Goal: Transaction & Acquisition: Purchase product/service

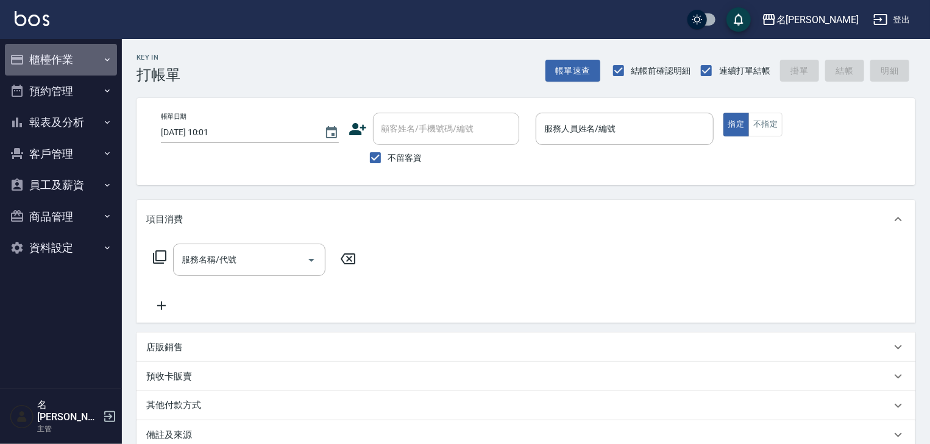
click at [46, 60] on button "櫃檯作業" at bounding box center [61, 60] width 112 height 32
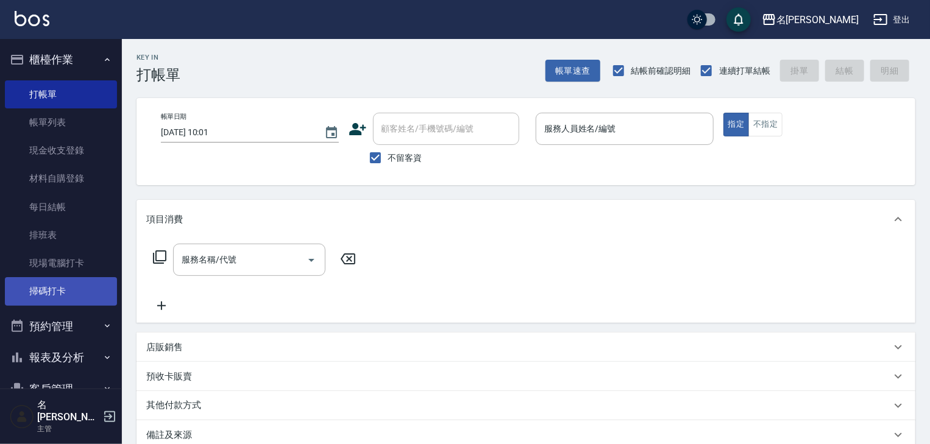
click at [66, 288] on link "掃碼打卡" at bounding box center [61, 291] width 112 height 28
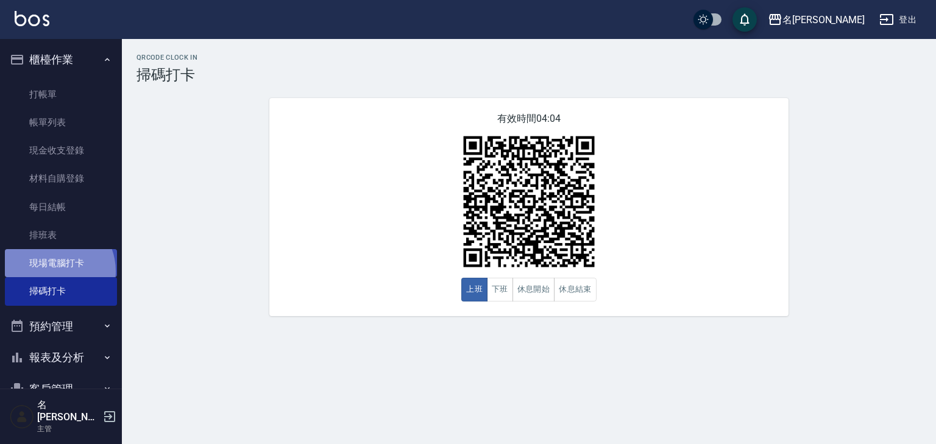
click at [49, 271] on link "現場電腦打卡" at bounding box center [61, 263] width 112 height 28
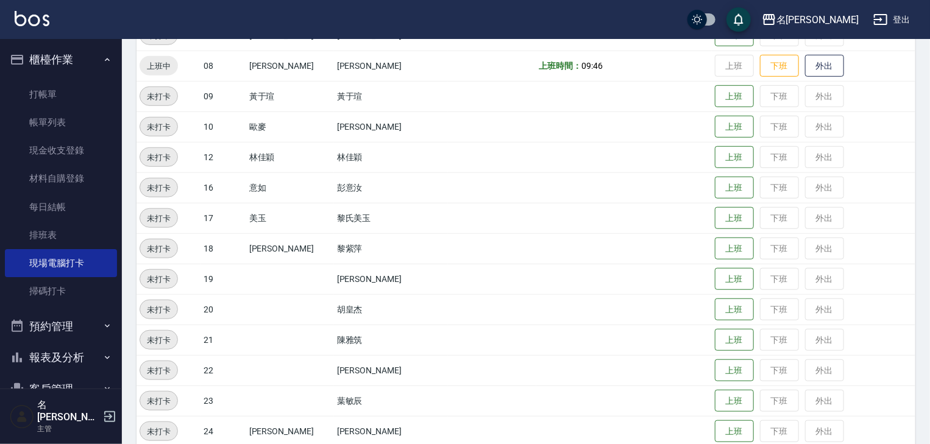
scroll to position [773, 0]
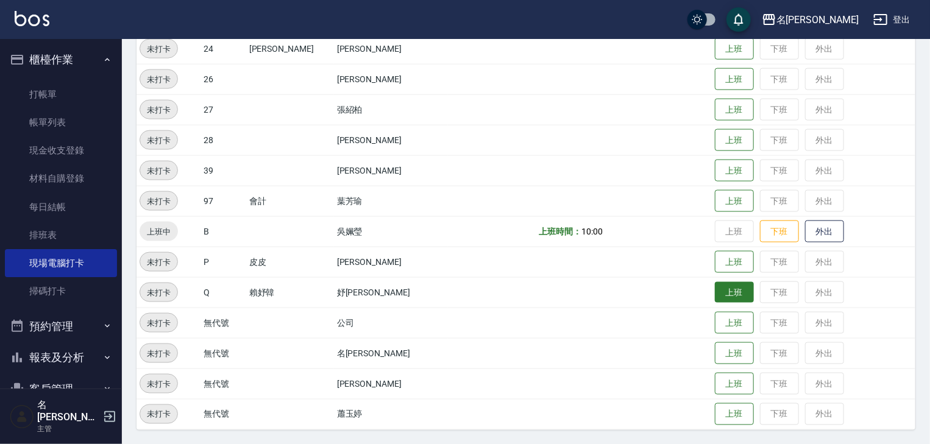
click at [726, 293] on button "上班" at bounding box center [734, 292] width 39 height 21
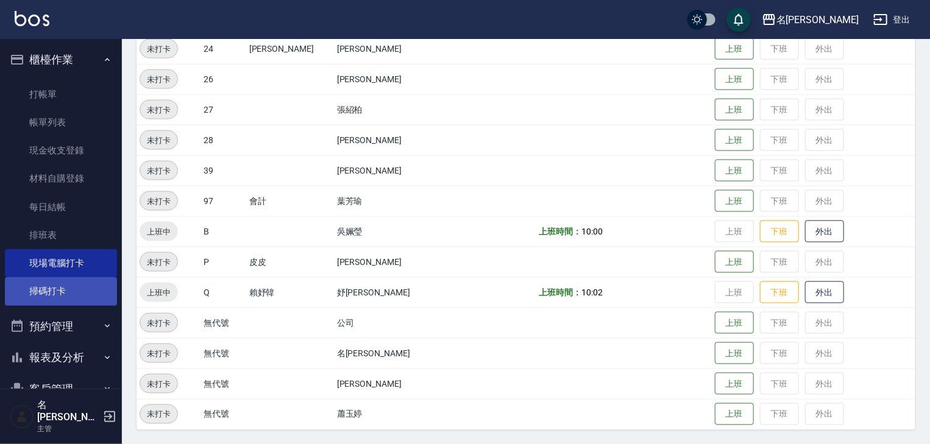
click at [77, 292] on link "掃碼打卡" at bounding box center [61, 291] width 112 height 28
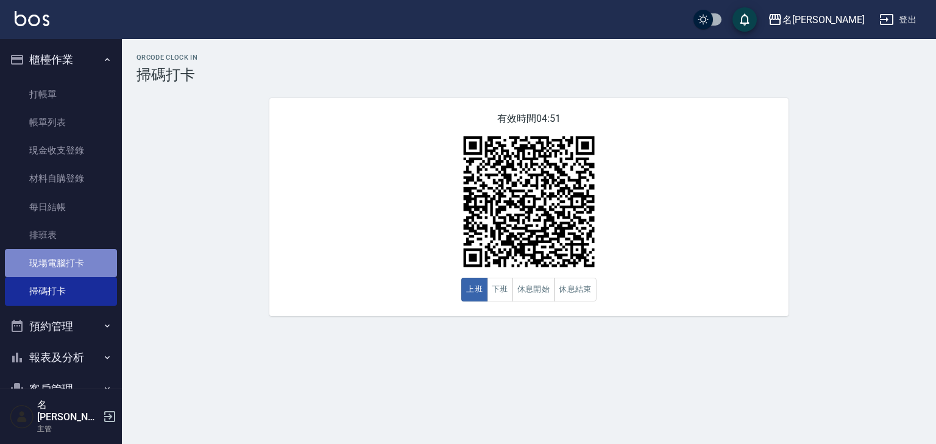
click at [82, 263] on link "現場電腦打卡" at bounding box center [61, 263] width 112 height 28
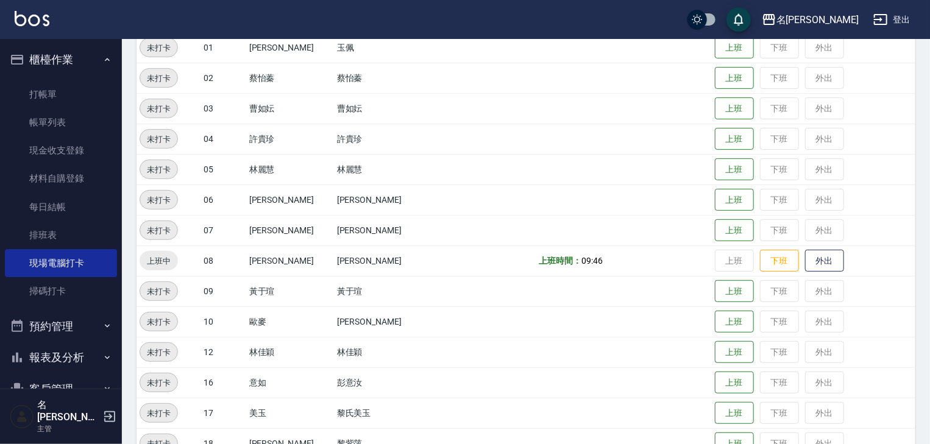
scroll to position [455, 0]
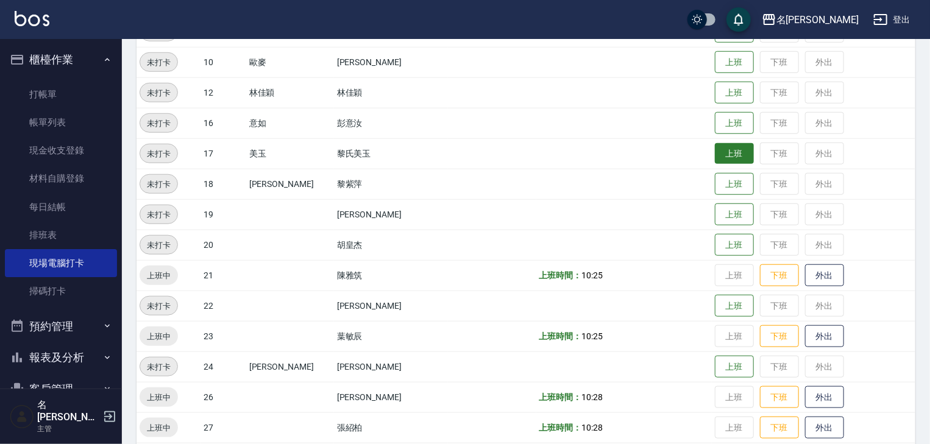
click at [727, 157] on button "上班" at bounding box center [734, 153] width 39 height 21
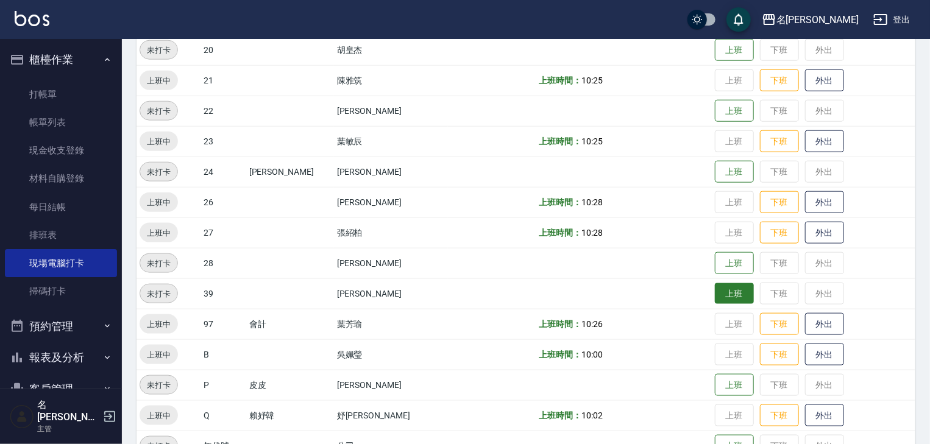
scroll to position [585, 0]
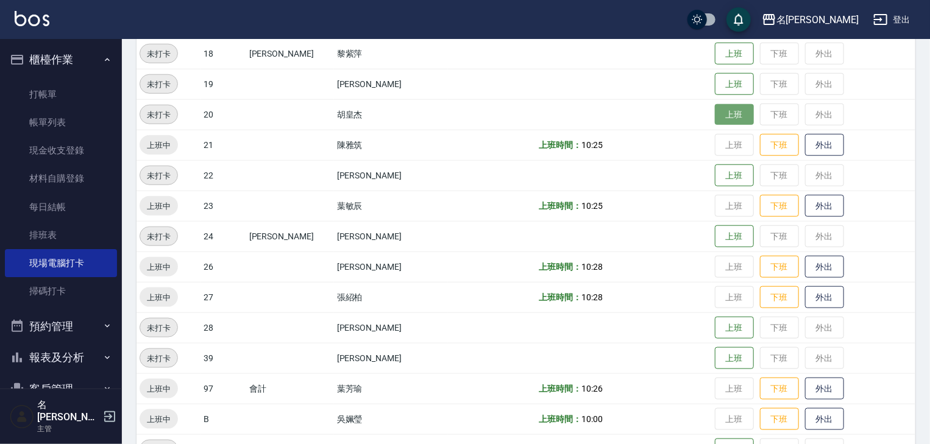
click at [719, 113] on button "上班" at bounding box center [734, 114] width 39 height 21
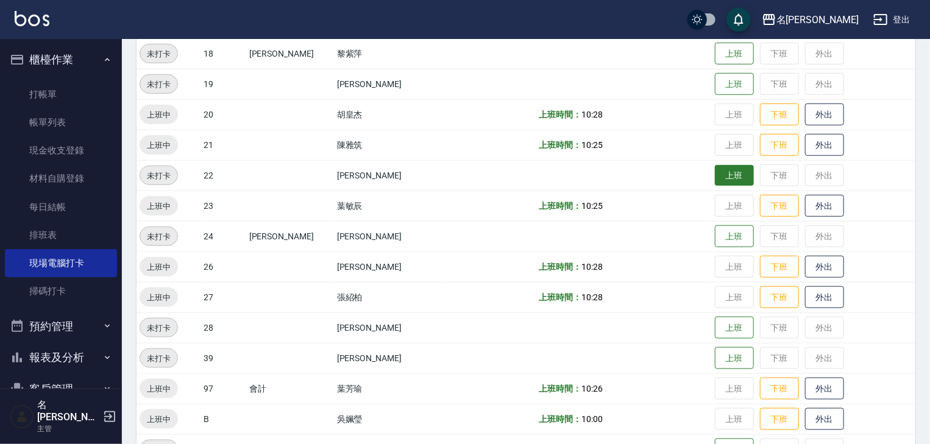
click at [715, 176] on button "上班" at bounding box center [734, 175] width 39 height 21
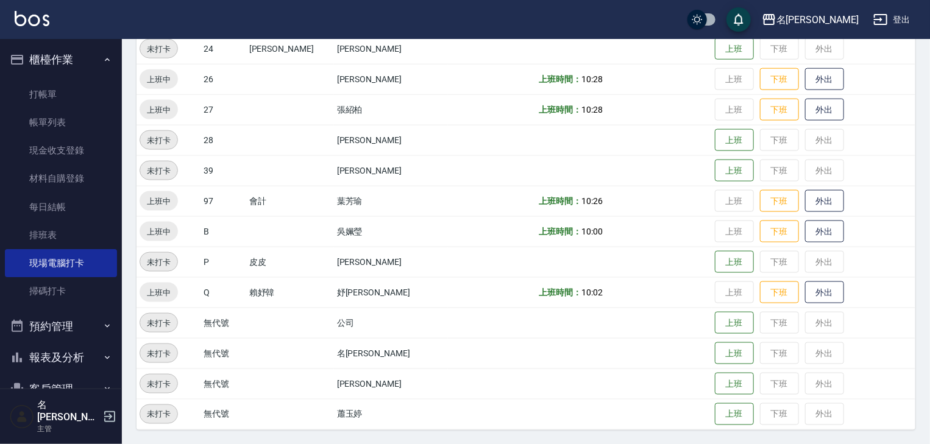
click at [34, 26] on link at bounding box center [32, 20] width 35 height 18
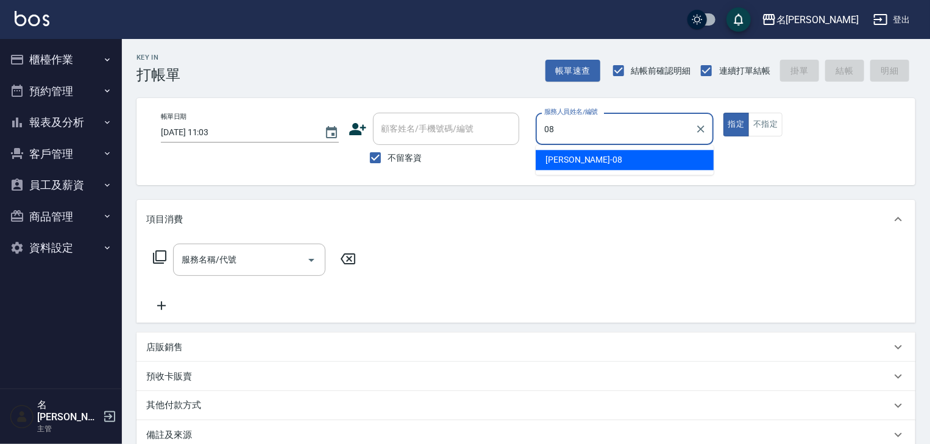
type input "[PERSON_NAME]-08"
type button "true"
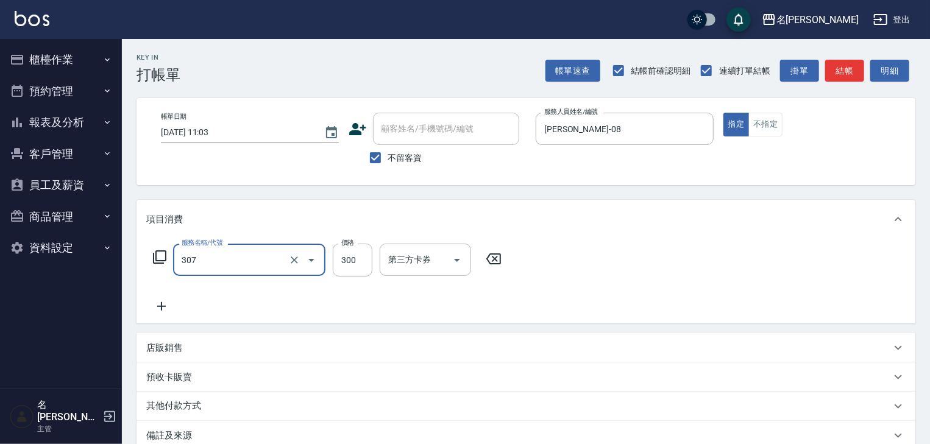
type input "剪髮(307)"
click at [843, 80] on button "結帳" at bounding box center [845, 71] width 39 height 23
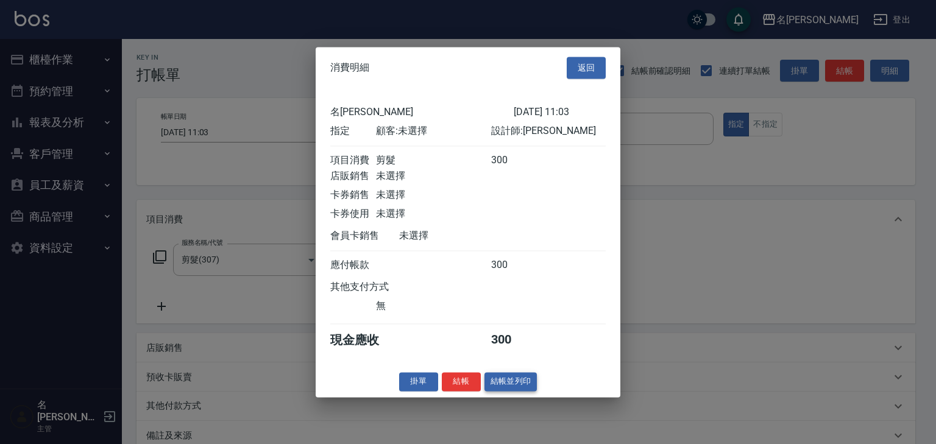
click at [522, 379] on button "結帳並列印" at bounding box center [511, 382] width 53 height 19
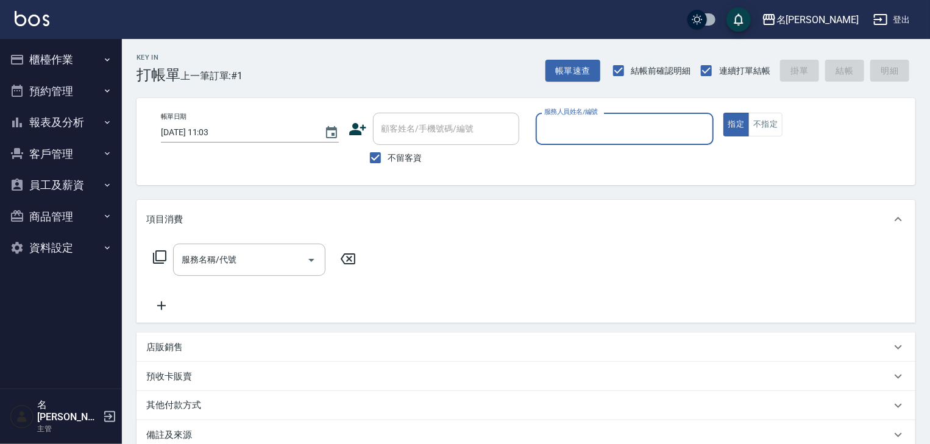
click at [87, 61] on button "櫃檯作業" at bounding box center [61, 60] width 112 height 32
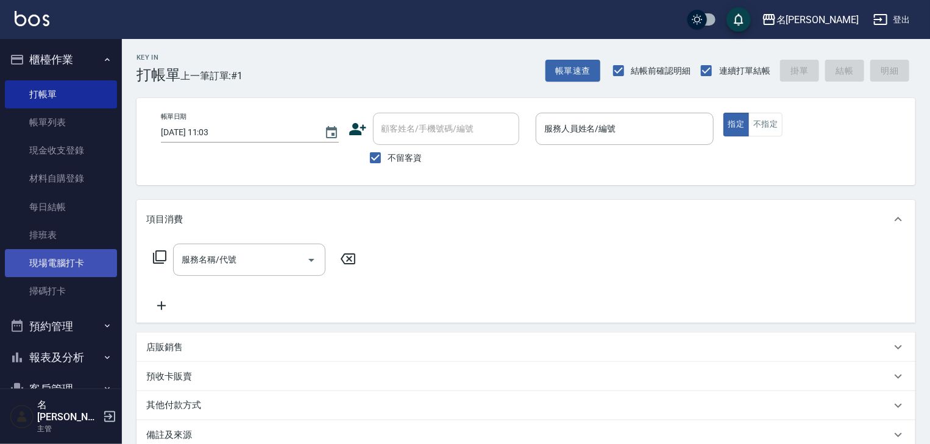
click at [77, 265] on link "現場電腦打卡" at bounding box center [61, 263] width 112 height 28
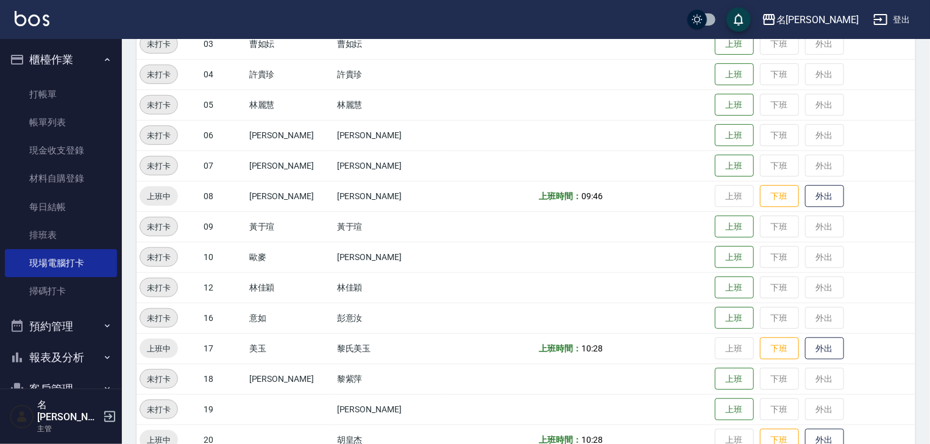
scroll to position [325, 0]
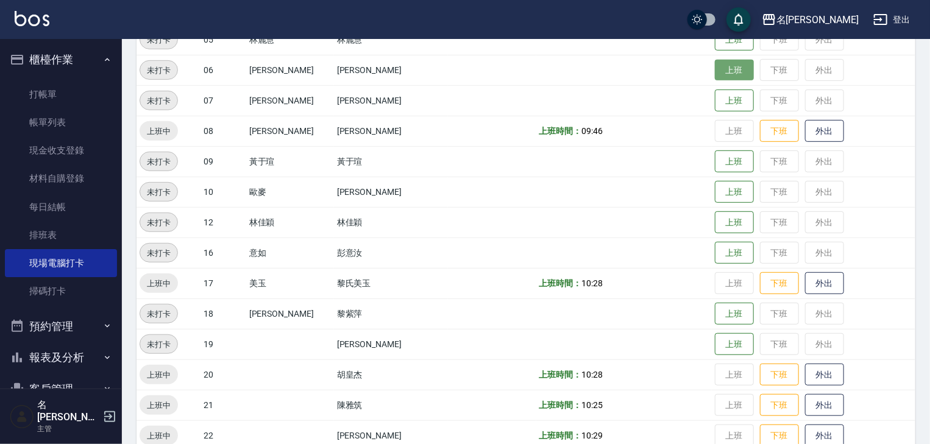
click at [716, 80] on button "上班" at bounding box center [734, 70] width 39 height 21
click at [40, 29] on div "名[PERSON_NAME]出" at bounding box center [465, 19] width 930 height 39
click at [54, 12] on div "名[PERSON_NAME]出" at bounding box center [465, 19] width 930 height 39
click at [40, 15] on img at bounding box center [32, 18] width 35 height 15
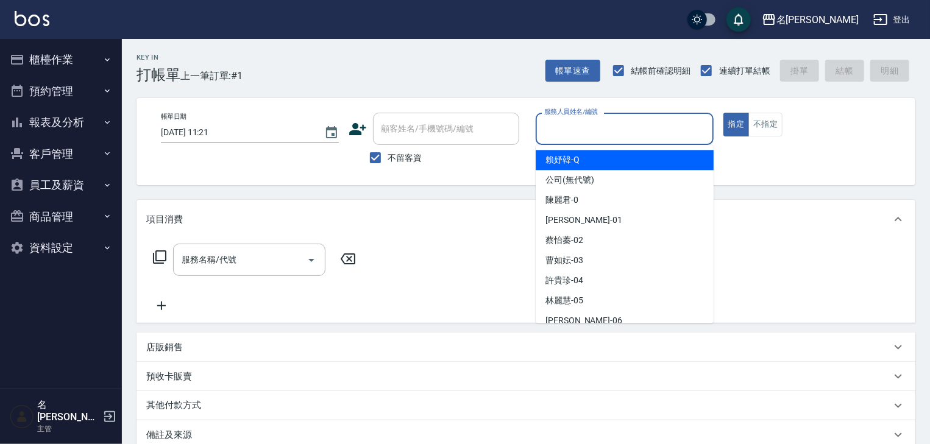
click at [625, 129] on input "服務人員姓名/編號" at bounding box center [624, 128] width 167 height 21
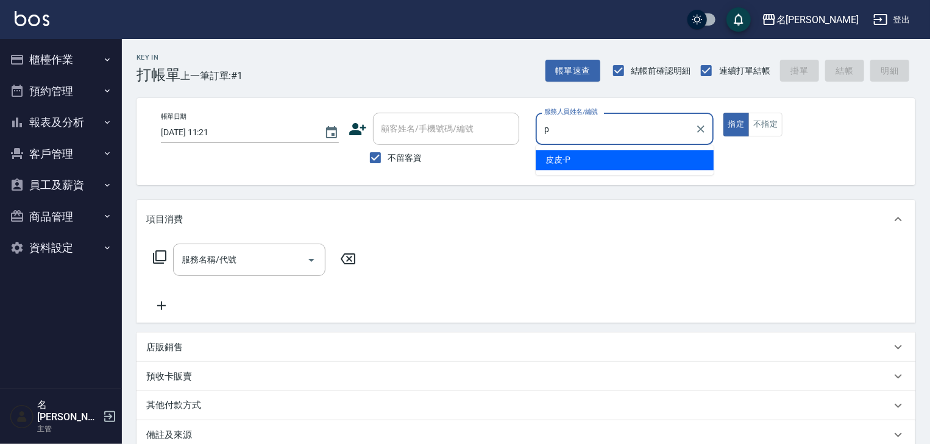
type input "皮皮-P"
type button "true"
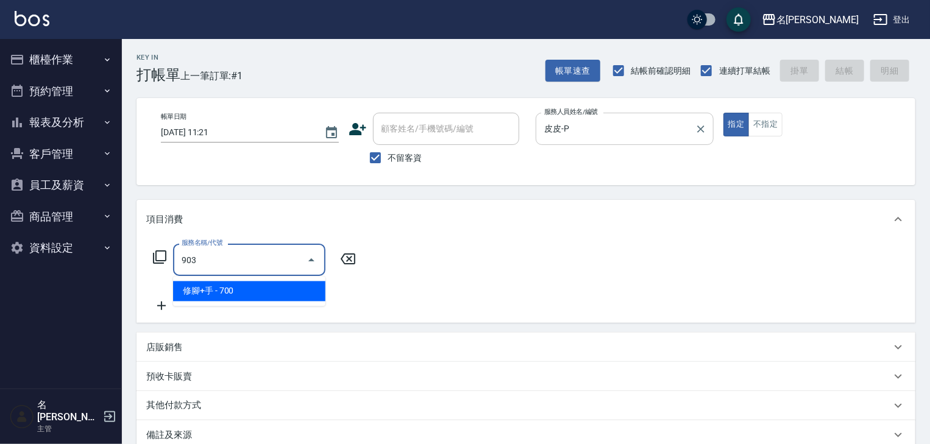
type input "修腳+手(903)"
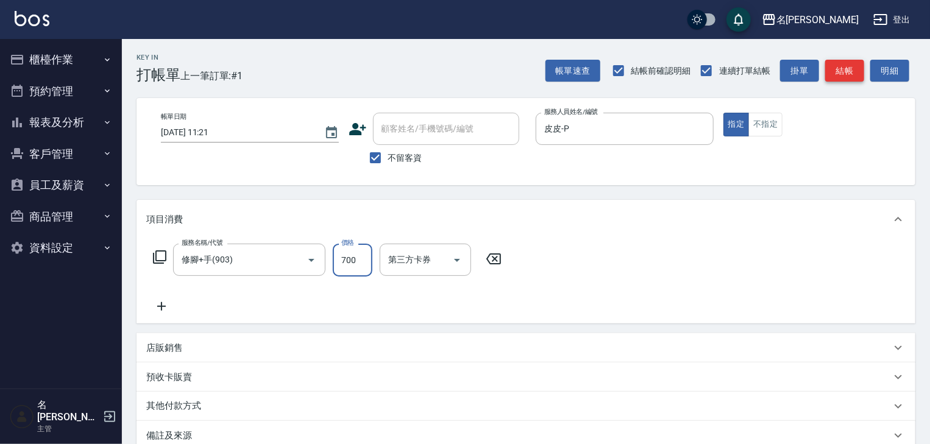
click at [839, 71] on button "結帳" at bounding box center [845, 71] width 39 height 23
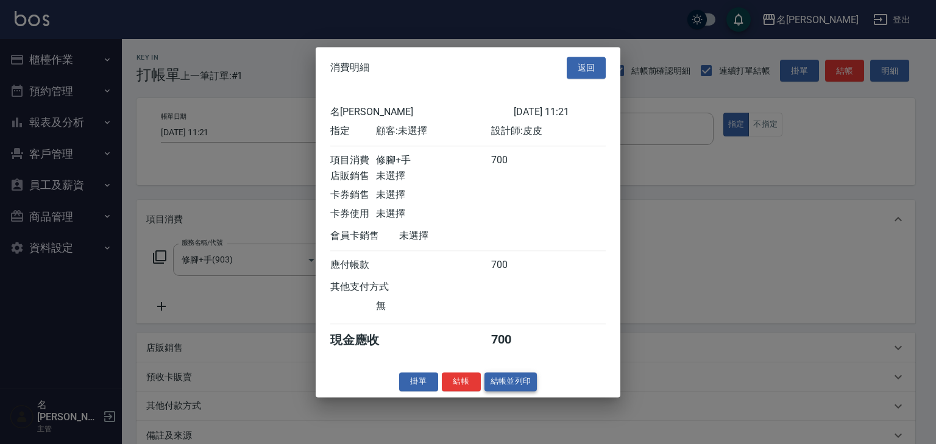
click at [519, 387] on button "結帳並列印" at bounding box center [511, 382] width 53 height 19
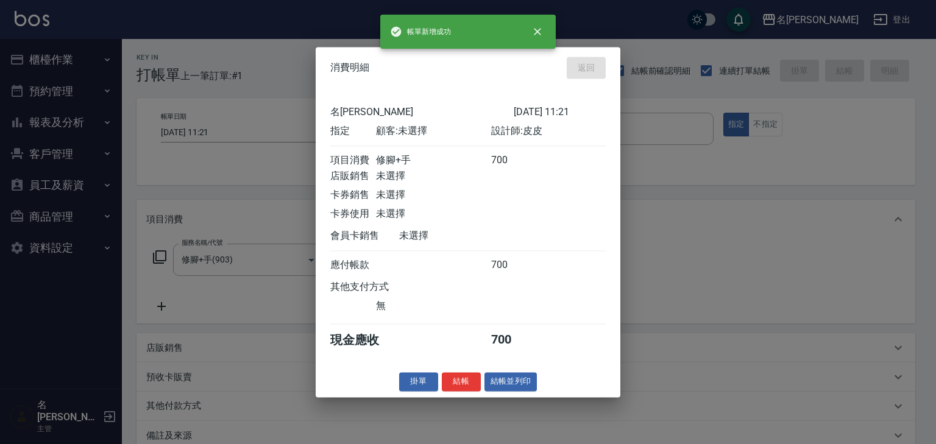
type input "[DATE] 11:25"
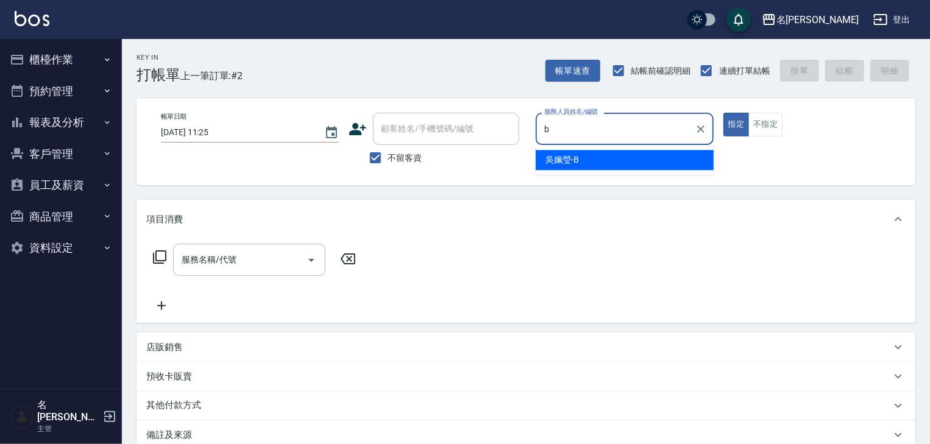
type input "[PERSON_NAME]"
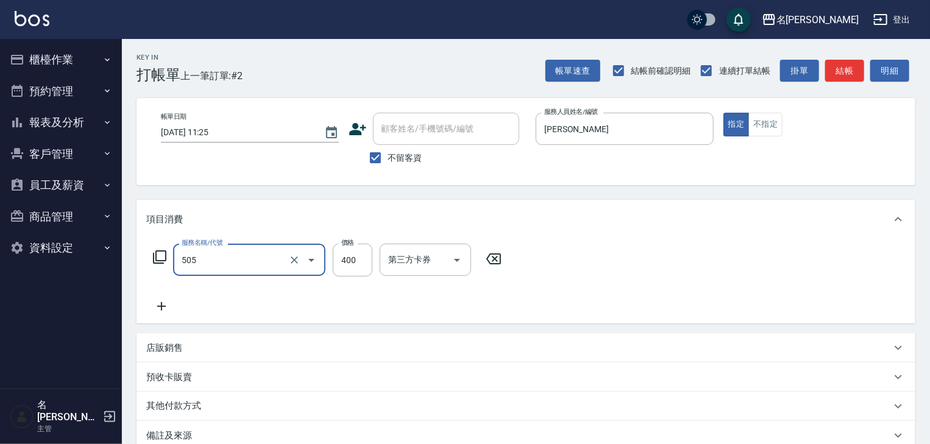
type input "洗髮(505)"
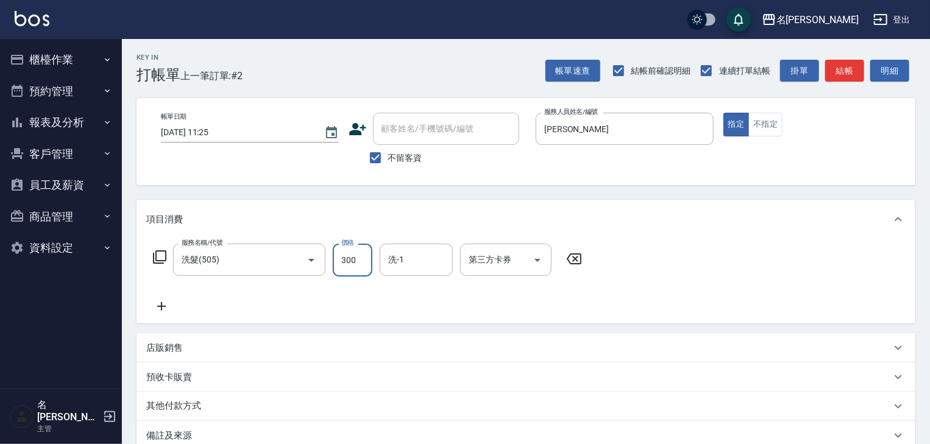
type input "300"
type input "張紹柏-27"
click at [841, 70] on button "結帳" at bounding box center [845, 71] width 39 height 23
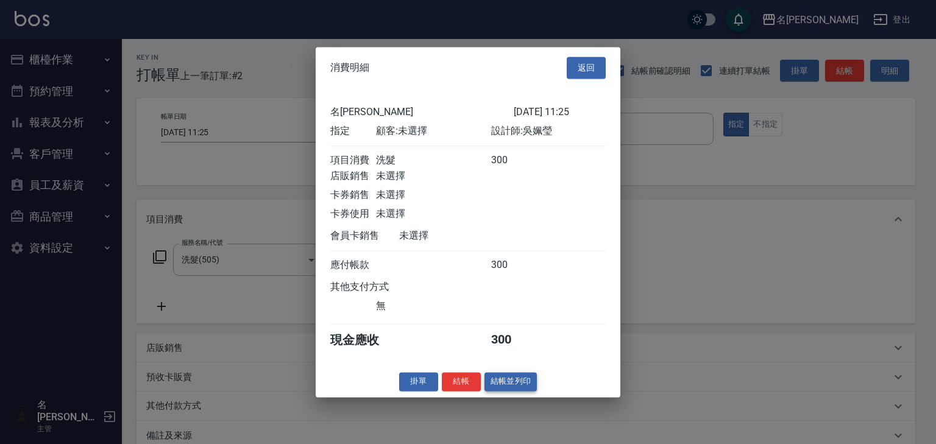
click at [512, 381] on button "結帳並列印" at bounding box center [511, 382] width 53 height 19
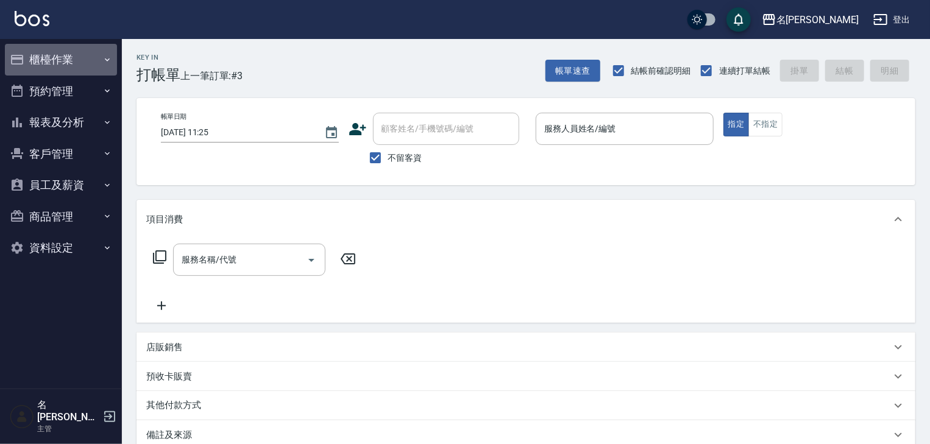
click at [63, 62] on button "櫃檯作業" at bounding box center [61, 60] width 112 height 32
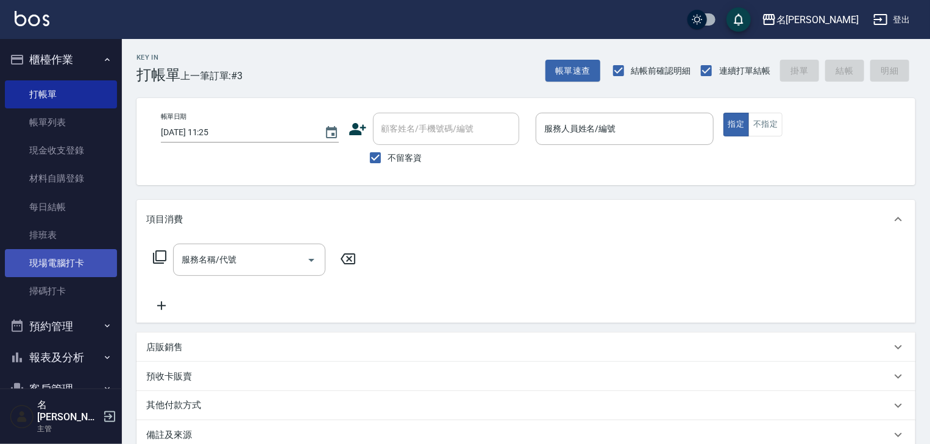
click at [83, 265] on link "現場電腦打卡" at bounding box center [61, 263] width 112 height 28
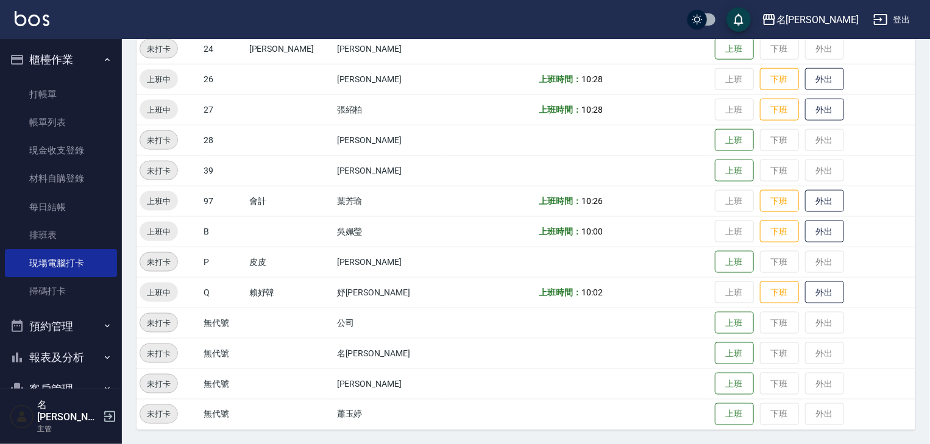
scroll to position [513, 0]
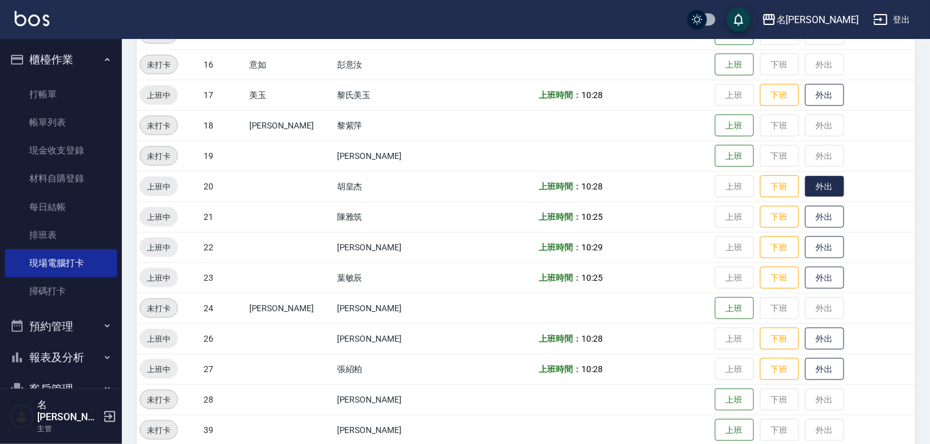
click at [805, 184] on button "外出" at bounding box center [824, 186] width 39 height 21
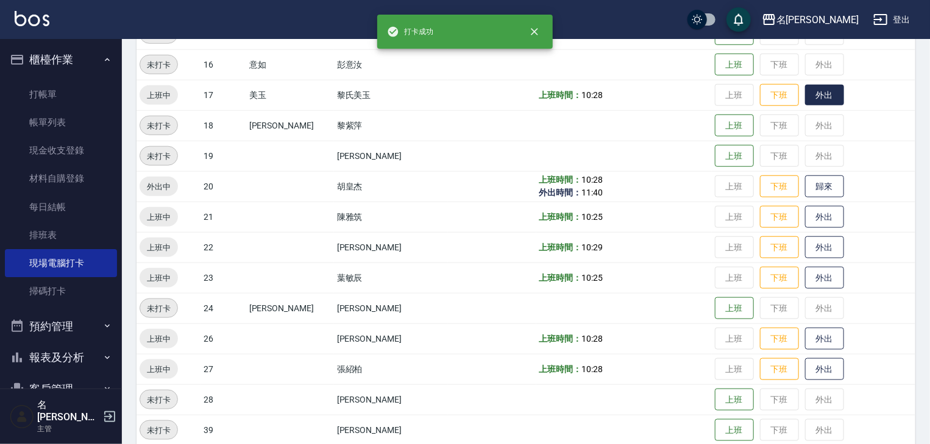
click at [805, 103] on button "外出" at bounding box center [824, 95] width 39 height 21
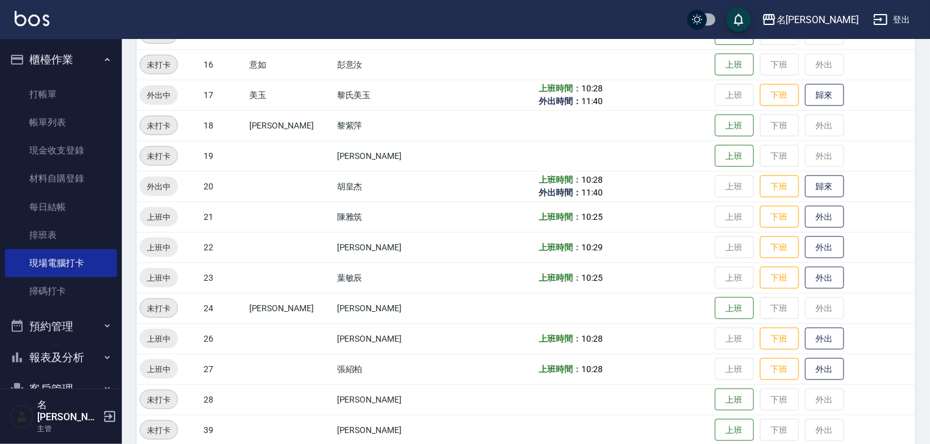
click at [38, 23] on img at bounding box center [32, 18] width 35 height 15
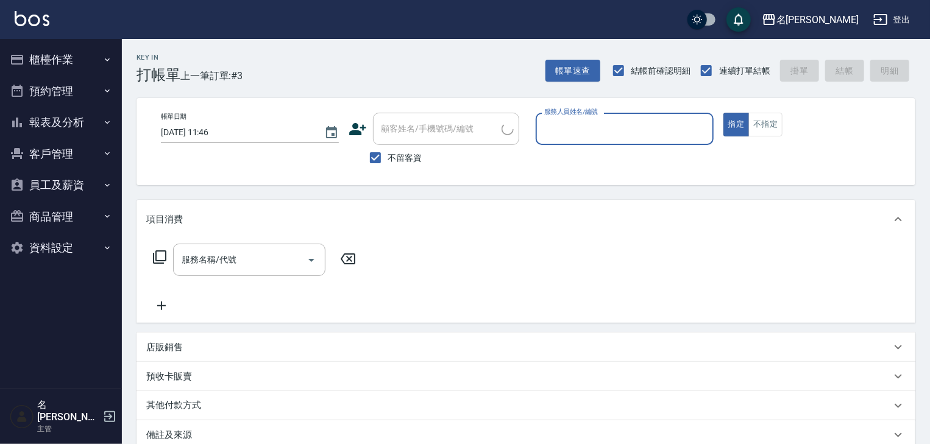
click at [629, 121] on input "服務人員姓名/編號" at bounding box center [624, 128] width 167 height 21
type input "[PERSON_NAME]-04"
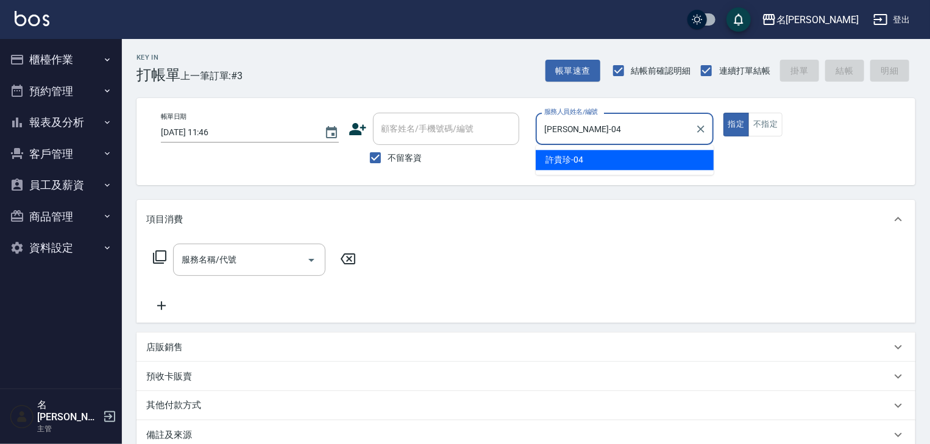
type button "true"
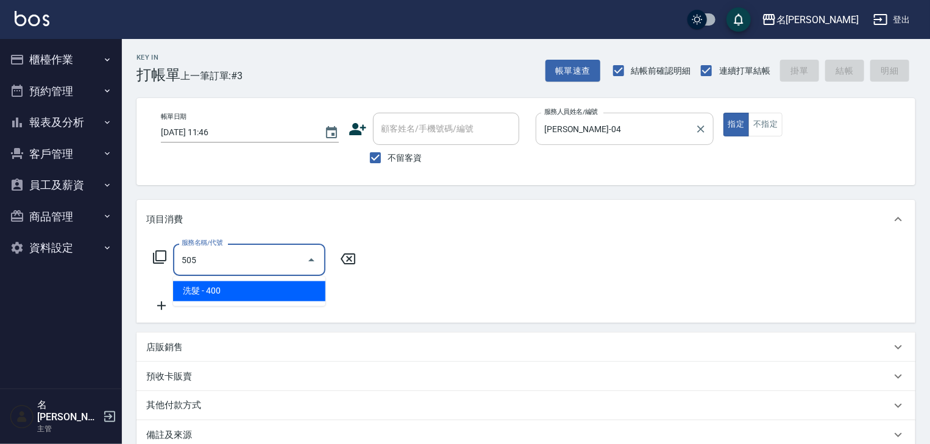
type input "洗髮(505)"
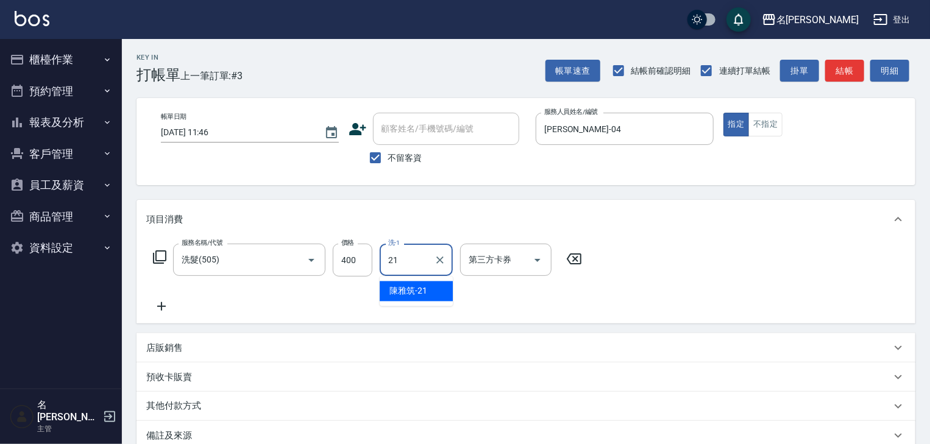
type input "[PERSON_NAME]-21"
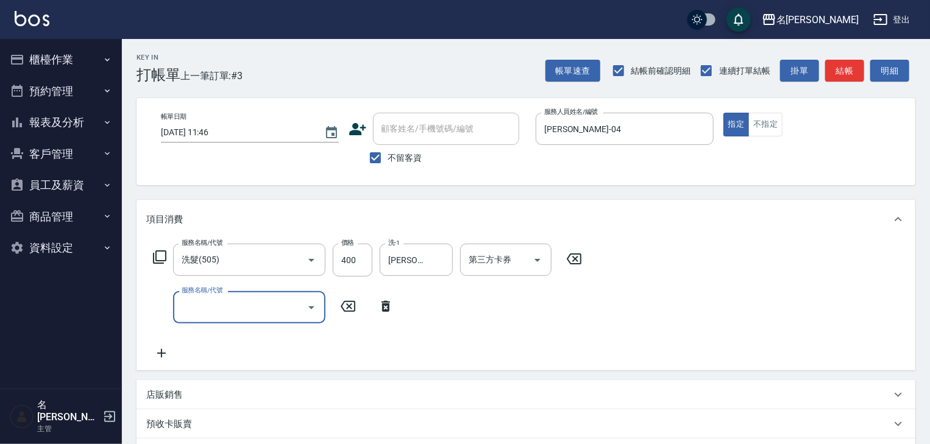
click at [866, 68] on div "帳單速查 結帳前確認明細 連續打單結帳 掛單 結帳 明細" at bounding box center [731, 71] width 370 height 26
click at [854, 69] on button "結帳" at bounding box center [845, 71] width 39 height 23
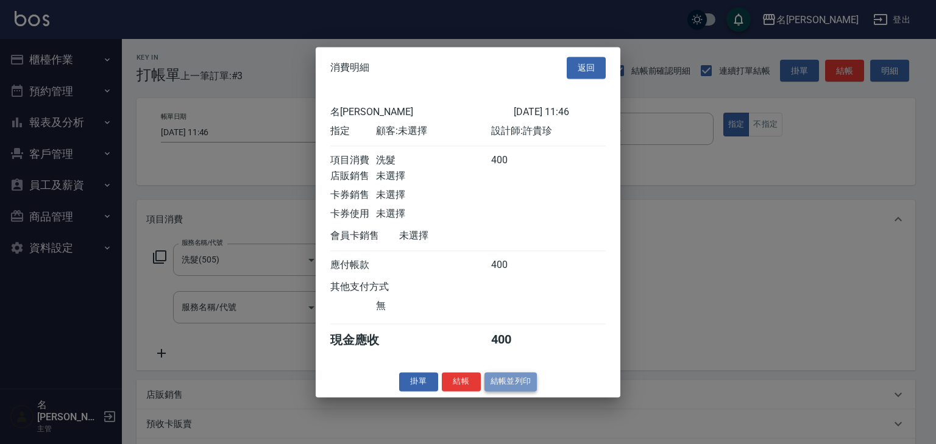
click at [524, 390] on button "結帳並列印" at bounding box center [511, 382] width 53 height 19
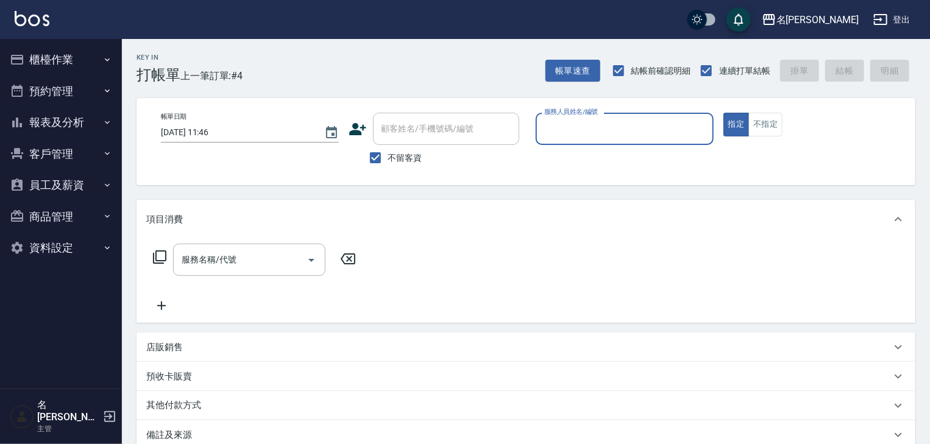
click at [78, 78] on button "預約管理" at bounding box center [61, 92] width 112 height 32
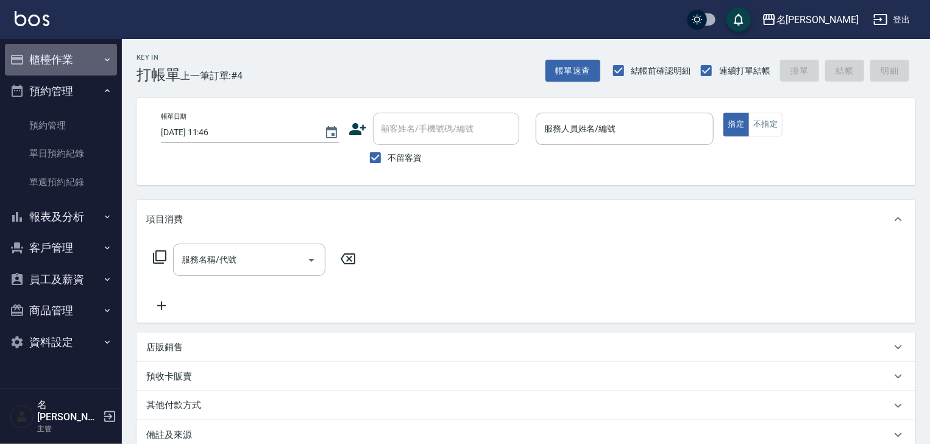
click at [75, 65] on button "櫃檯作業" at bounding box center [61, 60] width 112 height 32
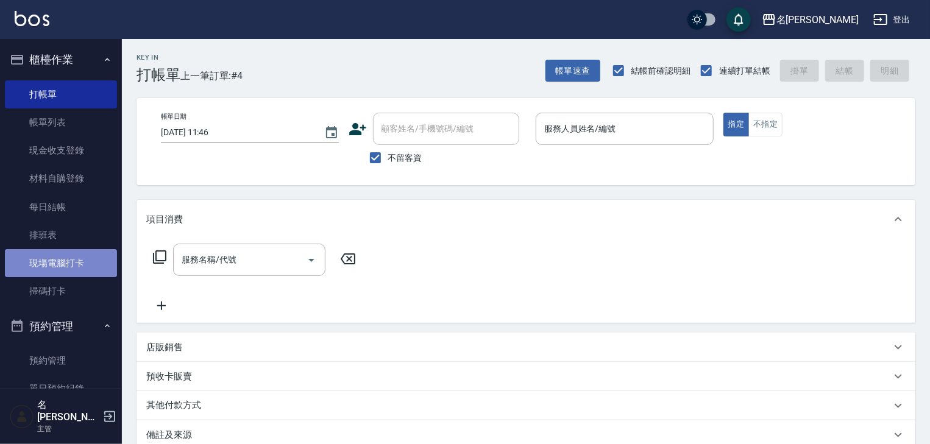
click at [75, 255] on link "現場電腦打卡" at bounding box center [61, 263] width 112 height 28
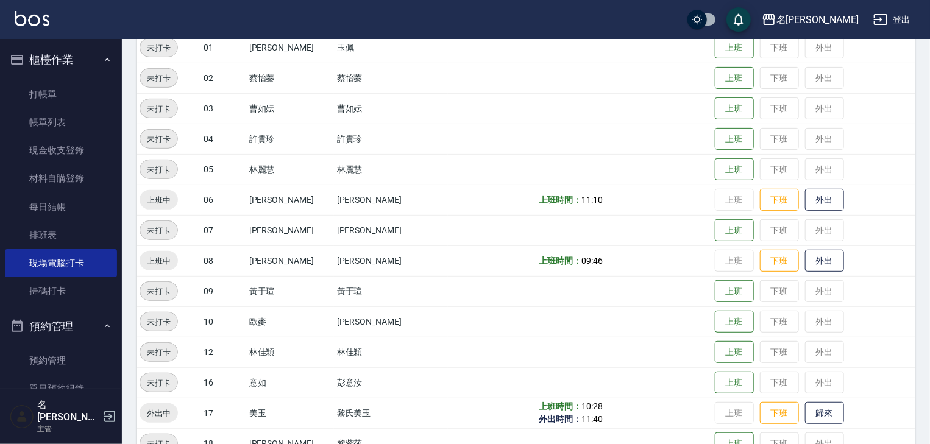
scroll to position [325, 0]
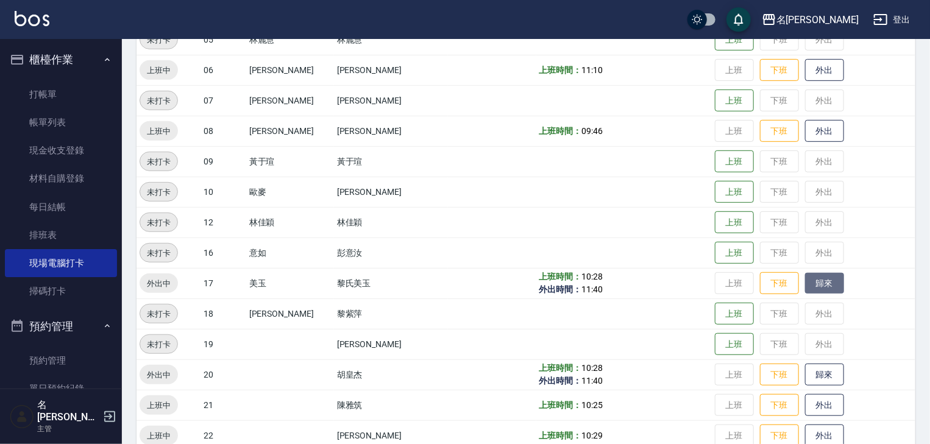
click at [810, 286] on button "歸來" at bounding box center [824, 283] width 39 height 21
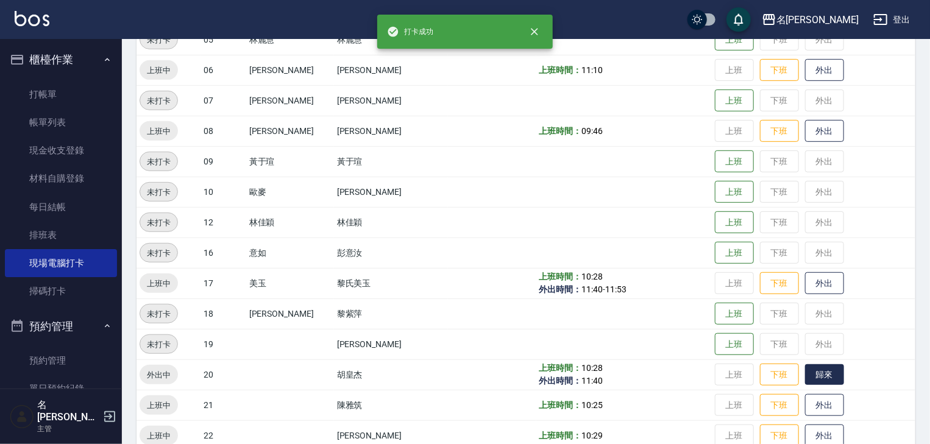
click at [813, 371] on button "歸來" at bounding box center [824, 375] width 39 height 21
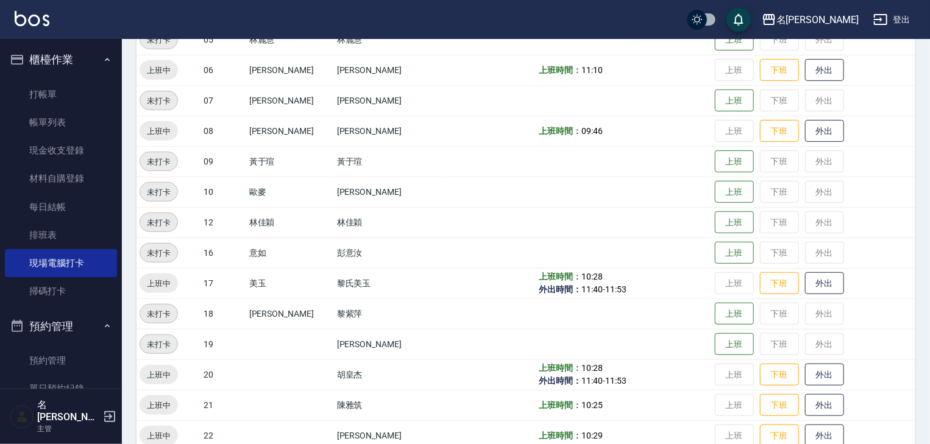
click at [35, 18] on img at bounding box center [32, 18] width 35 height 15
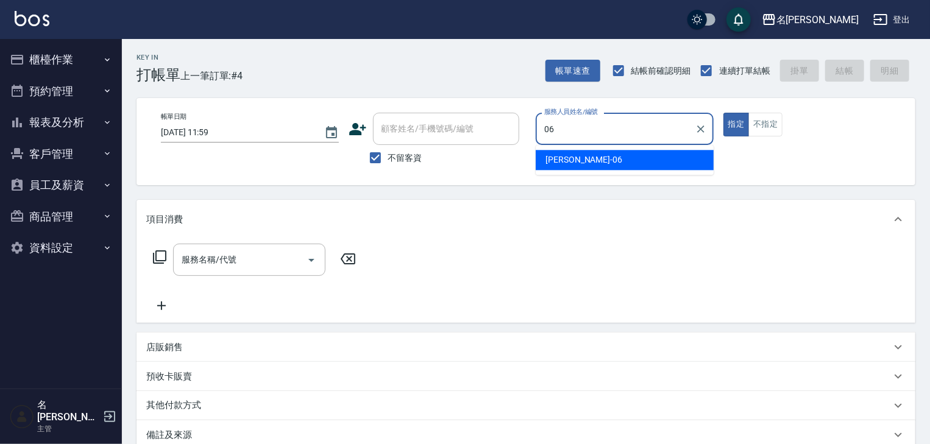
type input "[PERSON_NAME]-06"
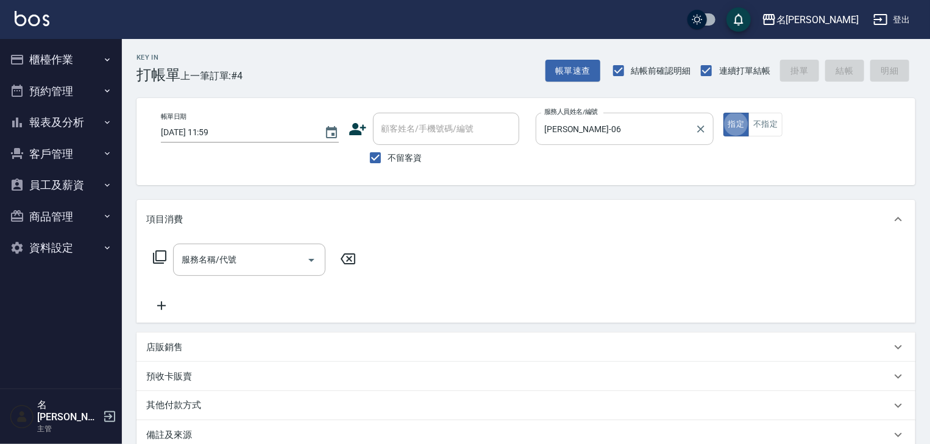
type button "true"
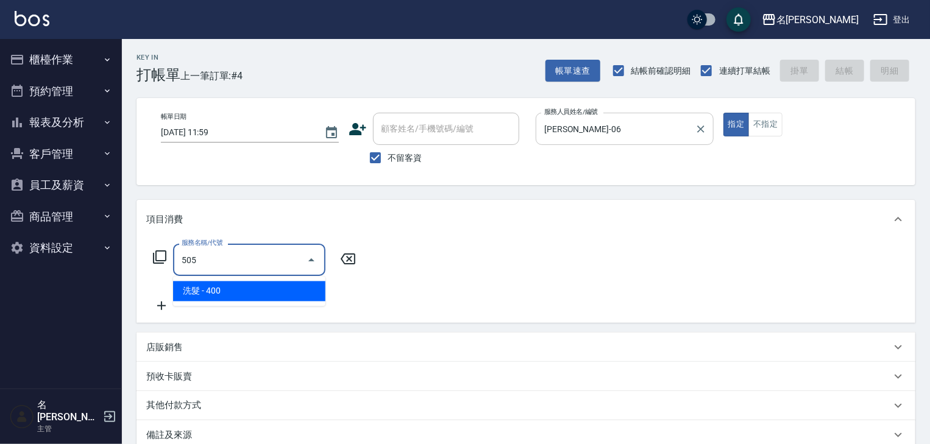
type input "洗髮(505)"
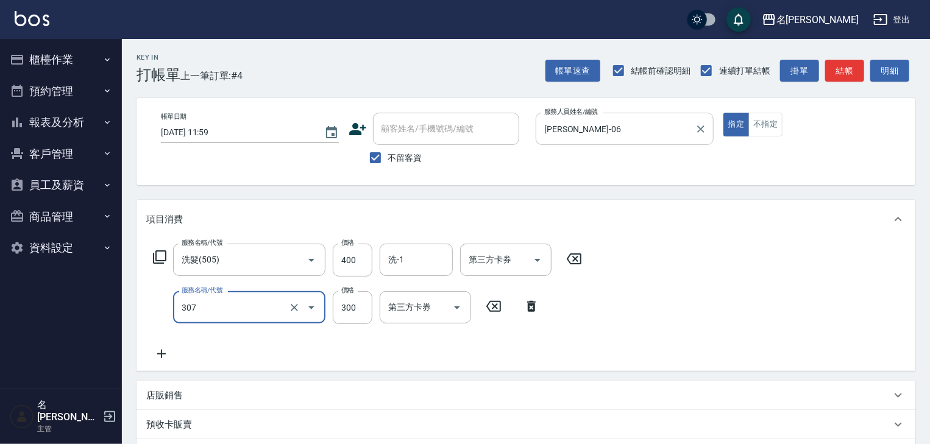
type input "剪髮(307)"
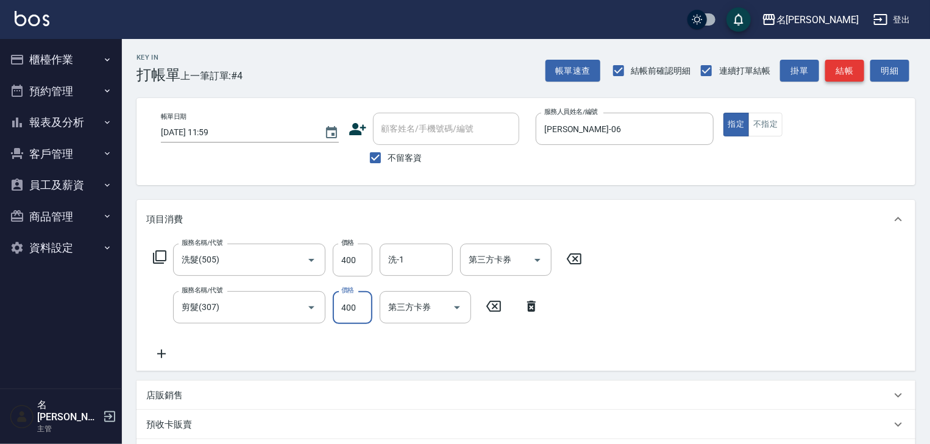
type input "400"
click at [844, 74] on button "結帳" at bounding box center [845, 71] width 39 height 23
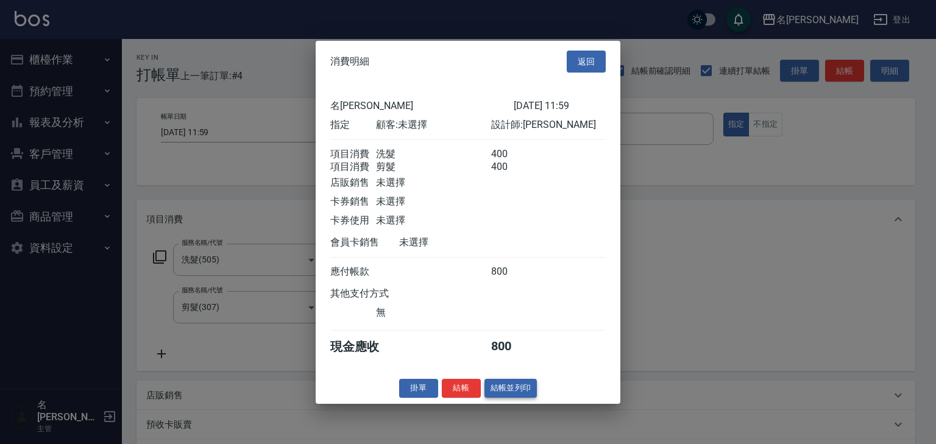
click at [517, 398] on button "結帳並列印" at bounding box center [511, 388] width 53 height 19
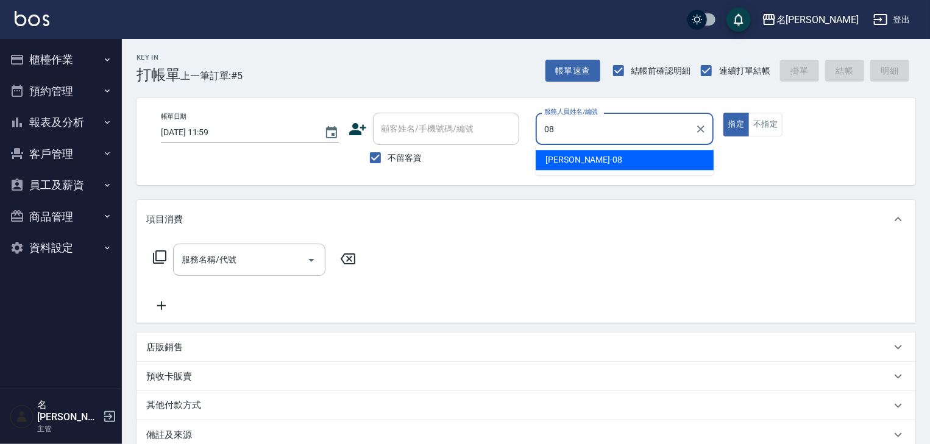
type input "[PERSON_NAME]-08"
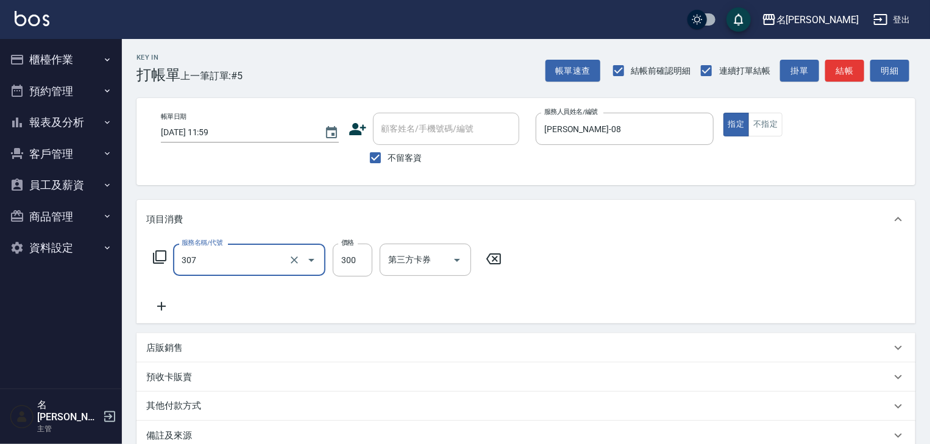
type input "剪髮(307)"
type input "400"
click at [847, 69] on button "結帳" at bounding box center [845, 71] width 39 height 23
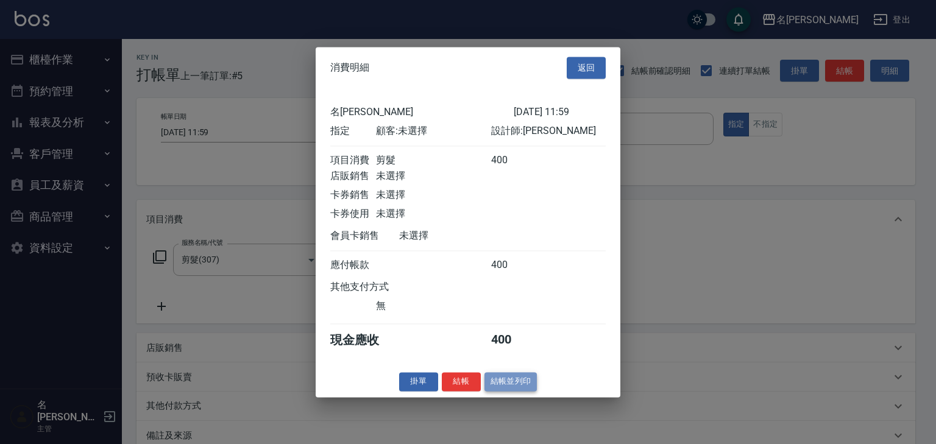
click at [515, 388] on button "結帳並列印" at bounding box center [511, 382] width 53 height 19
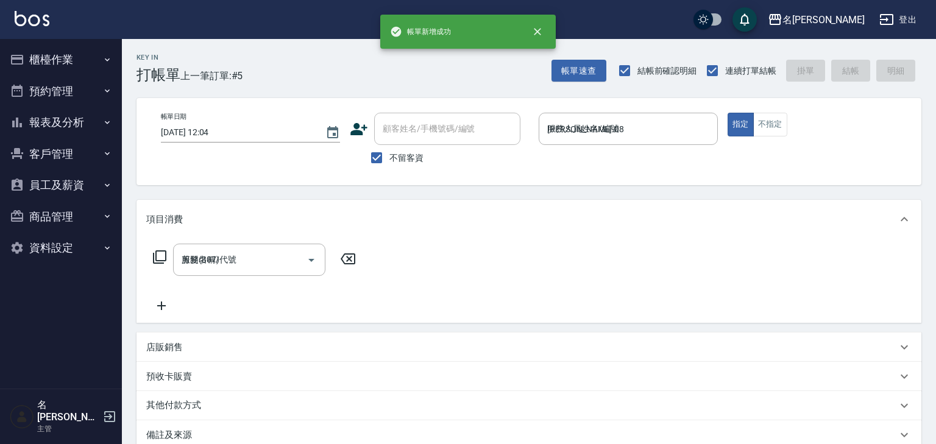
type input "[DATE] 12:04"
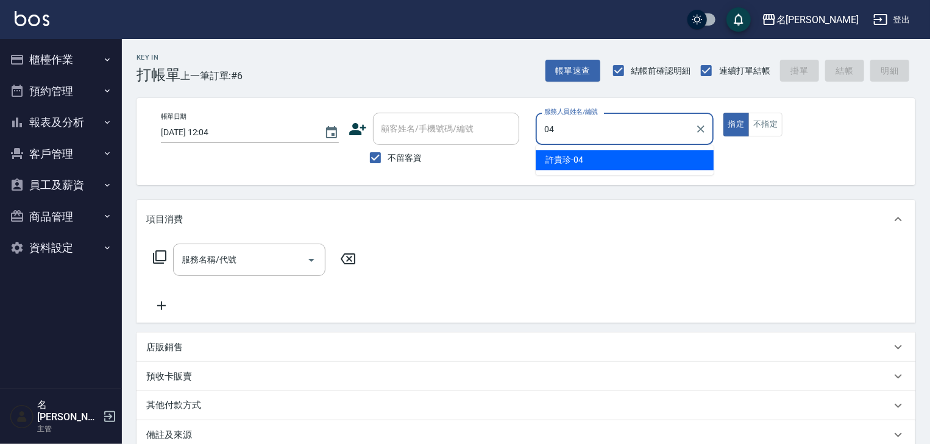
type input "[PERSON_NAME]-04"
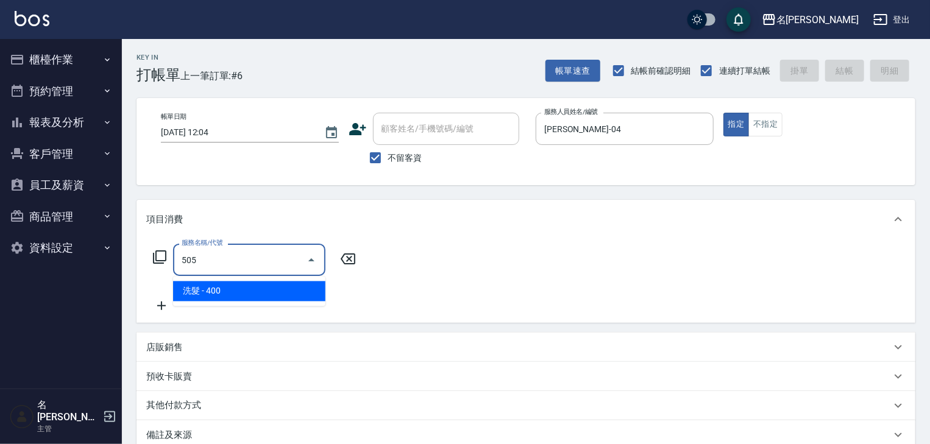
type input "洗髮(505)"
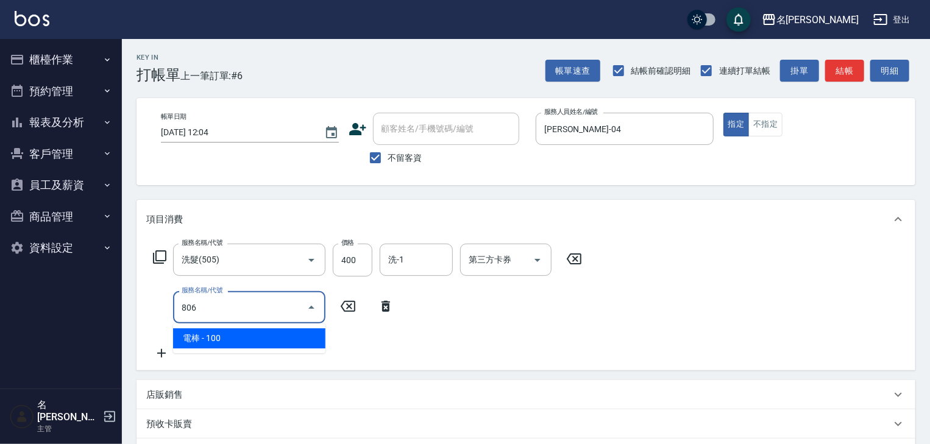
type input "電棒(806)"
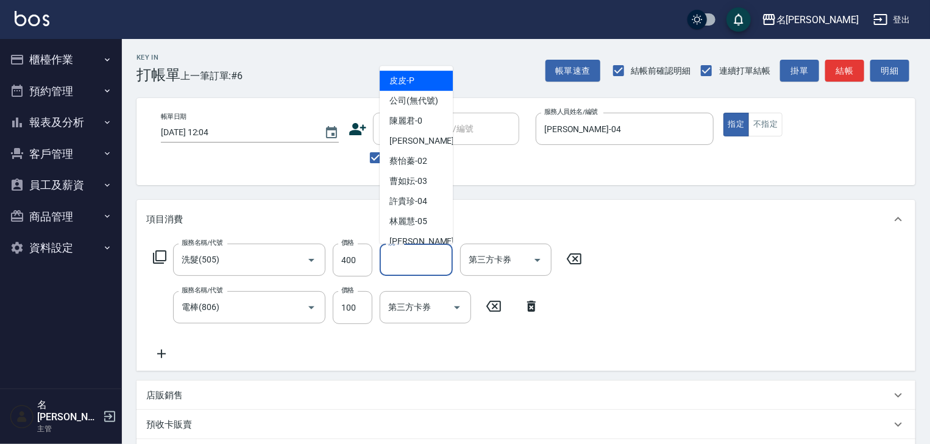
click at [422, 259] on input "洗-1" at bounding box center [416, 259] width 62 height 21
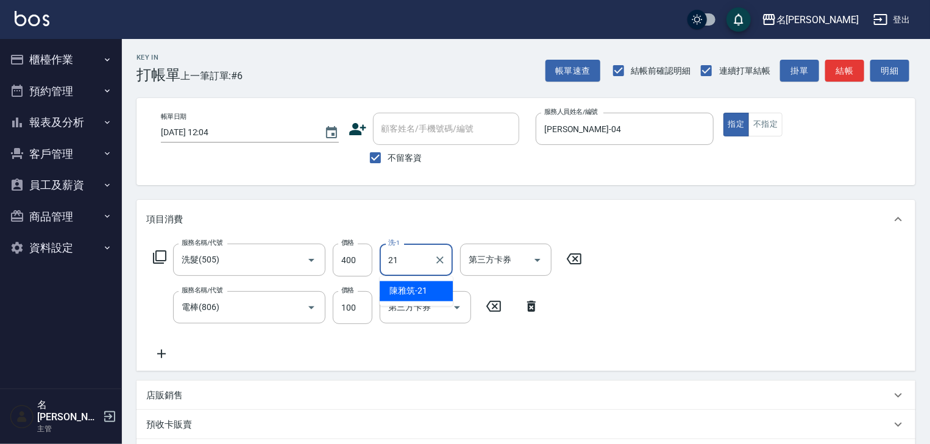
type input "[PERSON_NAME]-21"
click at [854, 66] on button "結帳" at bounding box center [845, 71] width 39 height 23
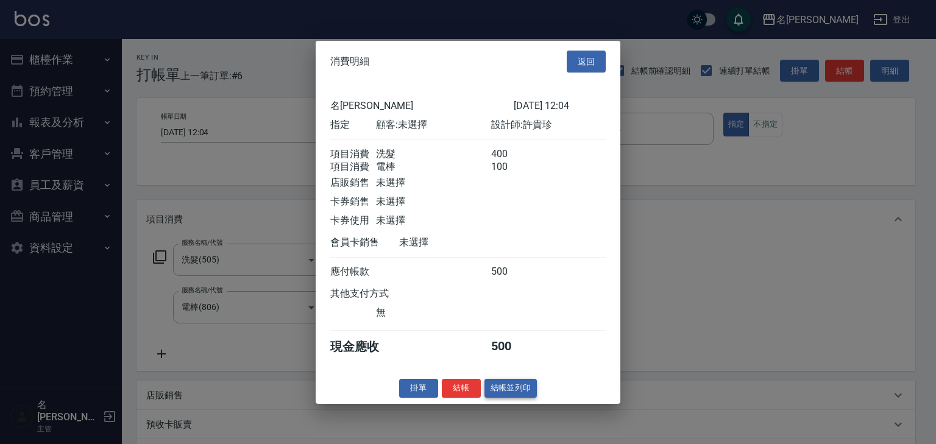
click at [527, 391] on button "結帳並列印" at bounding box center [511, 388] width 53 height 19
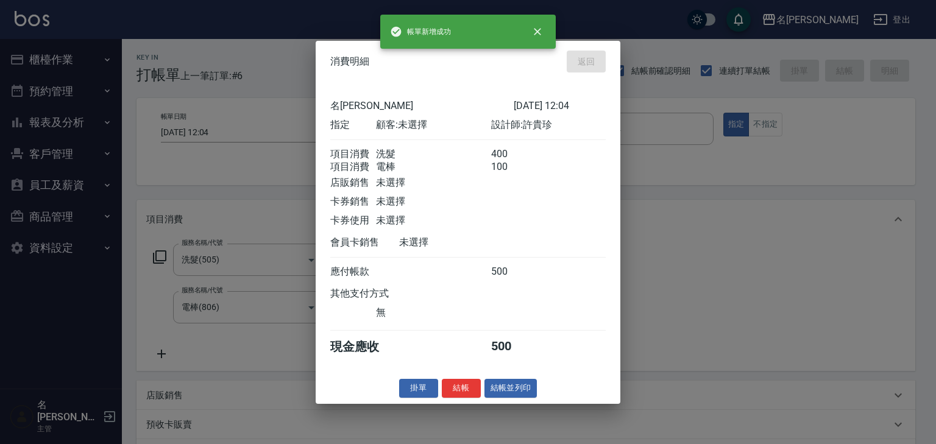
type input "[DATE] 12:14"
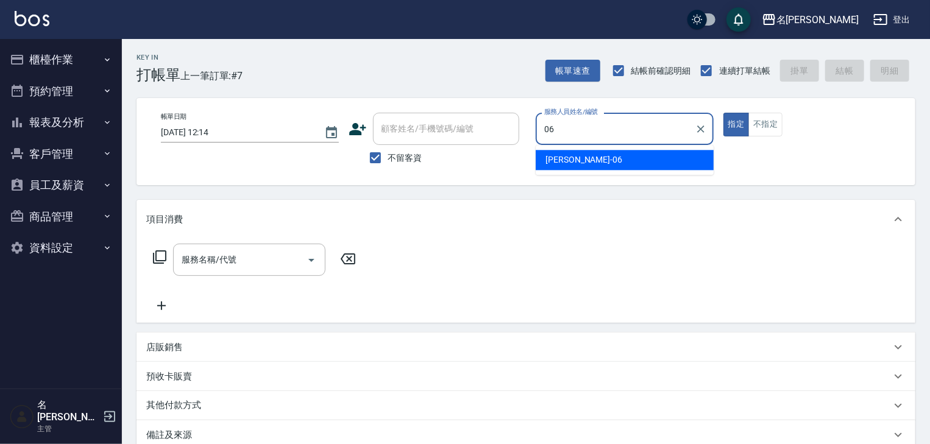
type input "[PERSON_NAME]-06"
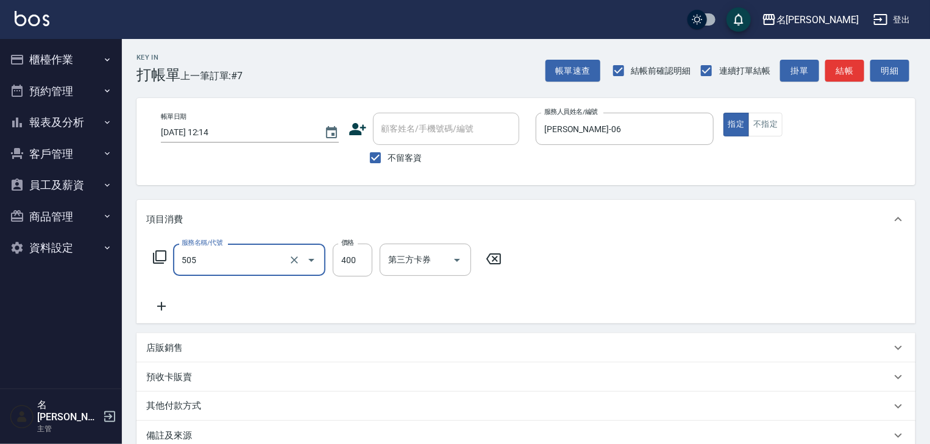
type input "洗髮(505)"
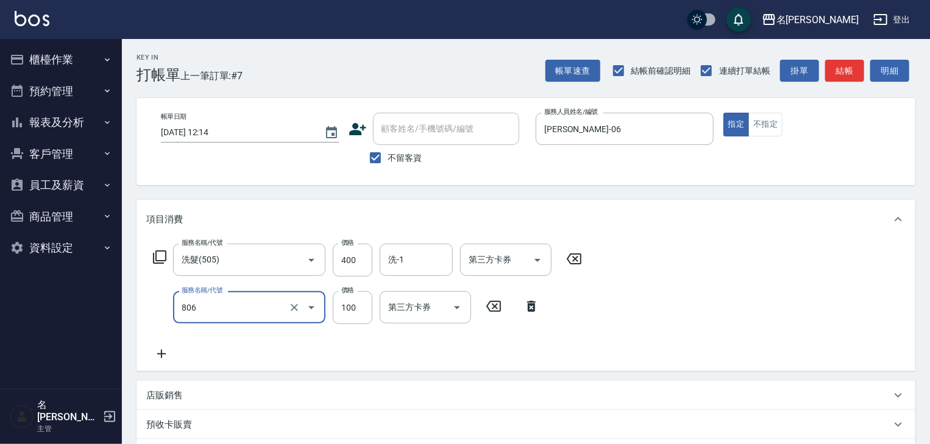
type input "電棒(806)"
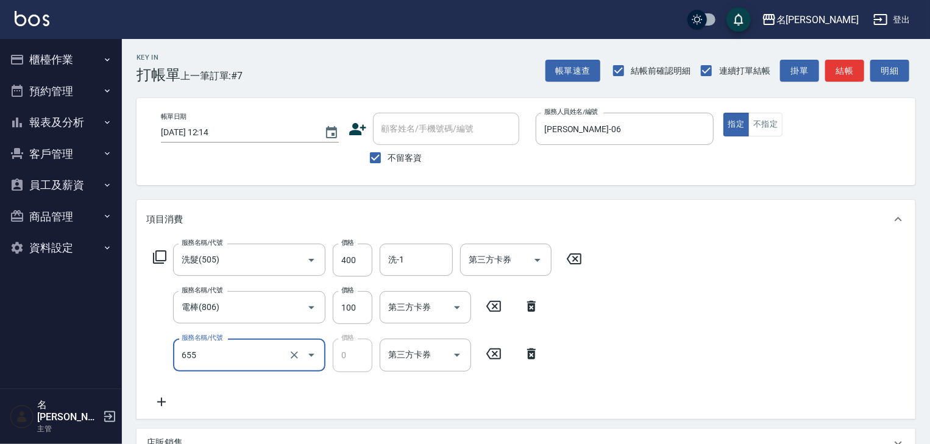
type input "頭皮、護髮免費卡(新)(655)"
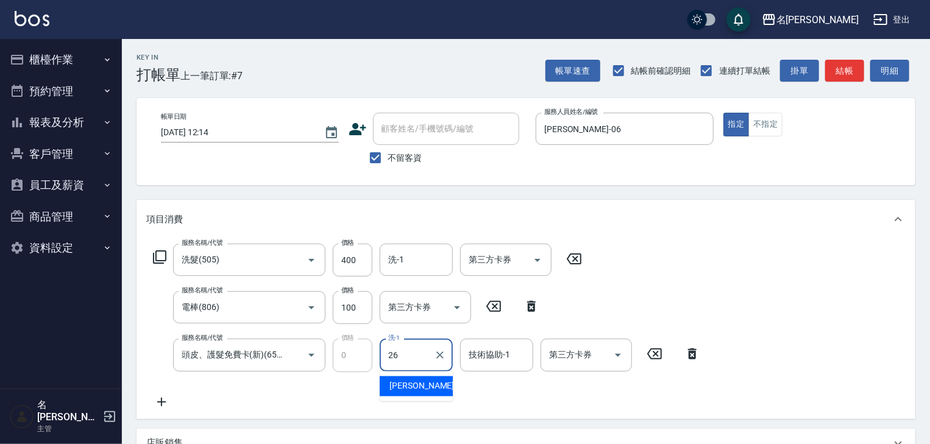
type input "[PERSON_NAME]筑-26"
type input "0"
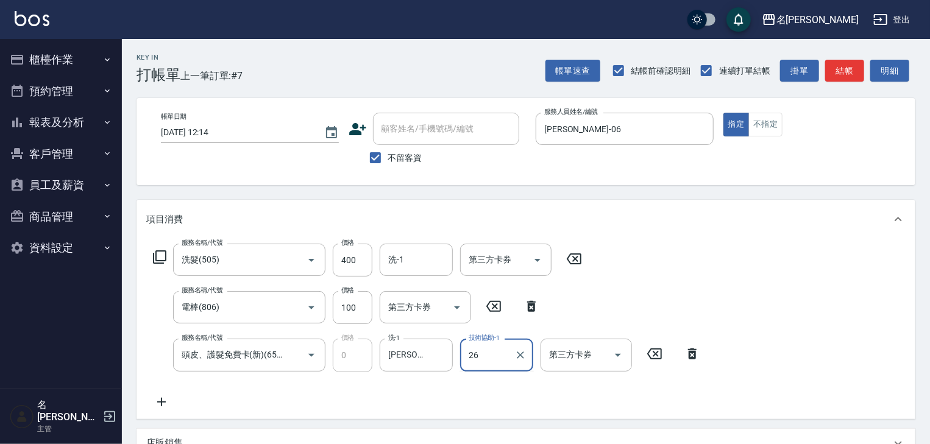
type input "[PERSON_NAME]筑-26"
click at [836, 68] on button "結帳" at bounding box center [845, 71] width 39 height 23
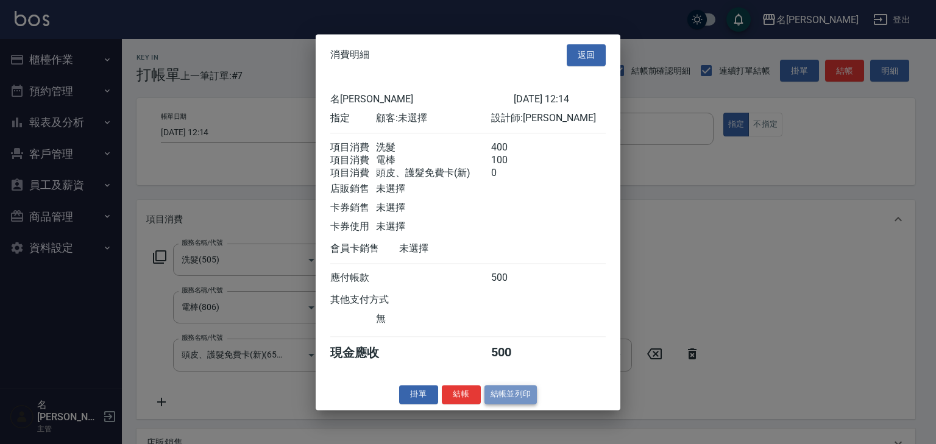
click at [512, 398] on button "結帳並列印" at bounding box center [511, 394] width 53 height 19
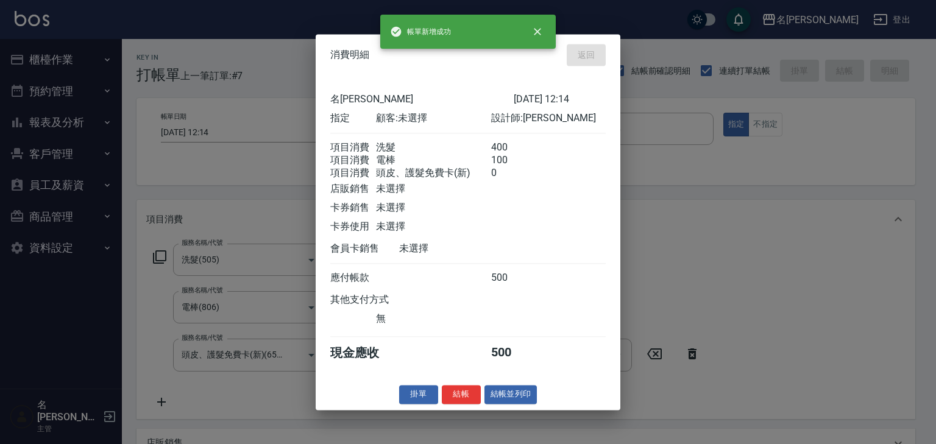
type input "[DATE] 12:16"
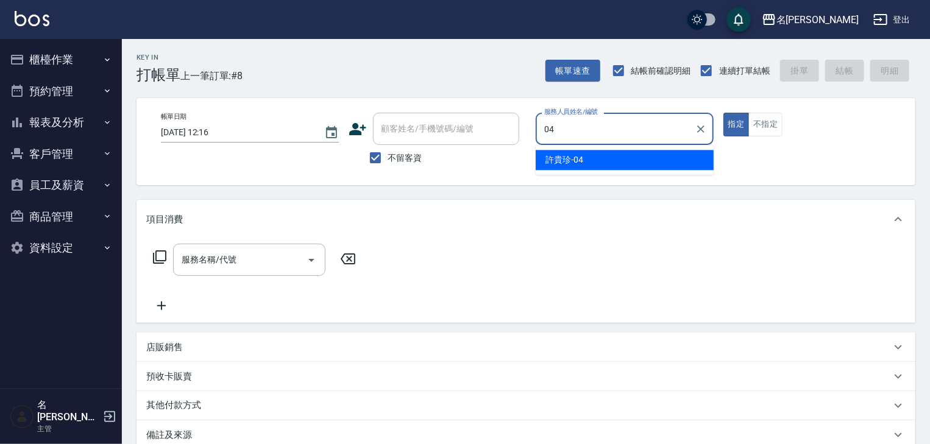
type input "[PERSON_NAME]-04"
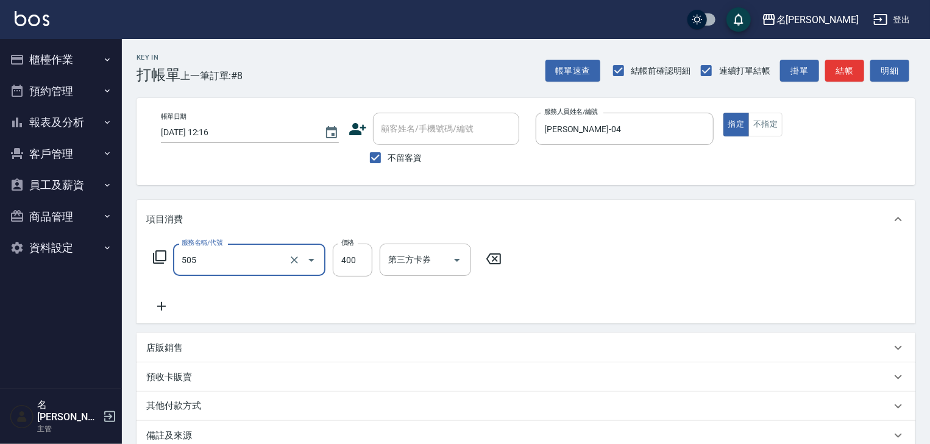
type input "洗髮(505)"
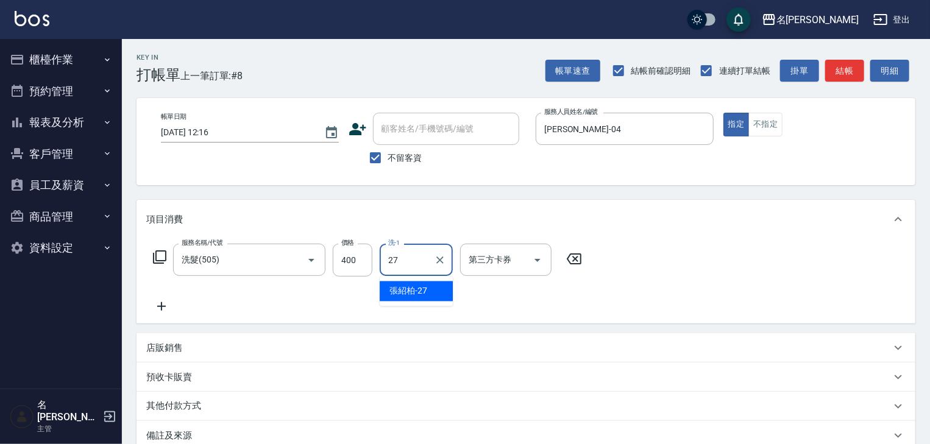
type input "張紹柏-27"
click at [856, 70] on button "結帳" at bounding box center [845, 71] width 39 height 23
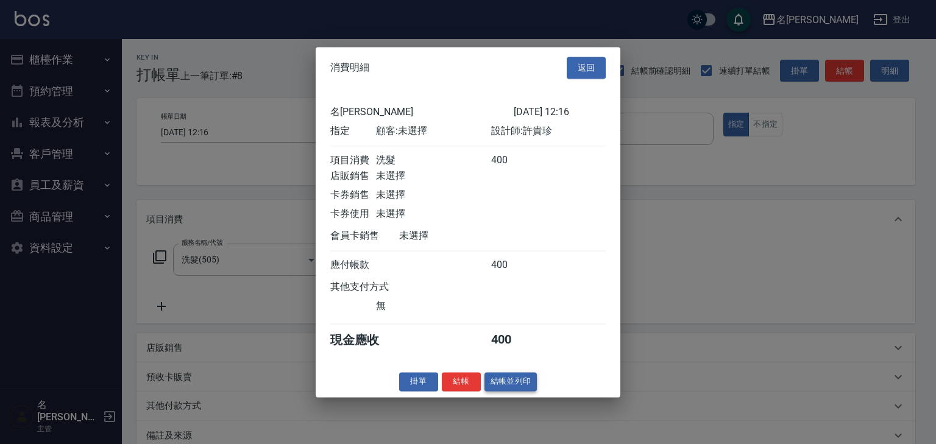
click at [526, 389] on button "結帳並列印" at bounding box center [511, 382] width 53 height 19
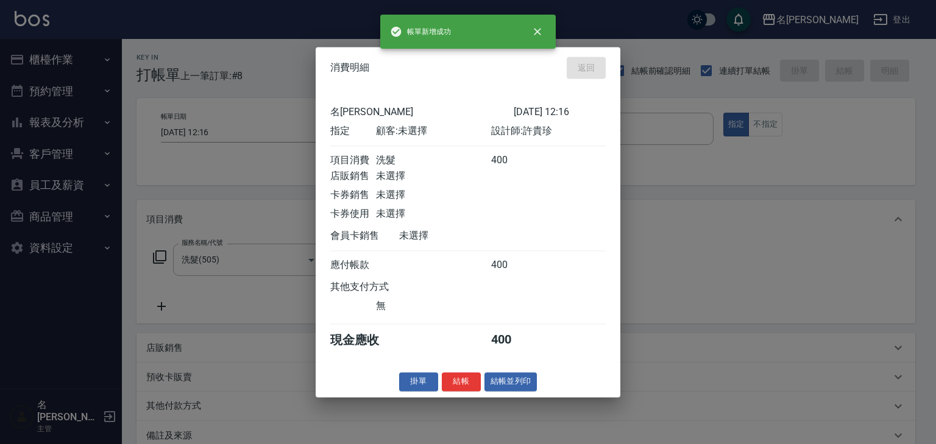
type input "[DATE] 12:25"
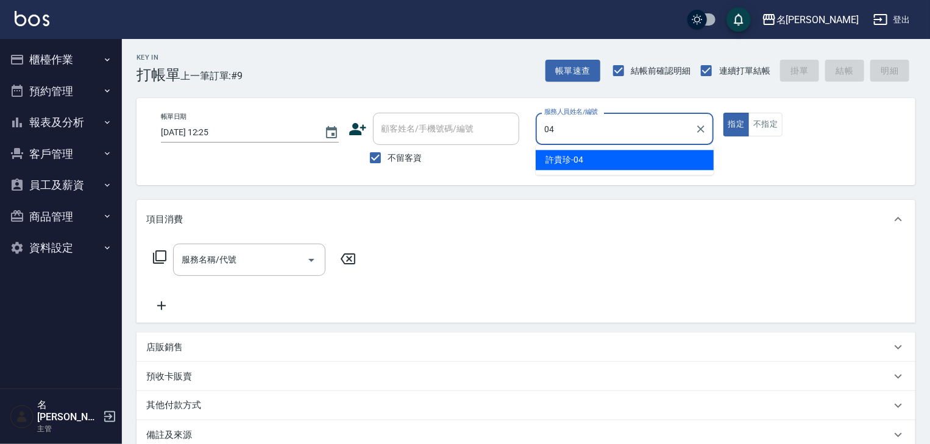
type input "[PERSON_NAME]-04"
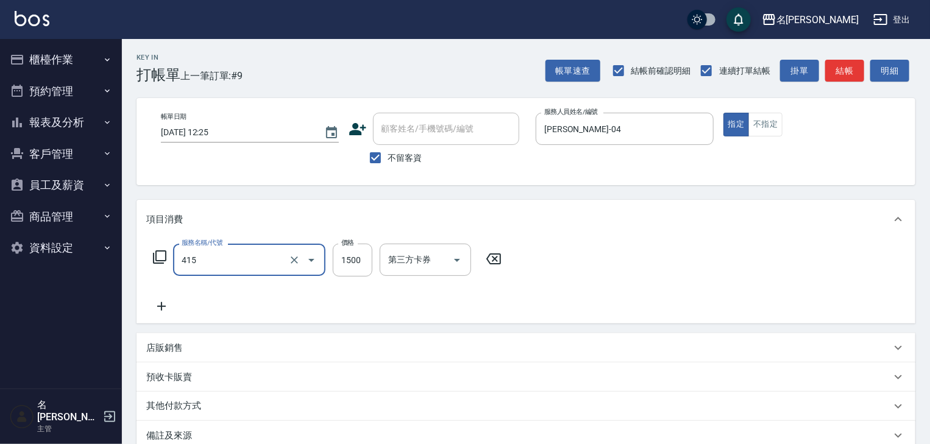
type input "染髮1500↑(415)"
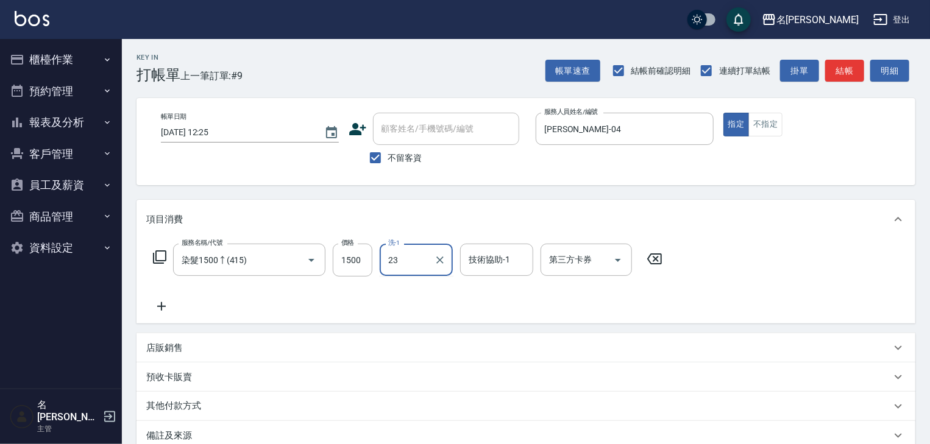
type input "[PERSON_NAME]-23"
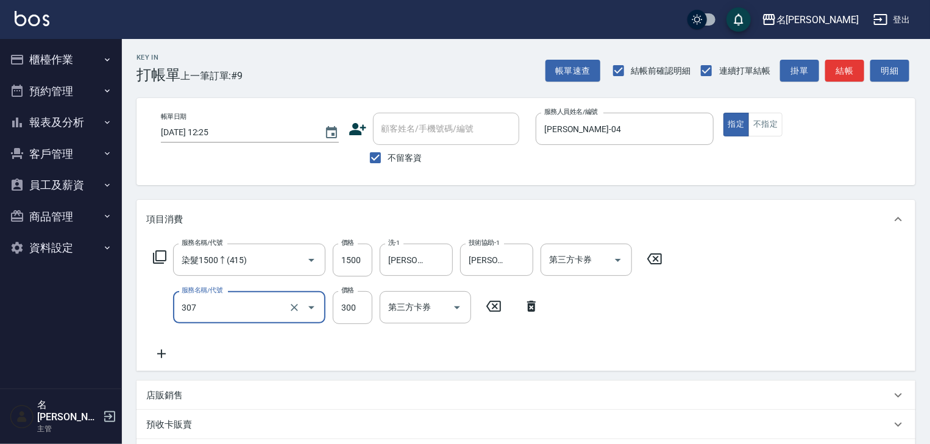
type input "剪髮(307)"
type input "500"
click at [157, 253] on icon at bounding box center [159, 257] width 15 height 15
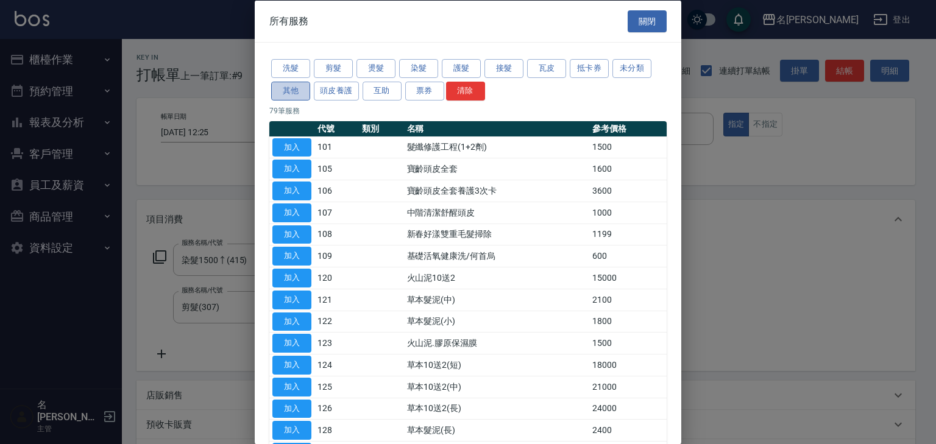
click at [285, 91] on button "其他" at bounding box center [290, 90] width 39 height 19
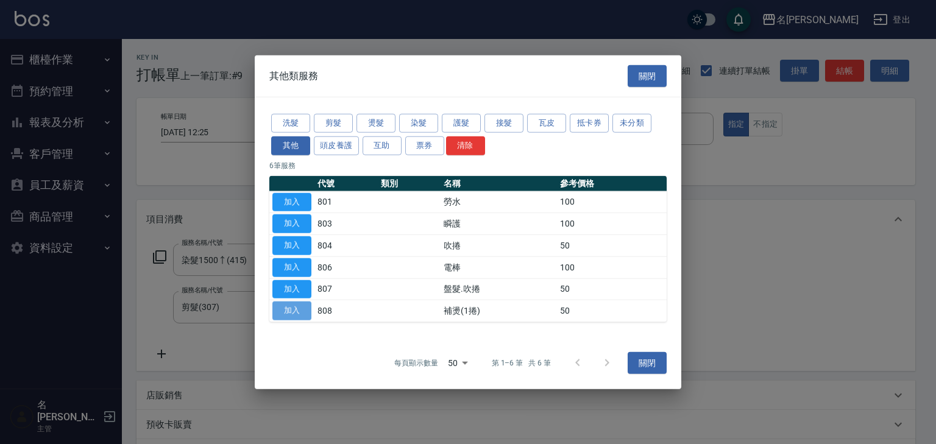
click at [295, 309] on button "加入" at bounding box center [292, 311] width 39 height 19
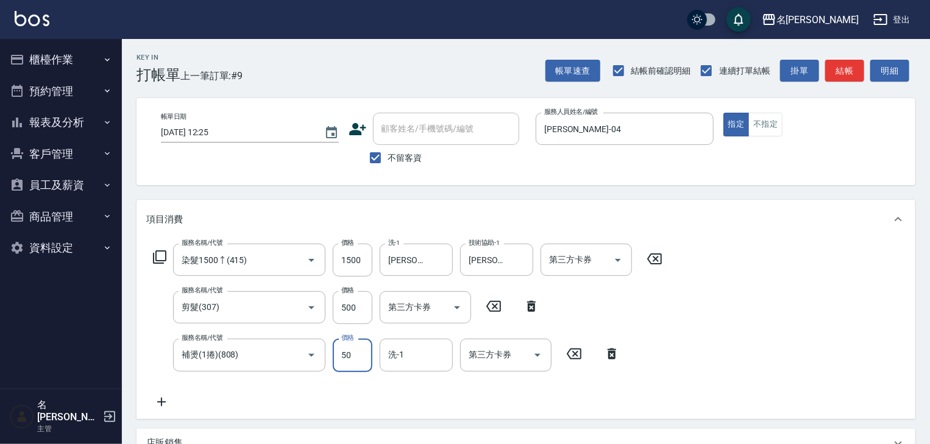
click at [355, 343] on input "50" at bounding box center [353, 355] width 40 height 33
type input "100"
type input "[PERSON_NAME]-23"
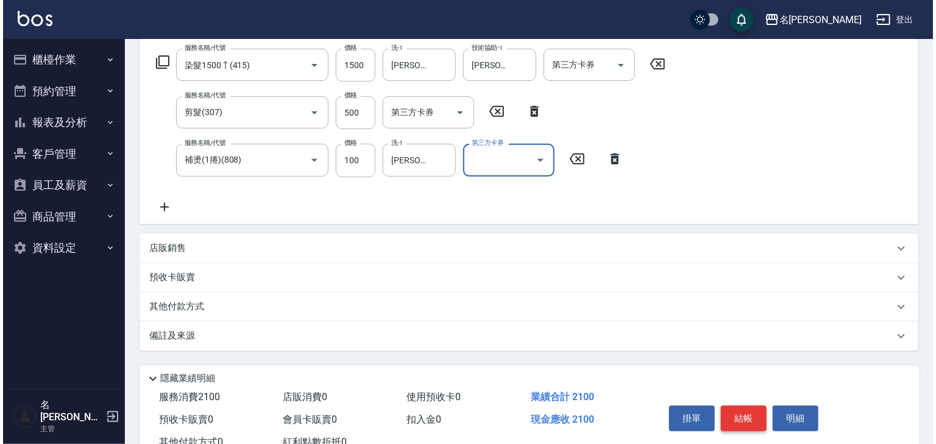
scroll to position [238, 0]
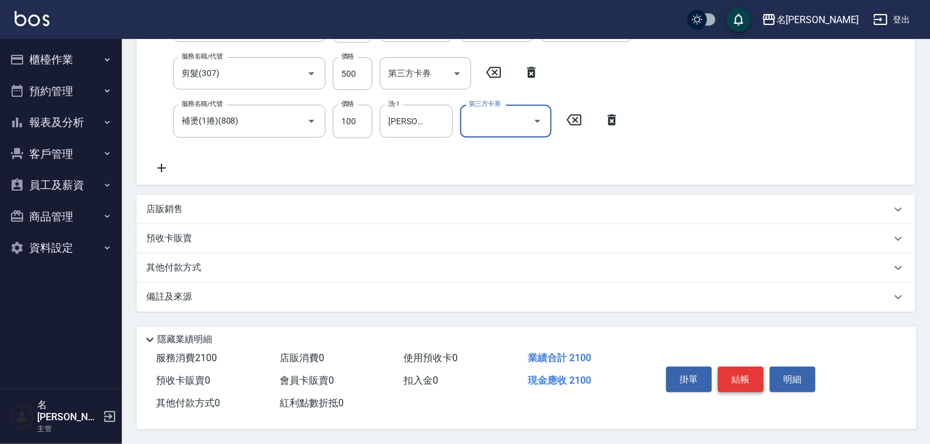
click at [753, 385] on button "結帳" at bounding box center [741, 380] width 46 height 26
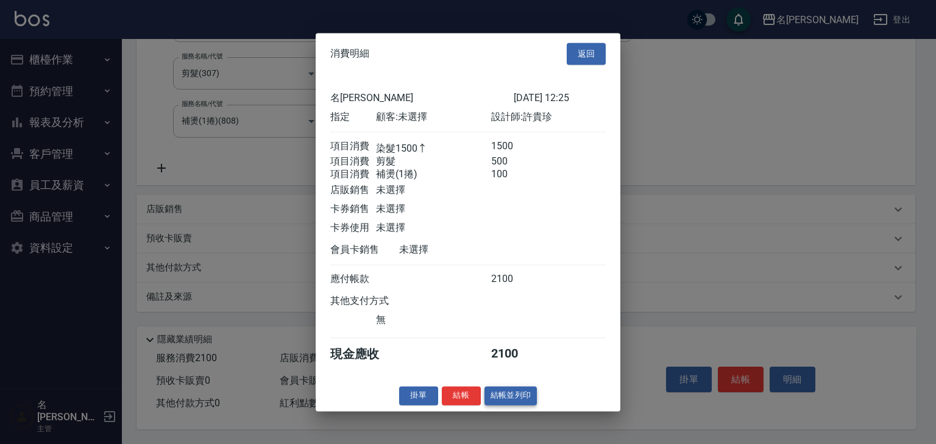
click at [532, 398] on button "結帳並列印" at bounding box center [511, 396] width 53 height 19
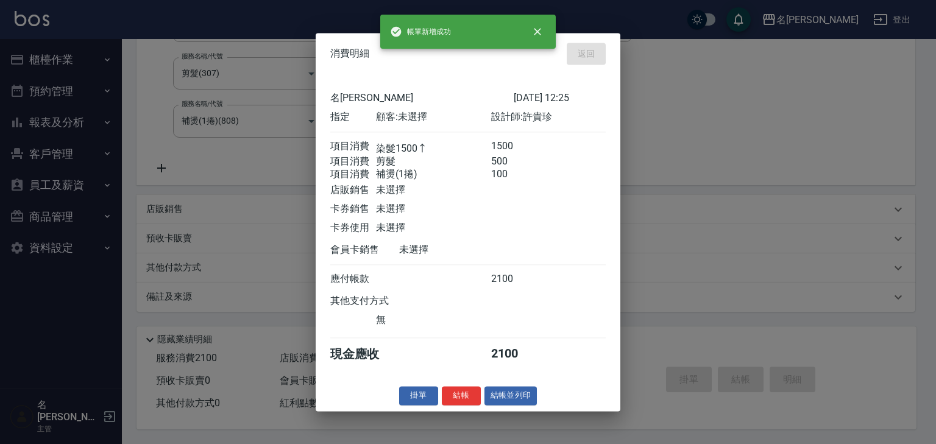
type input "[DATE] 12:33"
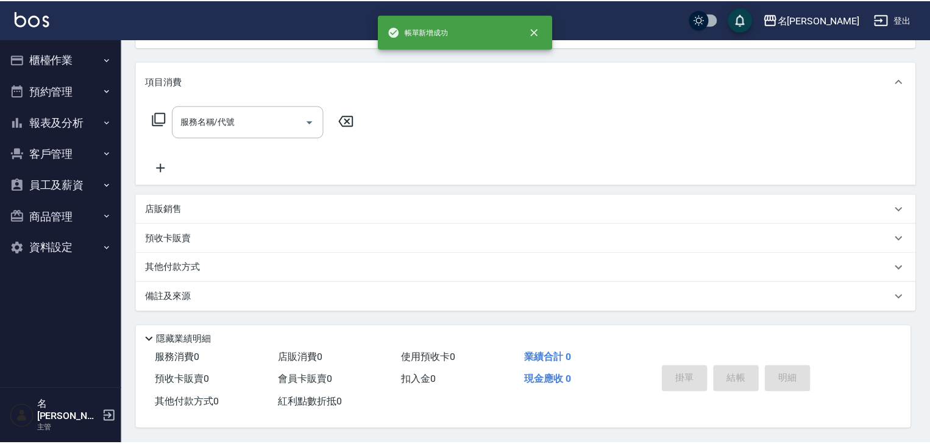
scroll to position [0, 0]
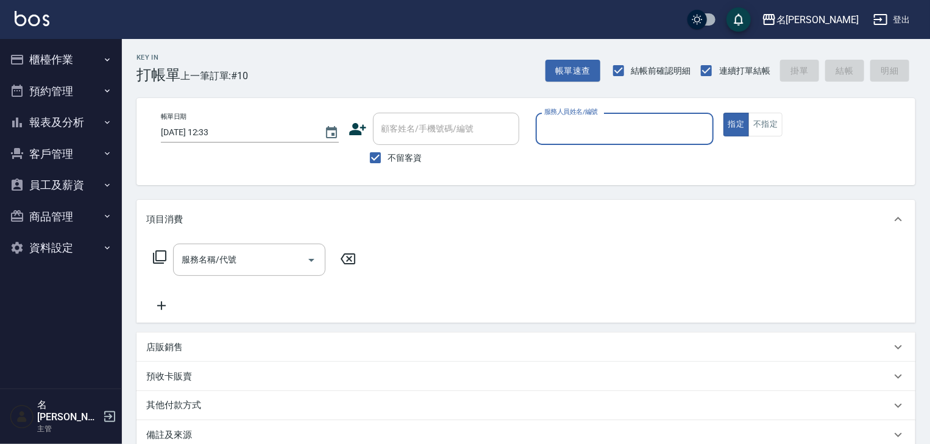
drag, startPoint x: 936, startPoint y: 24, endPoint x: 56, endPoint y: 59, distance: 880.5
click at [56, 59] on button "櫃檯作業" at bounding box center [61, 60] width 112 height 32
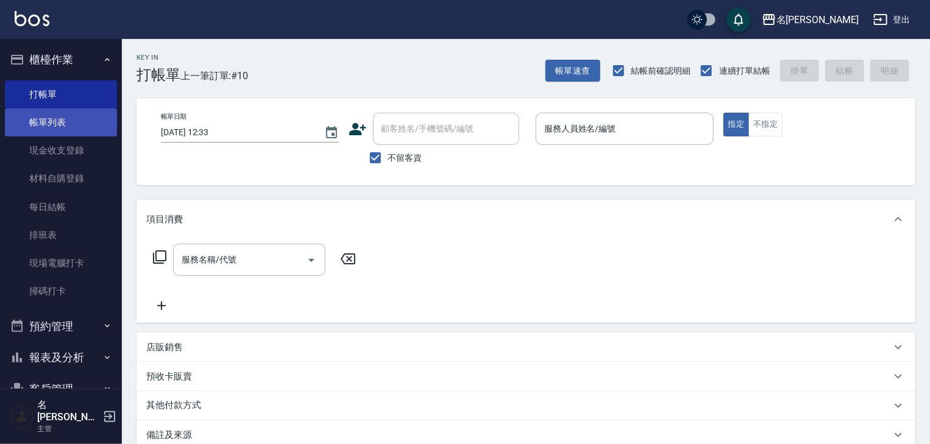
click at [74, 124] on link "帳單列表" at bounding box center [61, 123] width 112 height 28
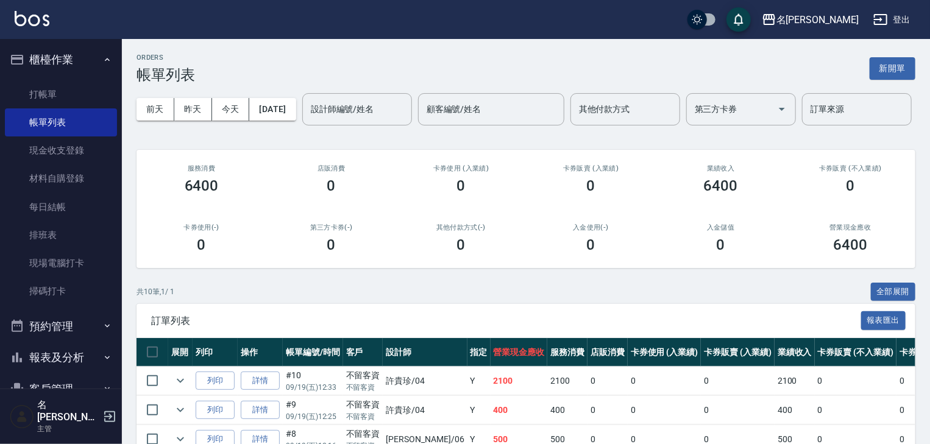
scroll to position [306, 0]
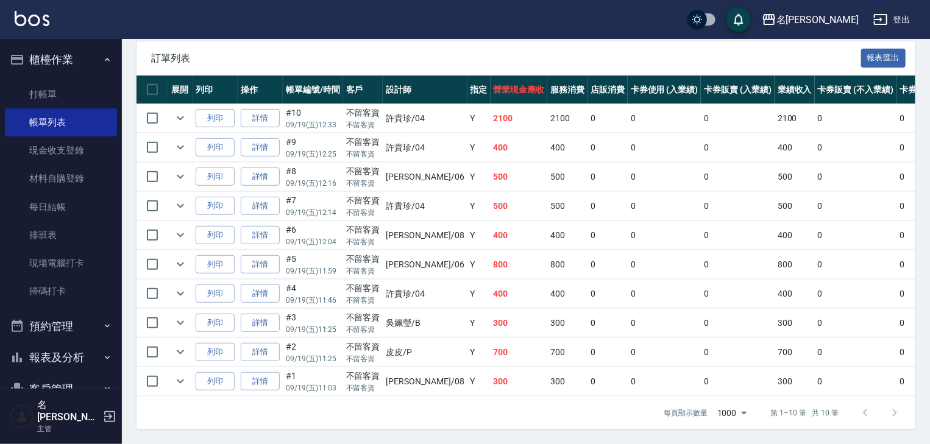
click at [38, 21] on img at bounding box center [32, 18] width 35 height 15
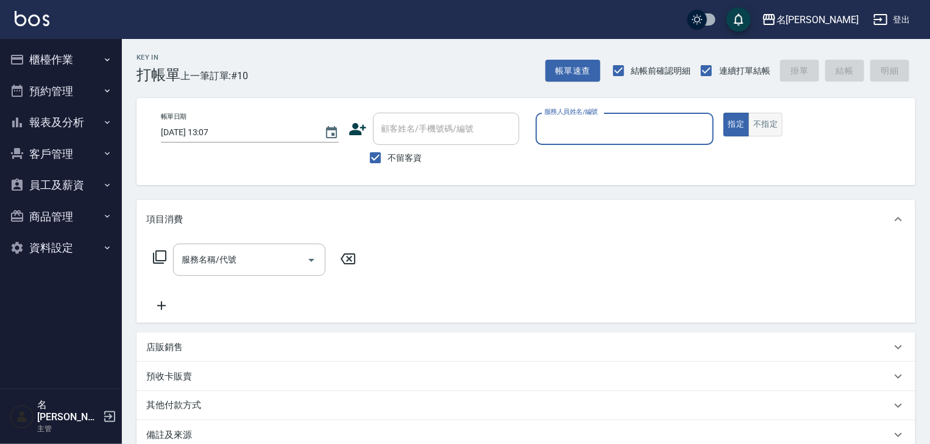
click at [769, 130] on button "不指定" at bounding box center [766, 125] width 34 height 24
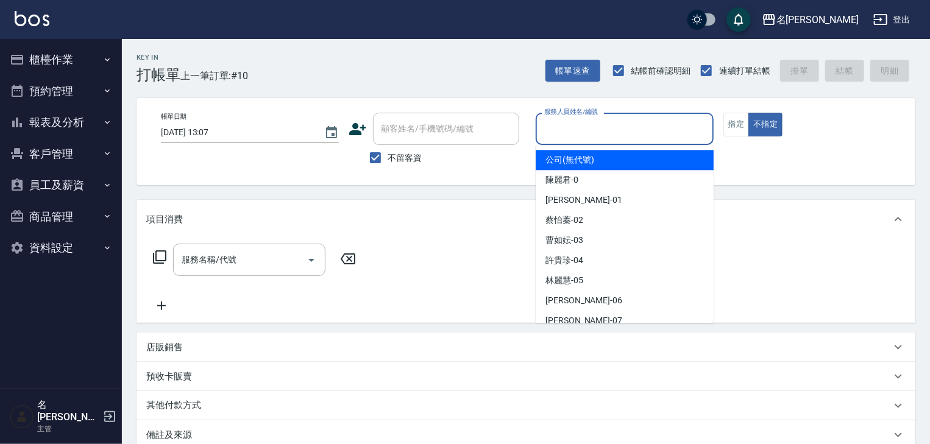
click at [605, 132] on input "服務人員姓名/編號" at bounding box center [624, 128] width 167 height 21
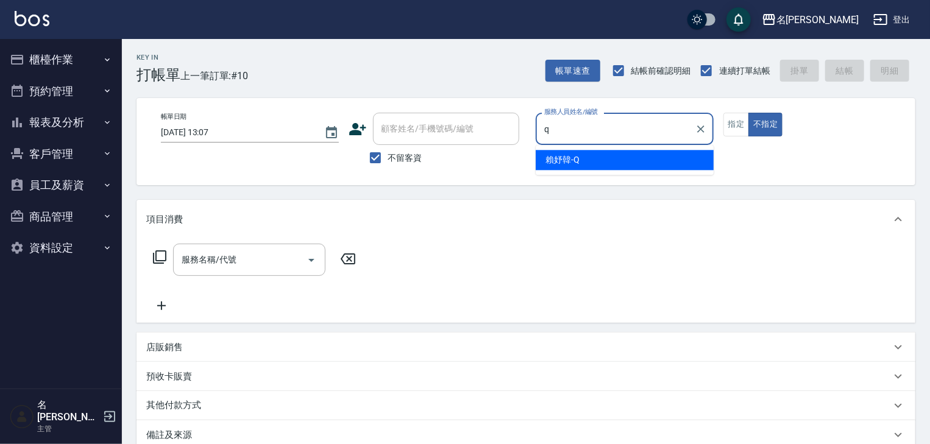
click at [552, 158] on span "[PERSON_NAME]" at bounding box center [563, 160] width 34 height 13
type input "[PERSON_NAME]"
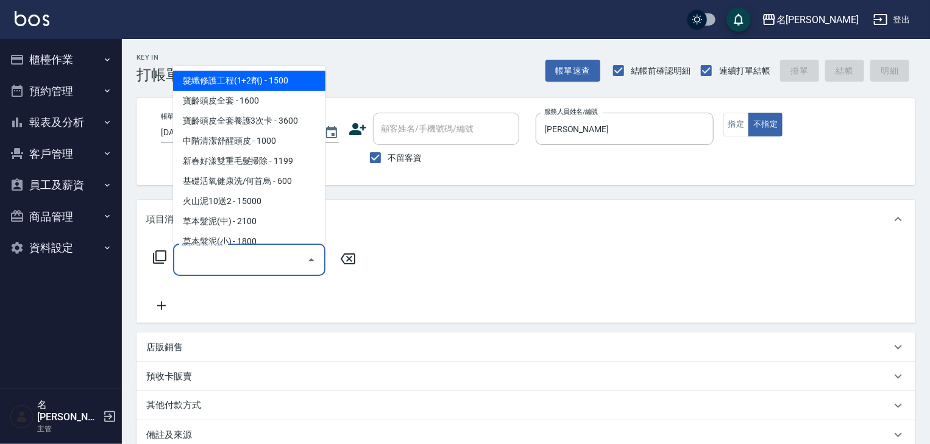
click at [280, 262] on input "服務名稱/代號" at bounding box center [240, 259] width 123 height 21
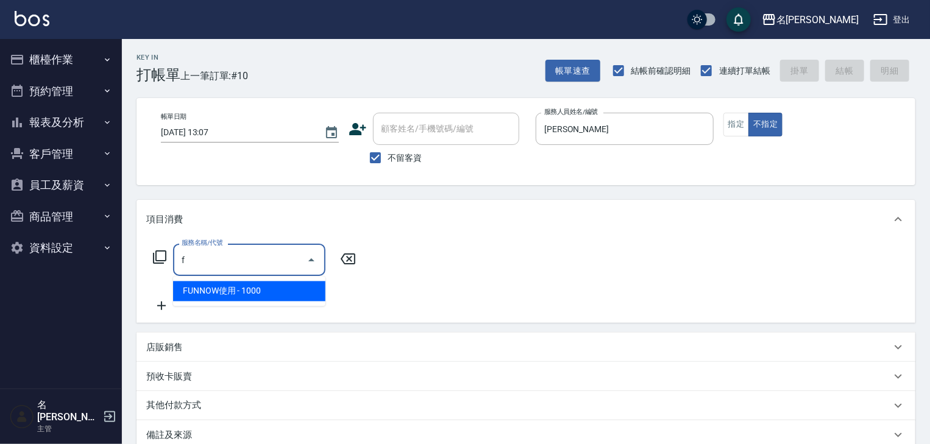
click at [250, 284] on span "FUNNOW使用 - 1000" at bounding box center [249, 292] width 152 height 20
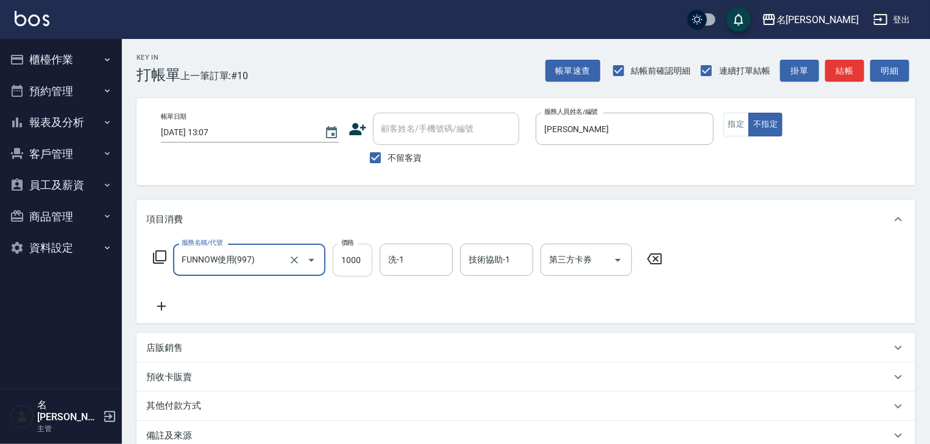
type input "FUNNOW使用(997)"
click at [371, 263] on input "1000" at bounding box center [353, 260] width 40 height 33
type input "399"
click at [556, 259] on input "第三方卡券" at bounding box center [577, 259] width 62 height 21
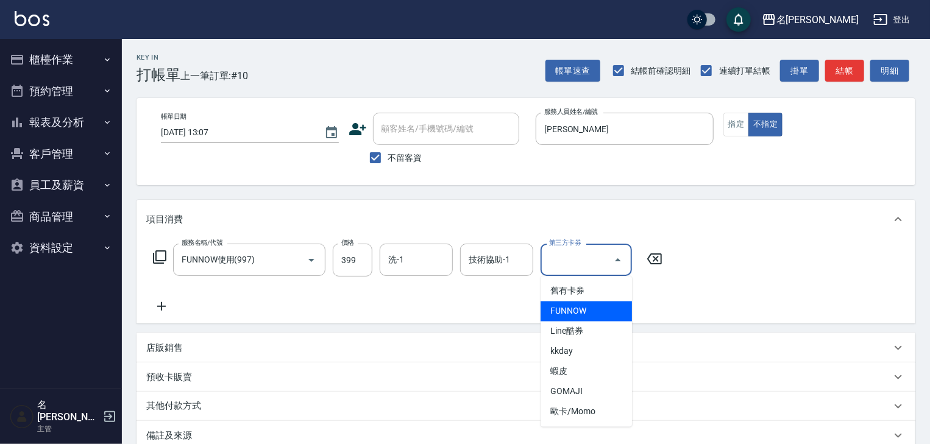
click at [554, 312] on span "FUNNOW" at bounding box center [586, 312] width 91 height 20
type input "FUNNOW"
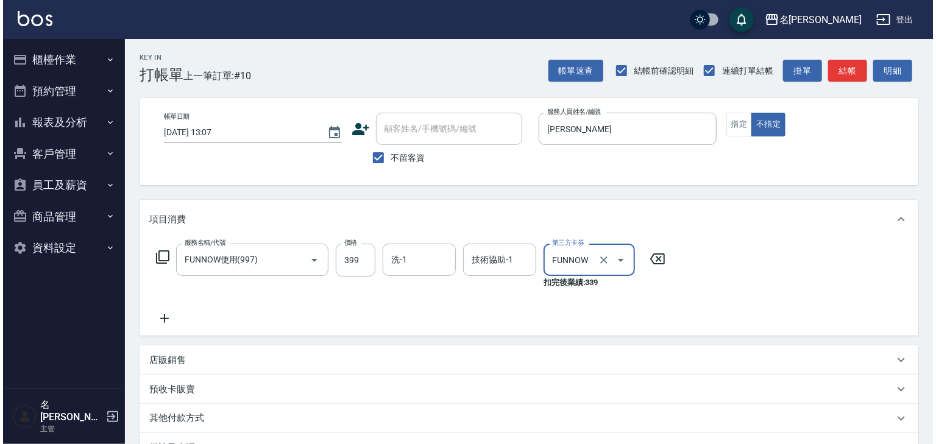
scroll to position [155, 0]
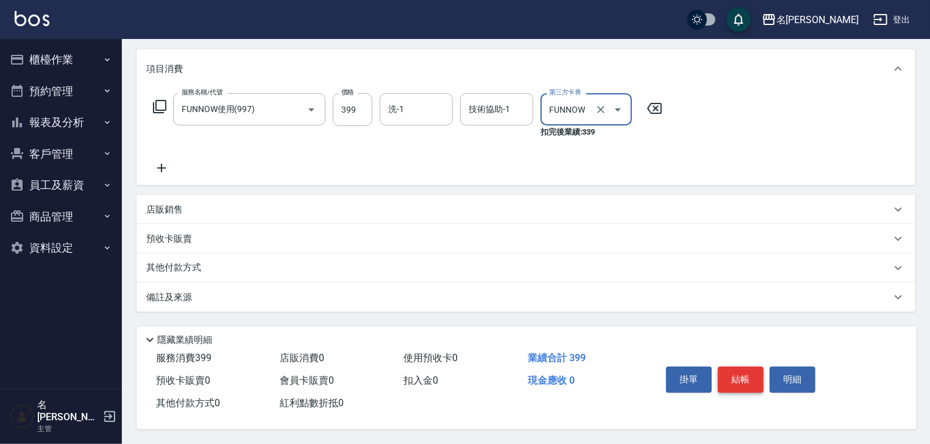
click at [736, 373] on button "結帳" at bounding box center [741, 380] width 46 height 26
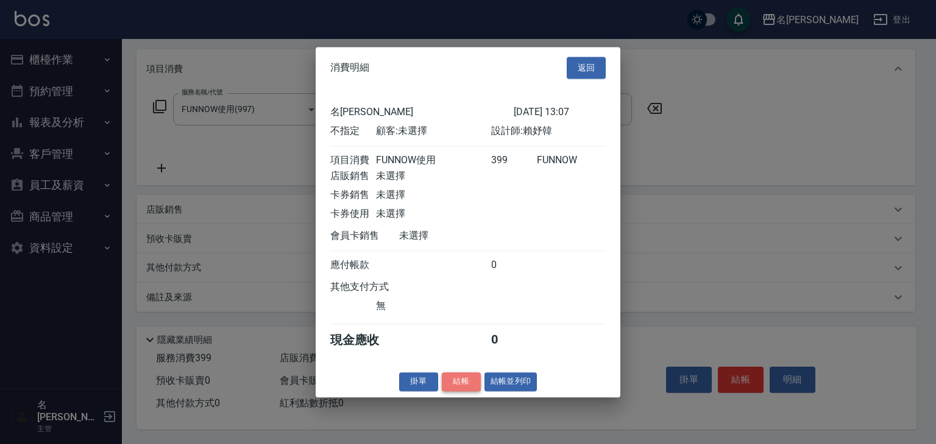
click at [471, 391] on button "結帳" at bounding box center [461, 382] width 39 height 19
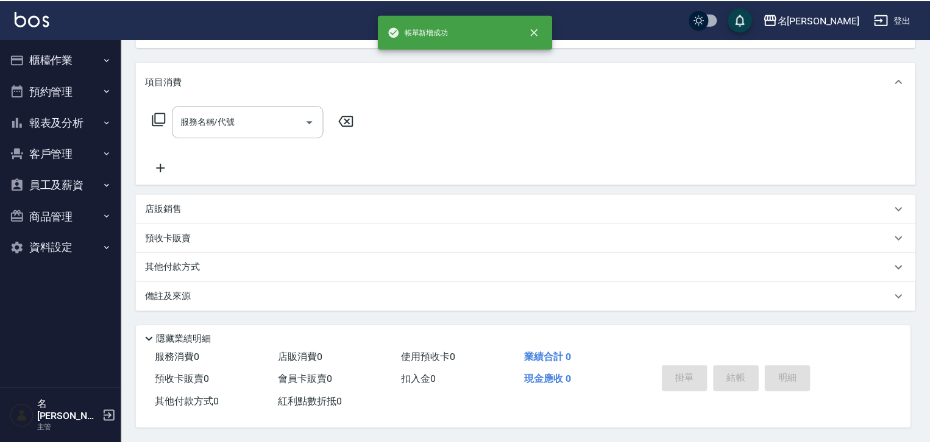
scroll to position [0, 0]
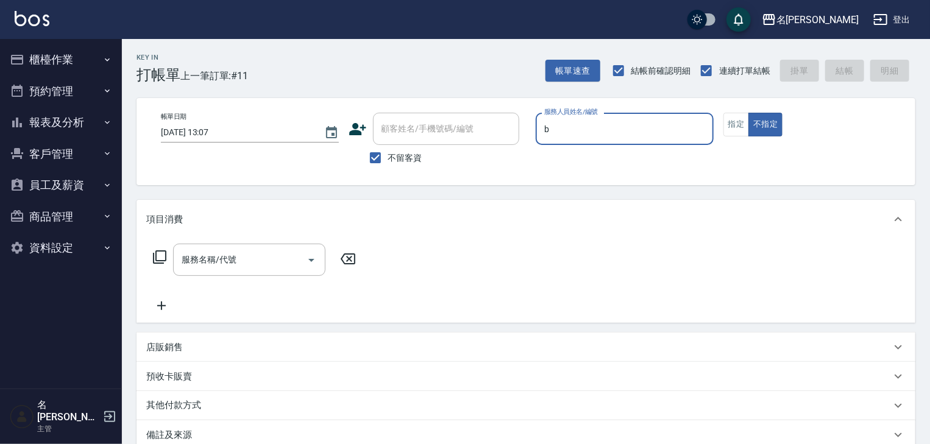
type input "[PERSON_NAME]"
type button "false"
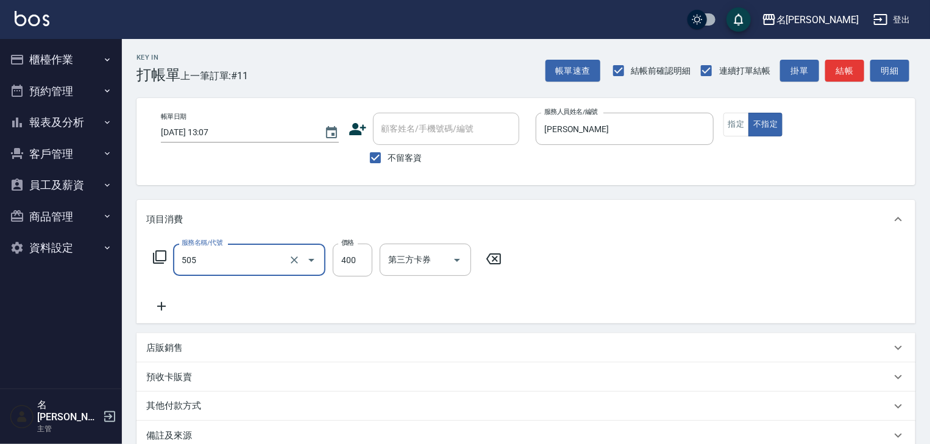
type input "洗髮(505)"
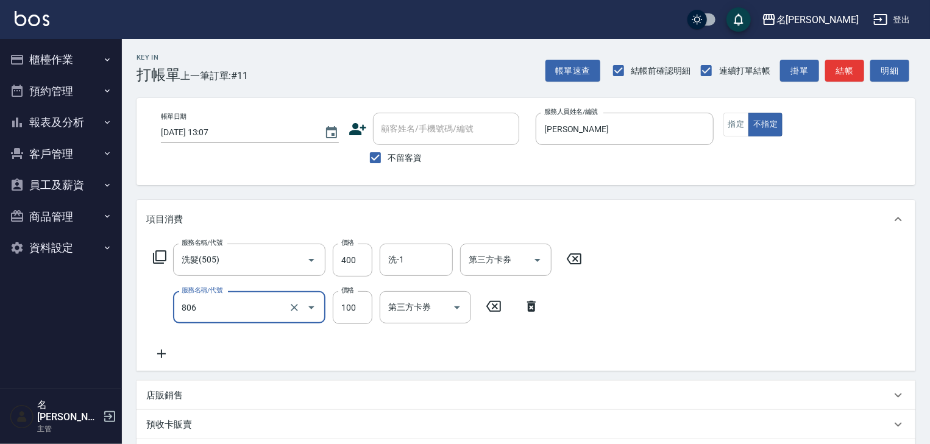
type input "電棒(806)"
click at [736, 137] on div "帳單日期 [DATE] 13:07 顧客姓名/手機號碼/編號 顧客姓名/手機號碼/編號 不留客資 服務人員姓名/編號 [PERSON_NAME] 服務人員姓名…" at bounding box center [526, 142] width 750 height 58
click at [738, 135] on button "指定" at bounding box center [737, 125] width 26 height 24
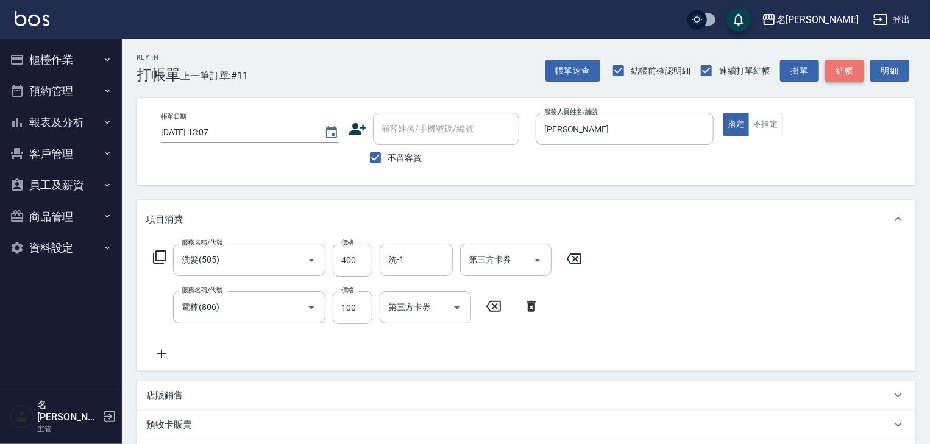
click at [850, 74] on button "結帳" at bounding box center [845, 71] width 39 height 23
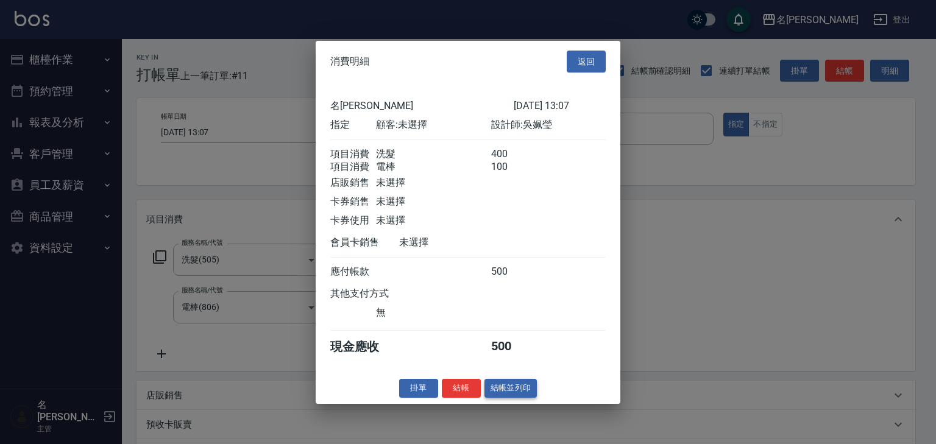
drag, startPoint x: 527, startPoint y: 383, endPoint x: 529, endPoint y: 390, distance: 7.1
click at [528, 384] on div "消費明細 返回 名留[PERSON_NAME] [DATE] 13:07 指定 顧客: 未選擇 設計師: [PERSON_NAME]消費 洗髮 400 項目消…" at bounding box center [468, 221] width 305 height 363
click at [530, 398] on button "結帳並列印" at bounding box center [511, 388] width 53 height 19
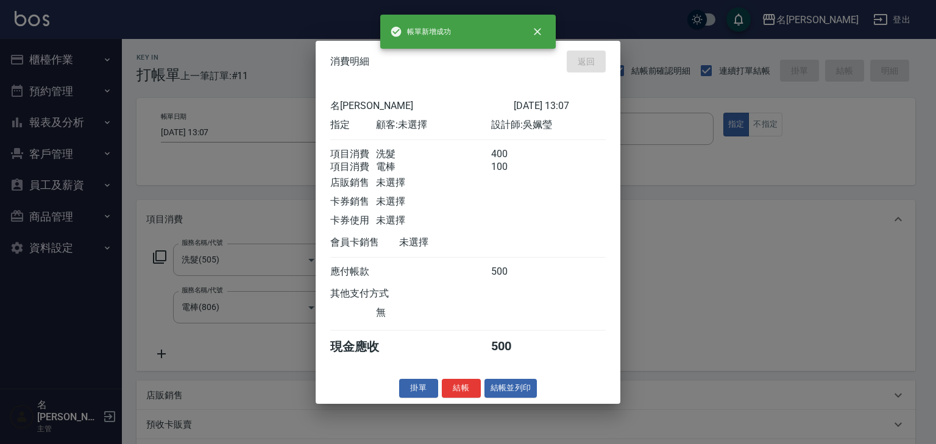
type input "[DATE] 13:26"
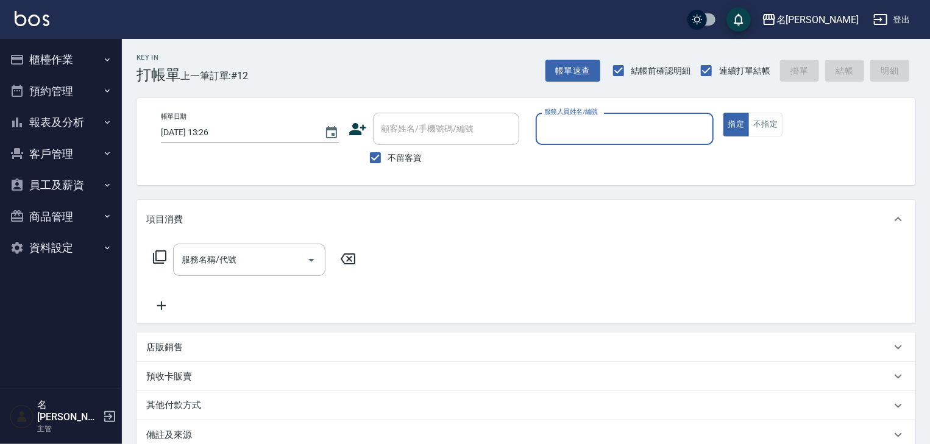
click at [640, 138] on input "服務人員姓名/編號" at bounding box center [624, 128] width 167 height 21
type input "[PERSON_NAME]-08"
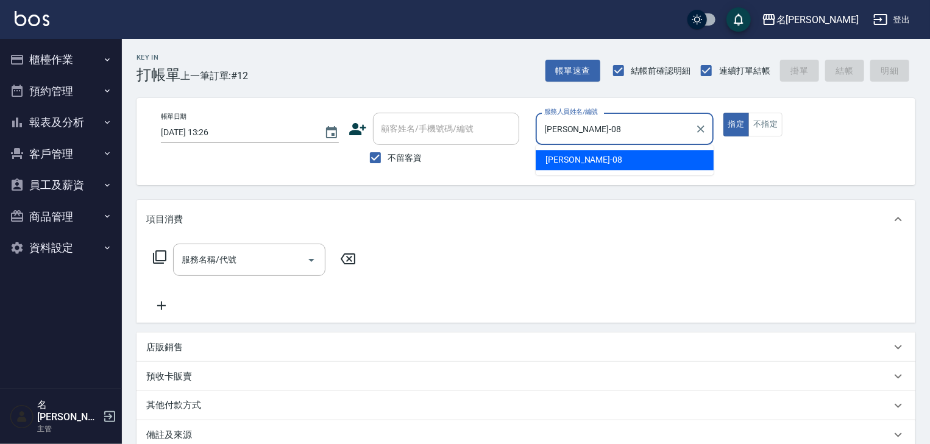
type button "true"
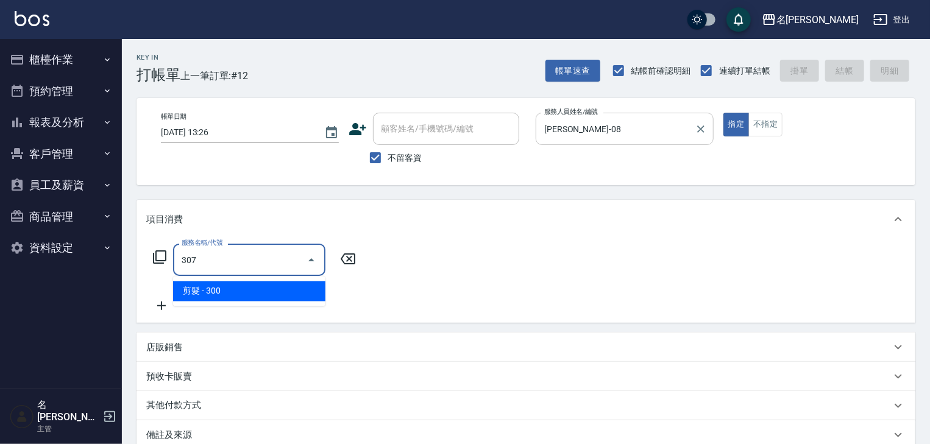
type input "剪髮(307)"
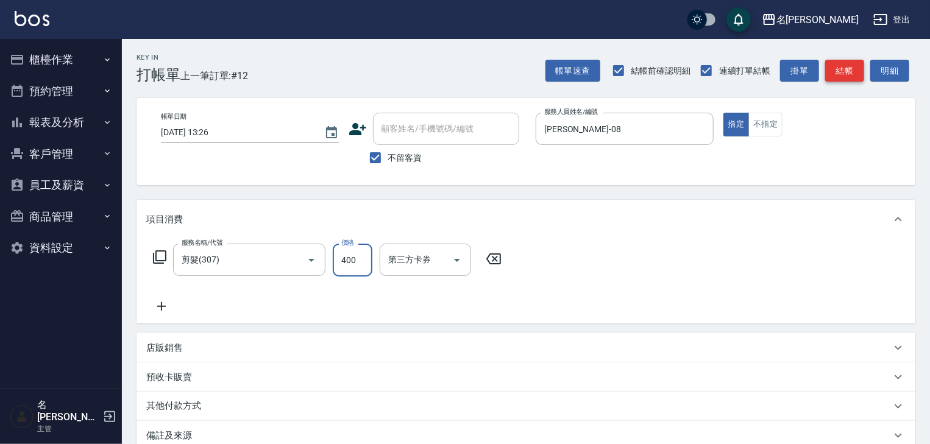
type input "400"
click at [854, 62] on button "結帳" at bounding box center [845, 71] width 39 height 23
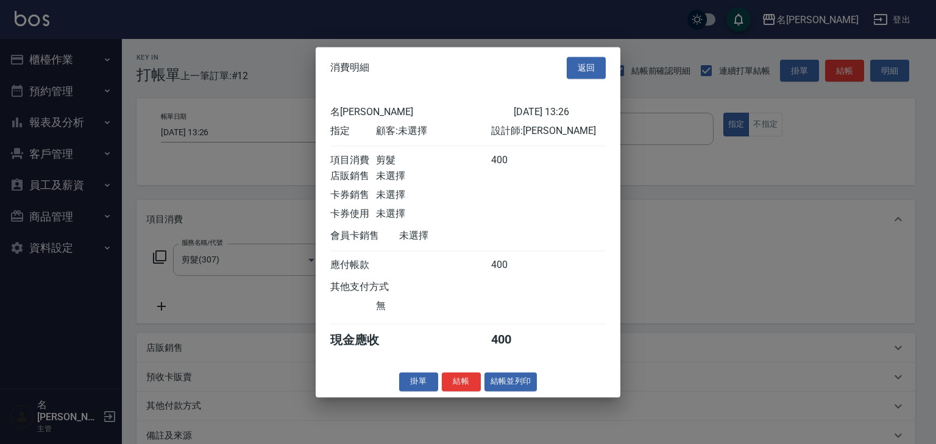
click at [485, 398] on div "消費明細 返回 名留[PERSON_NAME] [DATE] 13:26 指定 顧客: 未選擇 設計師: [PERSON_NAME] 項目消費 剪髮 400 …" at bounding box center [468, 222] width 305 height 351
click at [494, 391] on button "結帳並列印" at bounding box center [511, 382] width 53 height 19
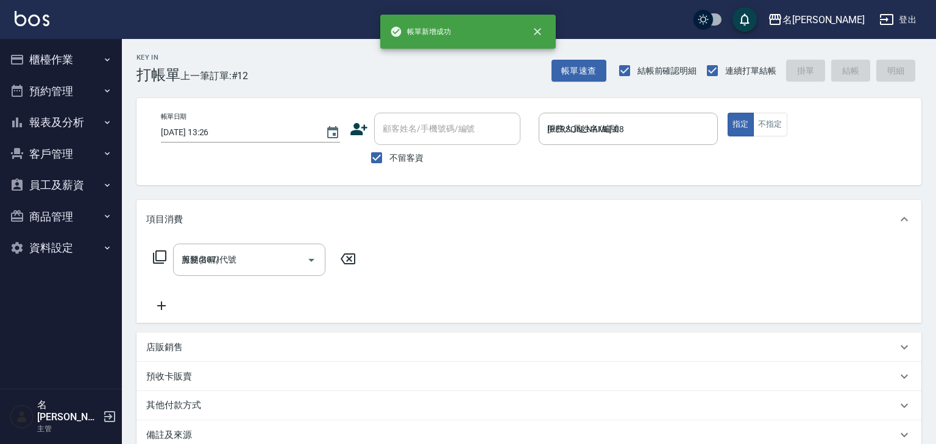
type input "[DATE] 13:27"
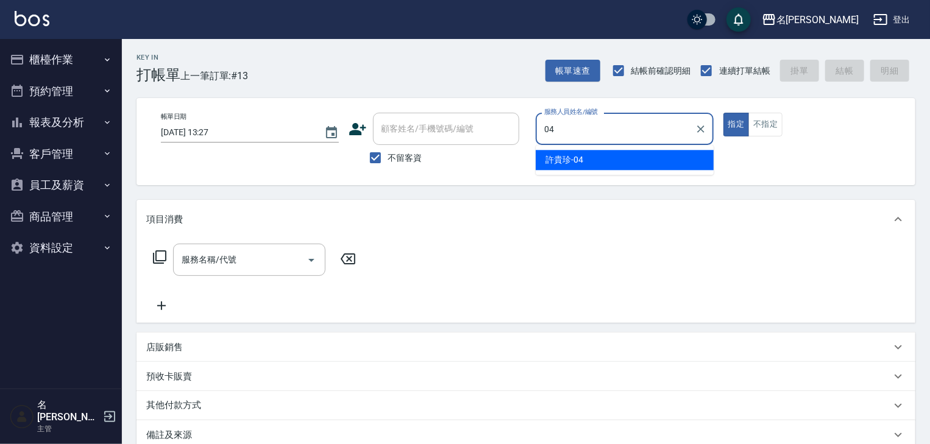
type input "[PERSON_NAME]-04"
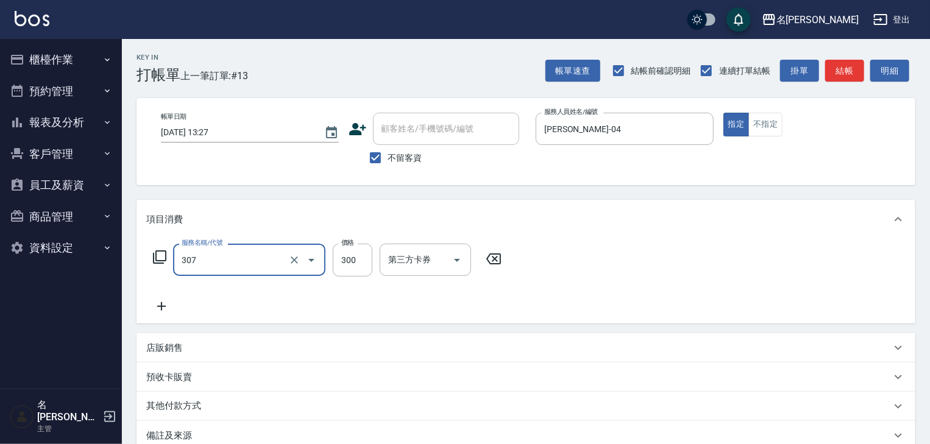
type input "剪髮(307)"
type input "450"
click at [857, 59] on div "帳單速查 結帳前確認明細 連續打單結帳 掛單 結帳 明細" at bounding box center [731, 71] width 370 height 26
click at [857, 60] on button "結帳" at bounding box center [845, 71] width 39 height 23
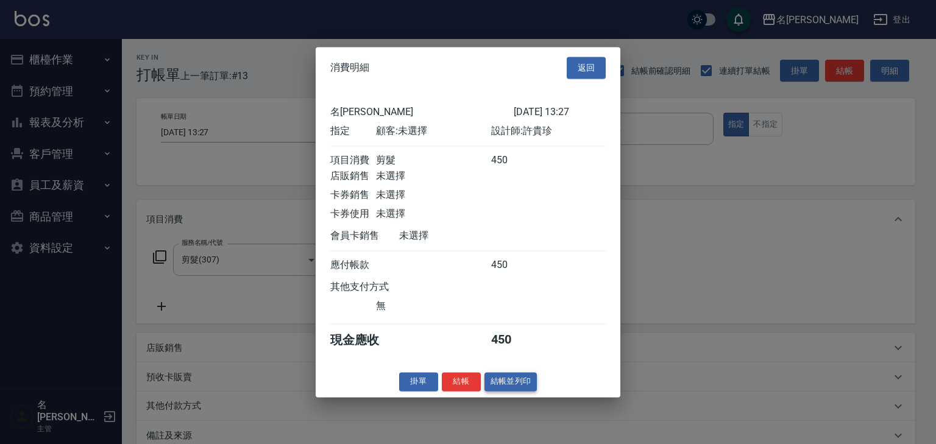
click at [525, 382] on button "結帳並列印" at bounding box center [511, 382] width 53 height 19
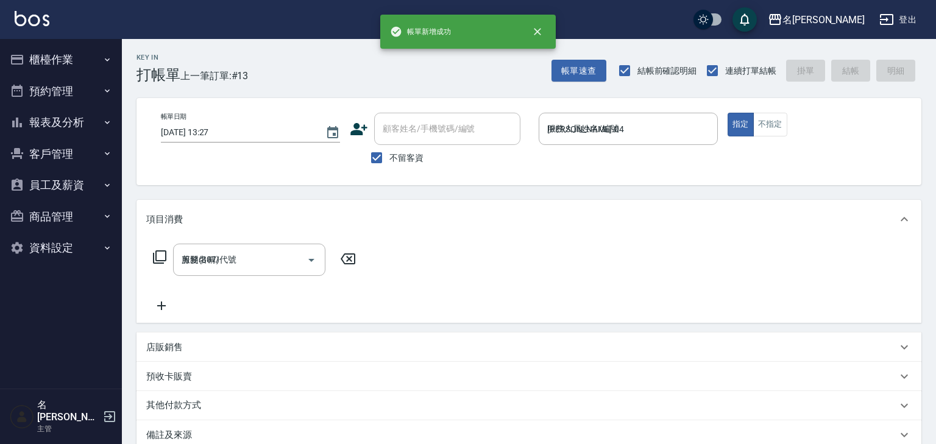
type input "[DATE] 13:29"
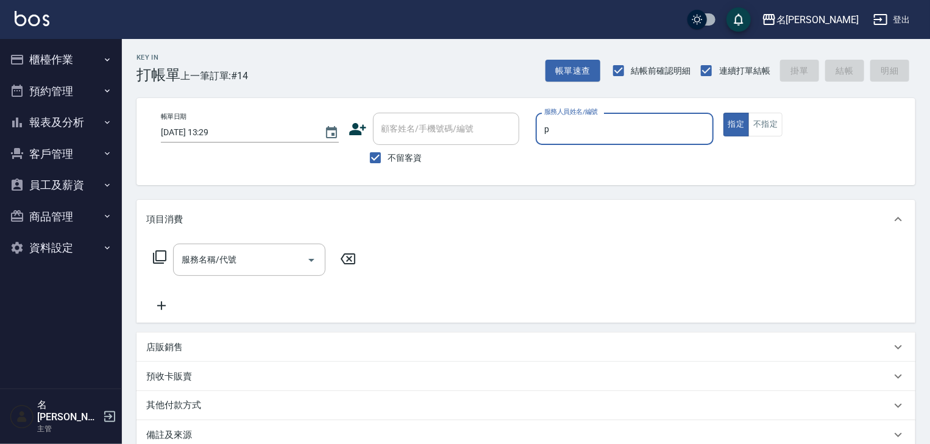
type input "皮皮-P"
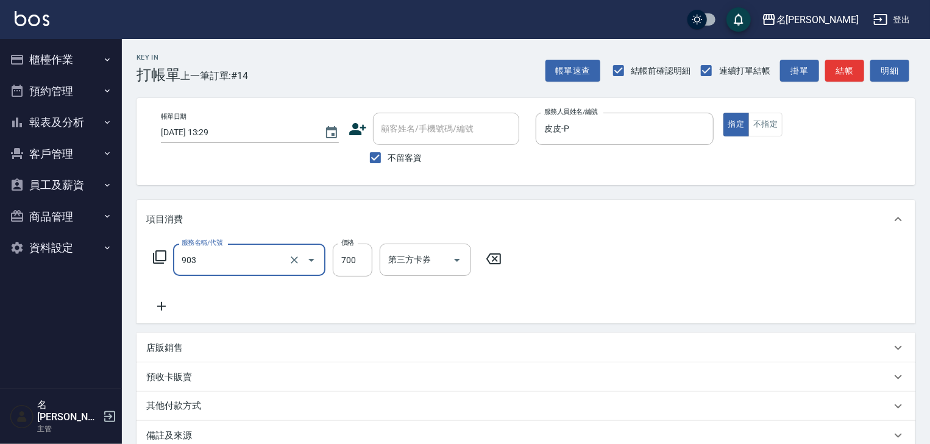
type input "修腳+手(903)"
click at [849, 68] on button "結帳" at bounding box center [845, 71] width 39 height 23
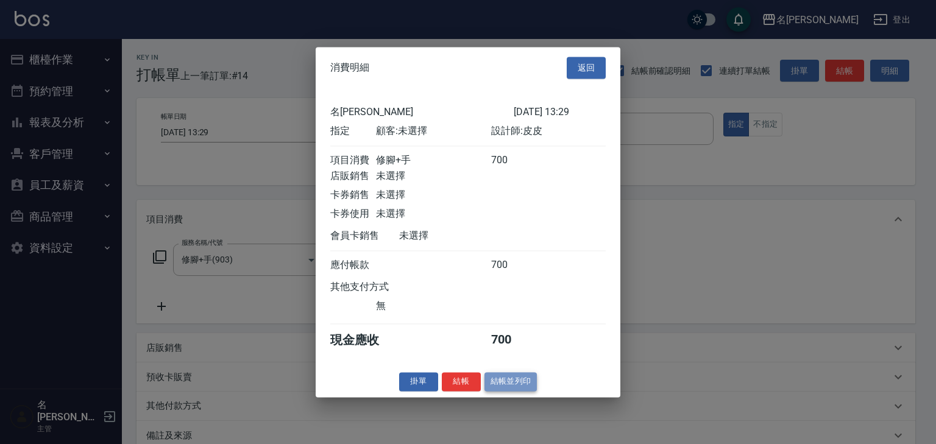
click at [507, 391] on button "結帳並列印" at bounding box center [511, 382] width 53 height 19
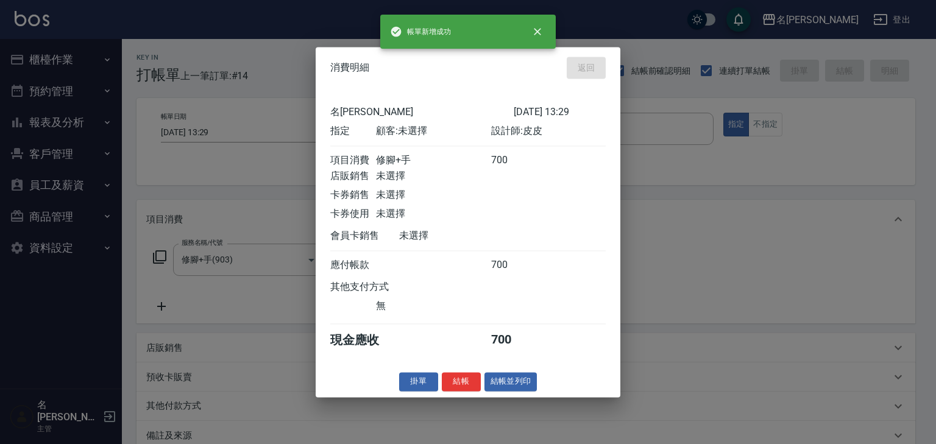
type input "[DATE] 13:33"
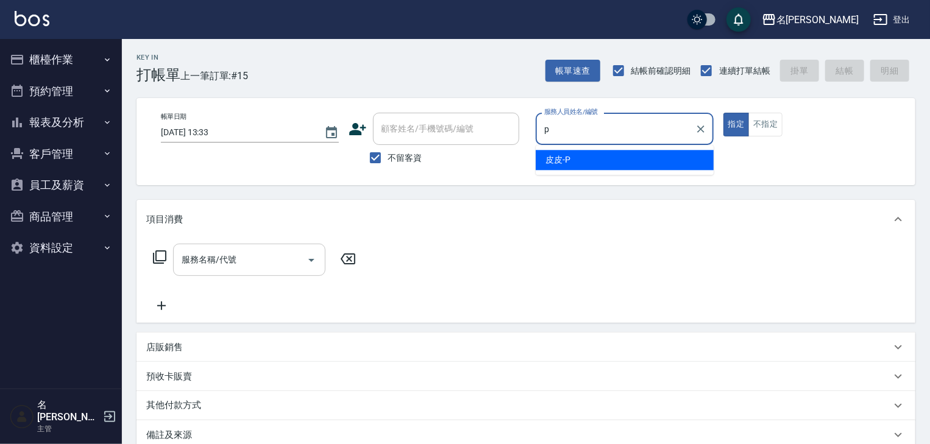
type input "p"
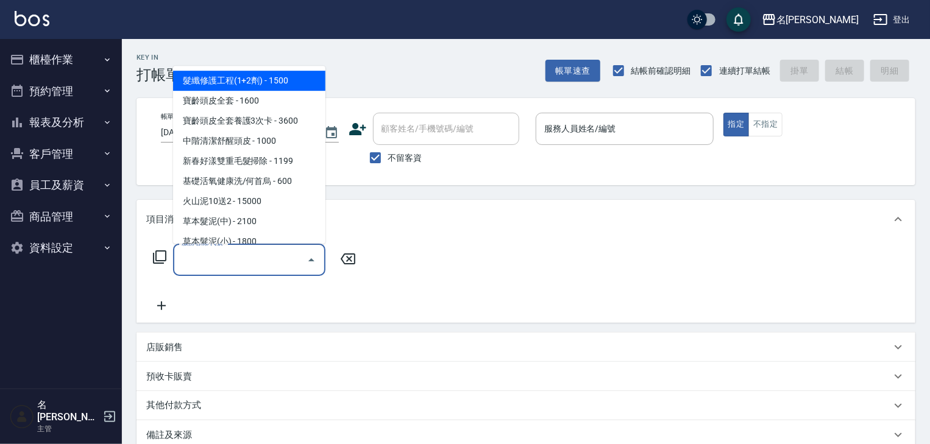
click at [278, 260] on input "服務名稱/代號" at bounding box center [240, 259] width 123 height 21
click at [552, 150] on p at bounding box center [625, 151] width 178 height 13
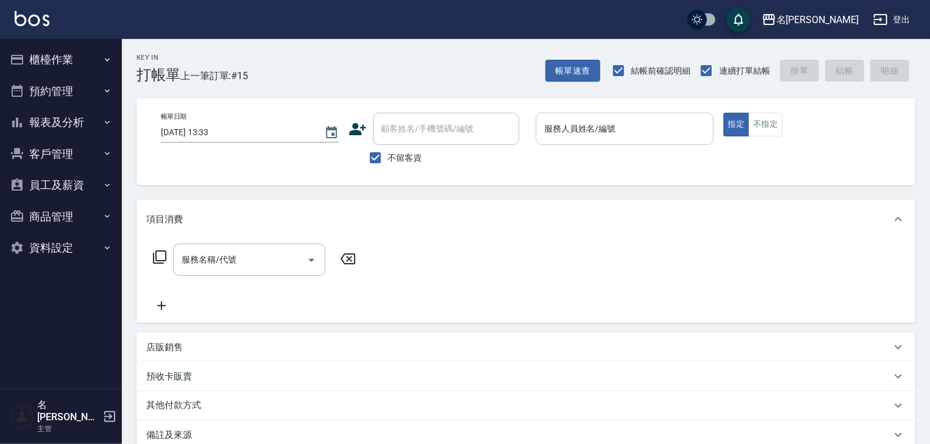
click at [573, 117] on div "服務人員姓名/編號" at bounding box center [625, 129] width 178 height 32
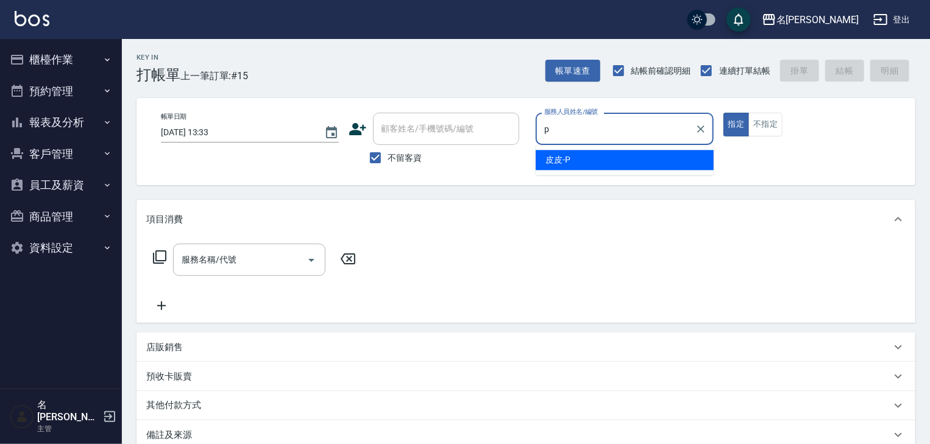
click at [570, 164] on span "皮皮 -P" at bounding box center [558, 160] width 25 height 13
click at [221, 273] on div "服務名稱/代號" at bounding box center [249, 260] width 152 height 32
type input "皮皮-P"
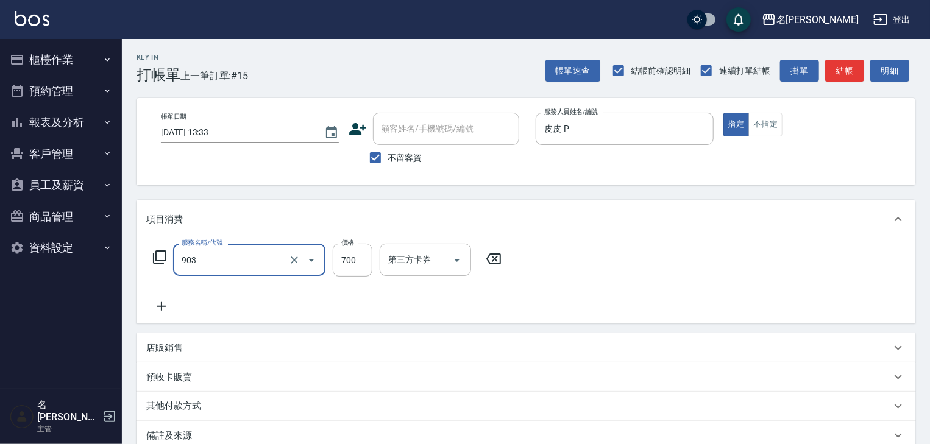
type input "修腳+手(903)"
click at [841, 57] on div "Key In 打帳單 上一筆訂單:#15 帳單速查 結帳前確認明細 連續打單結帳 掛單 結帳 明細" at bounding box center [519, 61] width 794 height 45
click at [840, 61] on button "結帳" at bounding box center [845, 71] width 39 height 23
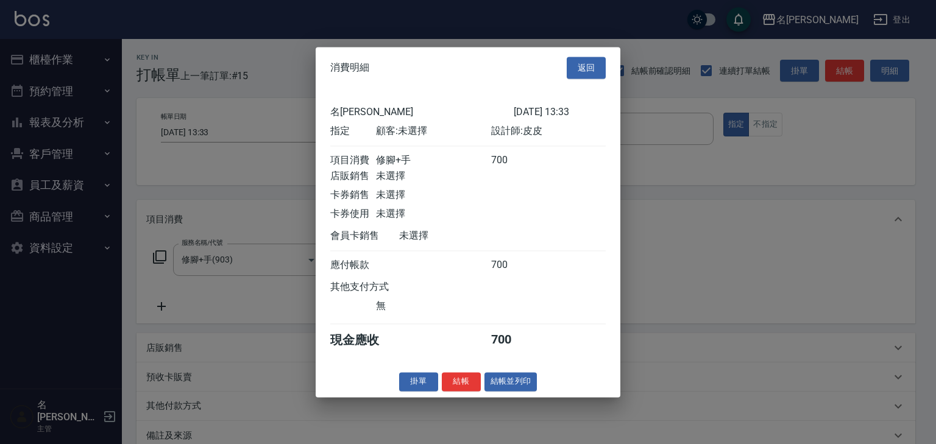
click at [527, 375] on div "消費明細 返回 名留[PERSON_NAME] [DATE] 13:33 指定 顧客: 未選擇 設計師: 皮皮 項目消費 修腳+手 700 店販銷售 未選擇 …" at bounding box center [468, 222] width 305 height 351
click at [527, 380] on button "結帳並列印" at bounding box center [511, 382] width 53 height 19
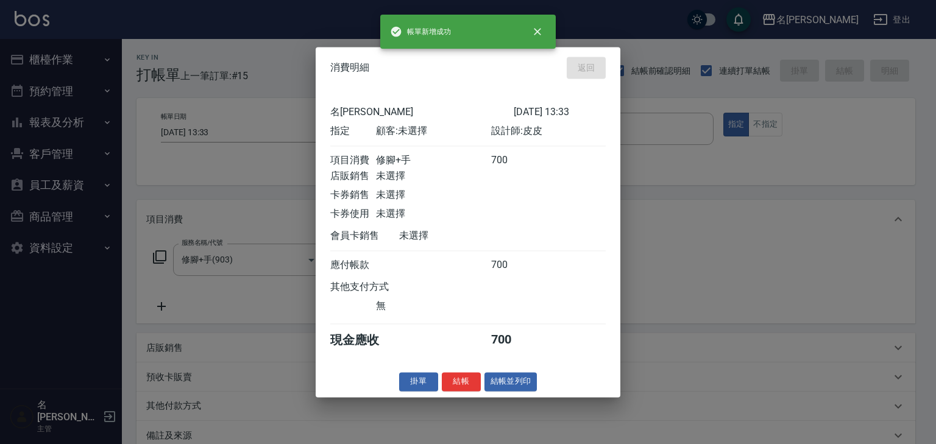
type input "[DATE] 13:34"
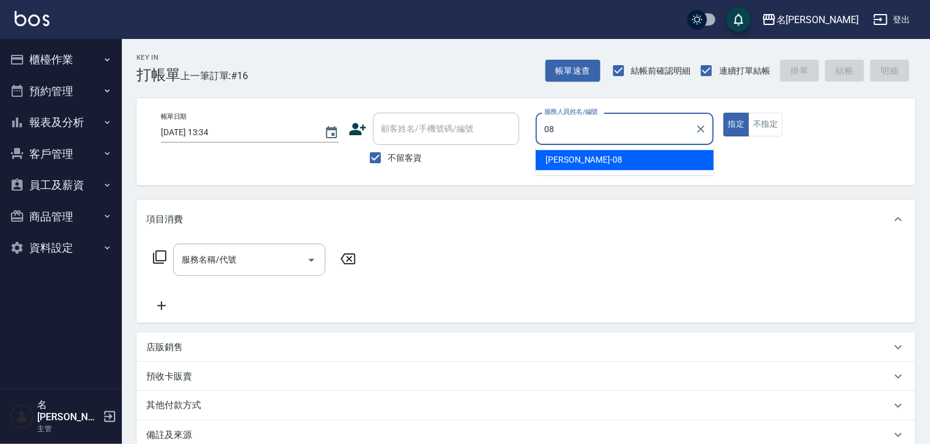
type input "0"
type input "[PERSON_NAME]-22"
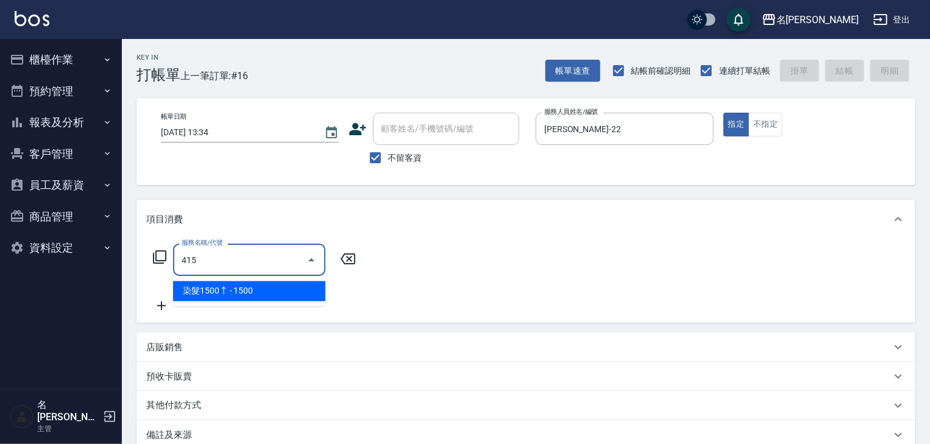
type input "染髮1500↑(415)"
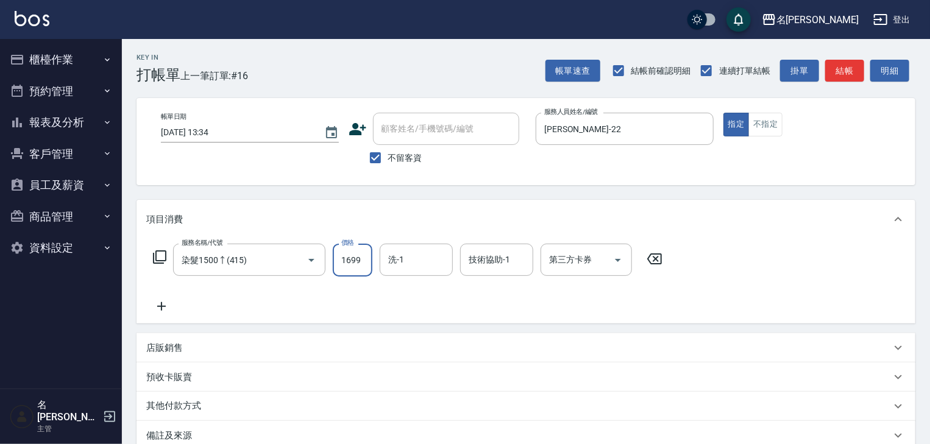
type input "1699"
type input "2"
click at [852, 71] on button "結帳" at bounding box center [845, 71] width 39 height 23
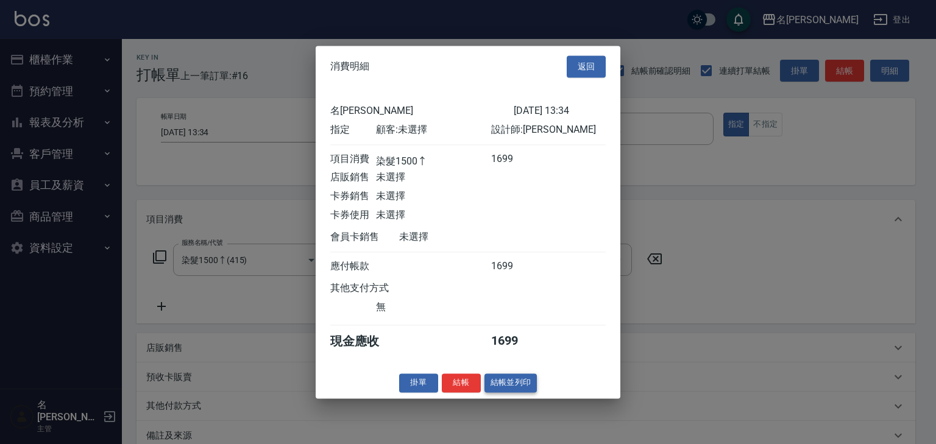
click at [521, 390] on button "結帳並列印" at bounding box center [511, 383] width 53 height 19
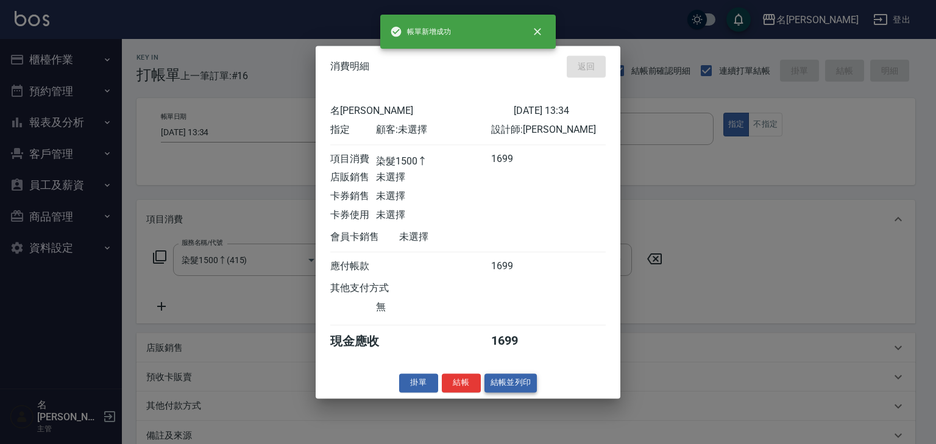
type input "[DATE] 13:36"
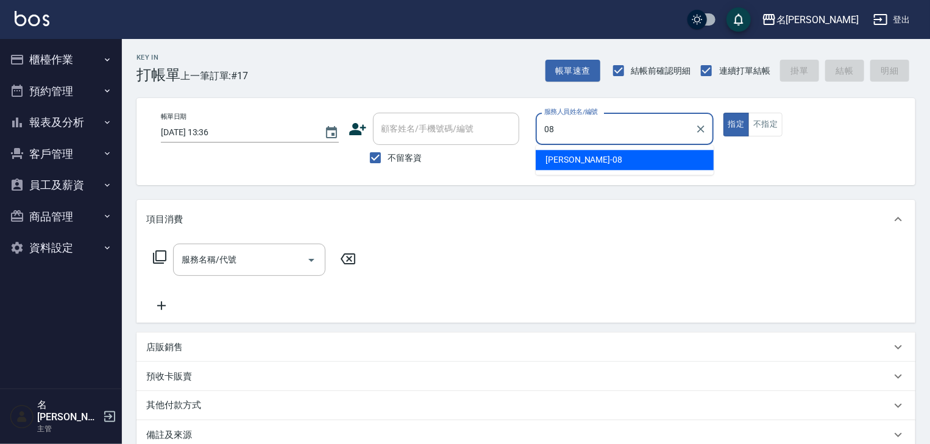
type input "[PERSON_NAME]-08"
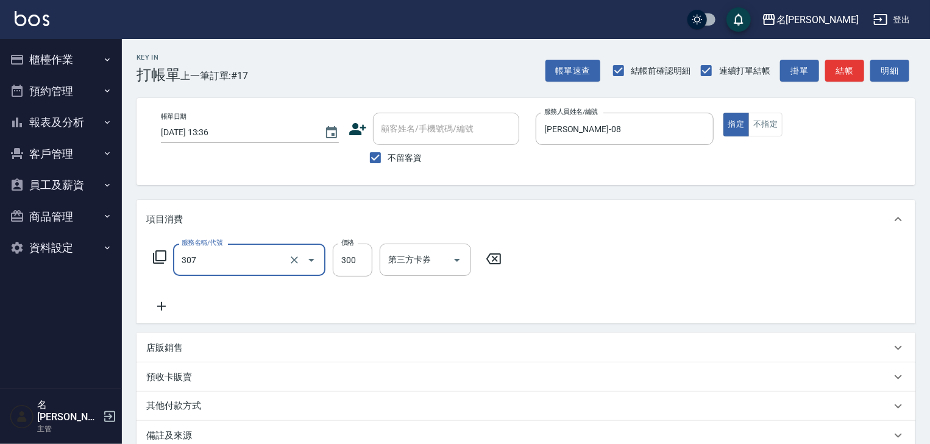
type input "剪髮(307)"
type input "3000"
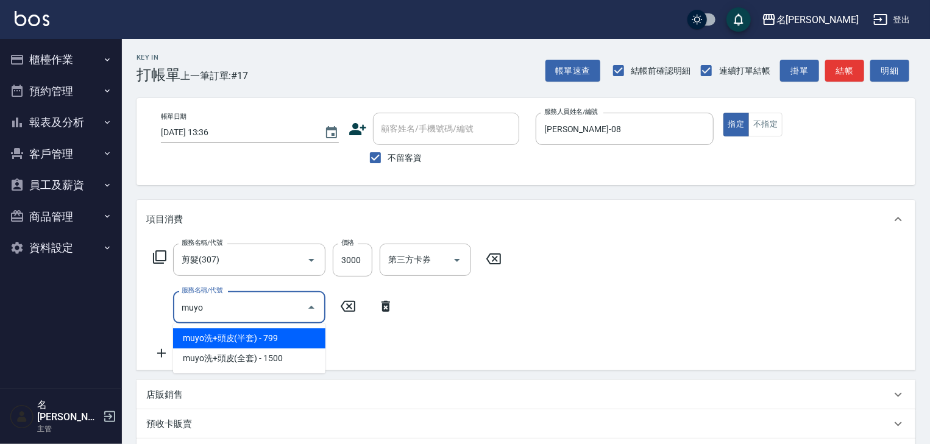
click at [307, 343] on span "muyo洗+頭皮(半套) - 799" at bounding box center [249, 339] width 152 height 20
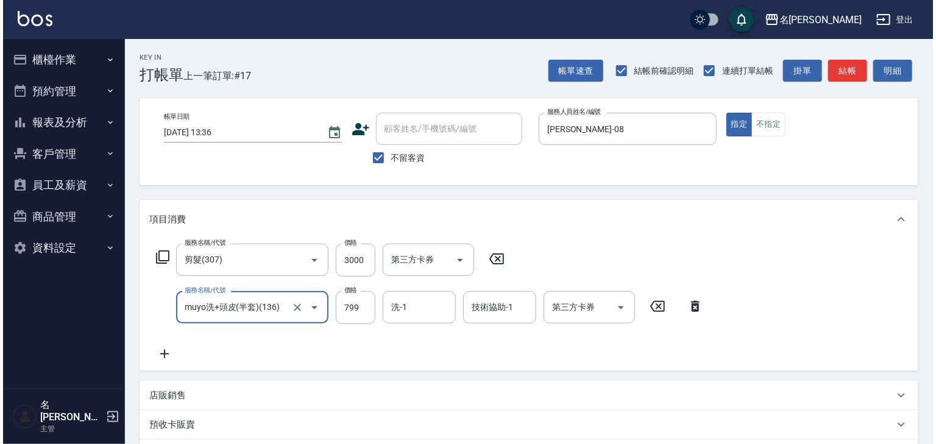
scroll to position [190, 0]
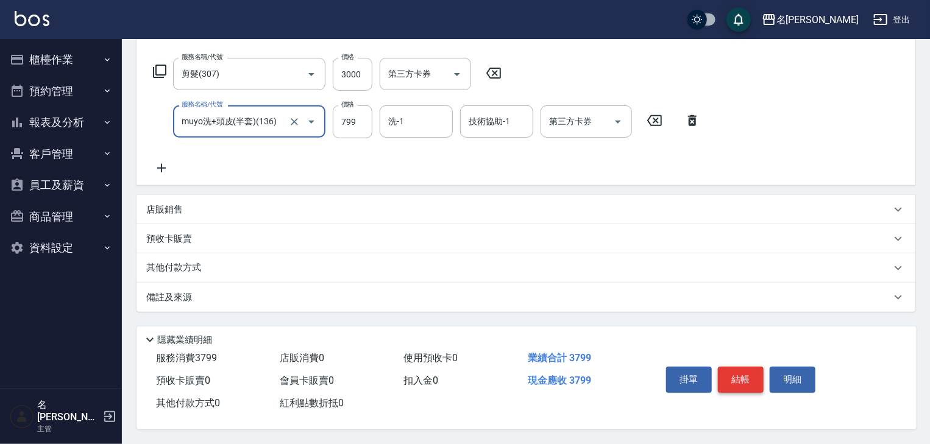
type input "muyo洗+頭皮(半套)(136)"
click at [741, 375] on button "結帳" at bounding box center [741, 380] width 46 height 26
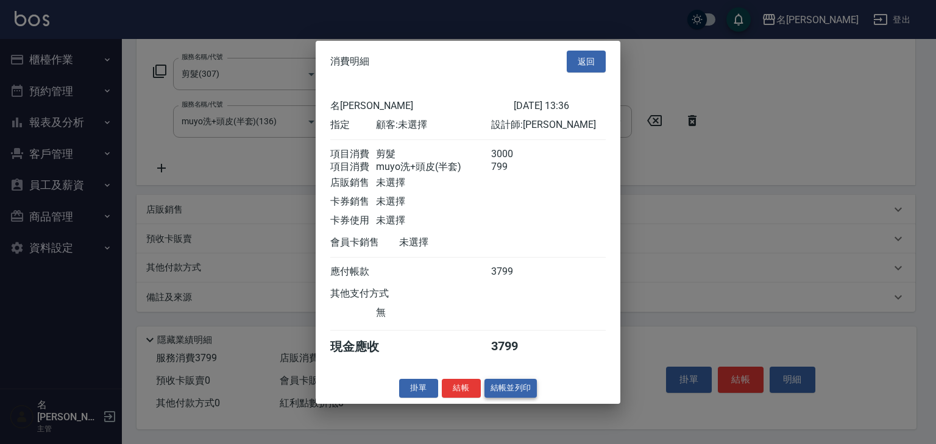
click at [496, 396] on button "結帳並列印" at bounding box center [511, 388] width 53 height 19
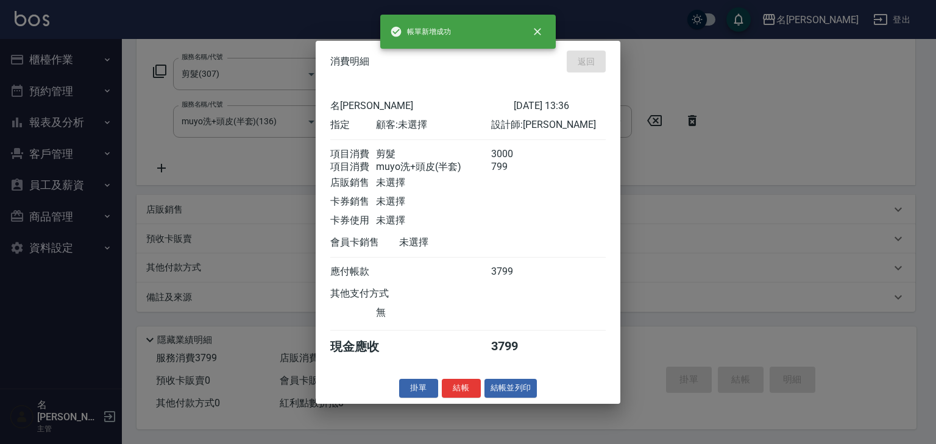
type input "[DATE] 13:50"
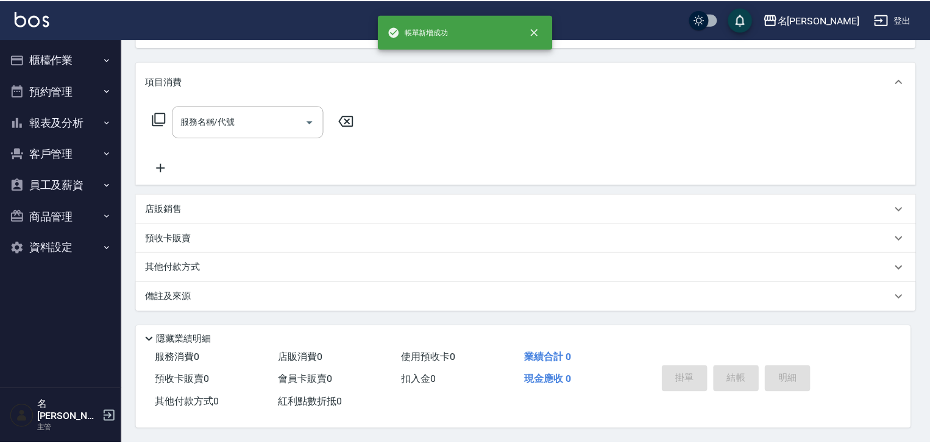
scroll to position [0, 0]
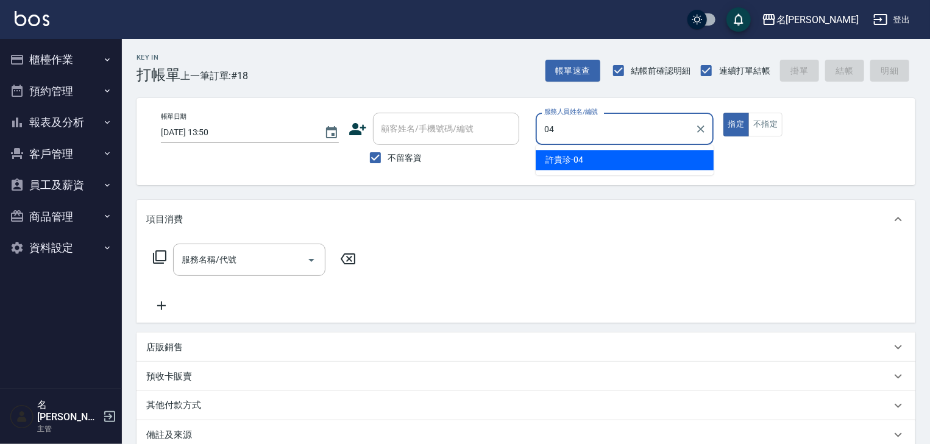
type input "[PERSON_NAME]-04"
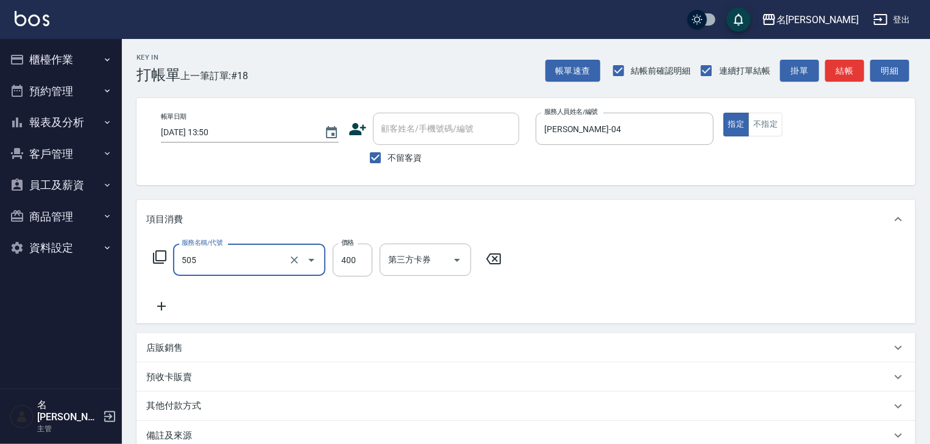
type input "洗髮(505)"
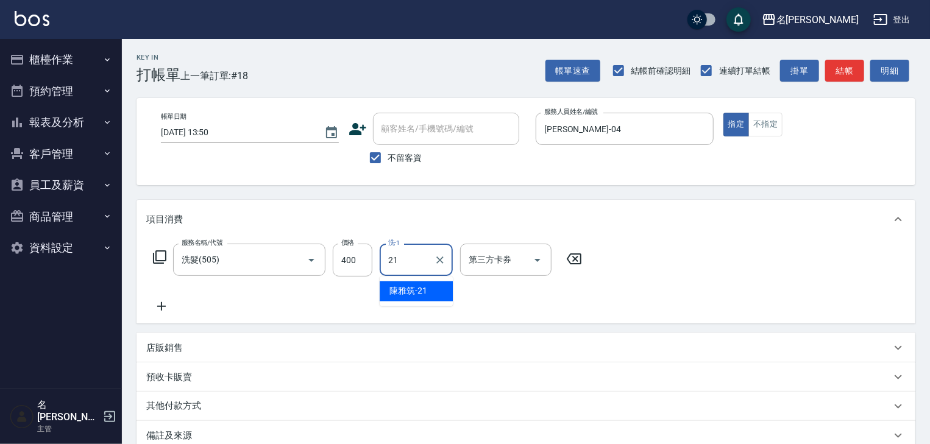
type input "[PERSON_NAME]-21"
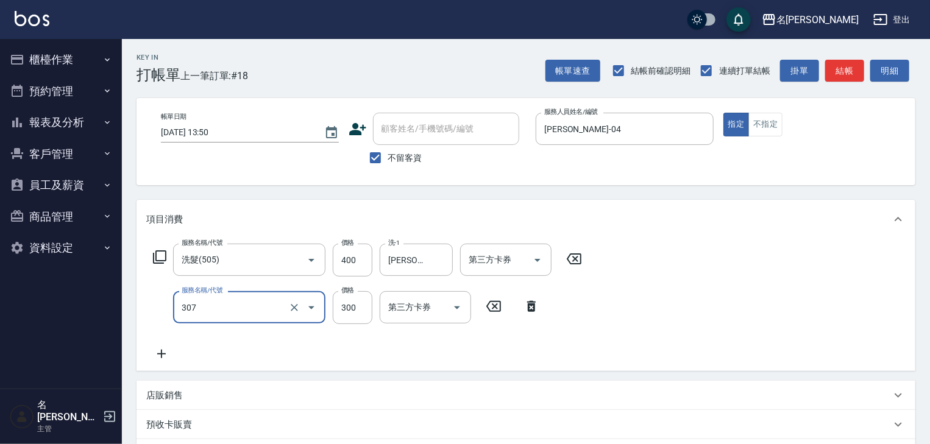
type input "剪髮(307)"
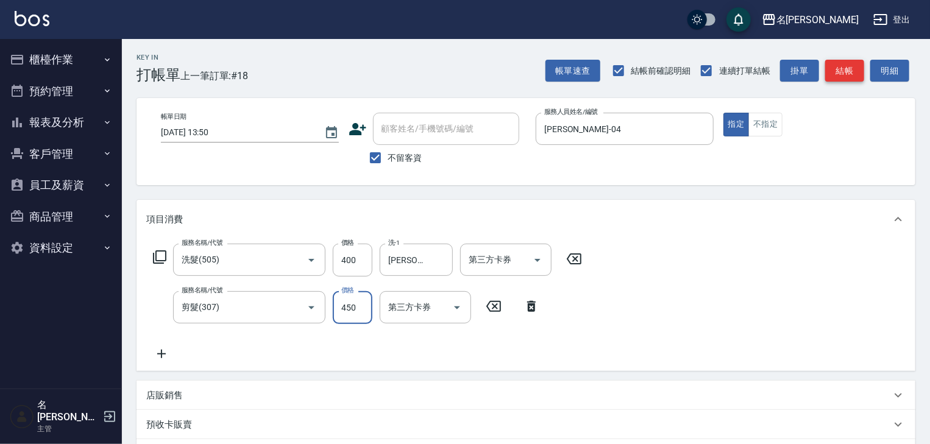
type input "450"
click at [836, 66] on button "結帳" at bounding box center [845, 71] width 39 height 23
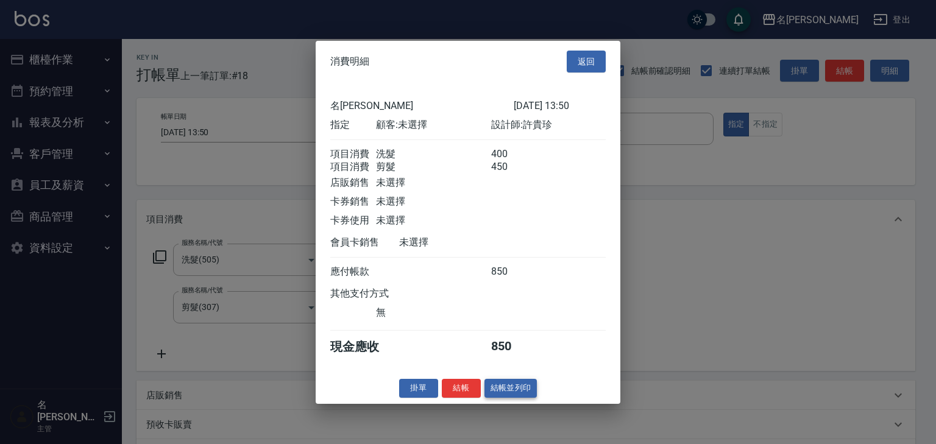
click at [524, 388] on button "結帳並列印" at bounding box center [511, 388] width 53 height 19
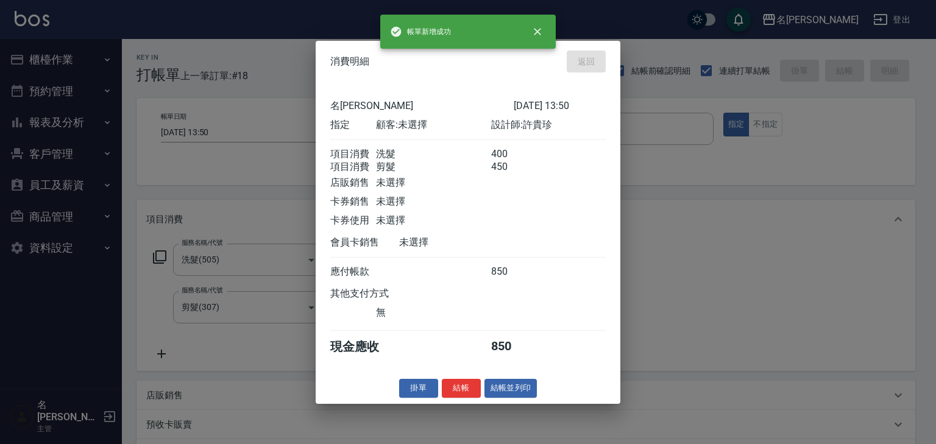
type input "[DATE] 14:09"
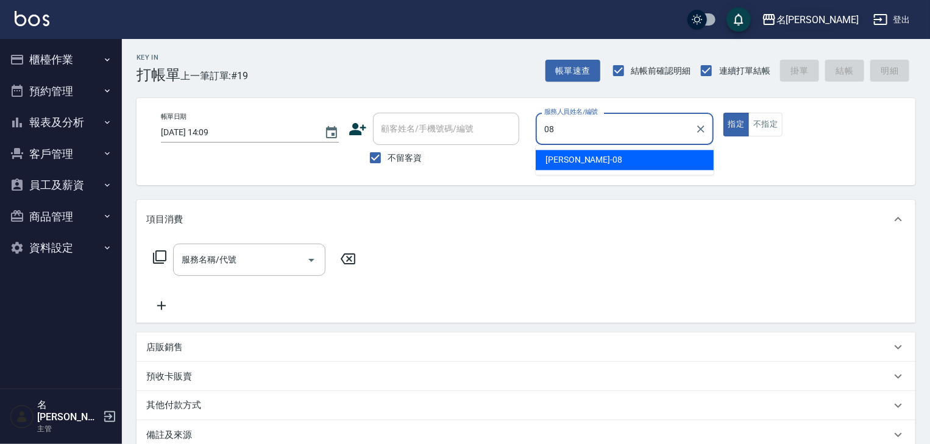
type input "[PERSON_NAME]-08"
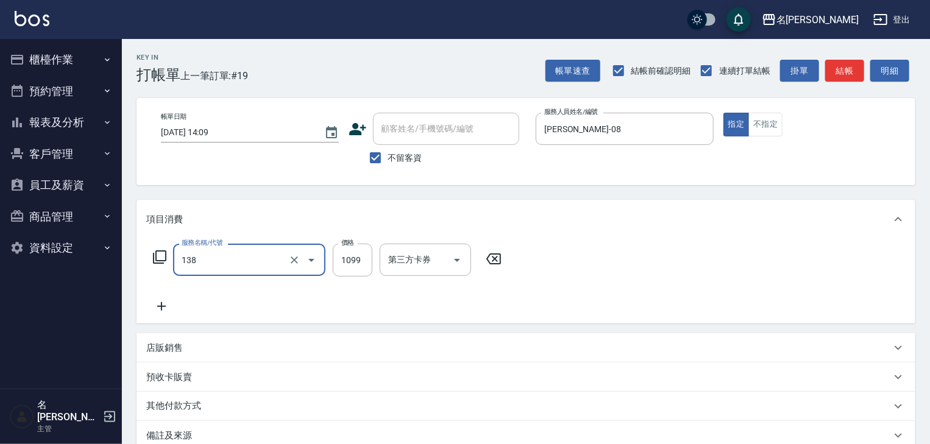
type input "蘊活頭皮(138)"
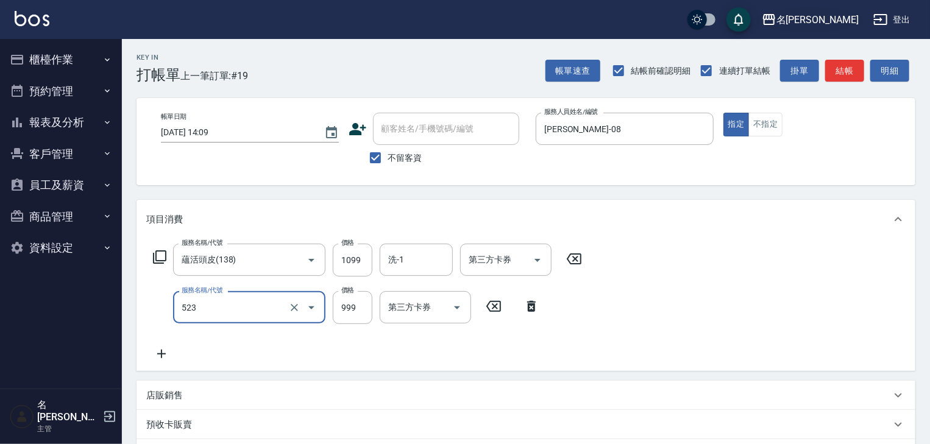
type input "頭皮SPA洗(523)"
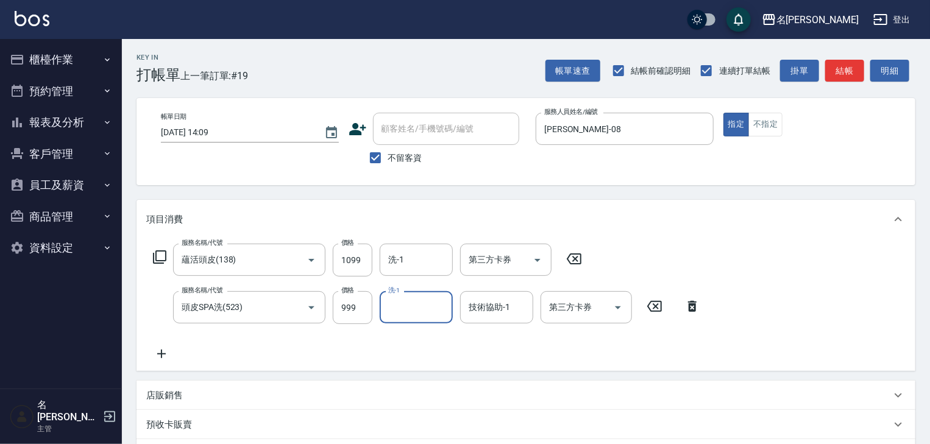
scroll to position [190, 0]
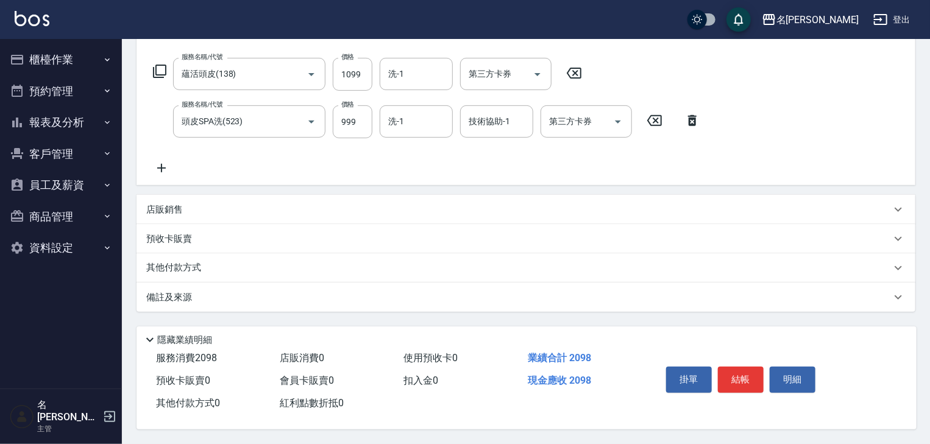
click at [216, 270] on div "其他付款方式" at bounding box center [518, 268] width 745 height 13
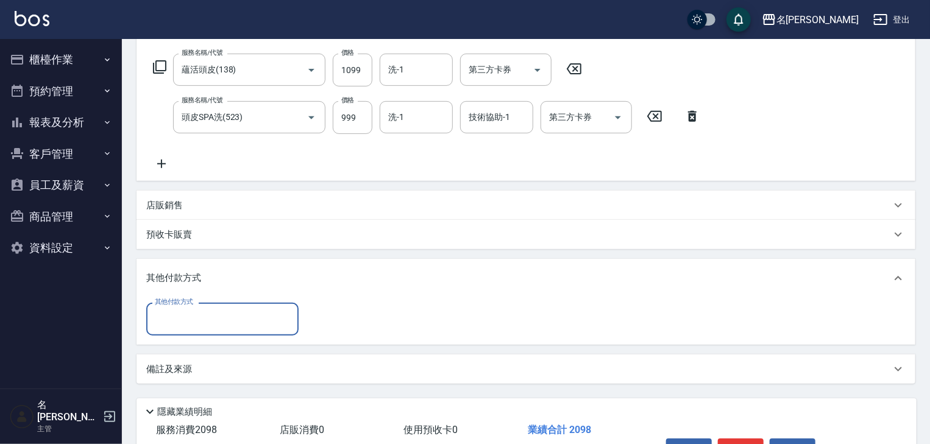
scroll to position [0, 0]
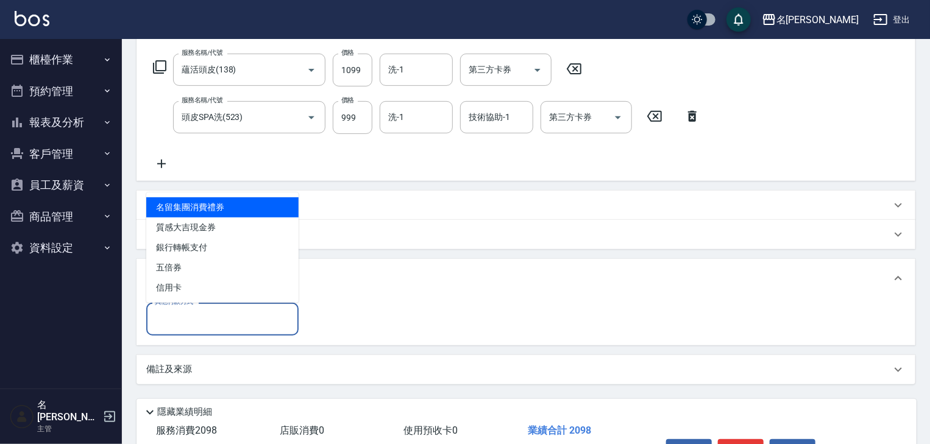
click at [177, 317] on input "其他付款方式" at bounding box center [222, 319] width 141 height 21
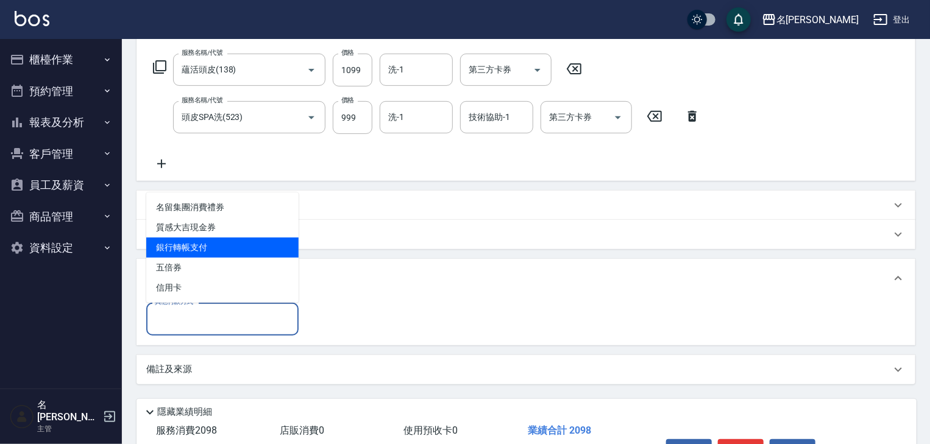
click at [204, 246] on span "銀行轉帳支付" at bounding box center [222, 248] width 152 height 20
type input "銀行轉帳支付"
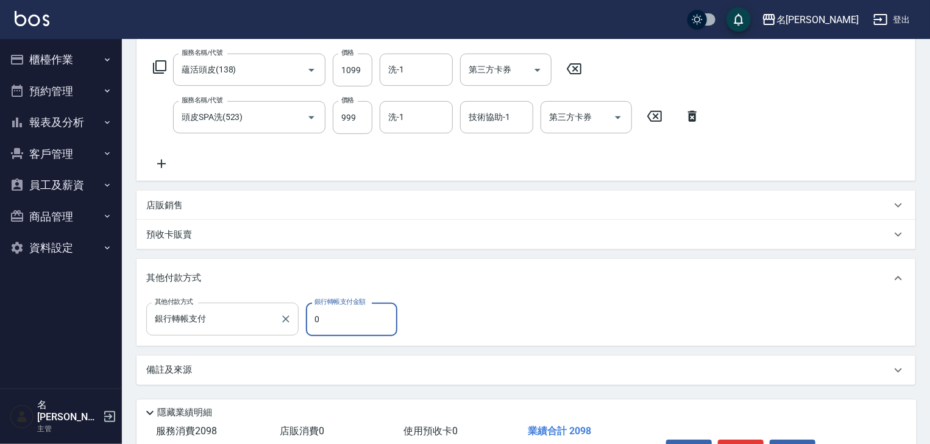
drag, startPoint x: 342, startPoint y: 326, endPoint x: 282, endPoint y: 334, distance: 60.4
click at [304, 325] on div "其他付款方式 銀行轉帳支付 其他付款方式 銀行轉帳支付金額 0 銀行轉帳支付金額" at bounding box center [275, 319] width 259 height 33
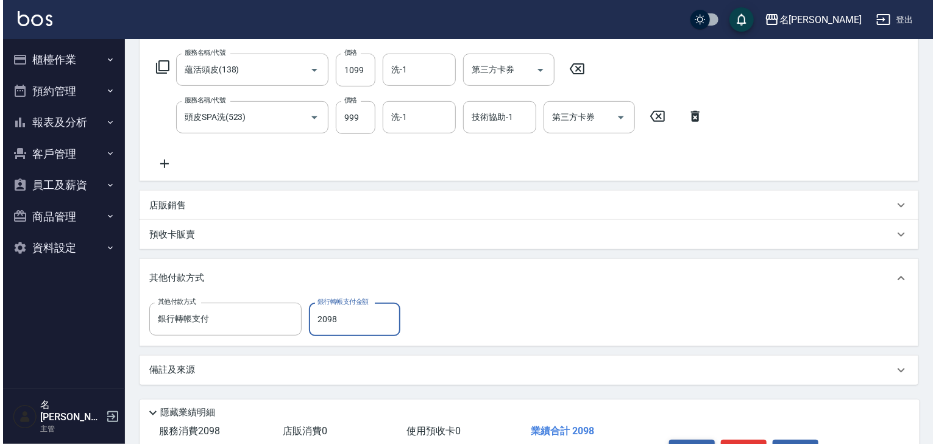
scroll to position [267, 0]
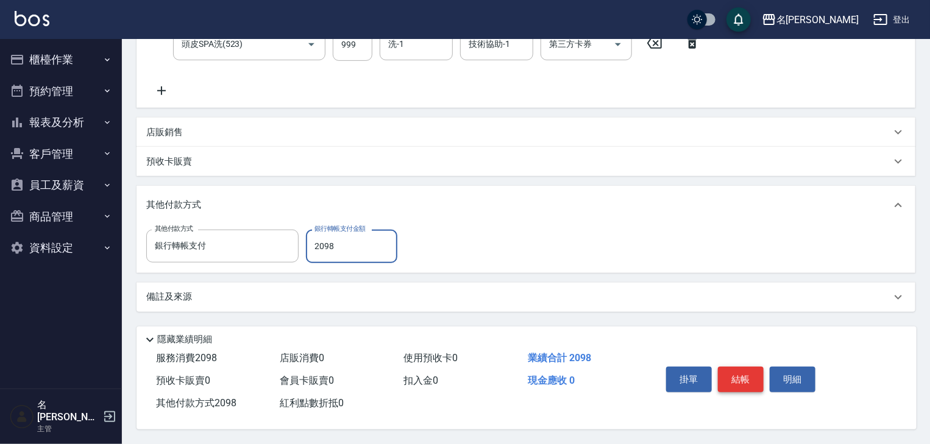
type input "2098"
click at [735, 383] on button "結帳" at bounding box center [741, 380] width 46 height 26
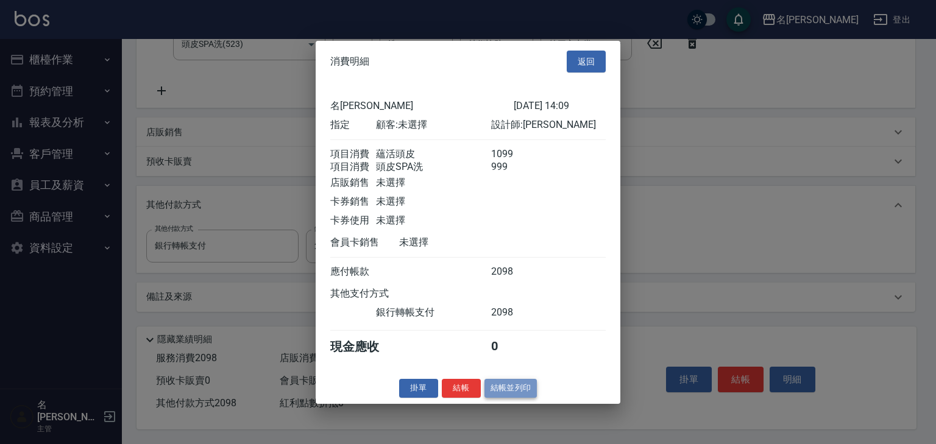
click at [512, 398] on button "結帳並列印" at bounding box center [511, 388] width 53 height 19
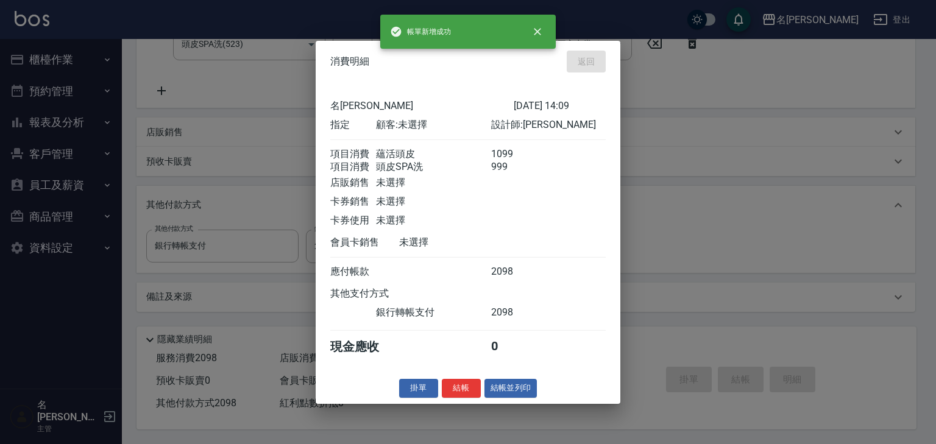
type input "[DATE] 14:35"
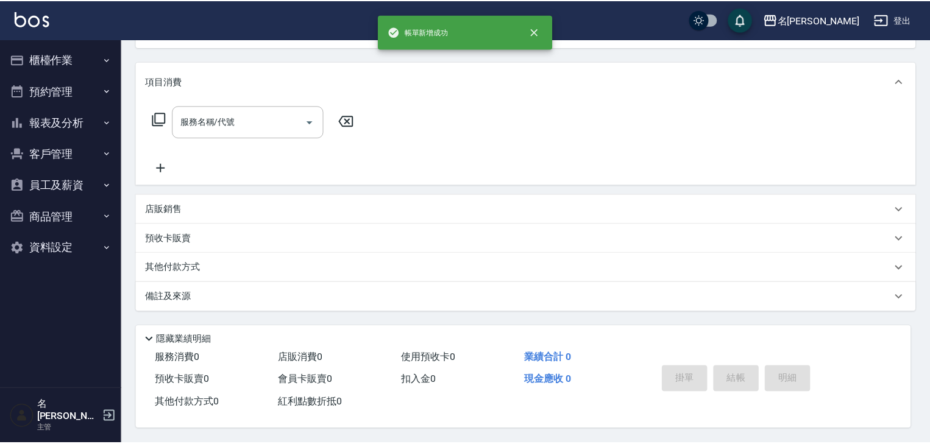
scroll to position [0, 0]
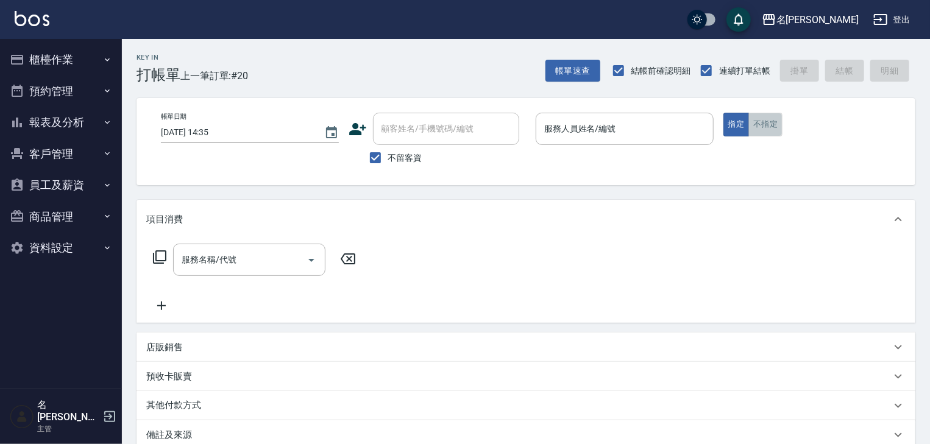
click at [770, 120] on button "不指定" at bounding box center [766, 125] width 34 height 24
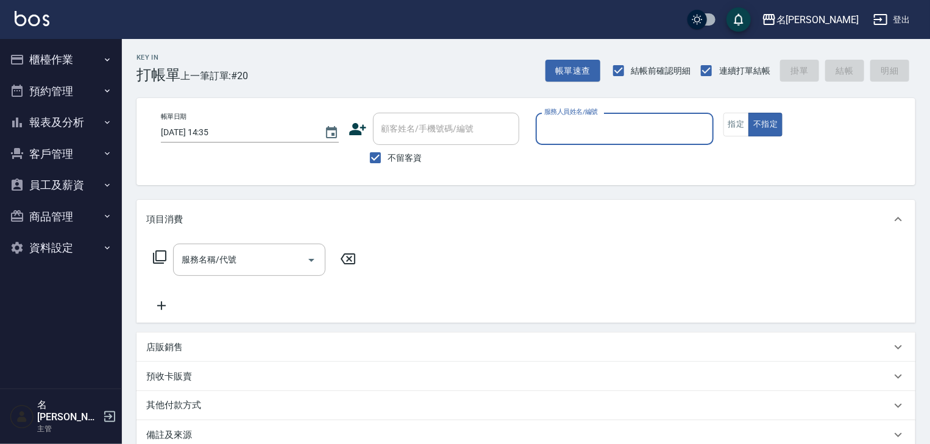
click at [617, 125] on input "服務人員姓名/編號" at bounding box center [624, 128] width 167 height 21
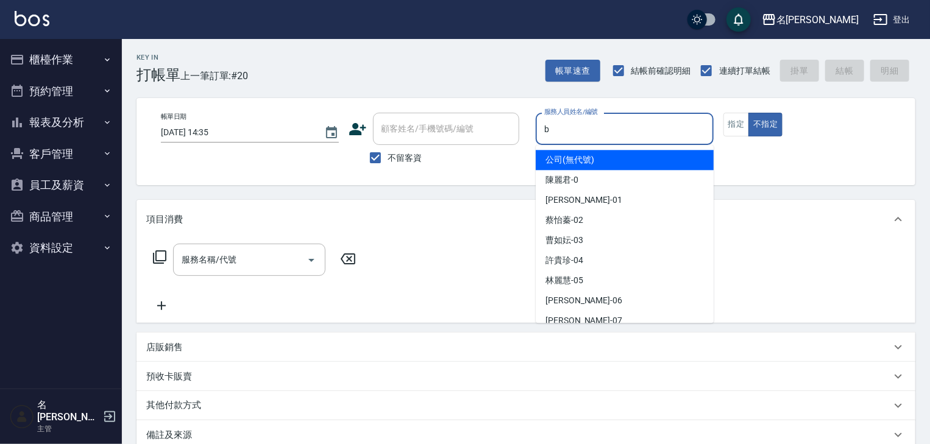
type input "[PERSON_NAME]"
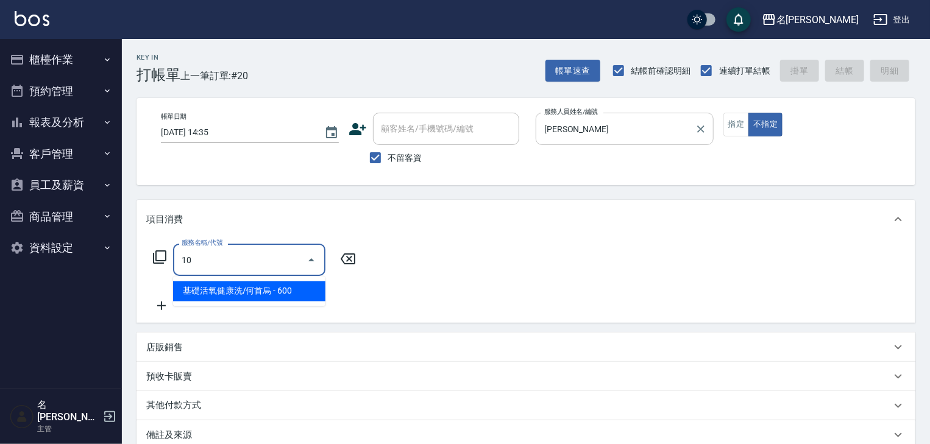
type input "1"
type input "蘊活頭皮(138)"
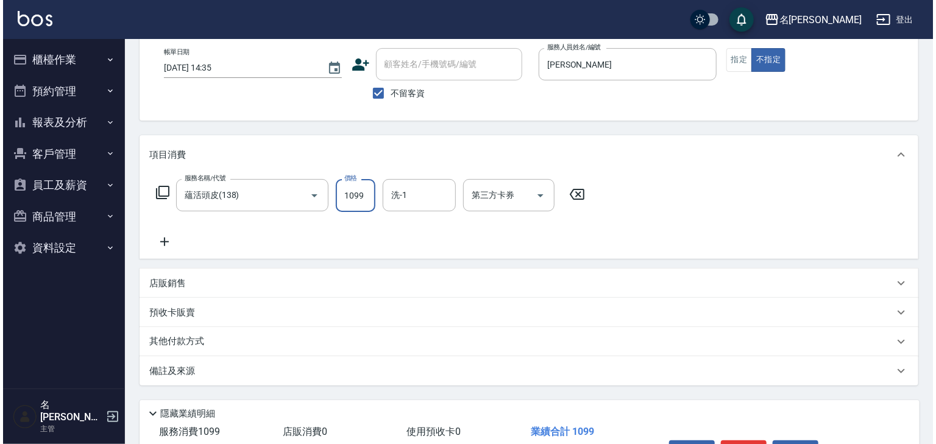
scroll to position [143, 0]
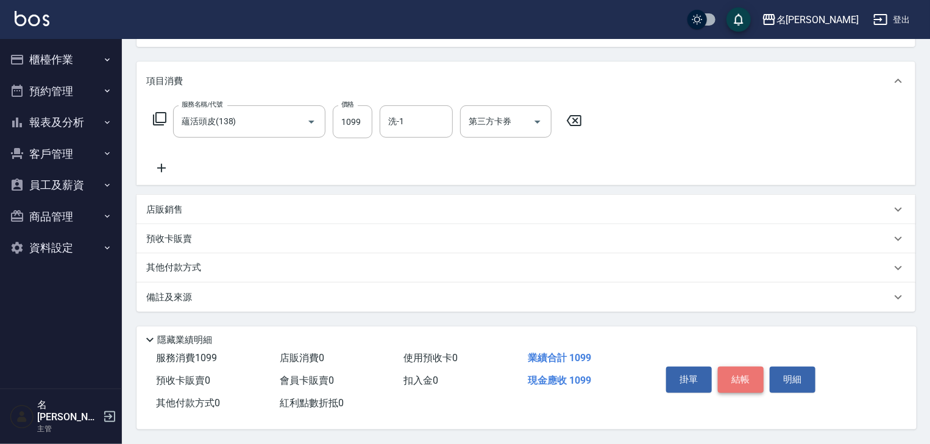
click at [744, 382] on button "結帳" at bounding box center [741, 380] width 46 height 26
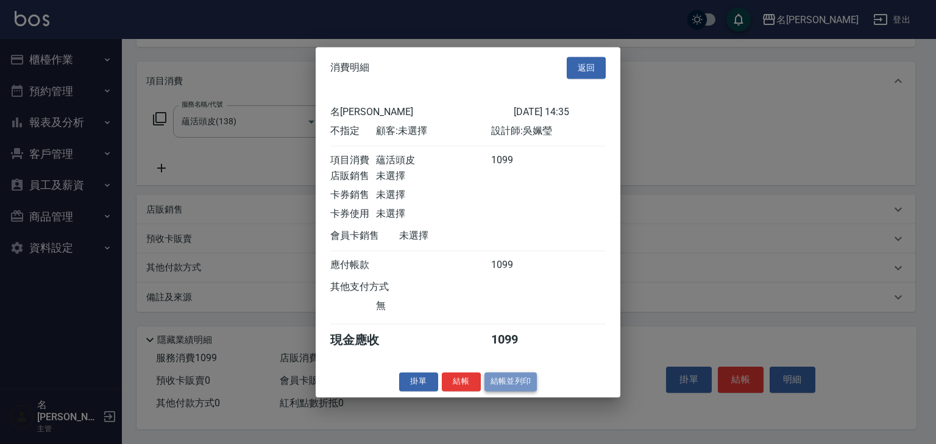
click at [519, 390] on button "結帳並列印" at bounding box center [511, 382] width 53 height 19
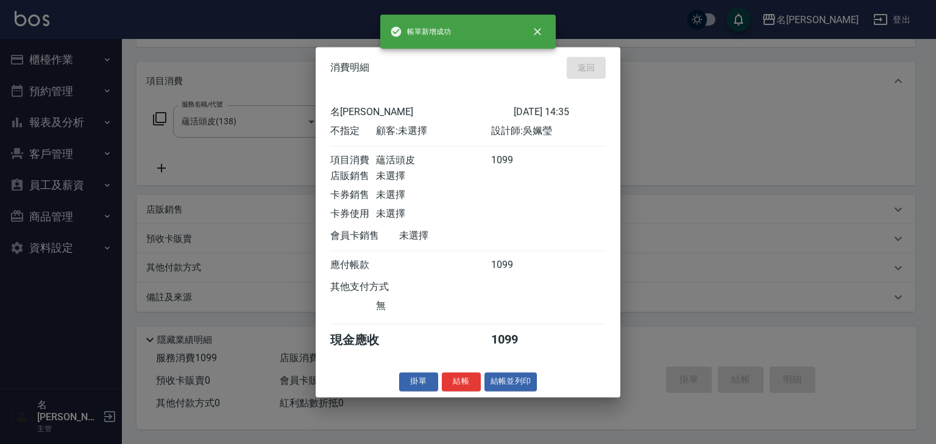
type input "[DATE] 14:38"
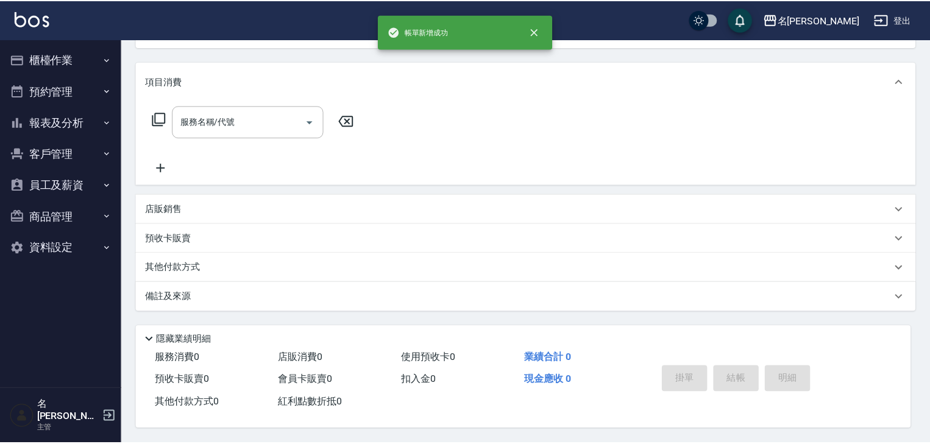
scroll to position [0, 0]
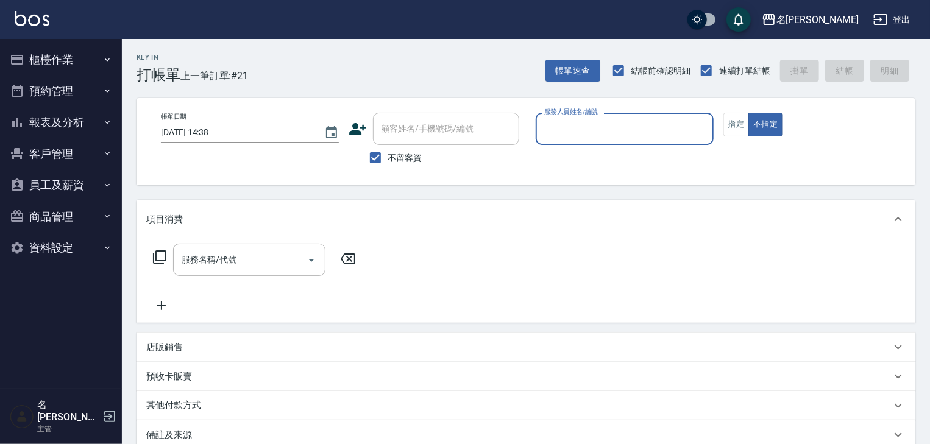
click at [50, 57] on button "櫃檯作業" at bounding box center [61, 60] width 112 height 32
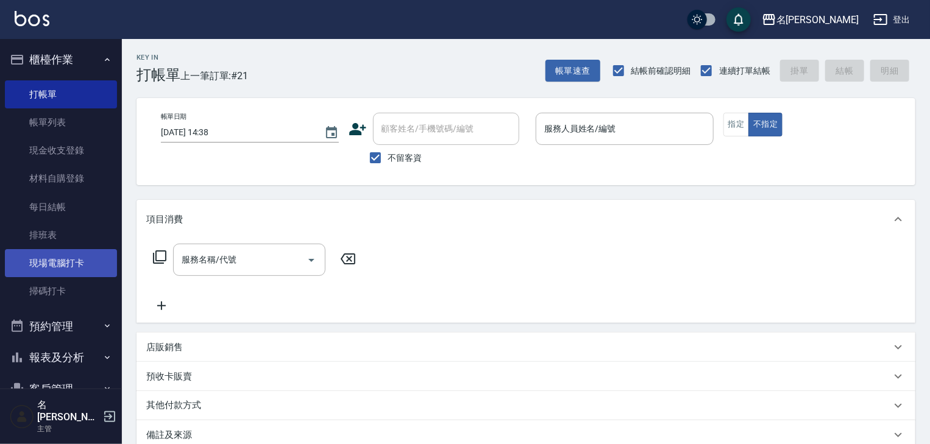
click at [80, 263] on link "現場電腦打卡" at bounding box center [61, 263] width 112 height 28
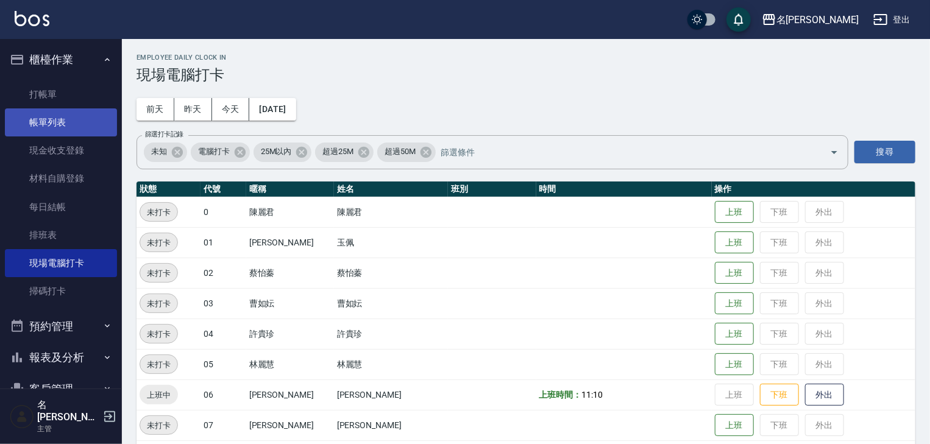
click at [66, 115] on link "帳單列表" at bounding box center [61, 123] width 112 height 28
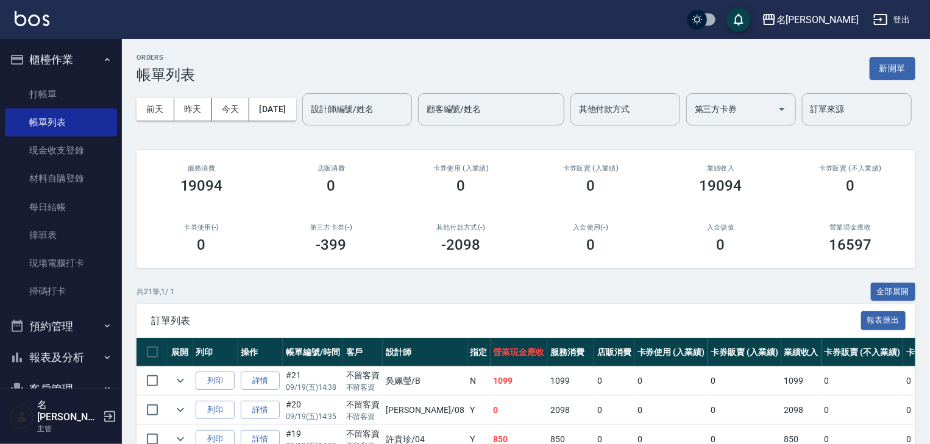
scroll to position [195, 0]
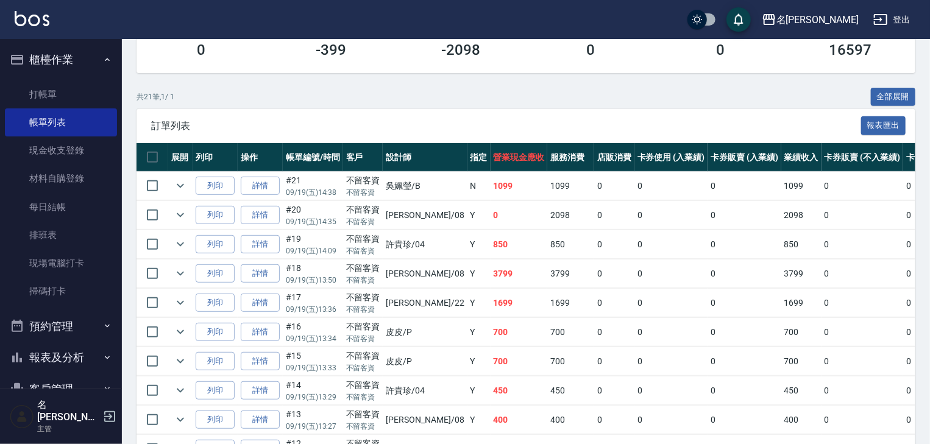
click at [37, 16] on img at bounding box center [32, 18] width 35 height 15
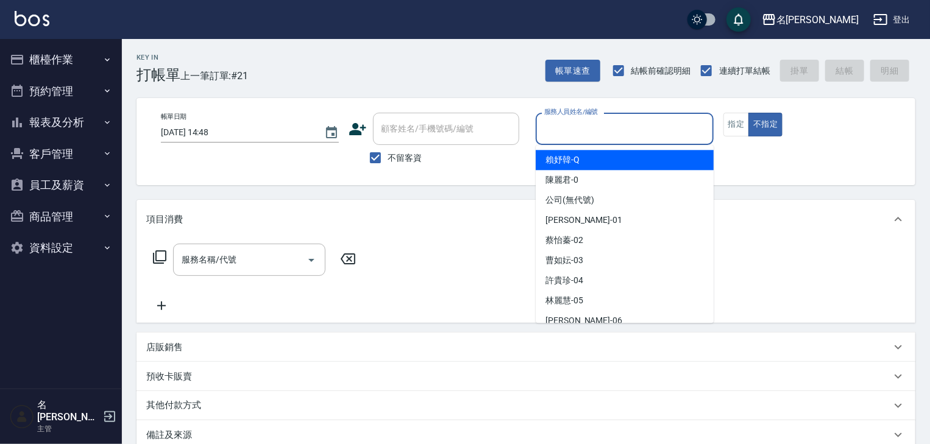
click at [652, 123] on input "服務人員姓名/編號" at bounding box center [624, 128] width 167 height 21
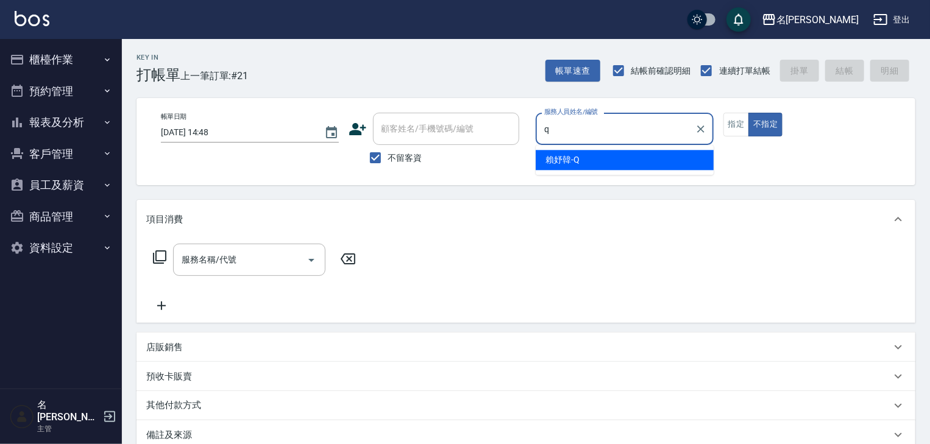
type input "[PERSON_NAME]"
type button "false"
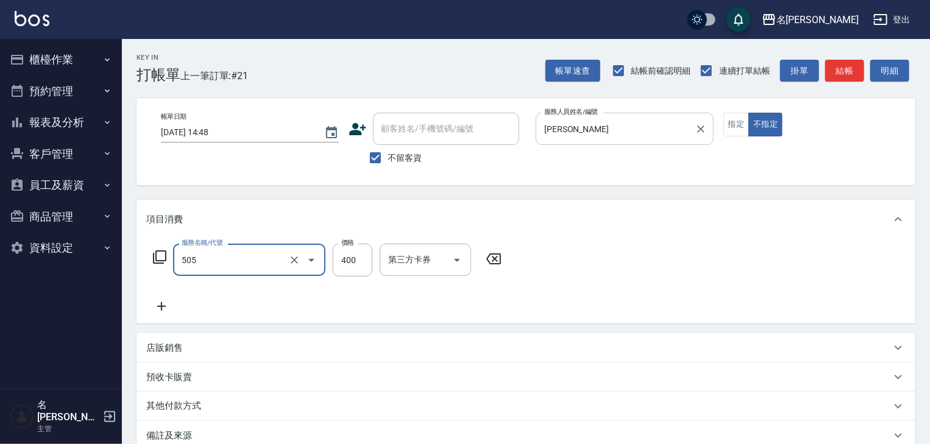
type input "洗髮(505)"
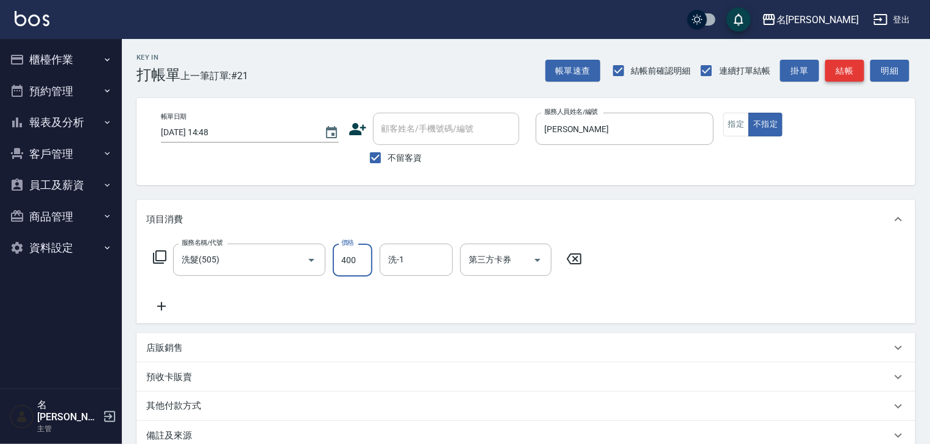
click at [855, 70] on button "結帳" at bounding box center [845, 71] width 39 height 23
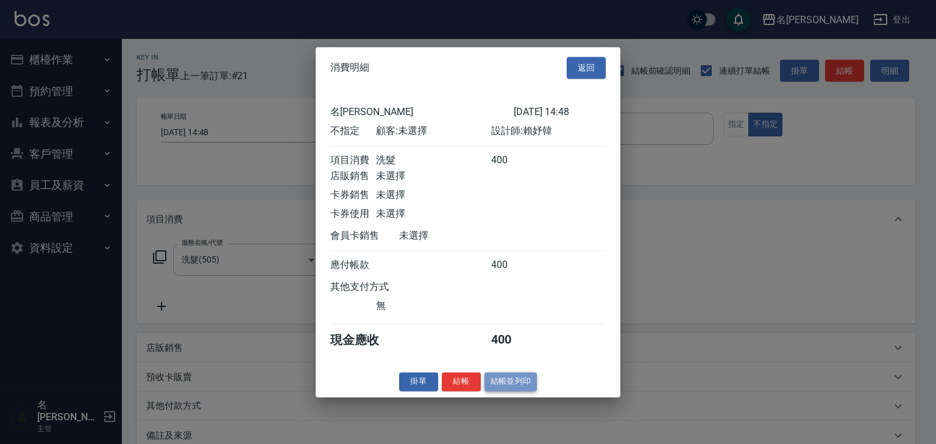
click at [502, 385] on button "結帳並列印" at bounding box center [511, 382] width 53 height 19
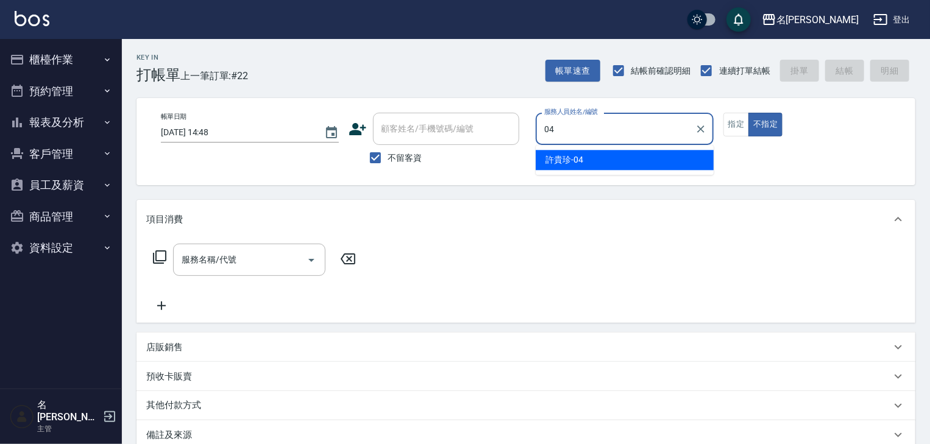
type input "[PERSON_NAME]-04"
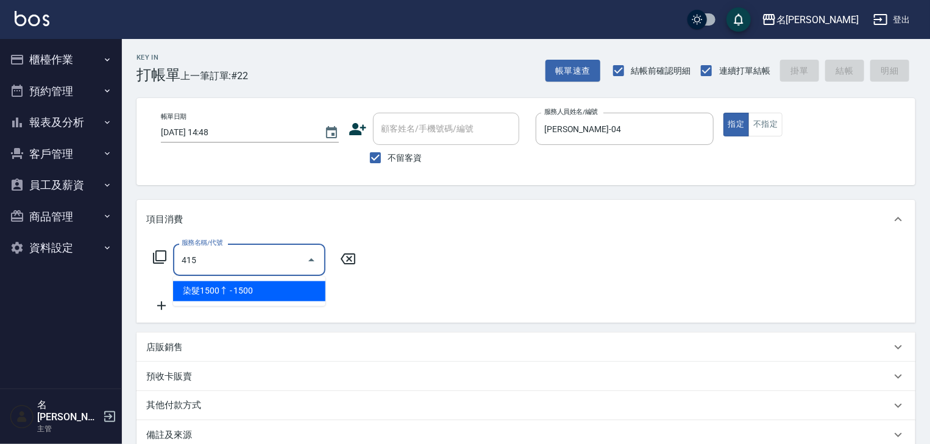
type input "染髮1500↑(415)"
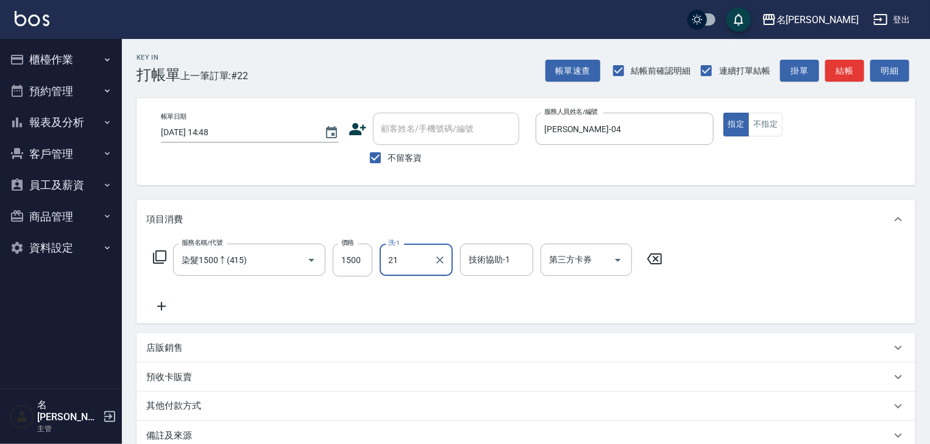
type input "[PERSON_NAME]-21"
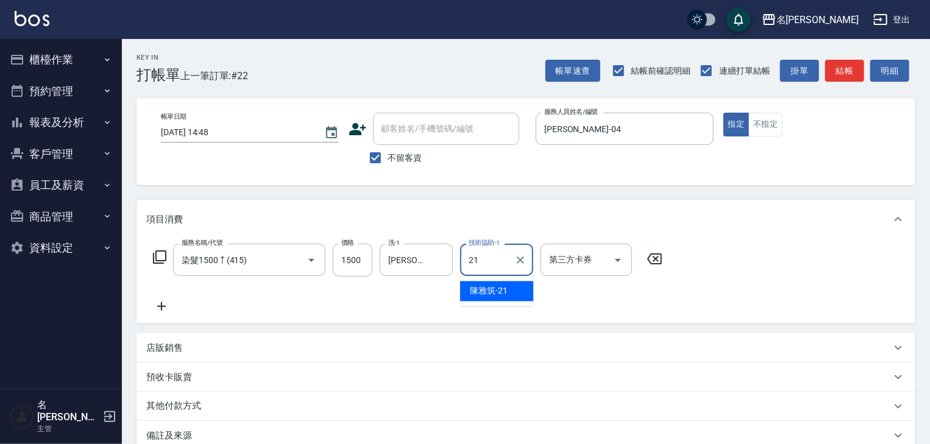
type input "[PERSON_NAME]-21"
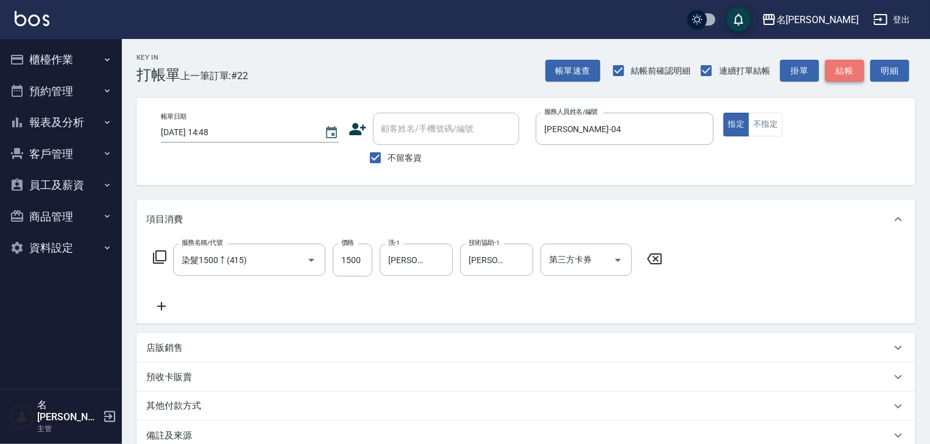
click at [846, 77] on button "結帳" at bounding box center [845, 71] width 39 height 23
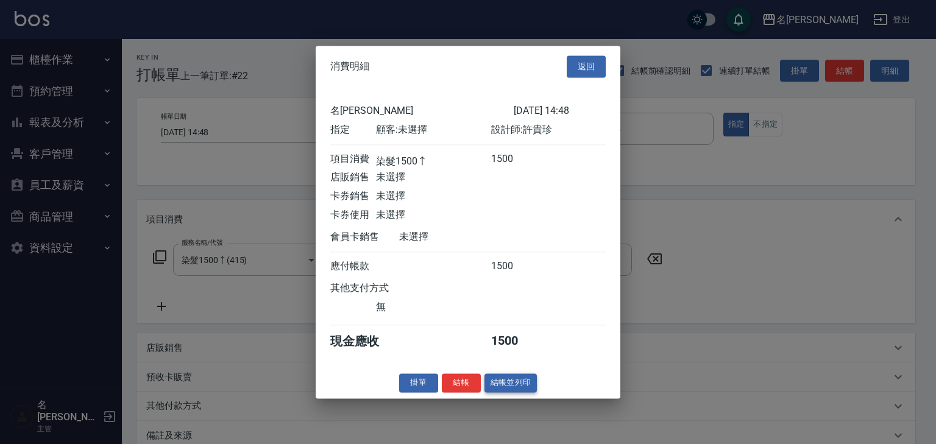
click at [508, 390] on button "結帳並列印" at bounding box center [511, 383] width 53 height 19
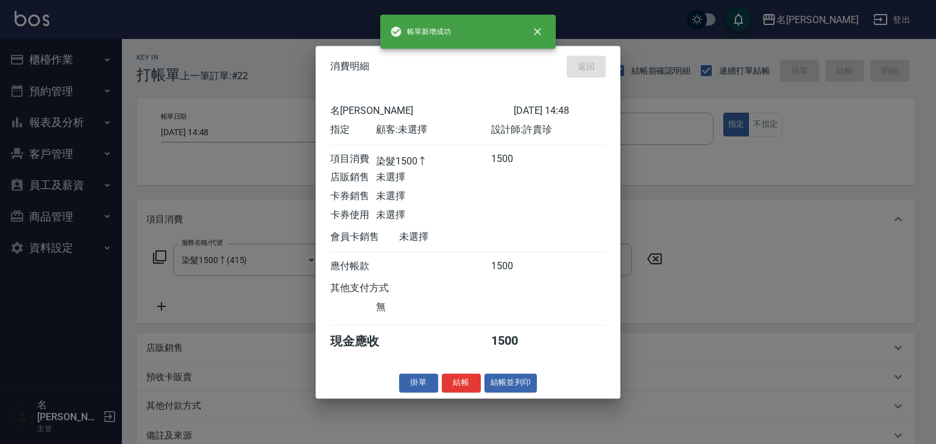
type input "[DATE] 15:09"
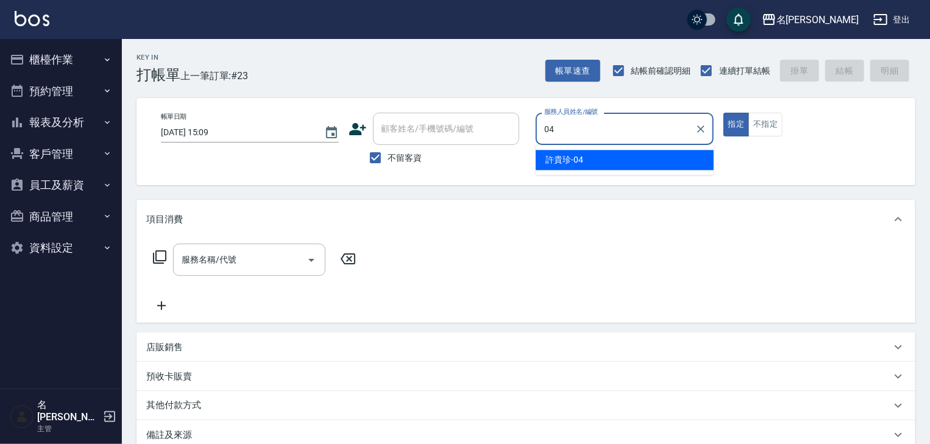
type input "[PERSON_NAME]-04"
type button "true"
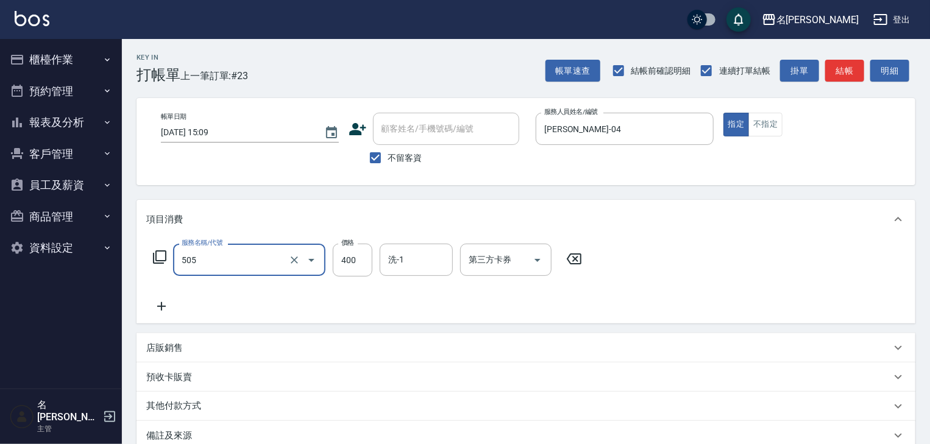
type input "洗髮(505)"
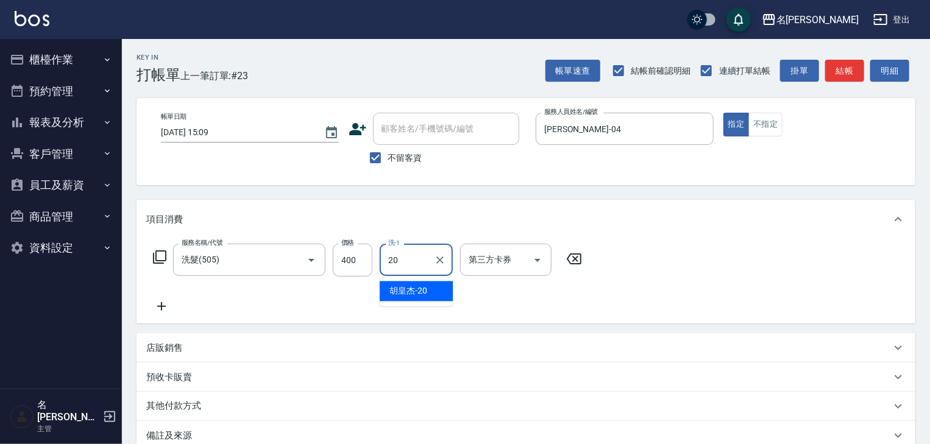
type input "[PERSON_NAME]-20"
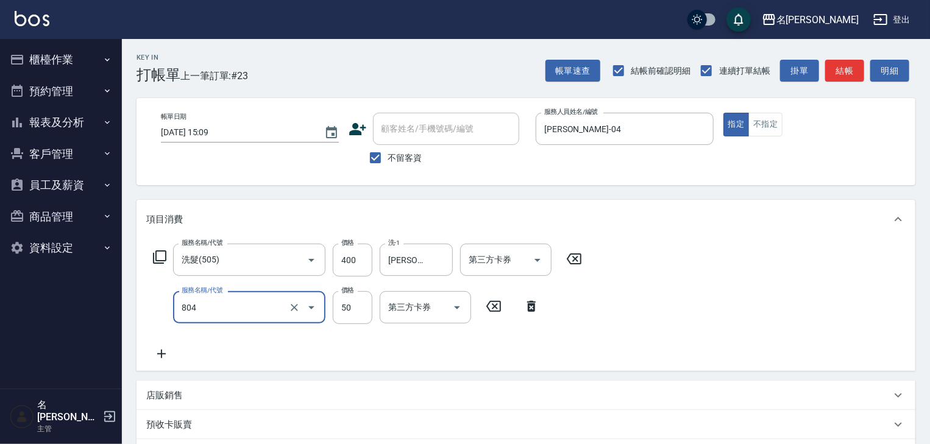
type input "吹捲(804)"
click at [841, 71] on button "結帳" at bounding box center [845, 71] width 39 height 23
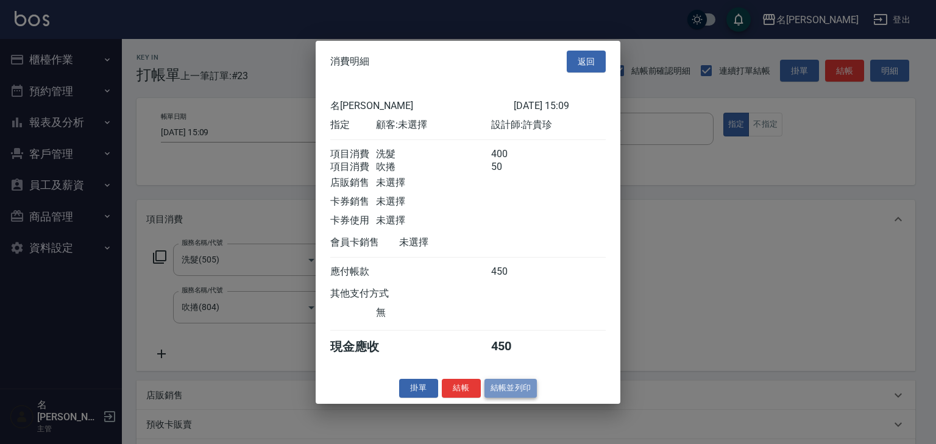
click at [508, 396] on button "結帳並列印" at bounding box center [511, 388] width 53 height 19
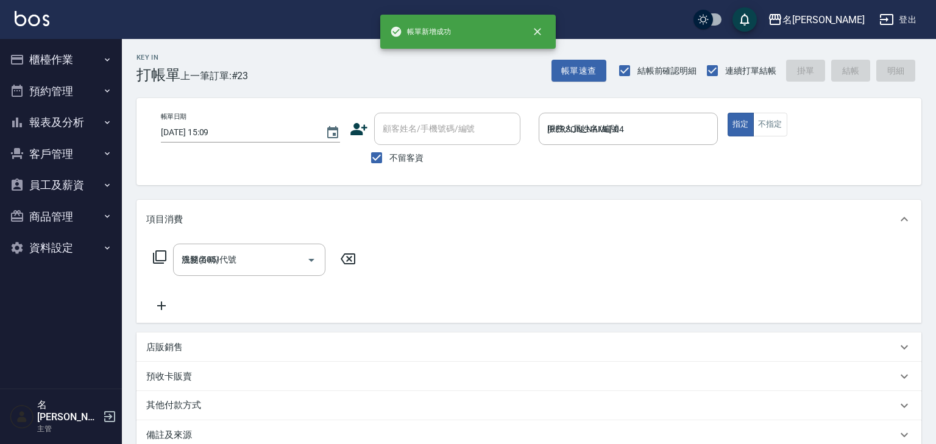
type input "[DATE] 15:28"
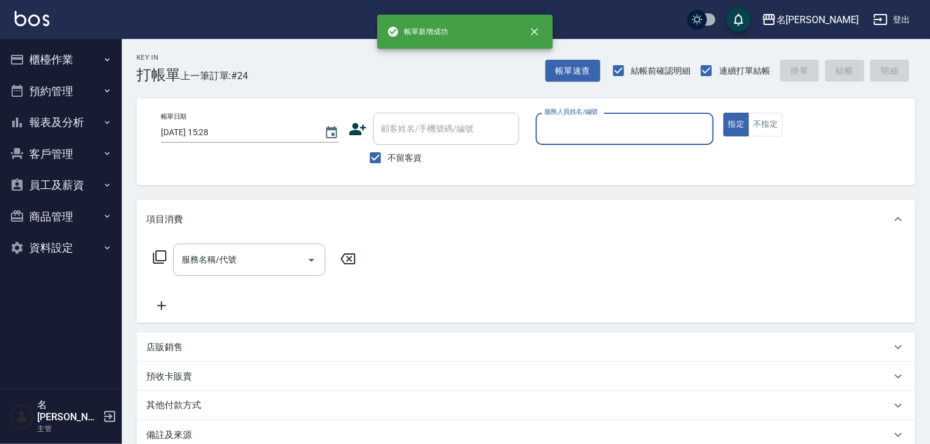
click at [610, 141] on div "服務人員姓名/編號" at bounding box center [625, 129] width 178 height 32
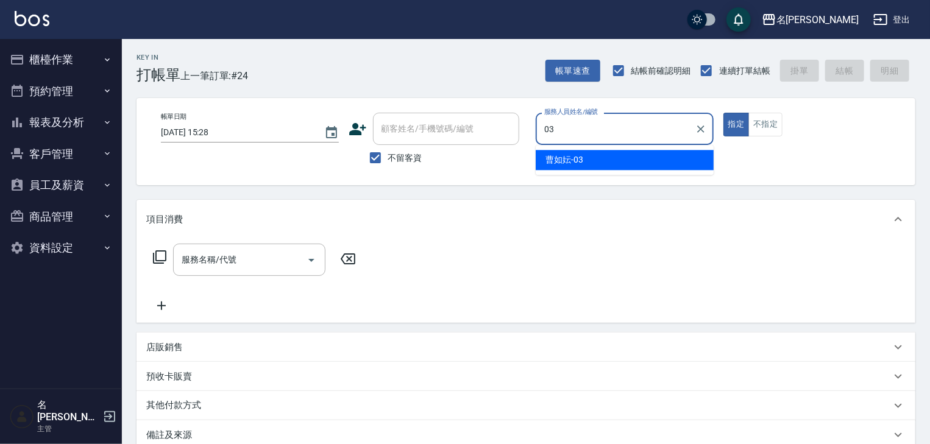
type input "[PERSON_NAME]-03"
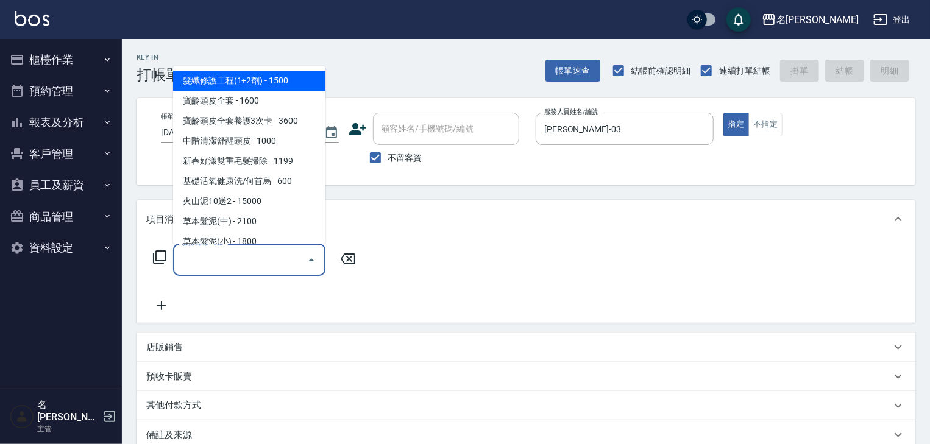
click at [256, 265] on input "服務名稱/代號" at bounding box center [240, 259] width 123 height 21
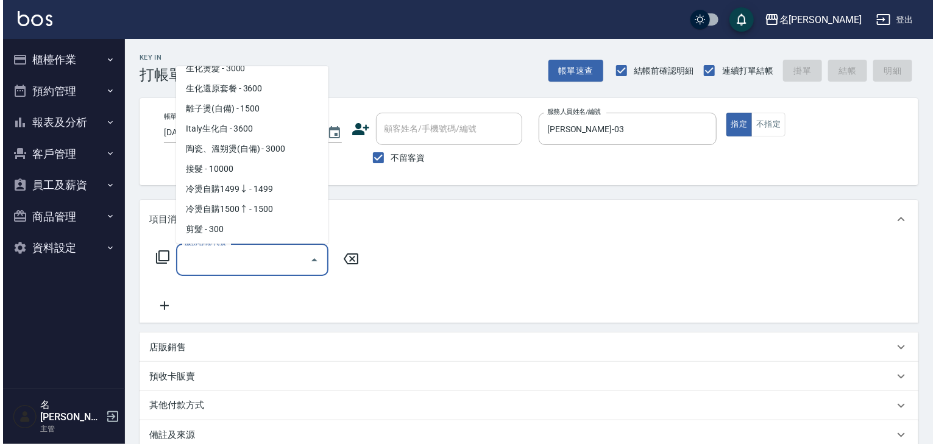
scroll to position [520, 0]
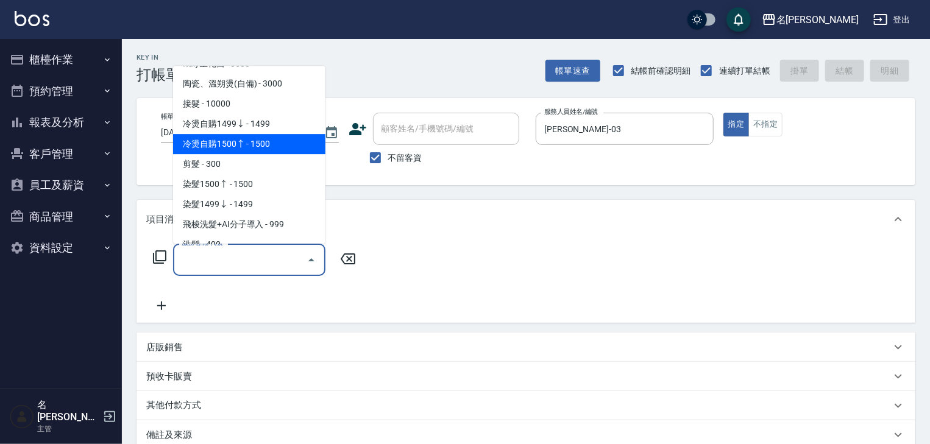
click at [254, 148] on span "冷燙自購1500↑ - 1500" at bounding box center [249, 145] width 152 height 20
type input "冷燙自購1500↑(226)"
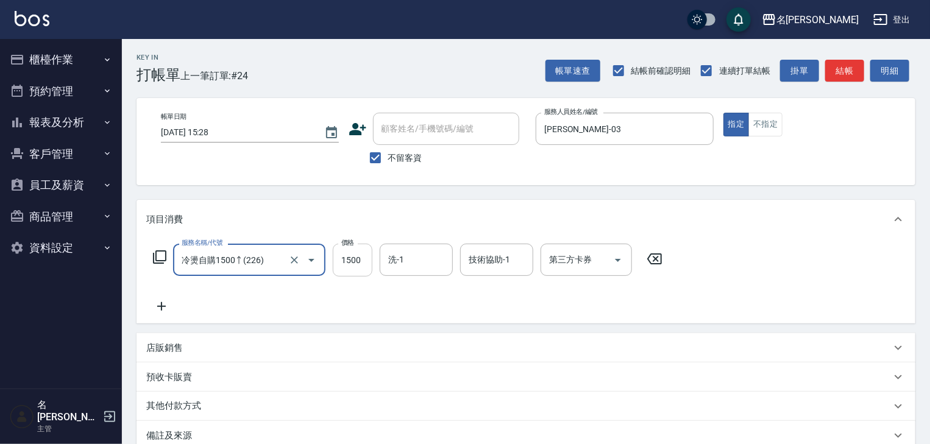
click at [355, 263] on input "1500" at bounding box center [353, 260] width 40 height 33
type input "3000"
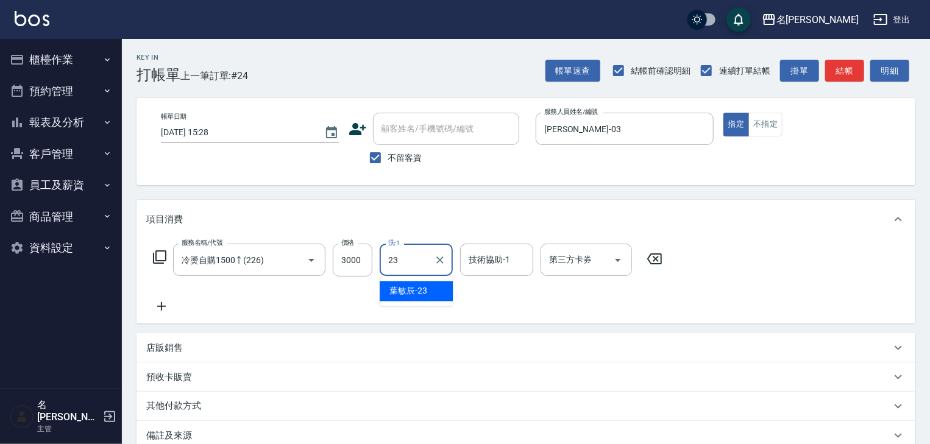
type input "[PERSON_NAME]-23"
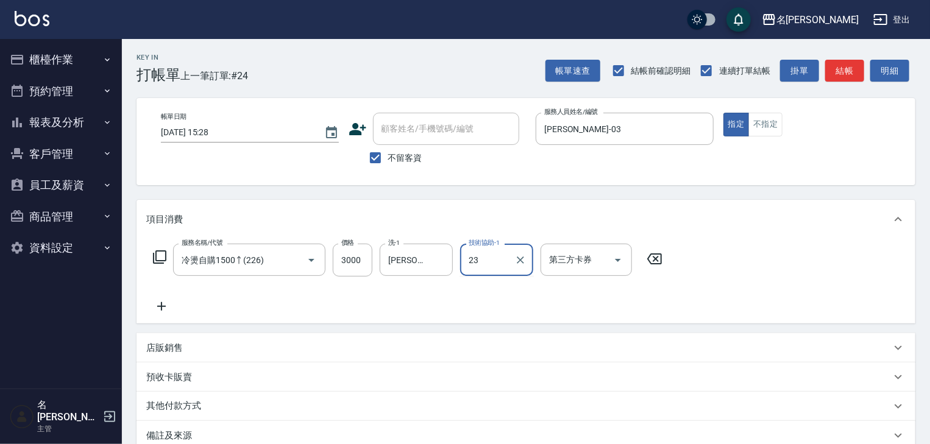
type input "[PERSON_NAME]-23"
drag, startPoint x: 646, startPoint y: 246, endPoint x: 811, endPoint y: 150, distance: 190.9
click at [811, 150] on div "帳單日期 [DATE] 15:28 顧客姓名/手機號碼/編號 顧客姓名/手機號碼/編號 不留客資 服務人員姓名/編號 [PERSON_NAME]-03 服務人…" at bounding box center [526, 142] width 750 height 58
click at [840, 72] on button "結帳" at bounding box center [845, 71] width 39 height 23
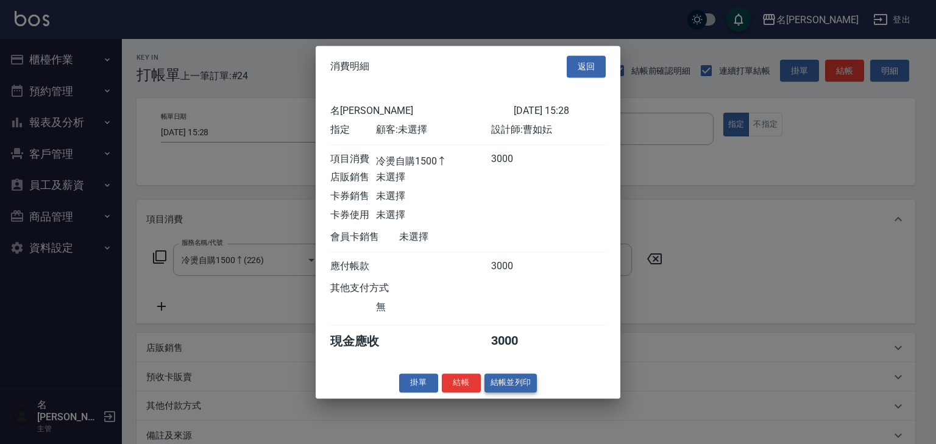
click at [513, 383] on button "結帳並列印" at bounding box center [511, 383] width 53 height 19
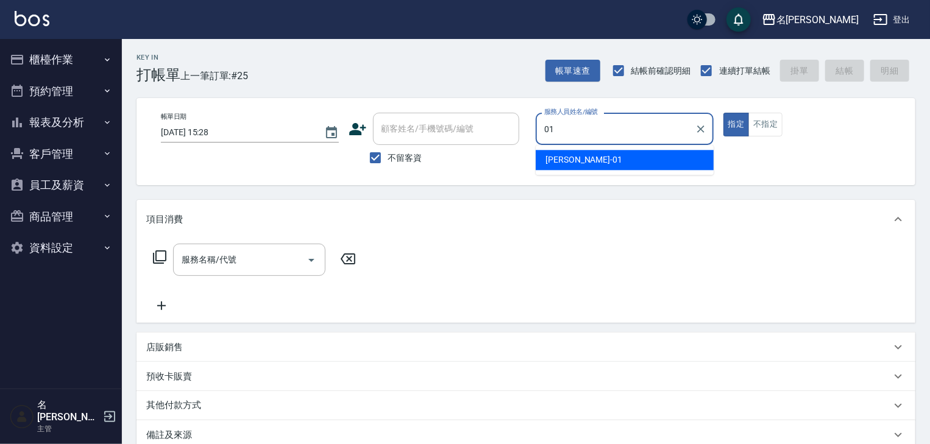
click at [597, 157] on div "[PERSON_NAME] -01" at bounding box center [625, 160] width 178 height 20
type input "[PERSON_NAME]-01"
click at [241, 260] on input "服務名稱/代號" at bounding box center [240, 259] width 123 height 21
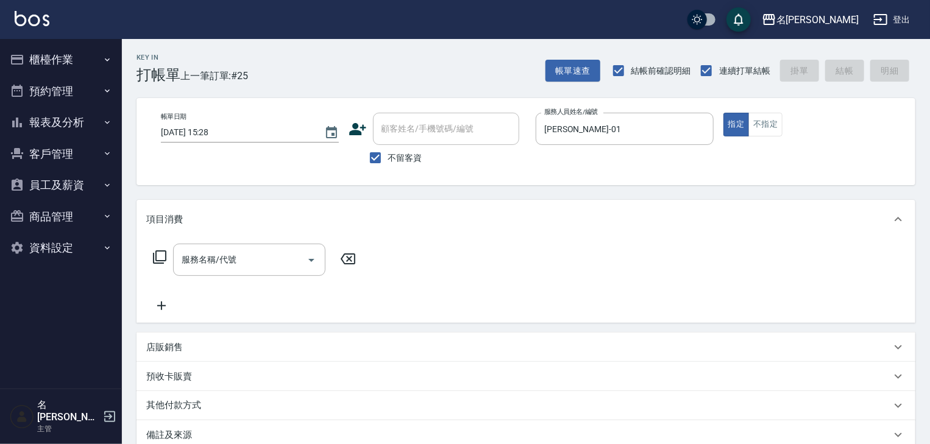
click at [157, 268] on div "服務名稱/代號 服務名稱/代號" at bounding box center [254, 260] width 217 height 32
click at [159, 260] on icon at bounding box center [159, 257] width 15 height 15
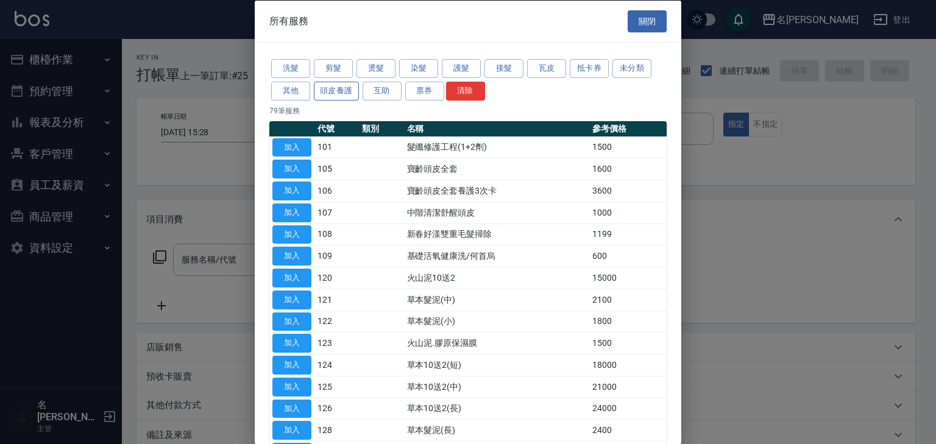
click at [329, 91] on button "頭皮養護" at bounding box center [336, 90] width 45 height 19
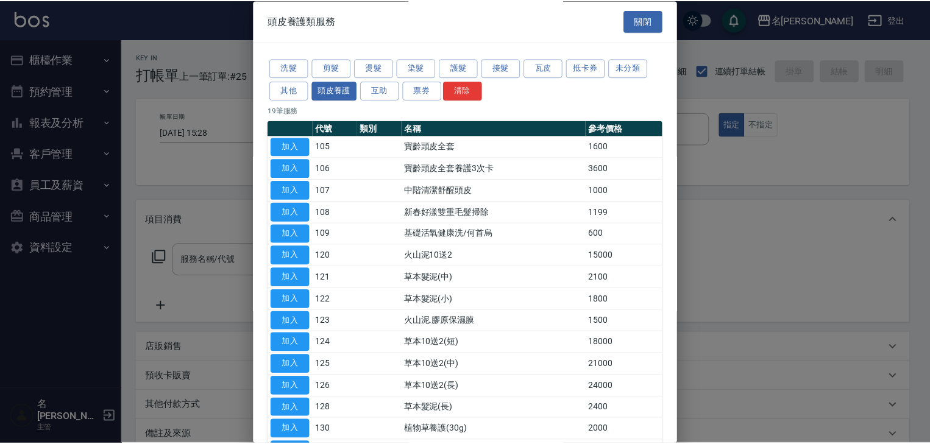
scroll to position [65, 0]
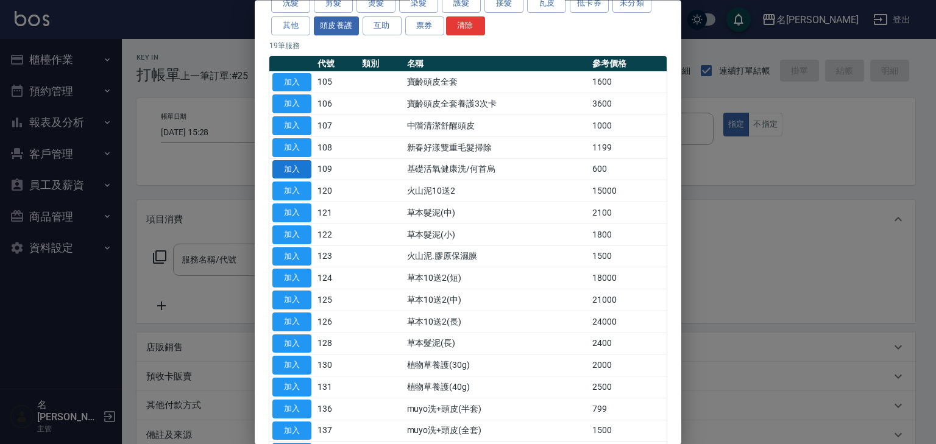
click at [286, 165] on button "加入" at bounding box center [292, 169] width 39 height 19
type input "基礎活氧健康洗/何首烏(109)"
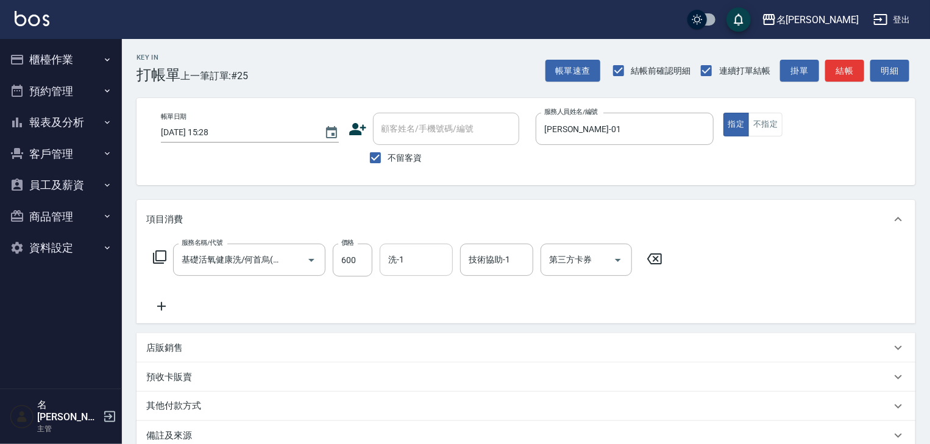
click at [405, 255] on input "洗-1" at bounding box center [416, 259] width 62 height 21
type input "2"
type input "[PERSON_NAME]-22"
click at [521, 293] on div "[PERSON_NAME] -22" at bounding box center [496, 292] width 73 height 20
type input "[PERSON_NAME]-22"
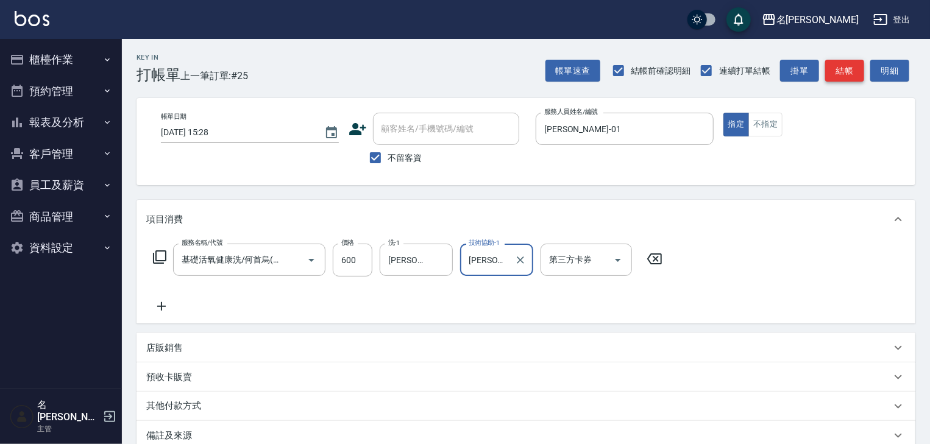
click at [838, 70] on button "結帳" at bounding box center [845, 71] width 39 height 23
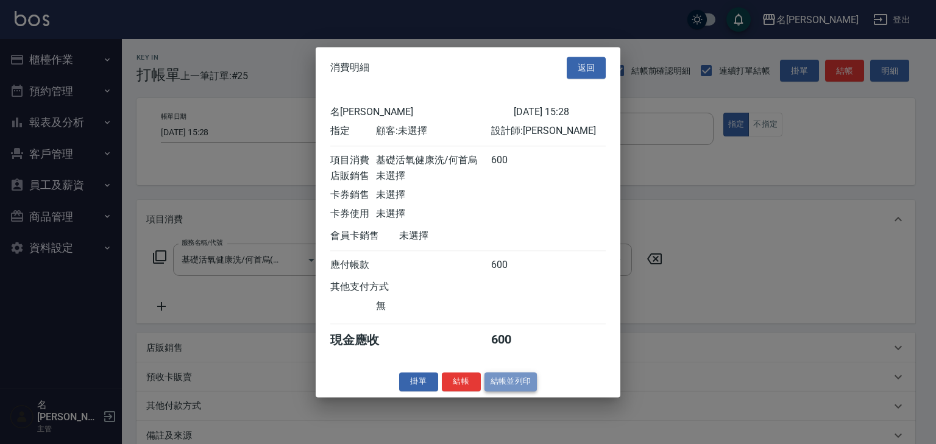
click at [533, 383] on button "結帳並列印" at bounding box center [511, 382] width 53 height 19
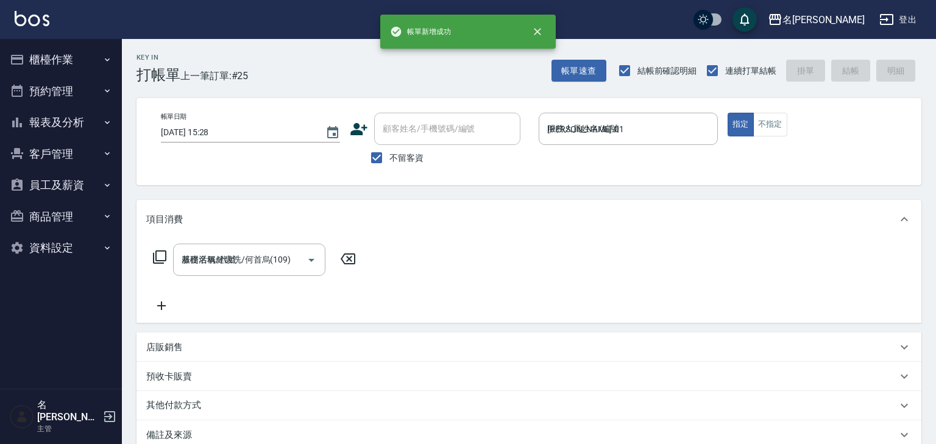
type input "[DATE] 15:29"
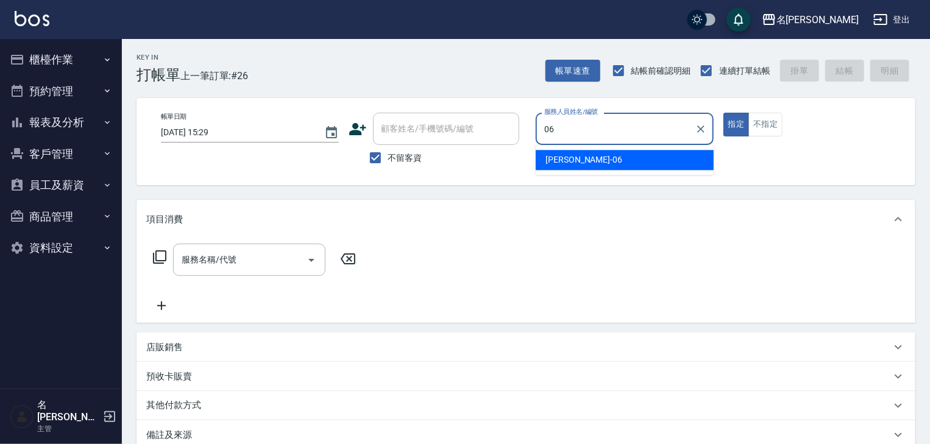
click at [649, 160] on div "[PERSON_NAME] -06" at bounding box center [625, 160] width 178 height 20
type input "[PERSON_NAME]-06"
click at [157, 265] on div "服務名稱/代號 服務名稱/代號" at bounding box center [254, 260] width 217 height 32
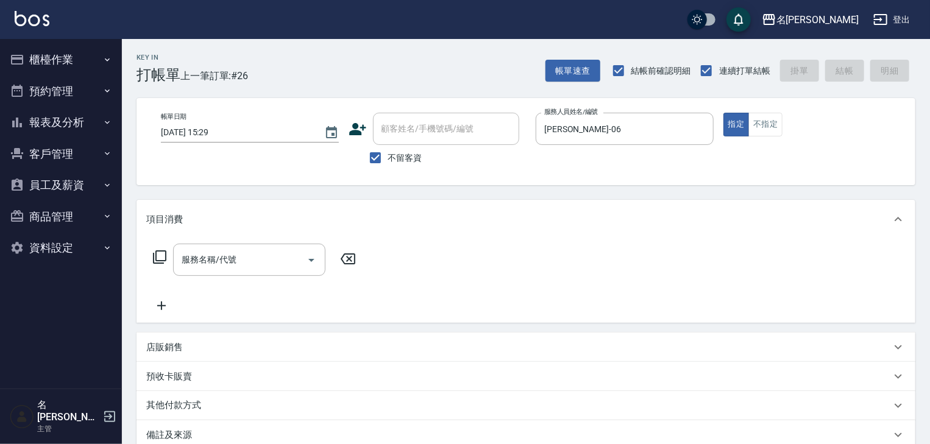
click at [159, 251] on icon at bounding box center [159, 257] width 13 height 13
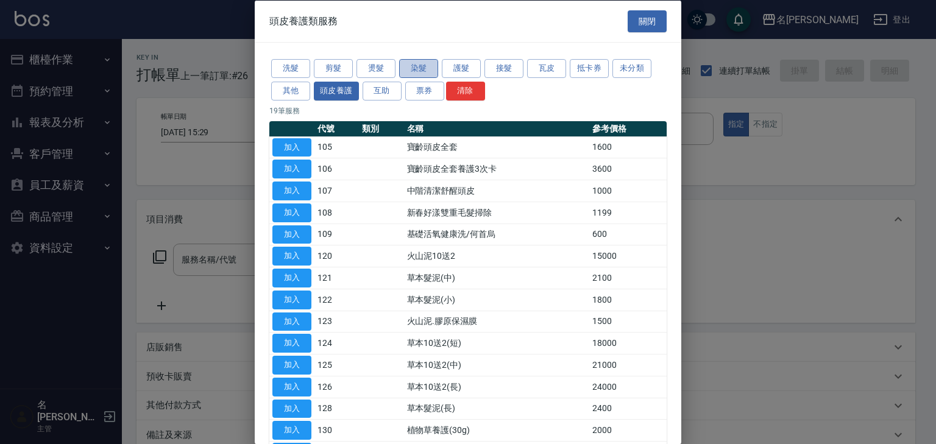
click at [424, 70] on button "染髮" at bounding box center [418, 68] width 39 height 19
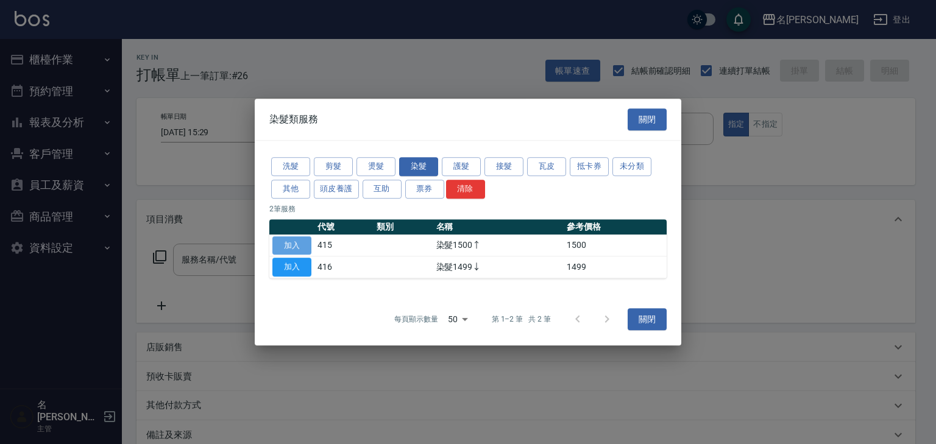
click at [288, 244] on button "加入" at bounding box center [292, 246] width 39 height 19
type input "染髮1500↑(415)"
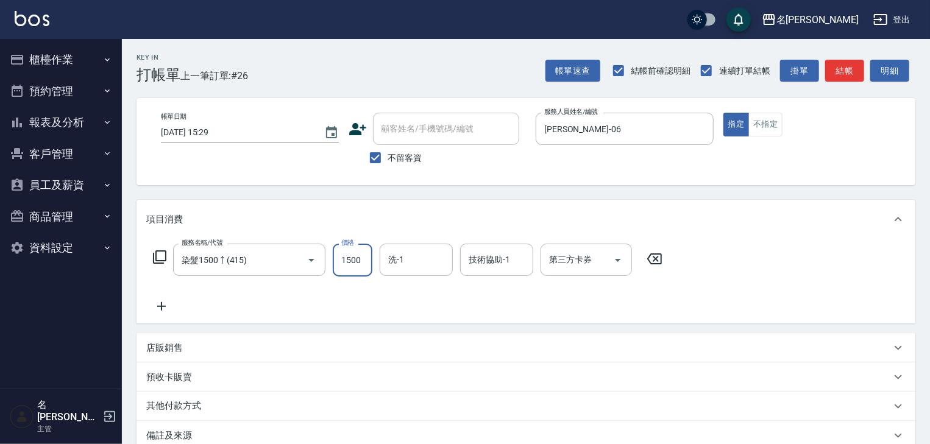
click at [355, 261] on input "1500" at bounding box center [353, 260] width 40 height 33
type input "3000"
type input "[PERSON_NAME]筑-26"
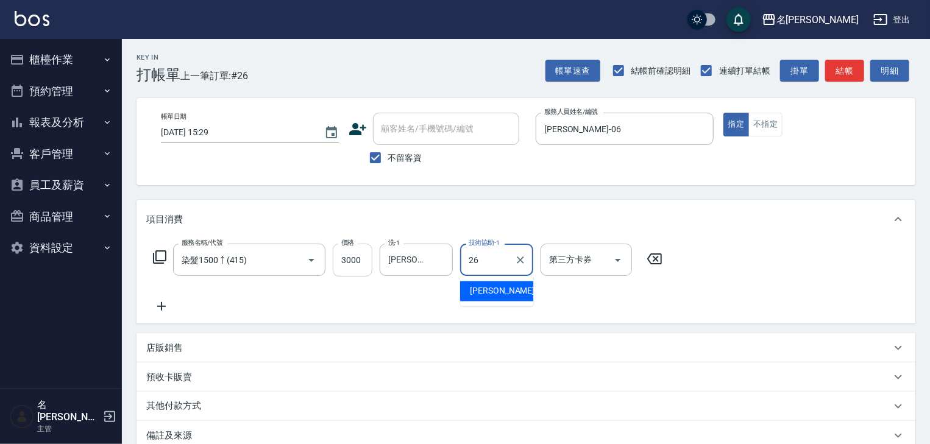
type input "[PERSON_NAME]筑-26"
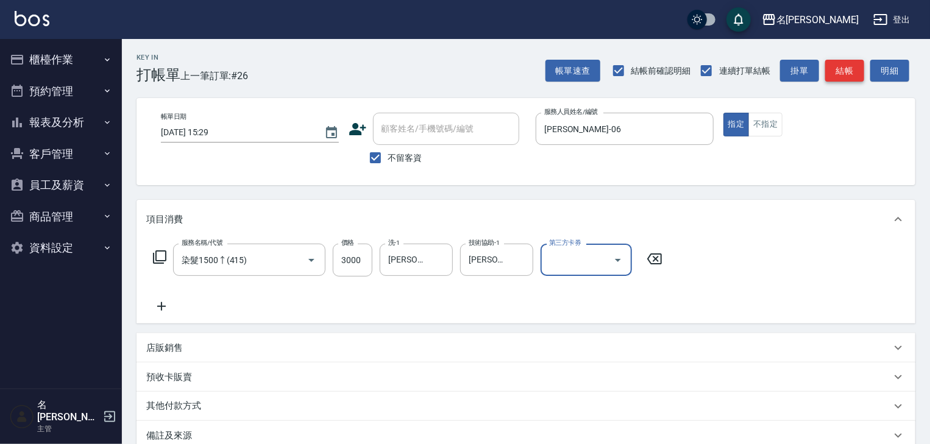
click at [846, 62] on button "結帳" at bounding box center [845, 71] width 39 height 23
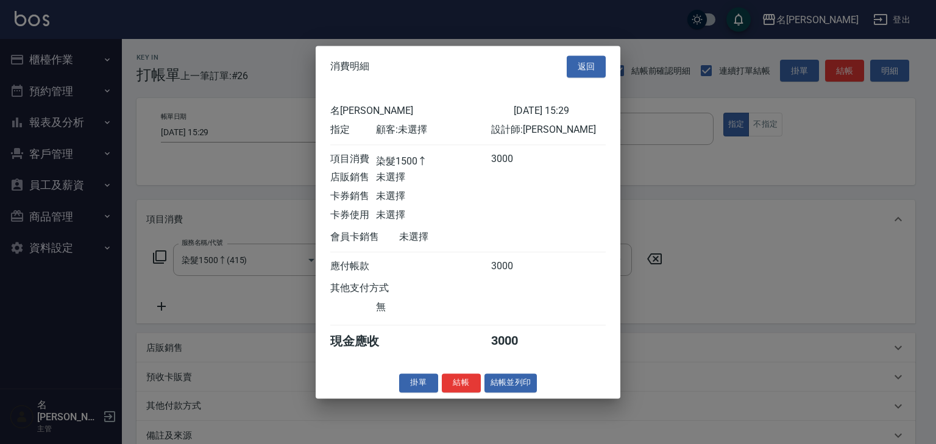
click at [505, 376] on div "消費明細 返回 名留[PERSON_NAME] [DATE] 15:29 指定 顧客: 未選擇 設計師: 阿龔 項目消費 染髮1500↑ 3000 店販銷售 …" at bounding box center [468, 222] width 305 height 353
click at [507, 385] on button "結帳並列印" at bounding box center [511, 383] width 53 height 19
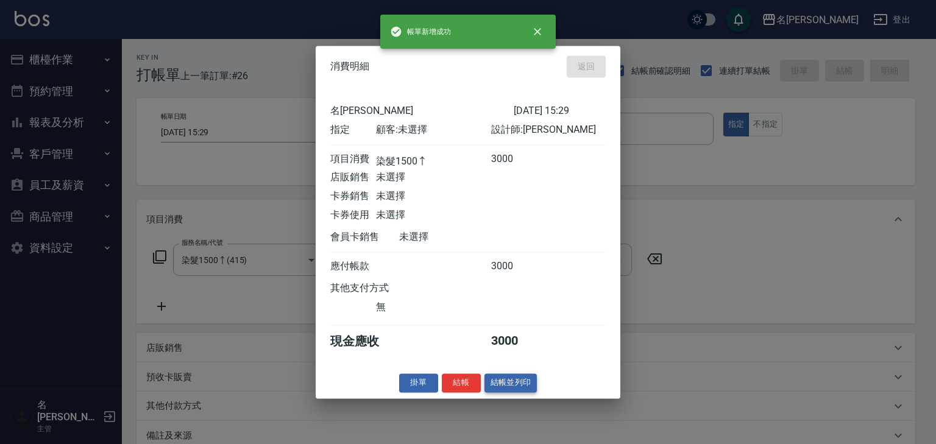
type input "[DATE] 15:30"
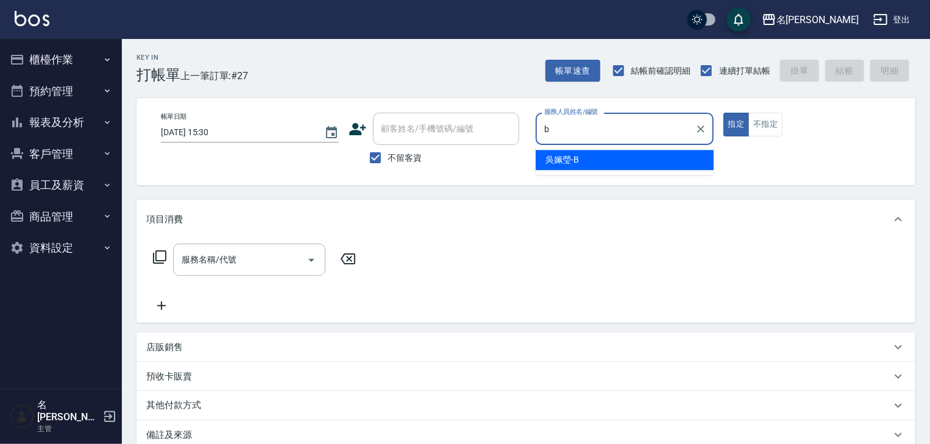
type input "[PERSON_NAME]"
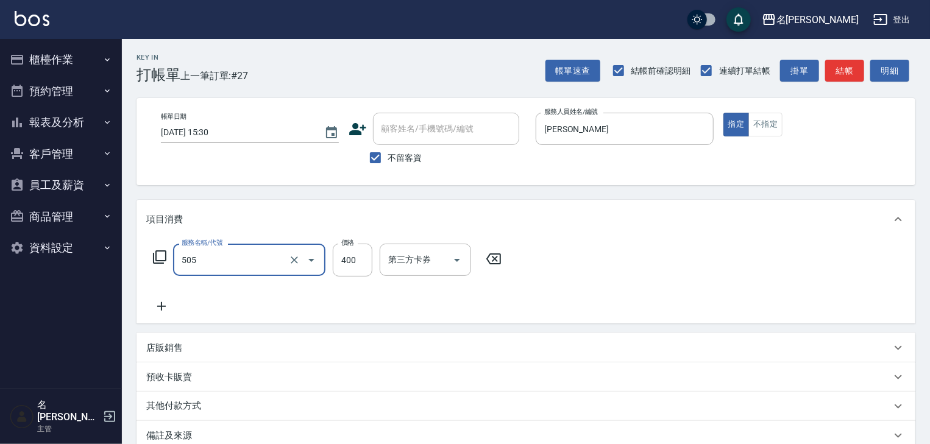
type input "洗髮(505)"
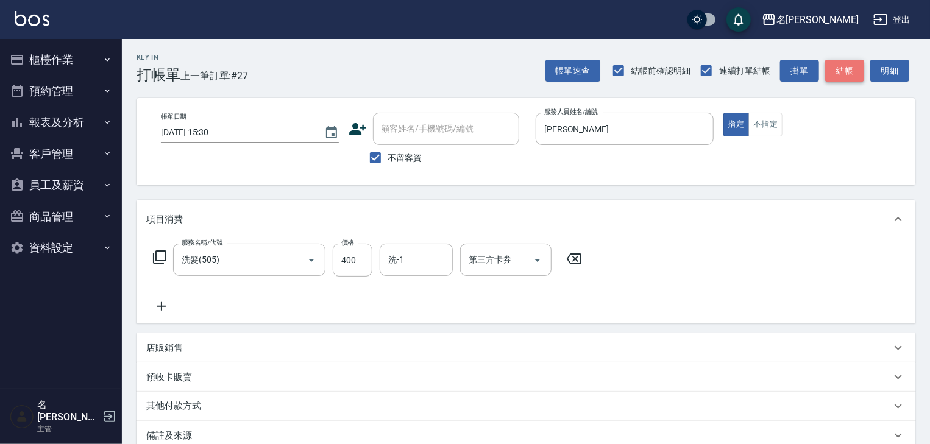
click at [849, 70] on button "結帳" at bounding box center [845, 71] width 39 height 23
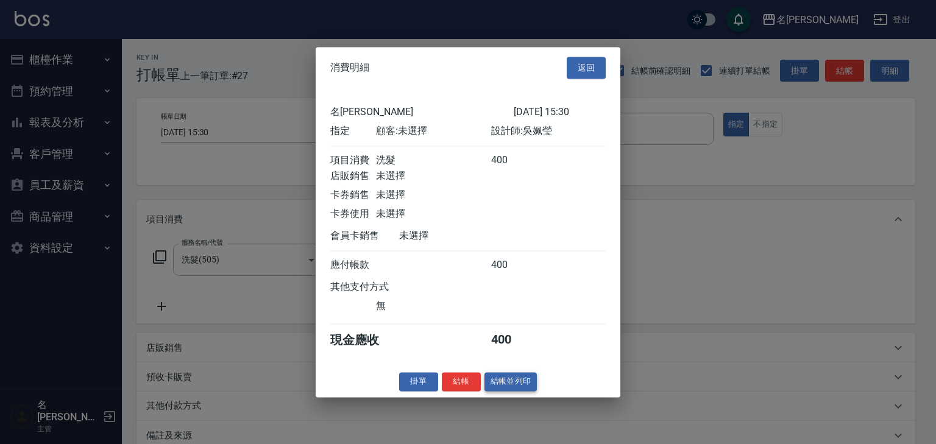
click at [518, 388] on button "結帳並列印" at bounding box center [511, 382] width 53 height 19
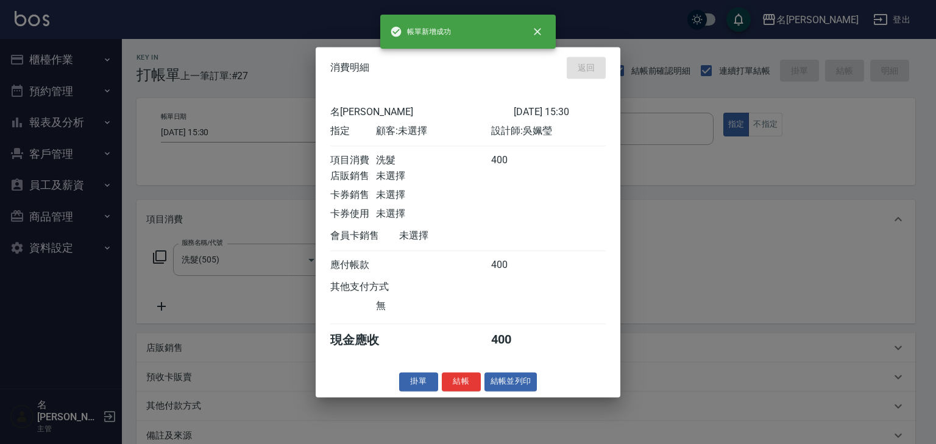
type input "[DATE] 15:54"
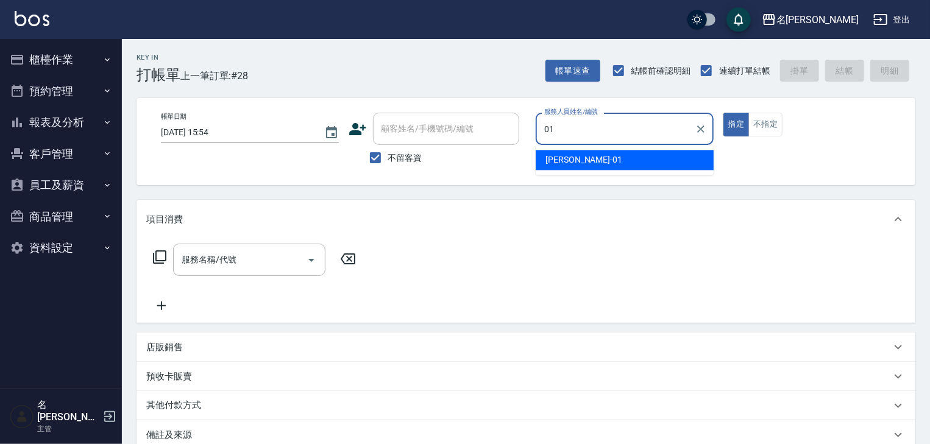
type input "[PERSON_NAME]-01"
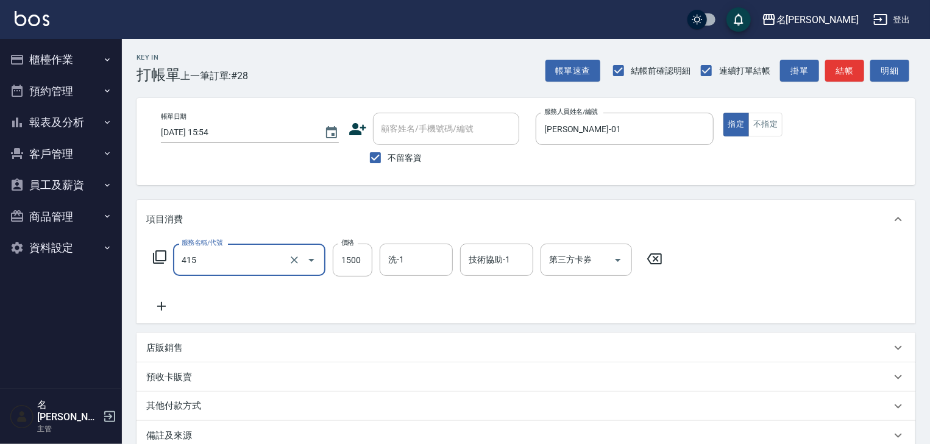
type input "染髮1500↑(415)"
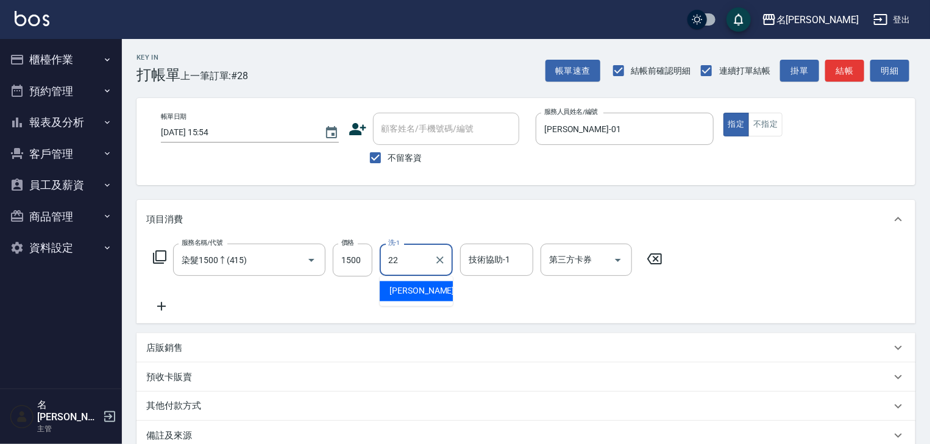
type input "[PERSON_NAME]-22"
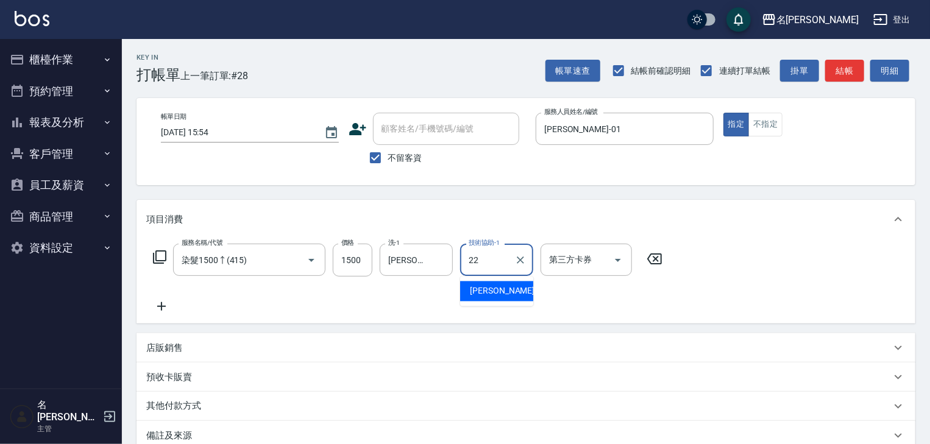
type input "[PERSON_NAME]-22"
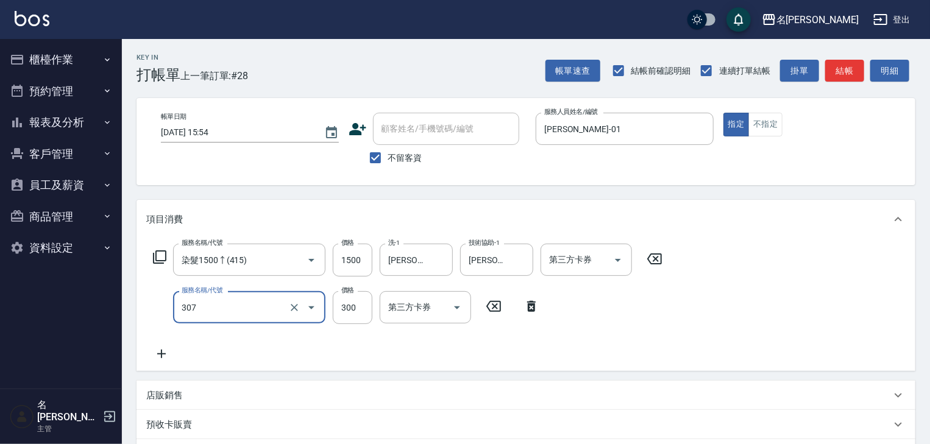
type input "剪髮(307)"
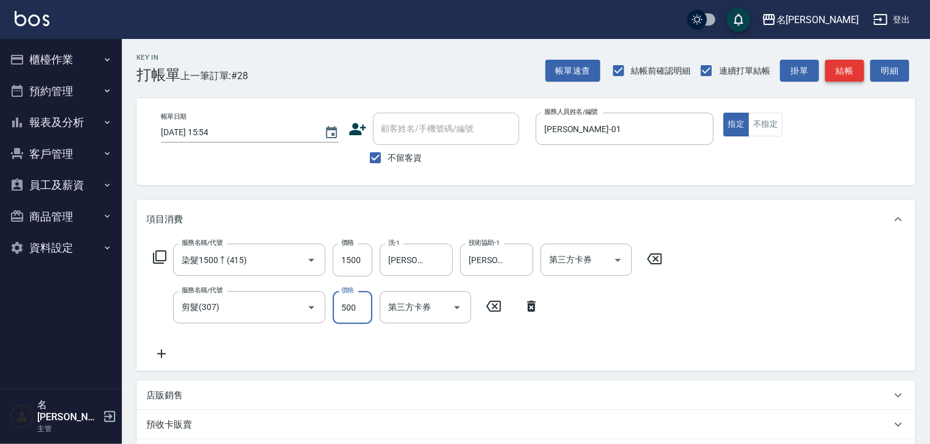
type input "500"
click at [854, 68] on button "結帳" at bounding box center [845, 71] width 39 height 23
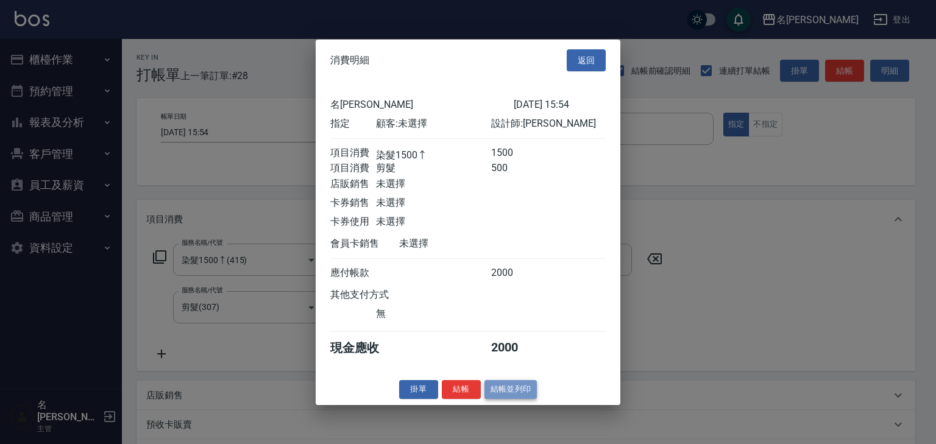
click at [529, 395] on button "結帳並列印" at bounding box center [511, 389] width 53 height 19
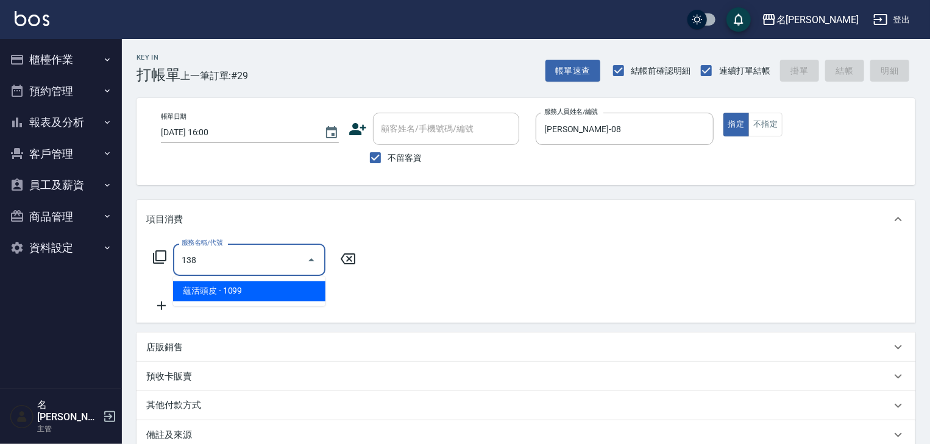
click at [241, 296] on span "蘊活頭皮 - 1099" at bounding box center [249, 292] width 152 height 20
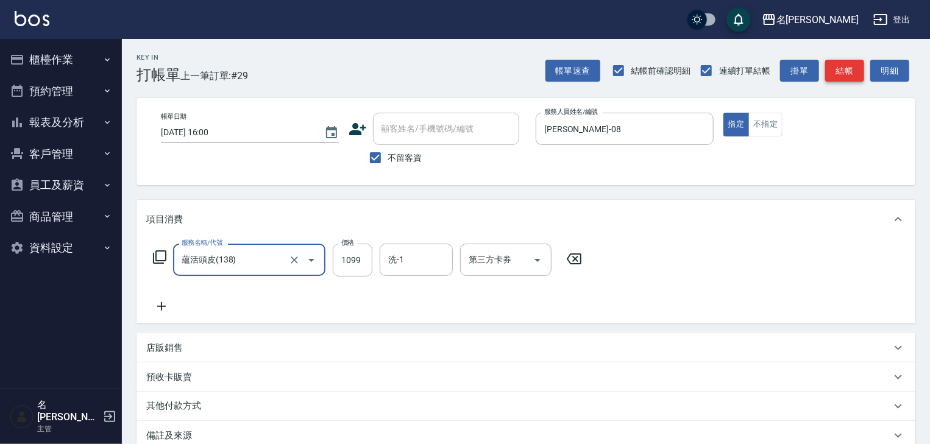
click at [844, 73] on button "結帳" at bounding box center [845, 71] width 39 height 23
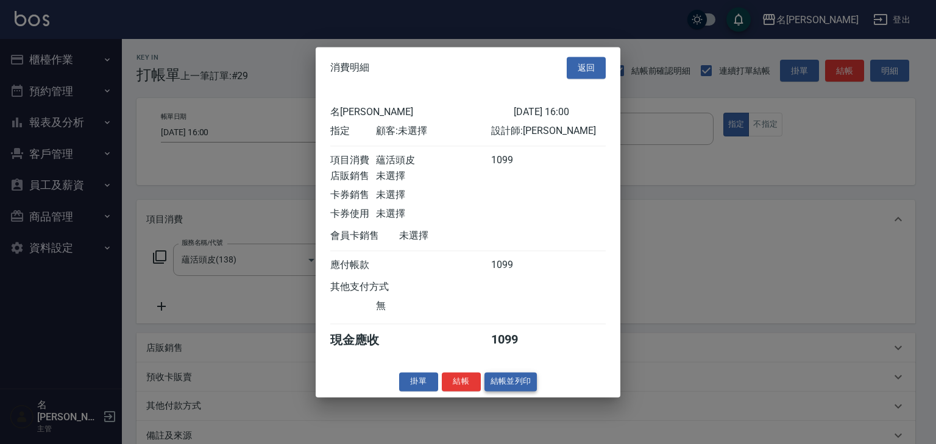
click at [510, 390] on button "結帳並列印" at bounding box center [511, 382] width 53 height 19
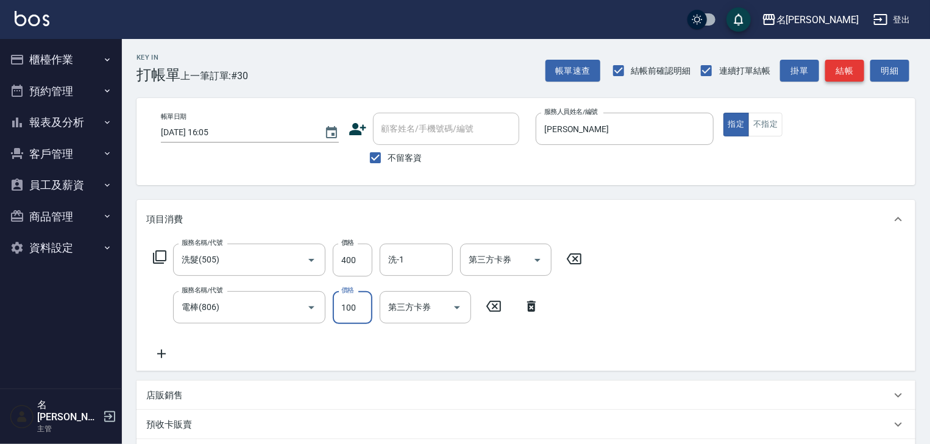
click at [850, 66] on button "結帳" at bounding box center [845, 71] width 39 height 23
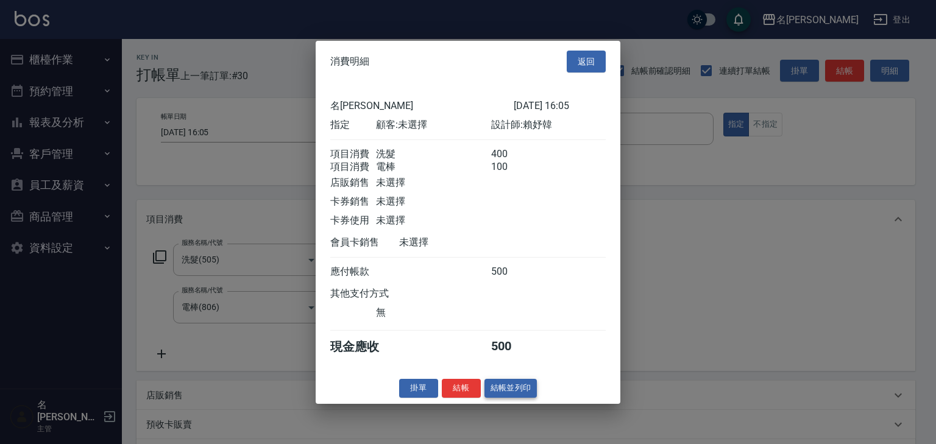
click at [510, 388] on button "結帳並列印" at bounding box center [511, 388] width 53 height 19
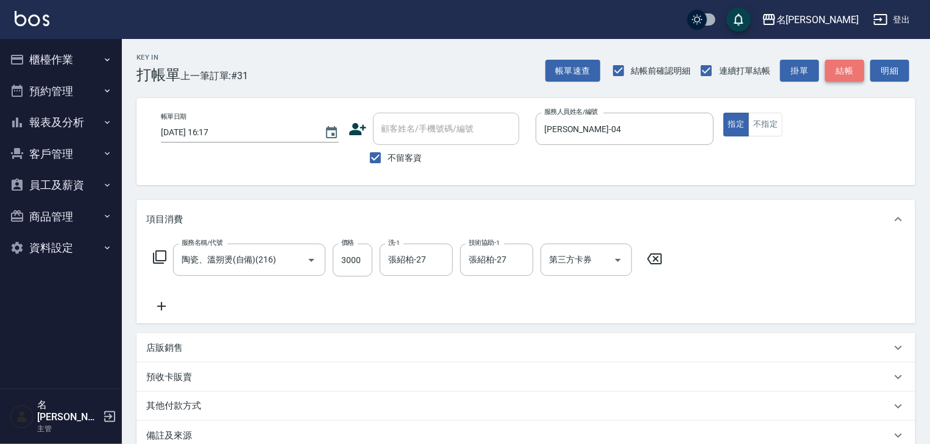
click at [861, 73] on button "結帳" at bounding box center [845, 71] width 39 height 23
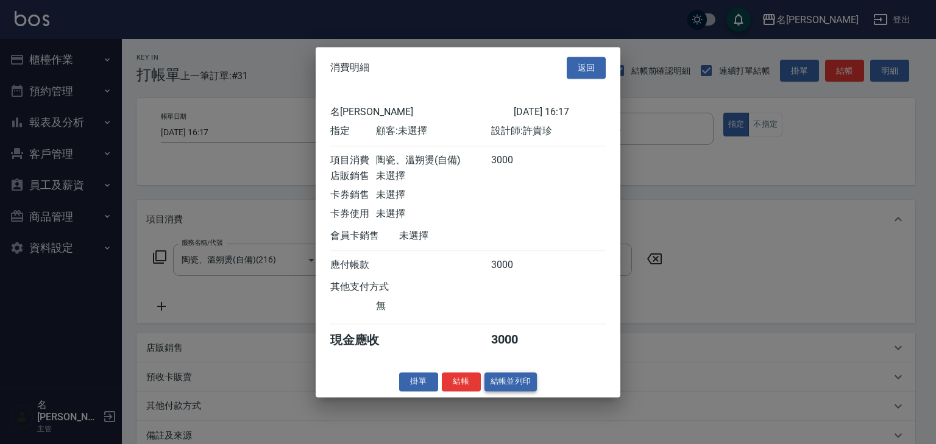
click at [525, 390] on button "結帳並列印" at bounding box center [511, 382] width 53 height 19
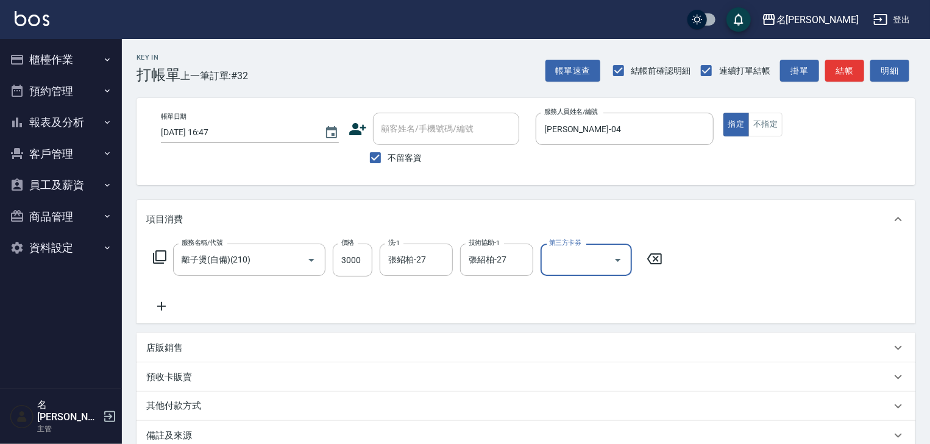
click at [868, 74] on div "帳單速查 結帳前確認明細 連續打單結帳 掛單 結帳 明細" at bounding box center [731, 71] width 370 height 26
click at [836, 71] on button "結帳" at bounding box center [845, 71] width 39 height 23
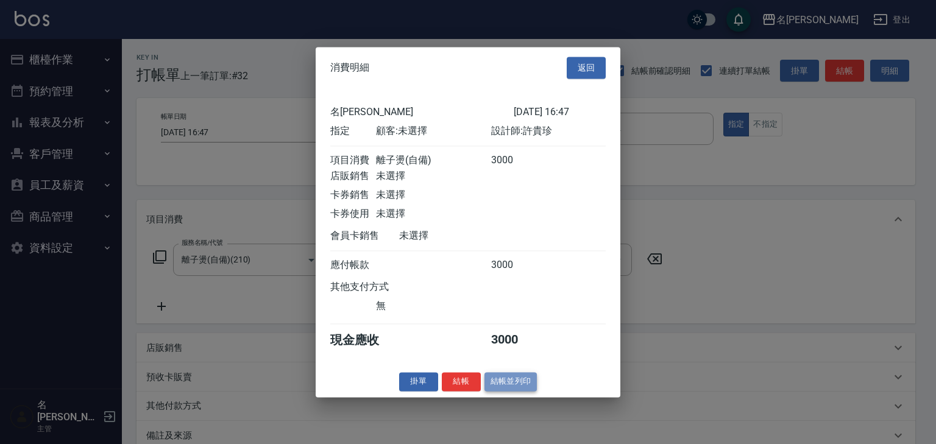
click at [515, 391] on button "結帳並列印" at bounding box center [511, 382] width 53 height 19
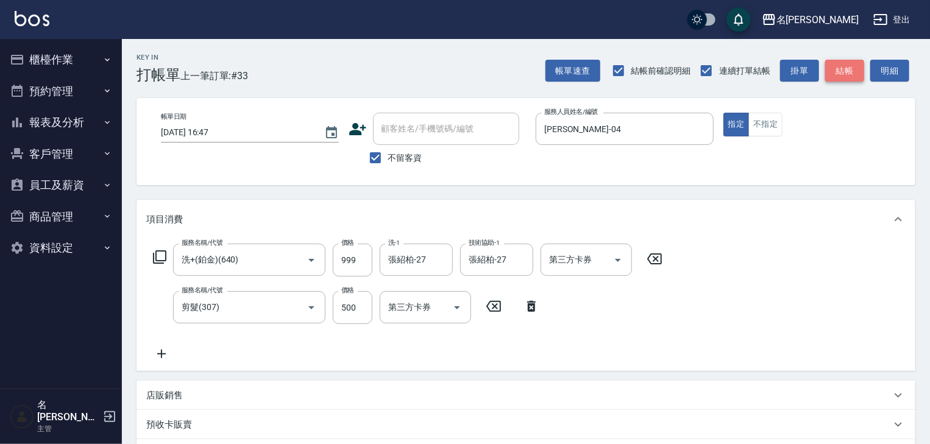
click at [844, 74] on button "結帳" at bounding box center [845, 71] width 39 height 23
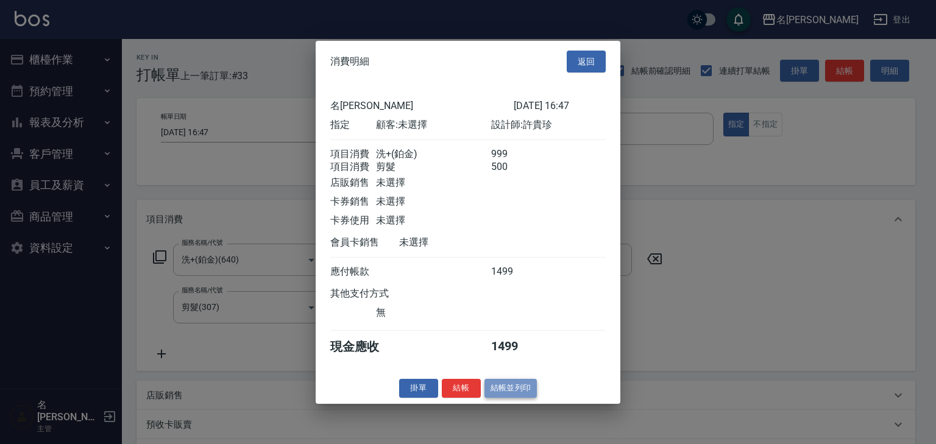
click at [521, 391] on button "結帳並列印" at bounding box center [511, 388] width 53 height 19
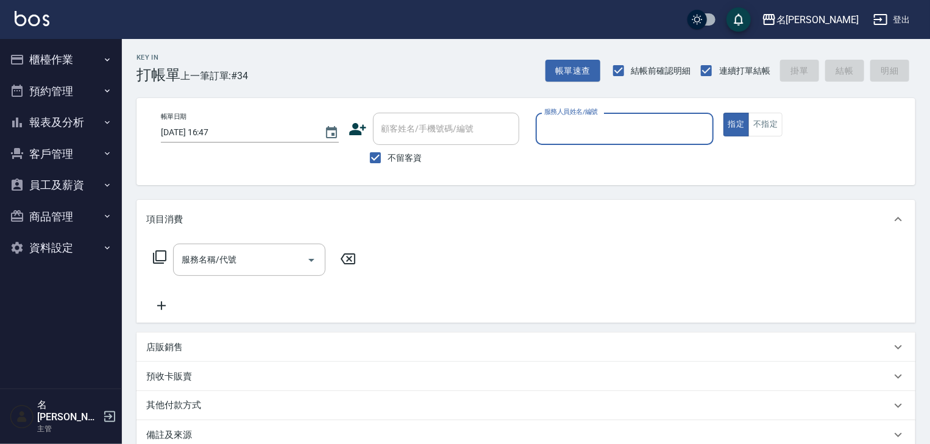
click at [28, 66] on button "櫃檯作業" at bounding box center [61, 60] width 112 height 32
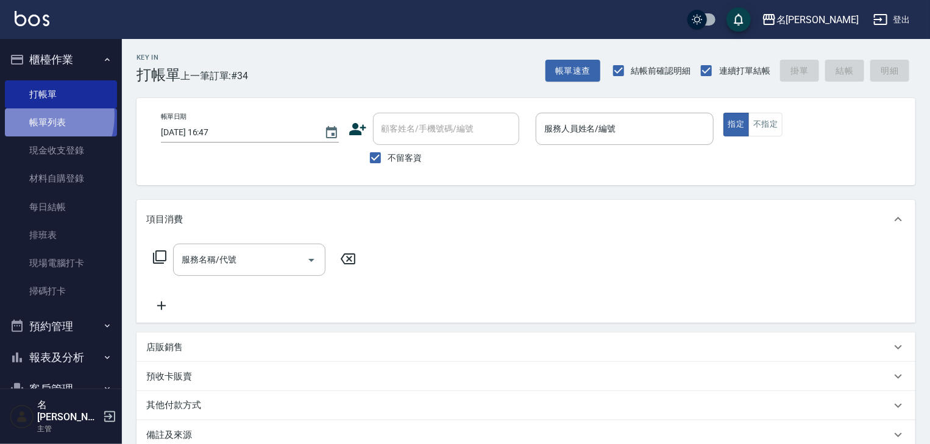
click at [35, 116] on link "帳單列表" at bounding box center [61, 123] width 112 height 28
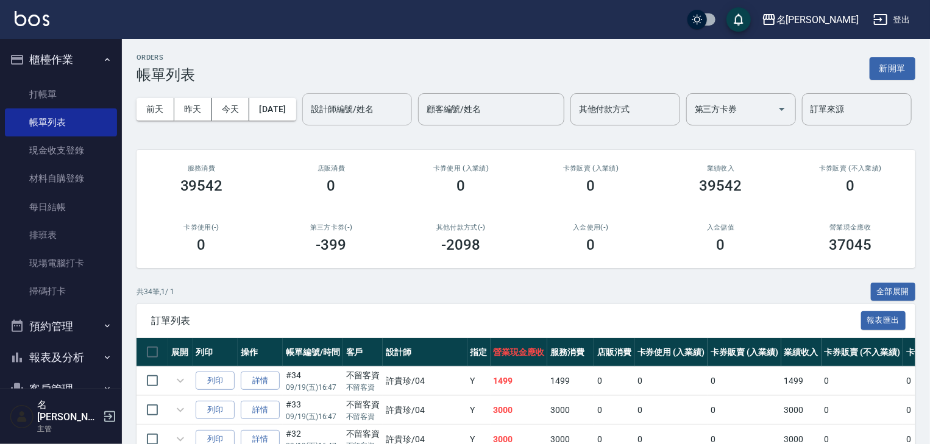
click at [302, 126] on div "設計師編號/姓名 設計師編號/姓名" at bounding box center [357, 109] width 110 height 32
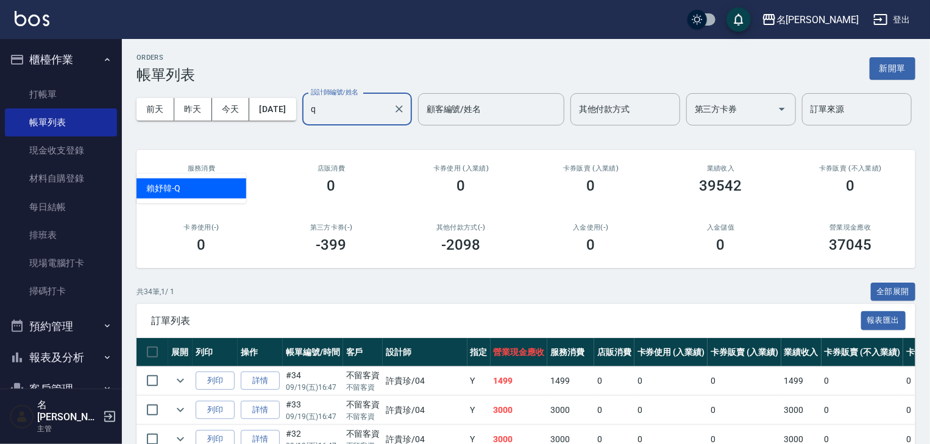
click at [205, 181] on div "[PERSON_NAME]" at bounding box center [192, 189] width 110 height 20
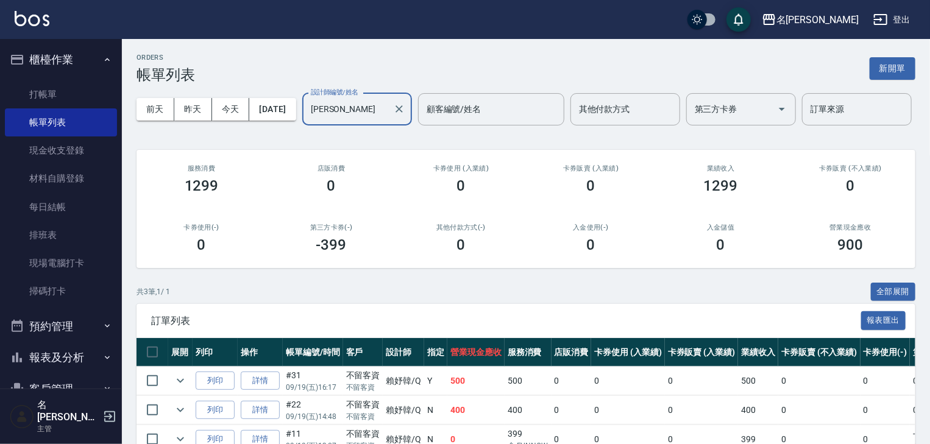
scroll to position [102, 0]
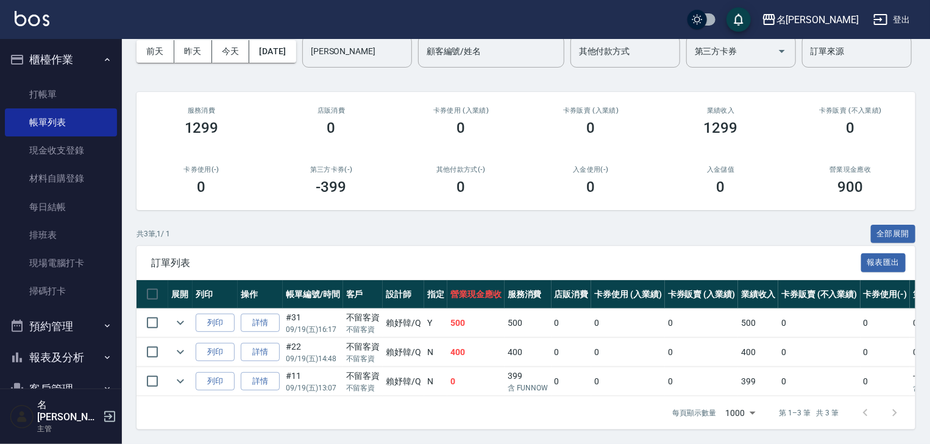
click at [51, 18] on div "名[PERSON_NAME]出" at bounding box center [465, 19] width 930 height 39
click at [46, 20] on img at bounding box center [32, 18] width 35 height 15
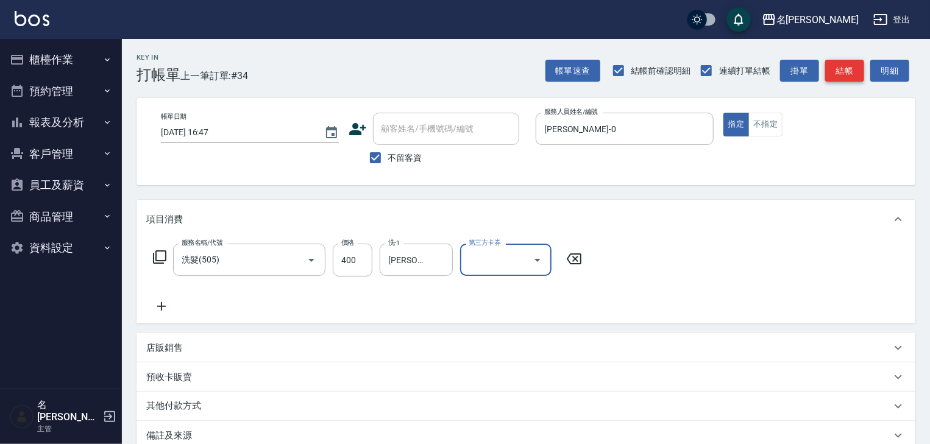
click at [858, 78] on button "結帳" at bounding box center [845, 71] width 39 height 23
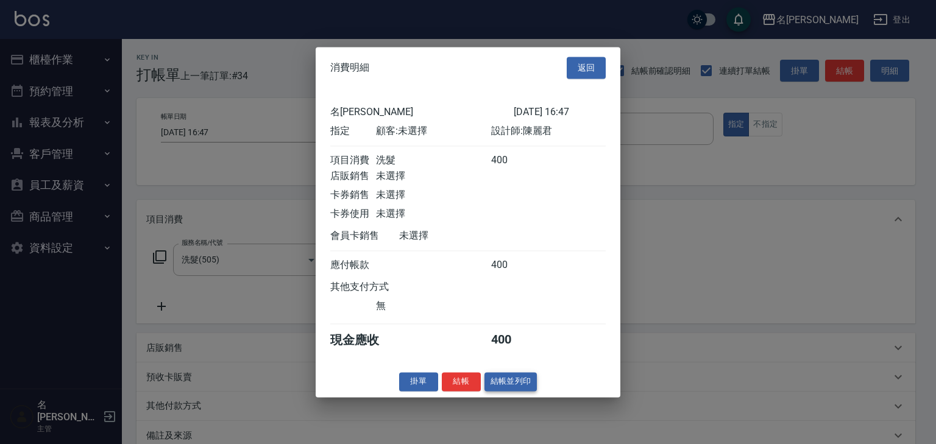
click at [516, 385] on button "結帳並列印" at bounding box center [511, 382] width 53 height 19
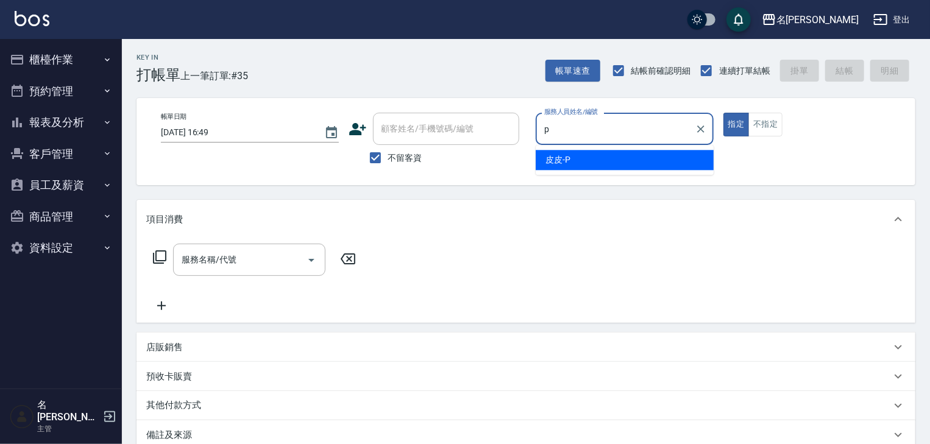
click at [614, 159] on div "皮皮 -P" at bounding box center [625, 160] width 178 height 20
click at [259, 270] on input "服務名稱/代號" at bounding box center [240, 259] width 123 height 21
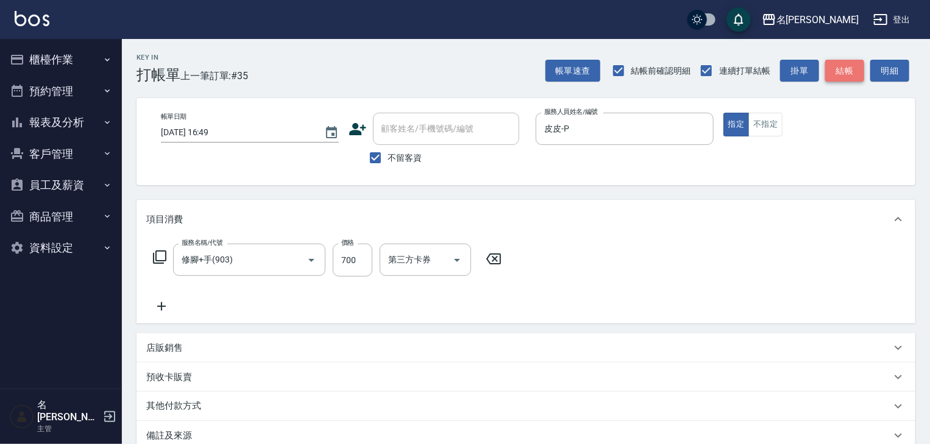
click at [840, 65] on button "結帳" at bounding box center [845, 71] width 39 height 23
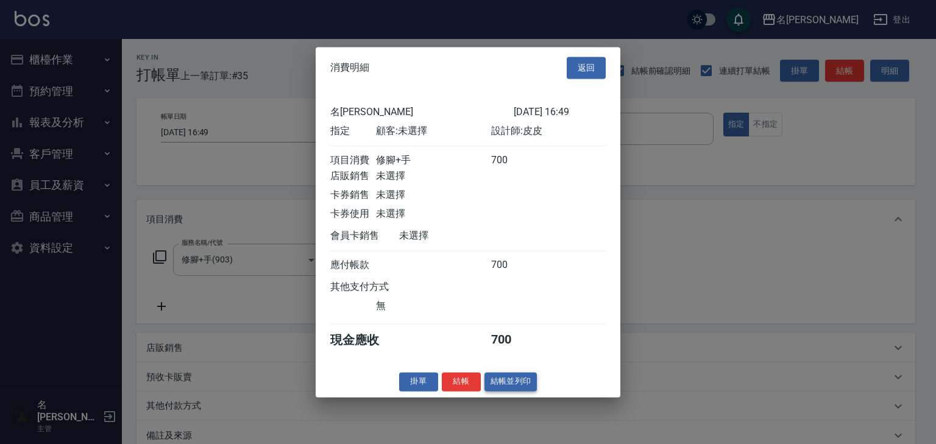
click at [527, 390] on button "結帳並列印" at bounding box center [511, 382] width 53 height 19
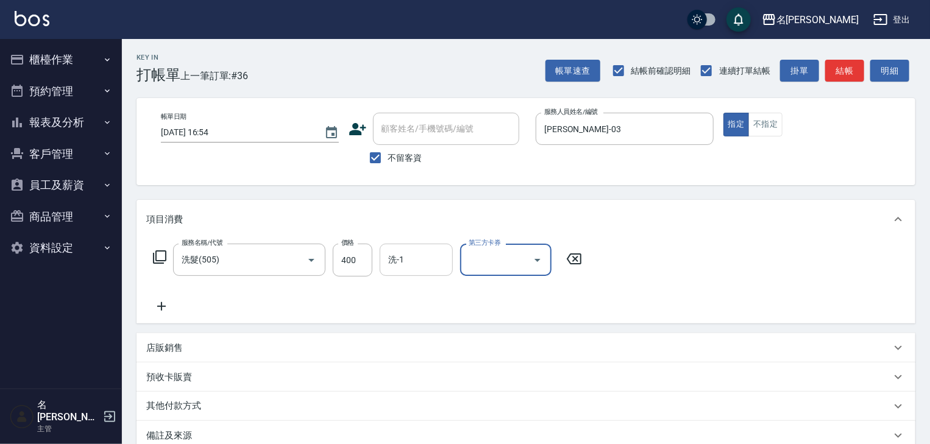
click at [434, 252] on input "洗-1" at bounding box center [416, 259] width 62 height 21
click at [847, 73] on button "結帳" at bounding box center [845, 71] width 39 height 23
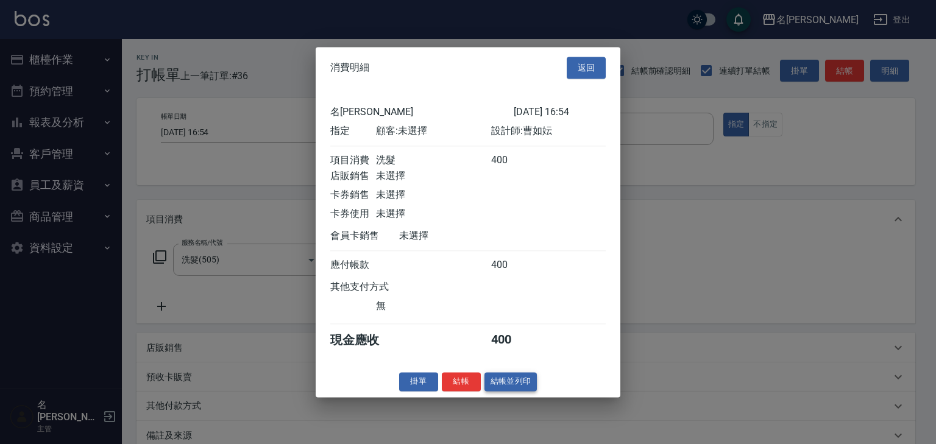
click at [522, 383] on button "結帳並列印" at bounding box center [511, 382] width 53 height 19
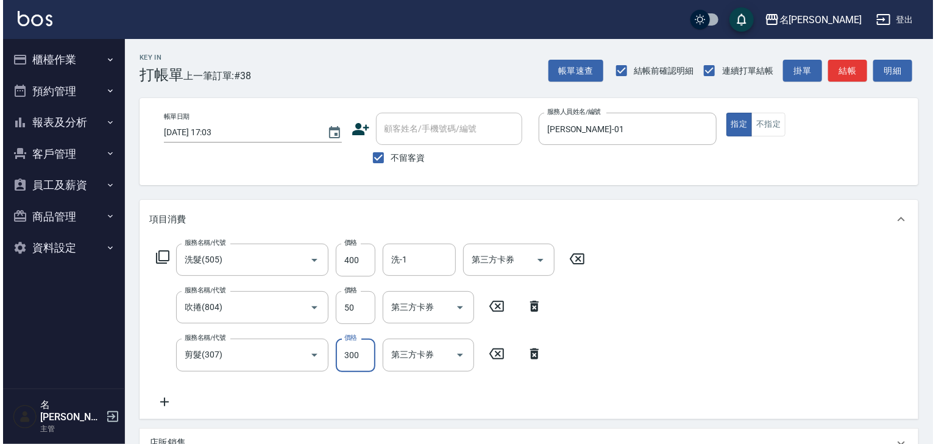
scroll to position [238, 0]
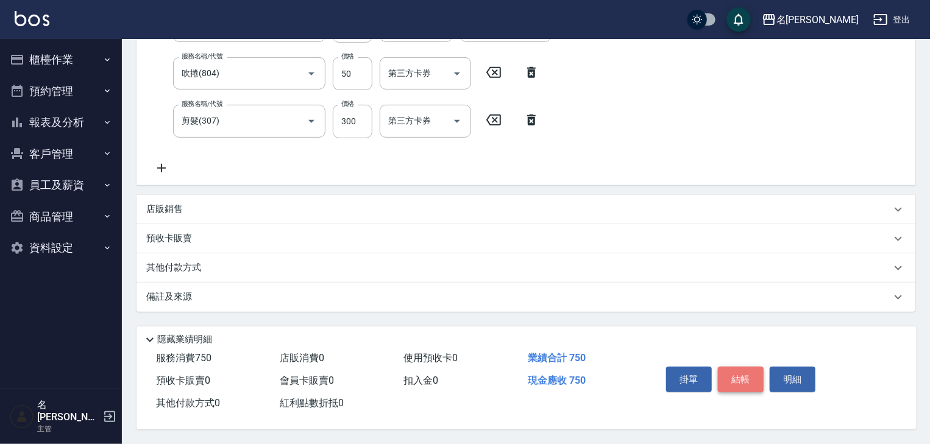
click at [747, 378] on button "結帳" at bounding box center [741, 380] width 46 height 26
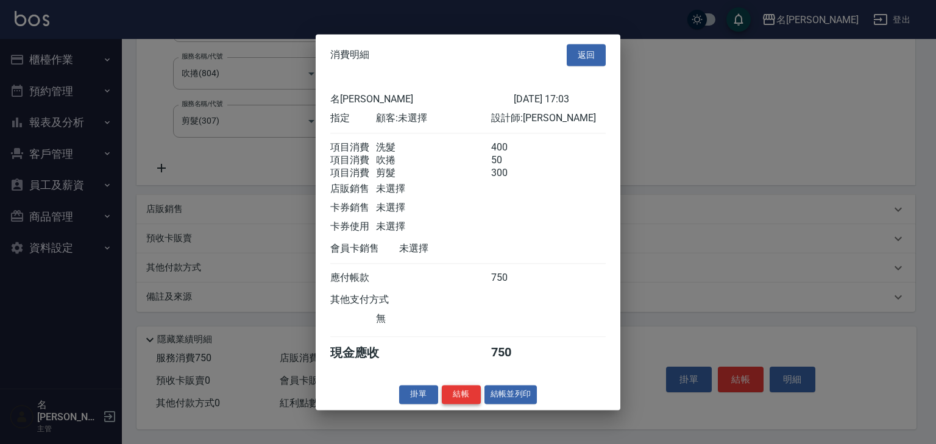
click at [473, 398] on button "結帳" at bounding box center [461, 394] width 39 height 19
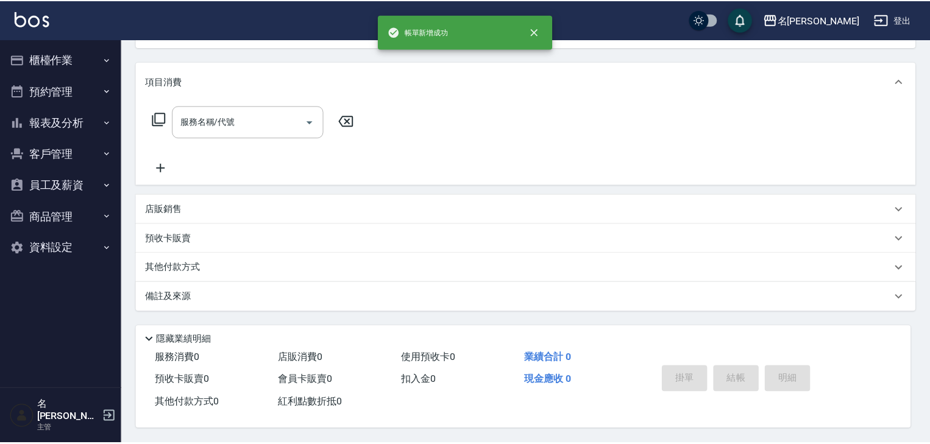
scroll to position [0, 0]
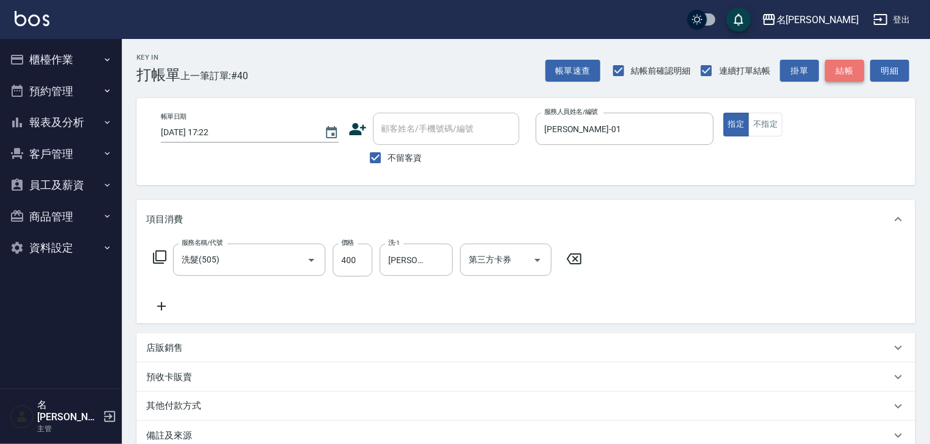
click at [841, 80] on button "結帳" at bounding box center [845, 71] width 39 height 23
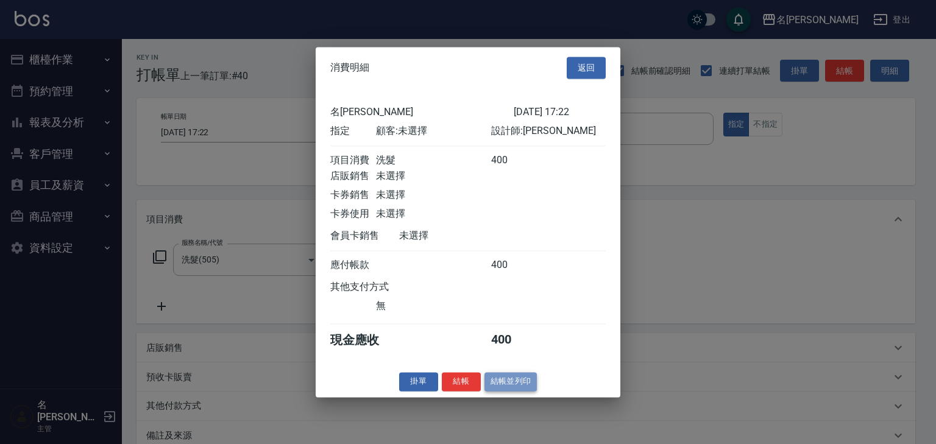
click at [537, 391] on button "結帳並列印" at bounding box center [511, 382] width 53 height 19
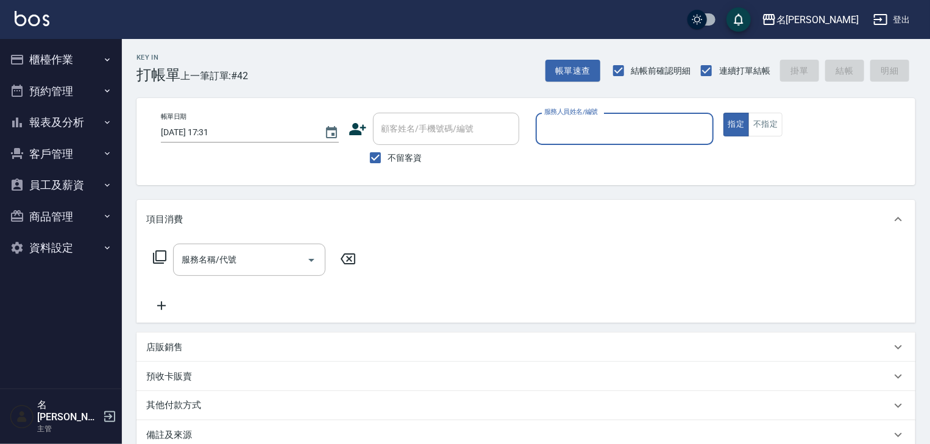
click at [57, 53] on button "櫃檯作業" at bounding box center [61, 60] width 112 height 32
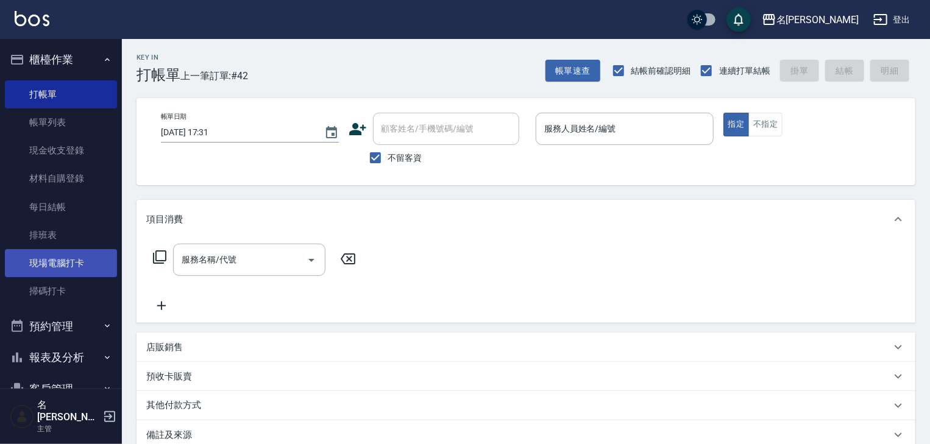
click at [73, 252] on link "現場電腦打卡" at bounding box center [61, 263] width 112 height 28
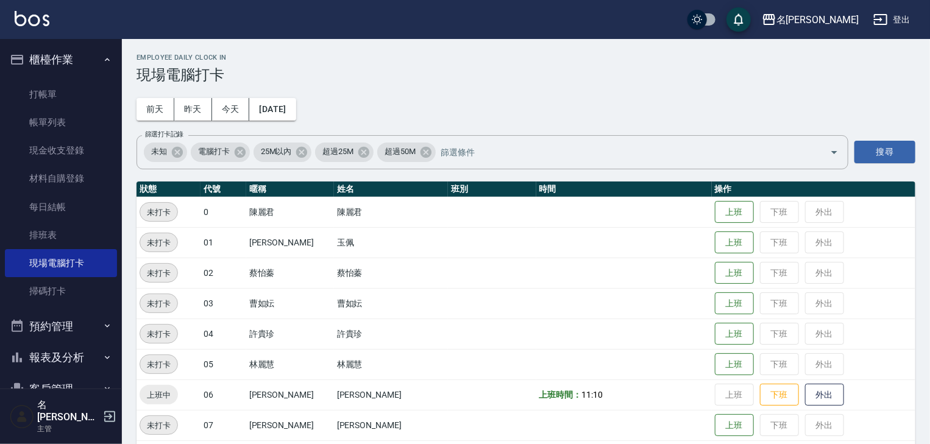
scroll to position [325, 0]
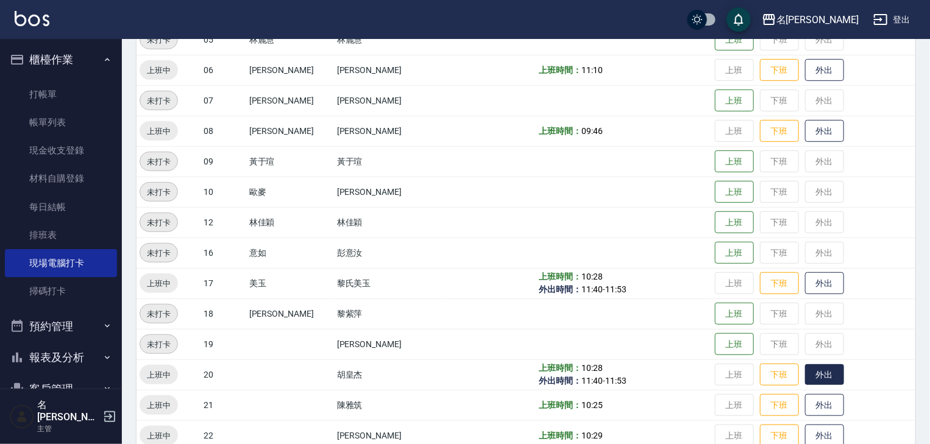
click at [811, 371] on button "外出" at bounding box center [824, 375] width 39 height 21
click at [805, 369] on button "歸來" at bounding box center [824, 375] width 39 height 21
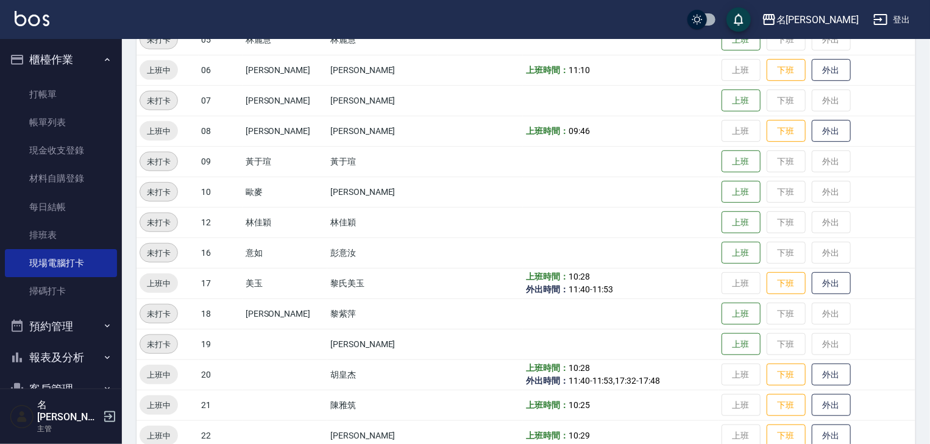
scroll to position [585, 0]
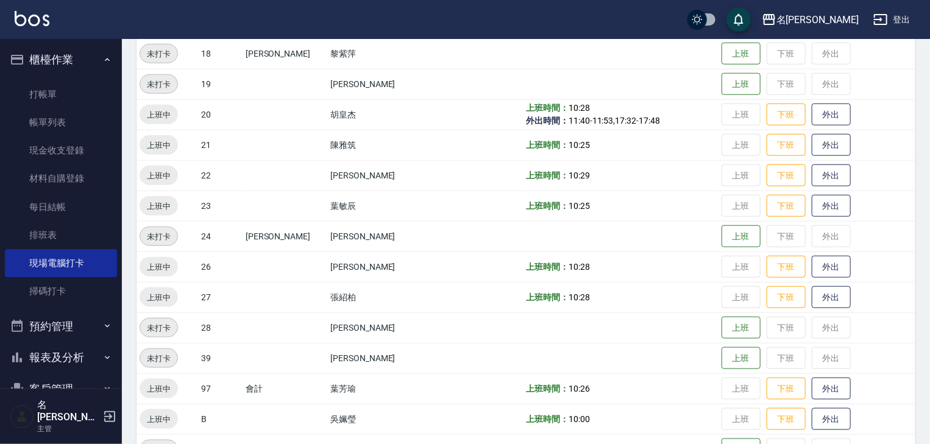
click at [44, 9] on div "名[PERSON_NAME]出" at bounding box center [465, 19] width 930 height 39
click at [41, 24] on img at bounding box center [32, 18] width 35 height 15
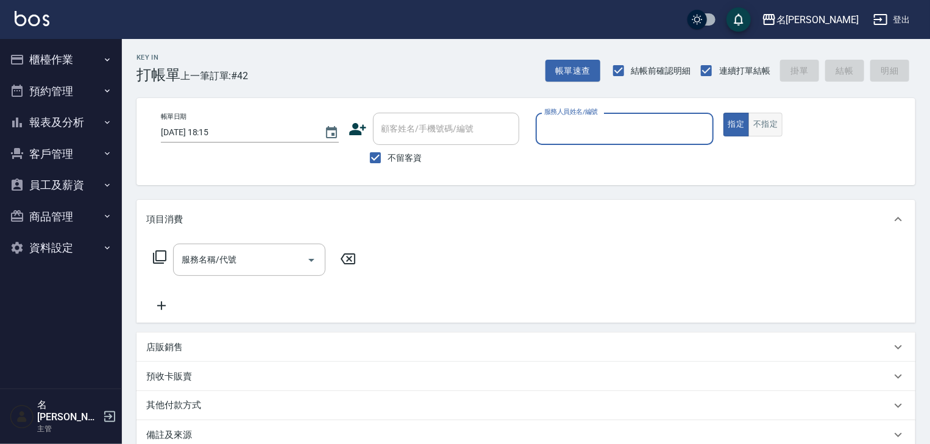
click at [769, 113] on button "不指定" at bounding box center [766, 125] width 34 height 24
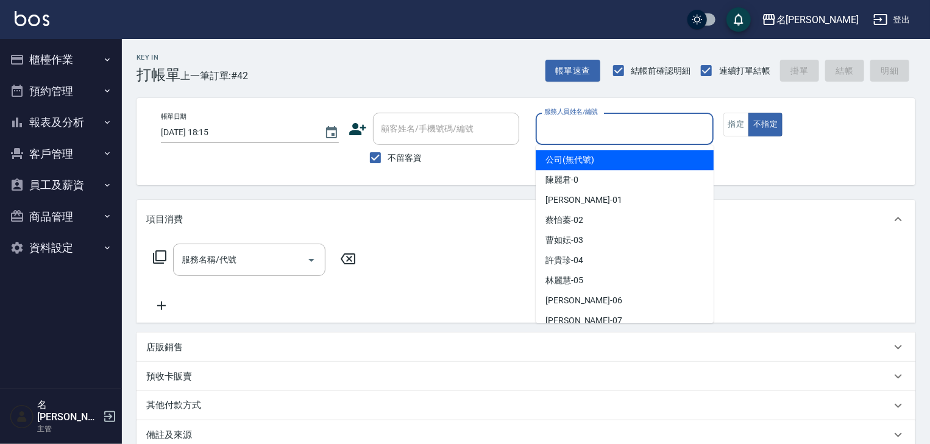
click at [635, 124] on input "服務人員姓名/編號" at bounding box center [624, 128] width 167 height 21
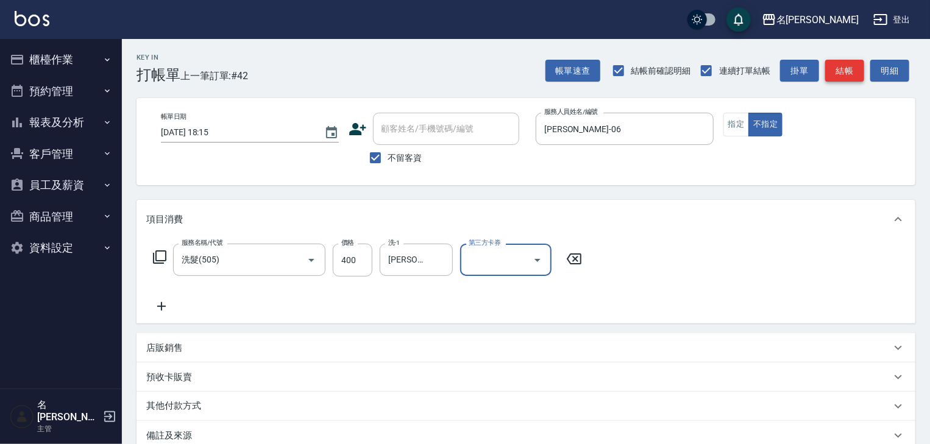
click at [843, 73] on button "結帳" at bounding box center [845, 71] width 39 height 23
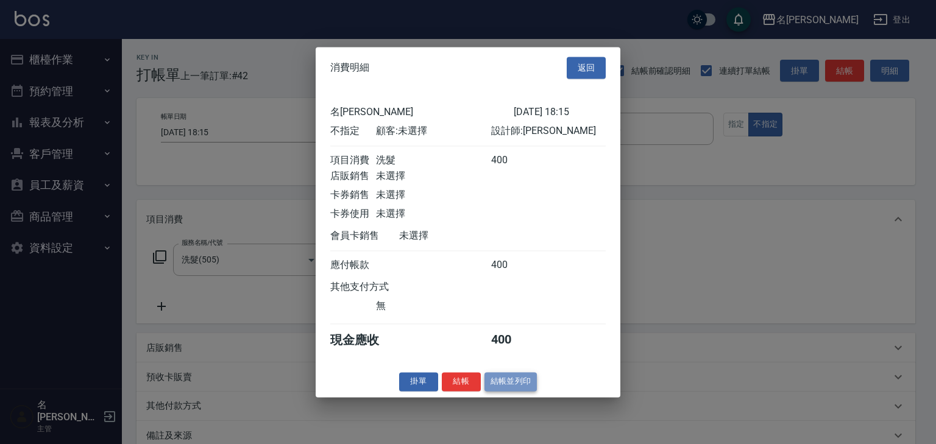
click at [527, 385] on button "結帳並列印" at bounding box center [511, 382] width 53 height 19
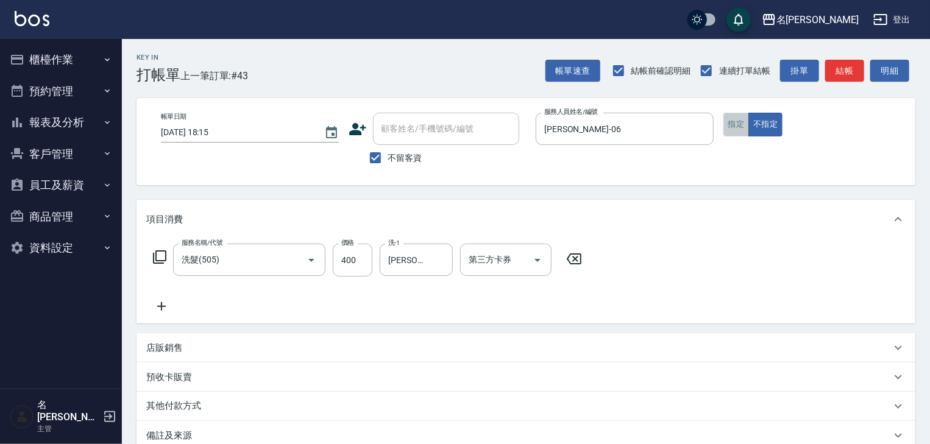
click at [736, 127] on button "指定" at bounding box center [737, 125] width 26 height 24
click at [840, 74] on button "結帳" at bounding box center [845, 71] width 39 height 23
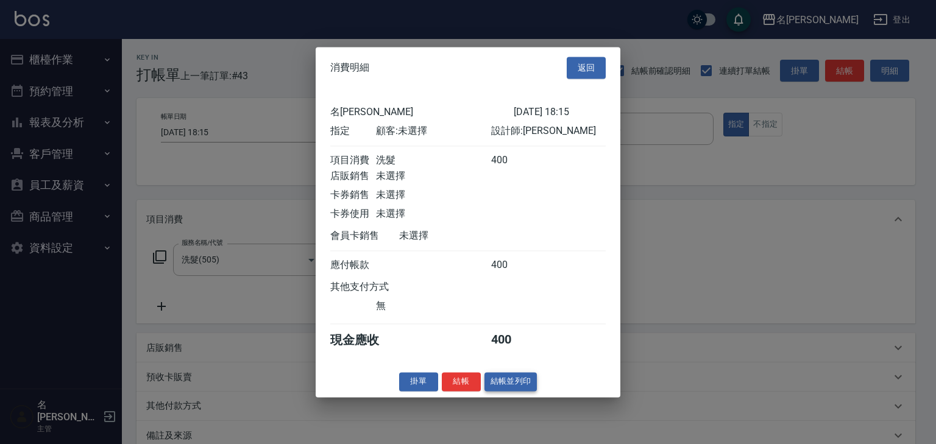
click at [501, 390] on button "結帳並列印" at bounding box center [511, 382] width 53 height 19
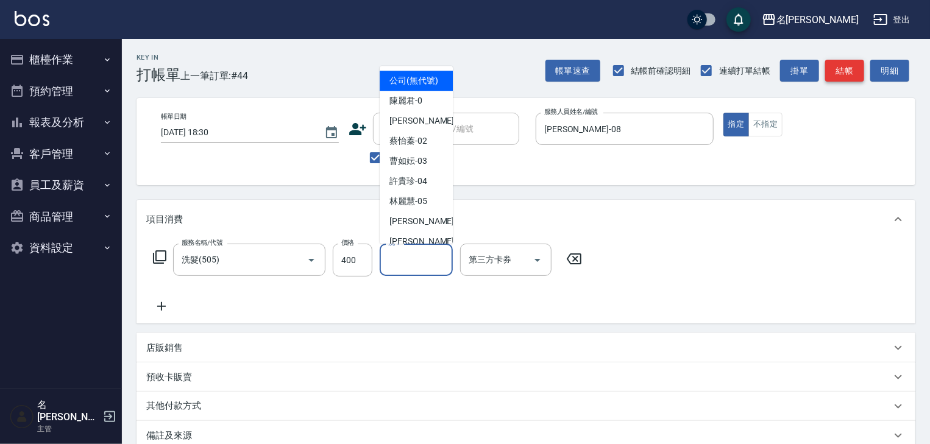
click at [846, 71] on button "結帳" at bounding box center [845, 71] width 39 height 23
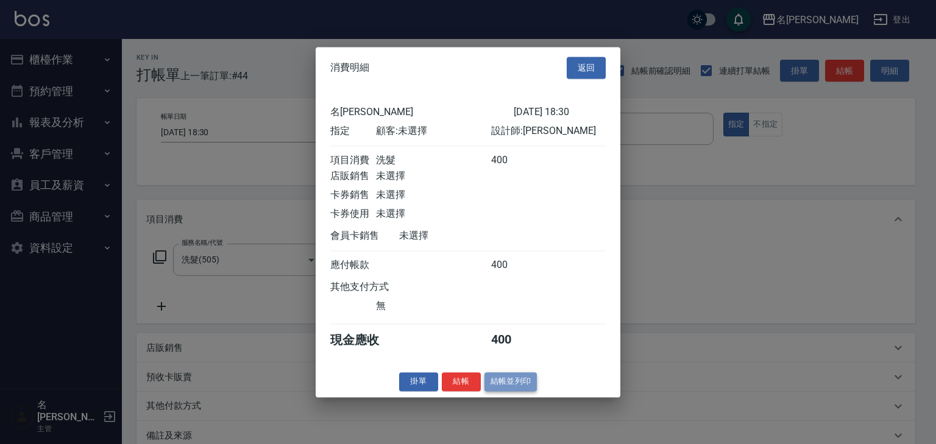
click at [505, 391] on button "結帳並列印" at bounding box center [511, 382] width 53 height 19
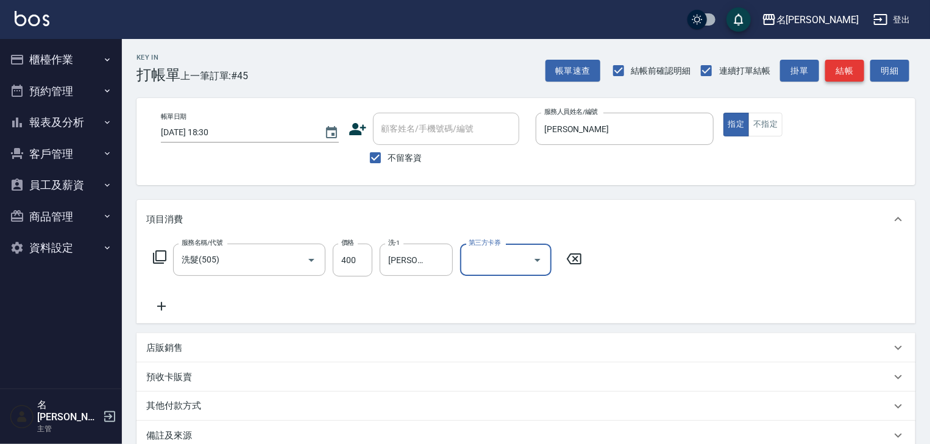
click at [843, 73] on button "結帳" at bounding box center [845, 71] width 39 height 23
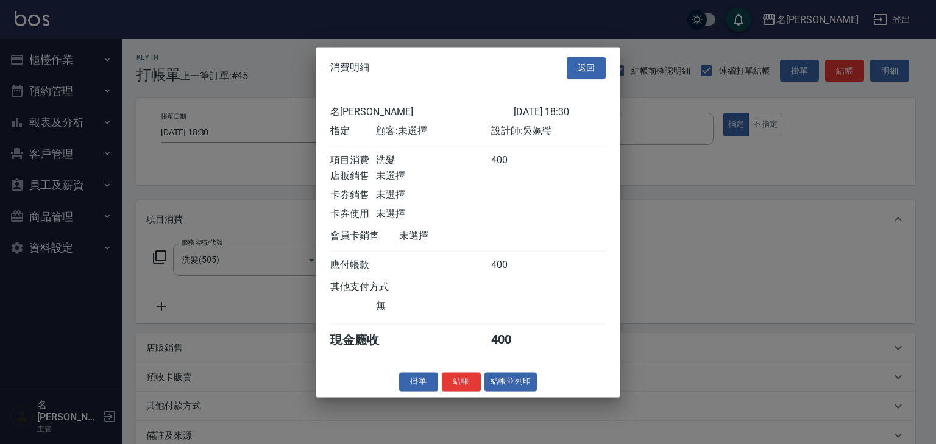
click at [521, 377] on div "消費明細 返回 名留[PERSON_NAME] [DATE] 18:30 指定 顧客: 未選擇 設計師: [PERSON_NAME]消費 洗髮 400 店販銷…" at bounding box center [468, 222] width 305 height 351
click at [519, 382] on button "結帳並列印" at bounding box center [511, 382] width 53 height 19
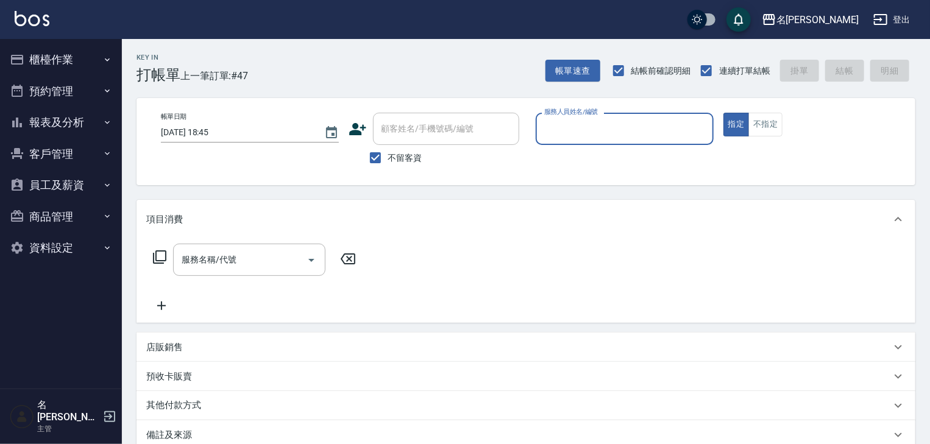
click at [93, 69] on button "櫃檯作業" at bounding box center [61, 60] width 112 height 32
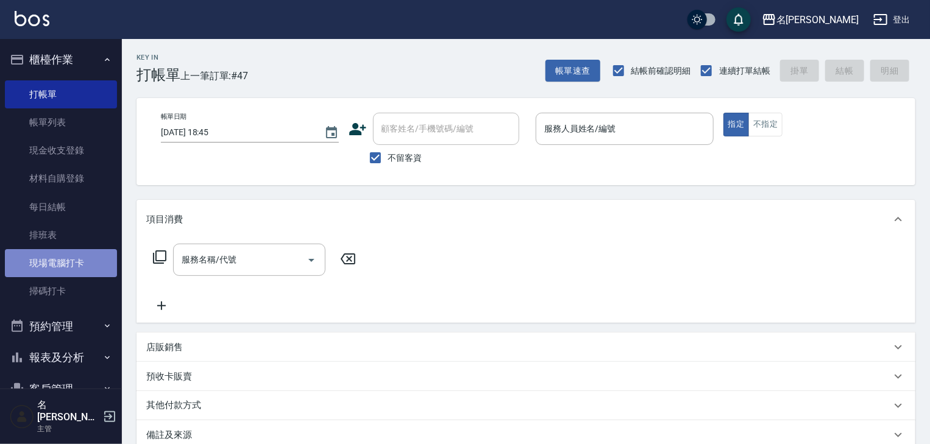
click at [63, 251] on link "現場電腦打卡" at bounding box center [61, 263] width 112 height 28
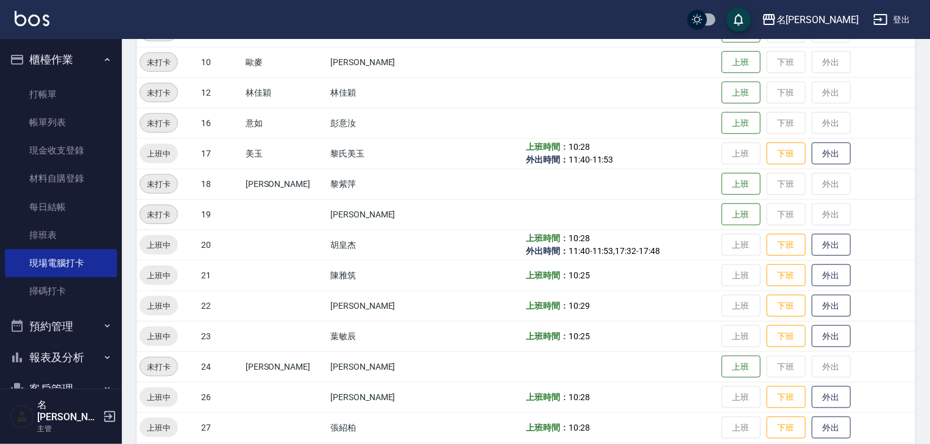
scroll to position [650, 0]
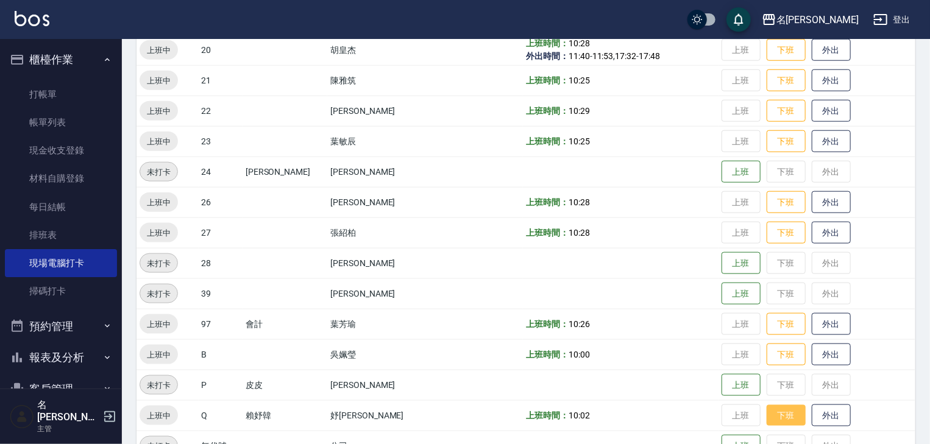
click at [779, 418] on button "下班" at bounding box center [786, 415] width 39 height 21
click at [41, 21] on img at bounding box center [32, 18] width 35 height 15
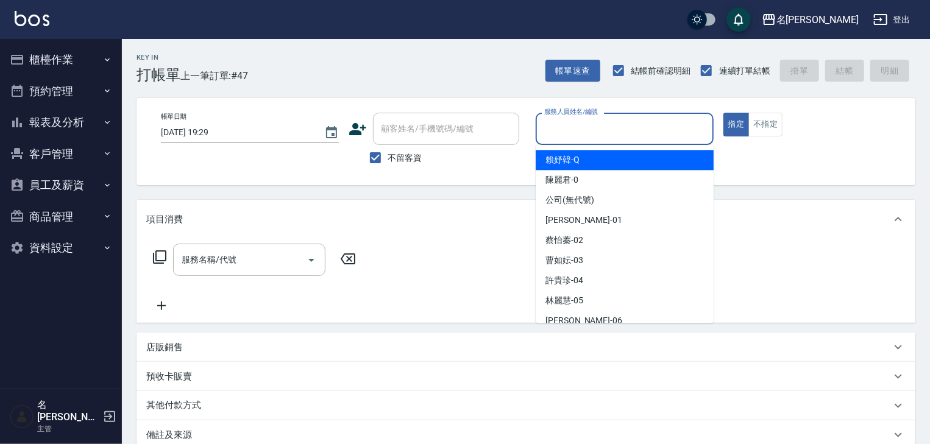
click at [637, 119] on input "服務人員姓名/編號" at bounding box center [624, 128] width 167 height 21
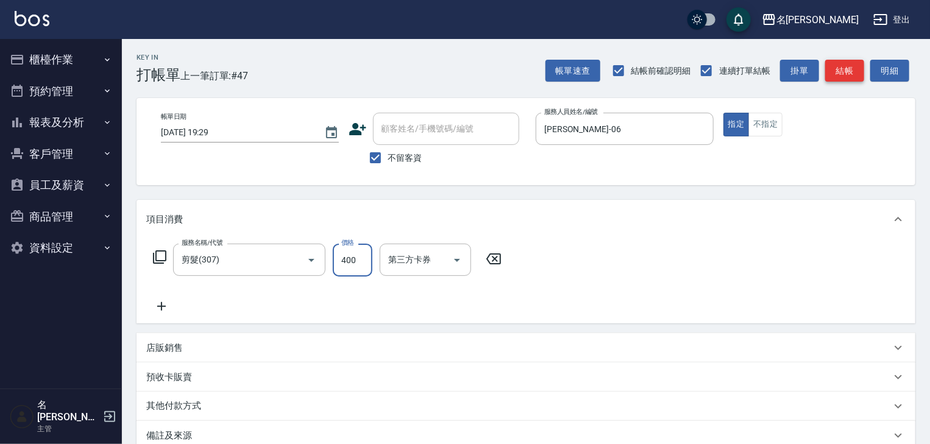
click at [852, 71] on button "結帳" at bounding box center [845, 71] width 39 height 23
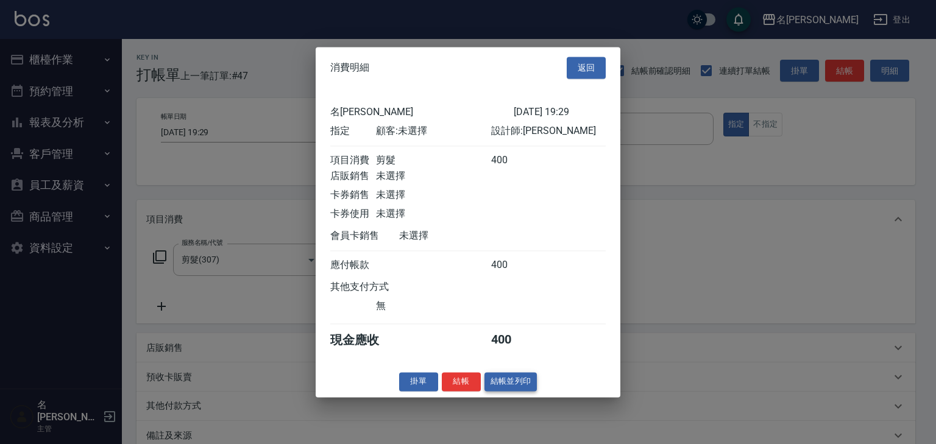
click at [526, 389] on button "結帳並列印" at bounding box center [511, 382] width 53 height 19
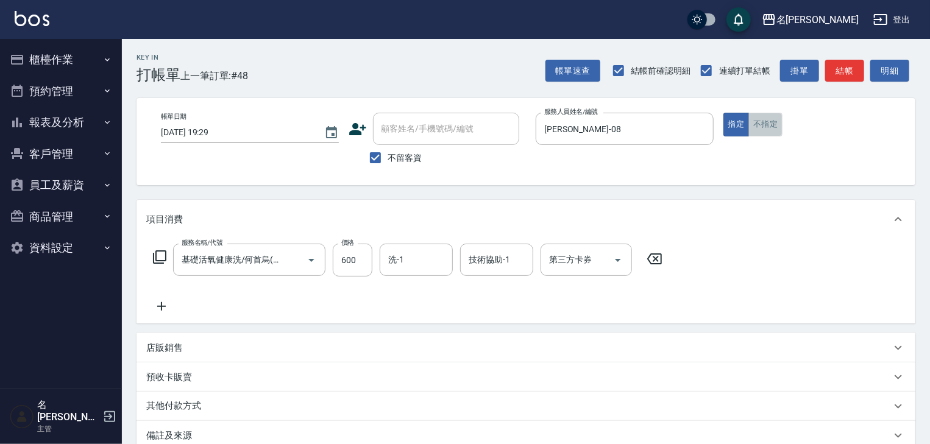
click at [763, 127] on button "不指定" at bounding box center [766, 125] width 34 height 24
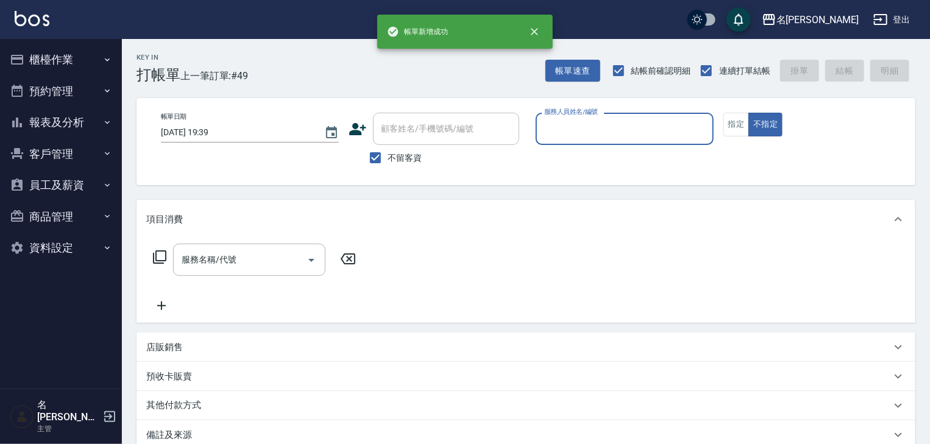
click at [596, 131] on input "服務人員姓名/編號" at bounding box center [624, 128] width 167 height 21
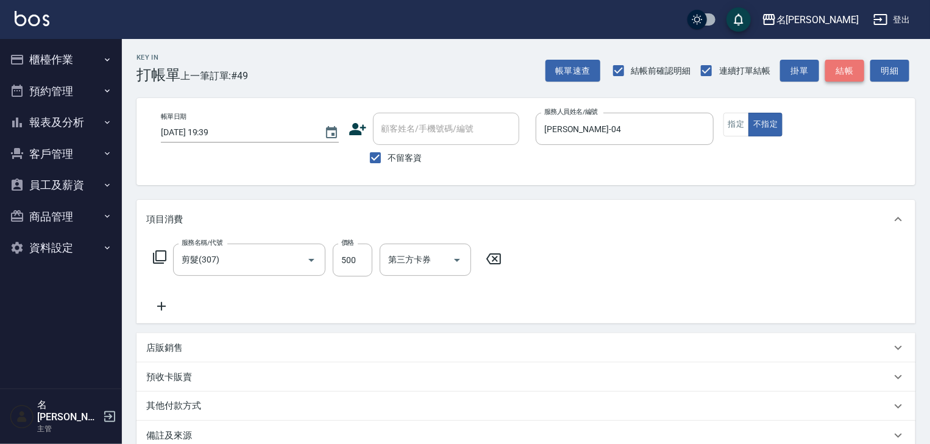
click at [837, 76] on button "結帳" at bounding box center [845, 71] width 39 height 23
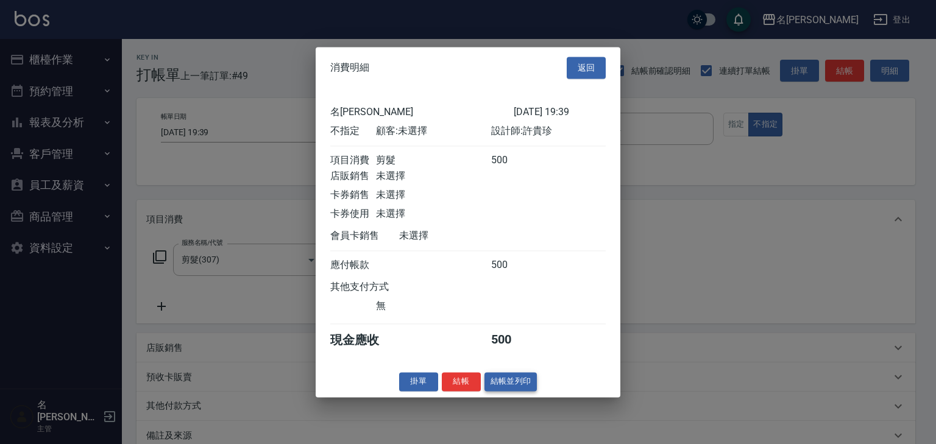
click at [507, 388] on button "結帳並列印" at bounding box center [511, 382] width 53 height 19
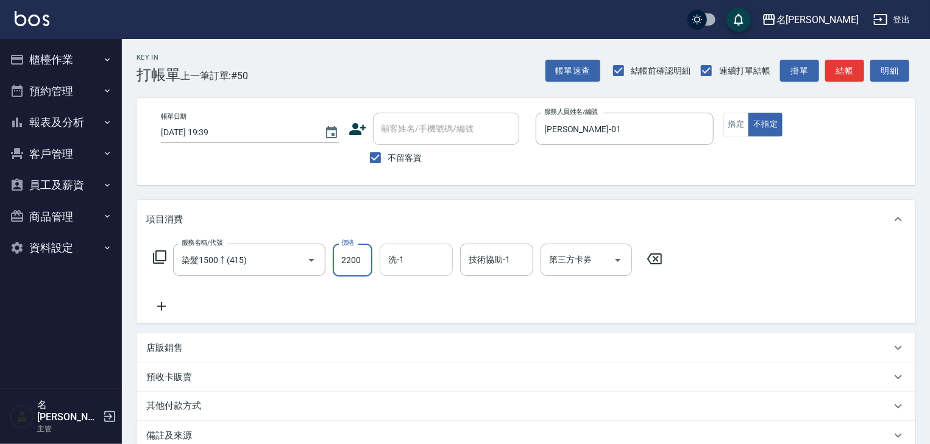
click at [435, 257] on input "洗-1" at bounding box center [416, 259] width 62 height 21
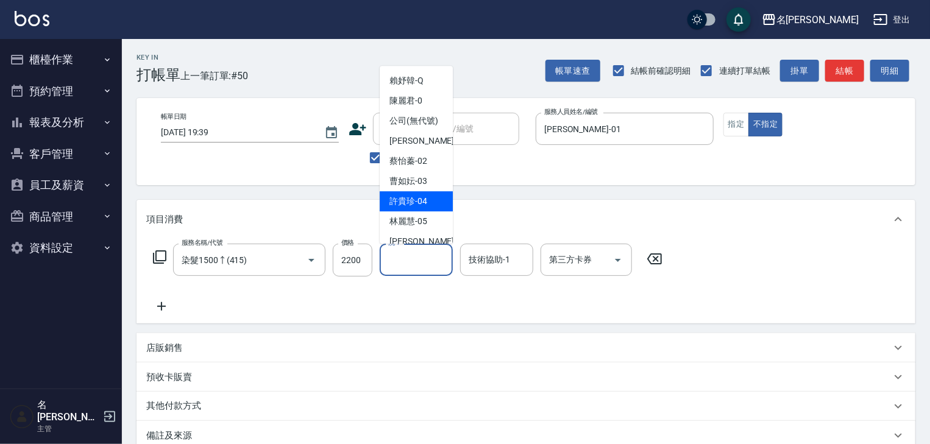
scroll to position [130, 0]
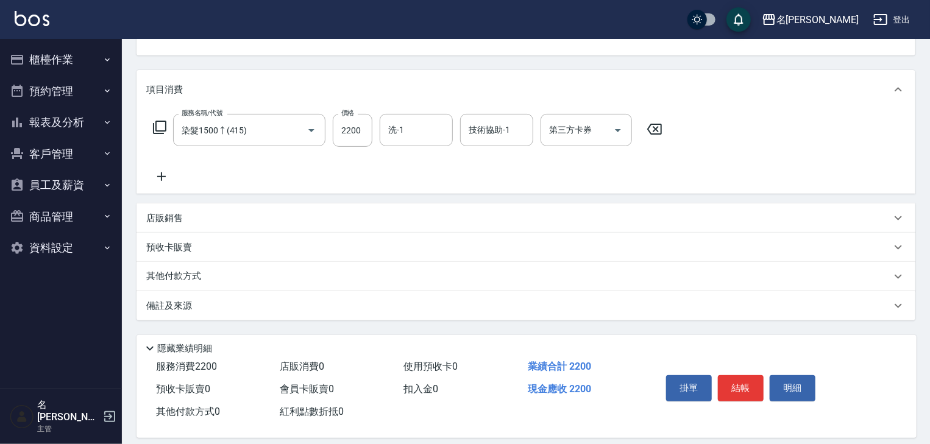
click at [211, 278] on div "其他付款方式" at bounding box center [518, 276] width 745 height 13
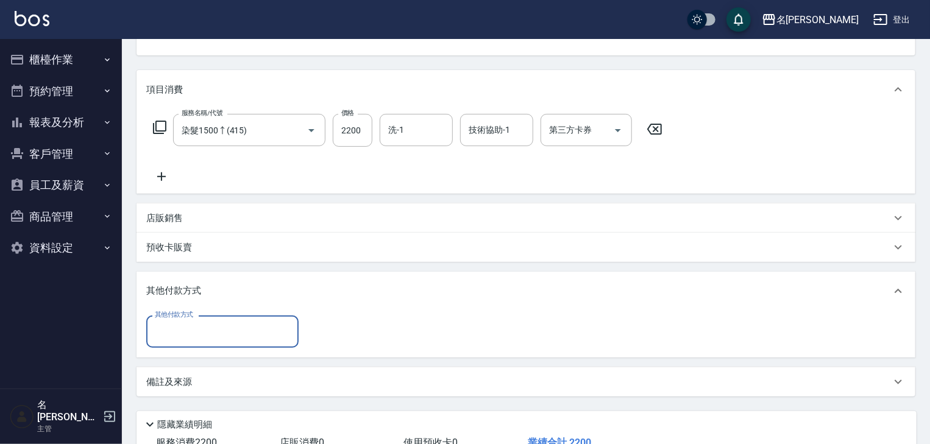
scroll to position [0, 0]
click at [208, 318] on div "其他付款方式" at bounding box center [222, 332] width 152 height 32
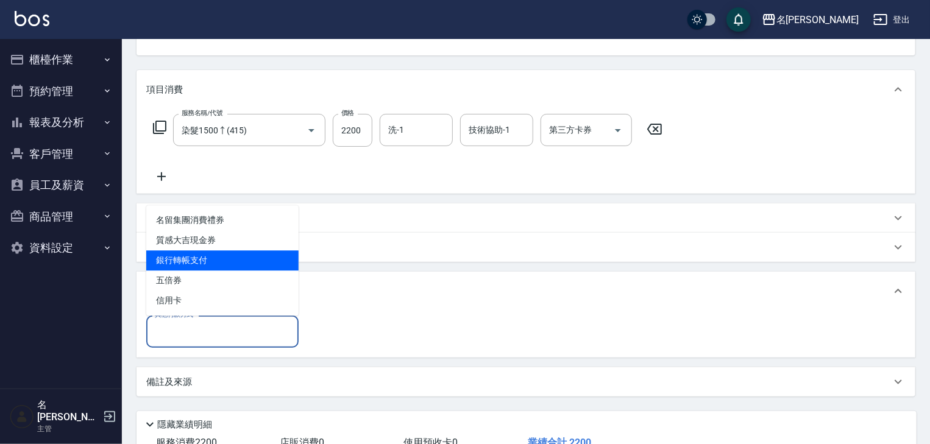
click at [223, 254] on span "銀行轉帳支付" at bounding box center [222, 261] width 152 height 20
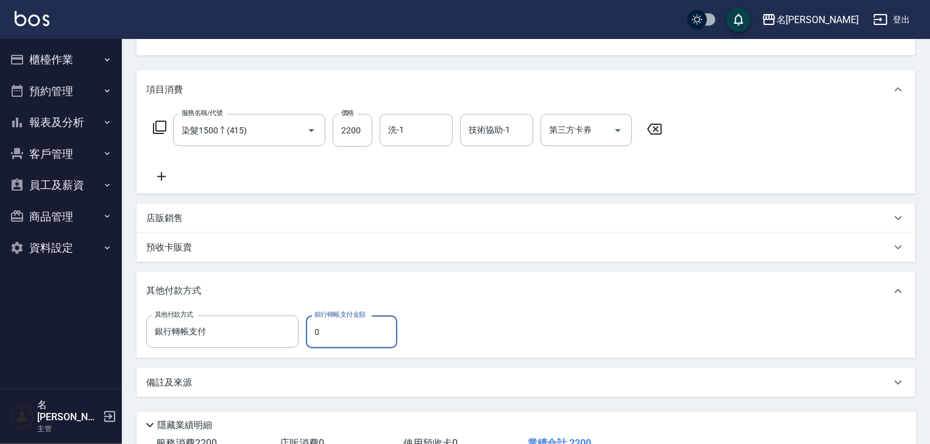
drag, startPoint x: 323, startPoint y: 338, endPoint x: 304, endPoint y: 340, distance: 19.7
click at [304, 340] on div "其他付款方式 銀行轉帳支付 其他付款方式 銀行轉帳支付金額 0 銀行轉帳支付金額" at bounding box center [275, 332] width 259 height 33
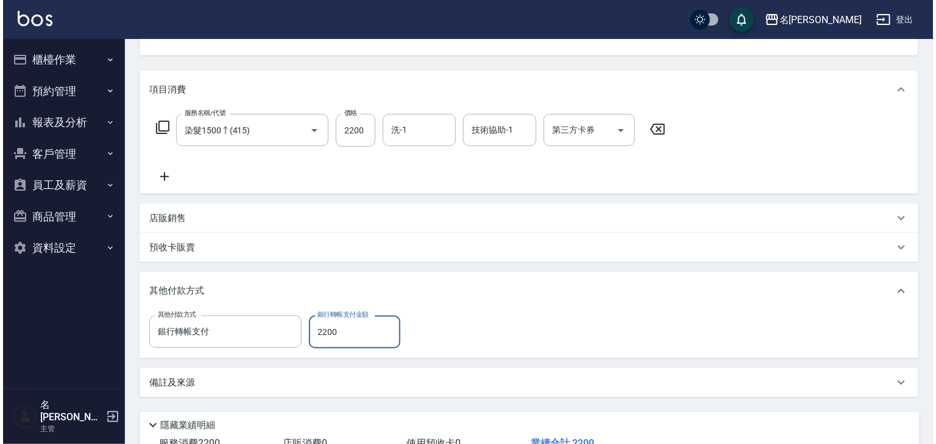
scroll to position [219, 0]
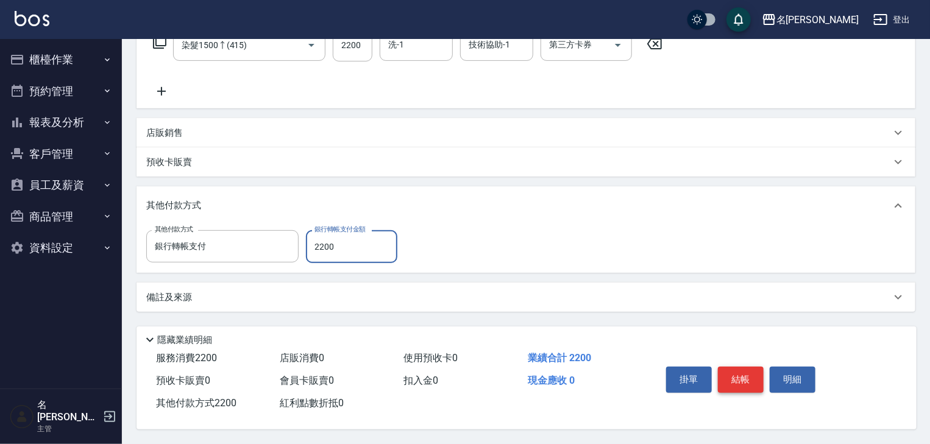
click at [747, 378] on button "結帳" at bounding box center [741, 380] width 46 height 26
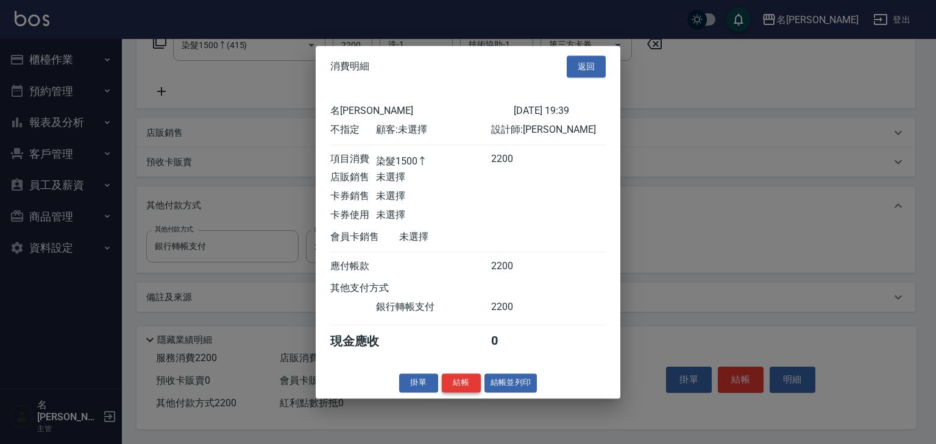
click at [468, 383] on button "結帳" at bounding box center [461, 383] width 39 height 19
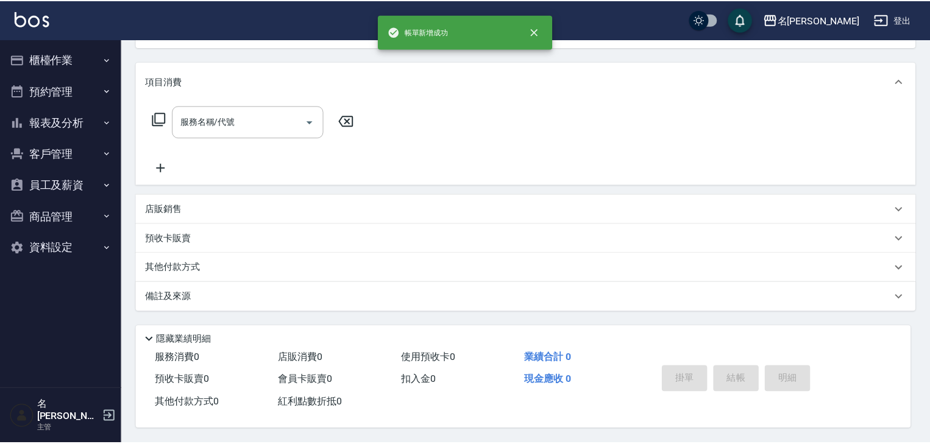
scroll to position [0, 0]
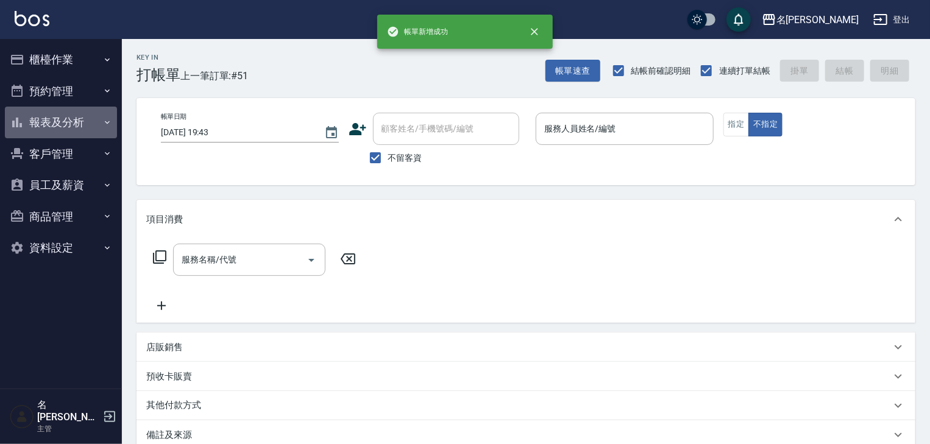
click at [38, 123] on button "報表及分析" at bounding box center [61, 123] width 112 height 32
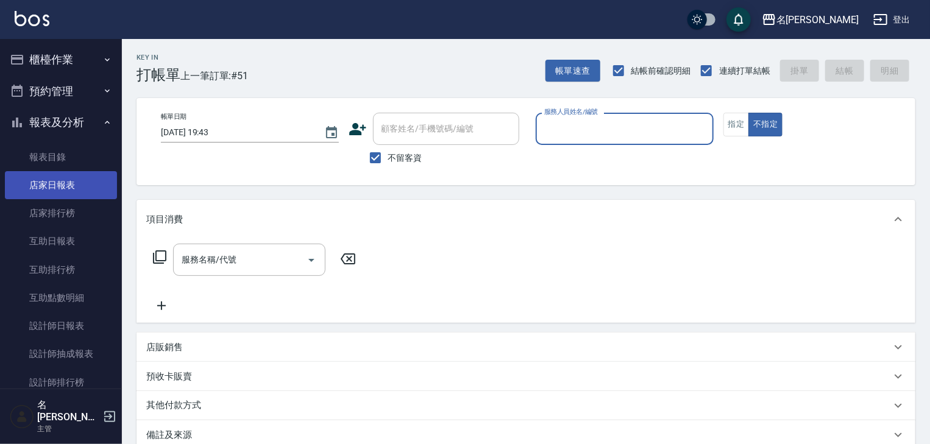
click at [63, 191] on link "店家日報表" at bounding box center [61, 185] width 112 height 28
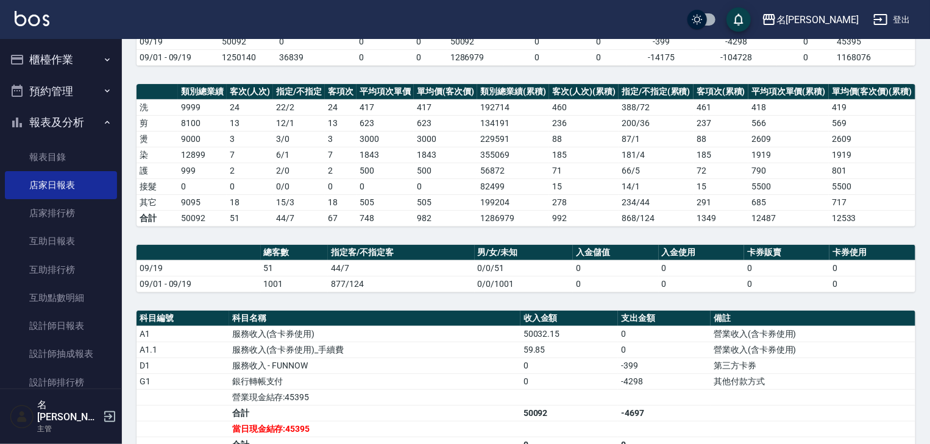
scroll to position [195, 0]
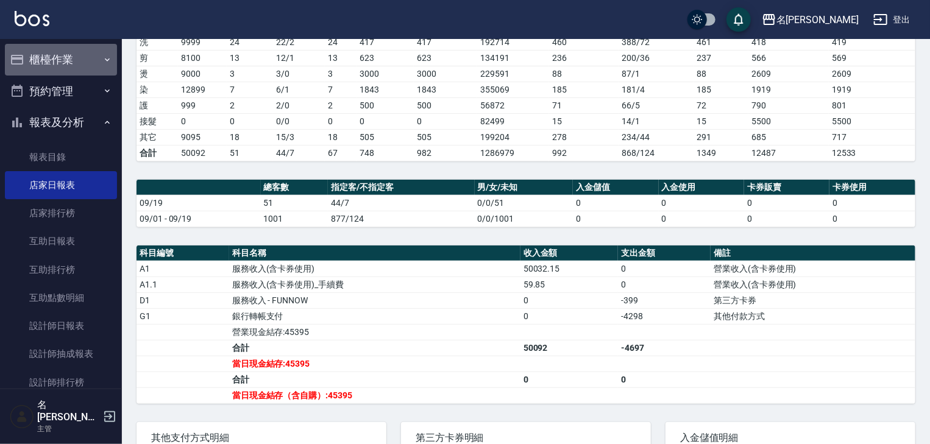
drag, startPoint x: 63, startPoint y: 56, endPoint x: 61, endPoint y: 78, distance: 22.1
click at [63, 56] on button "櫃檯作業" at bounding box center [61, 60] width 112 height 32
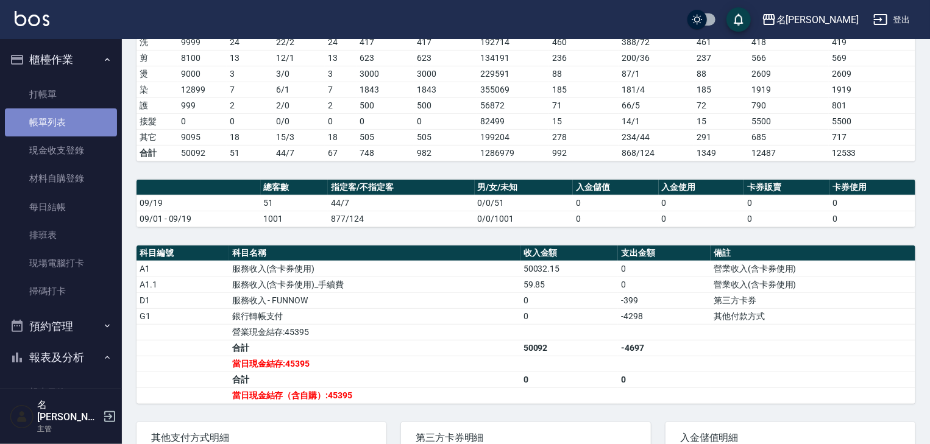
click at [60, 116] on link "帳單列表" at bounding box center [61, 123] width 112 height 28
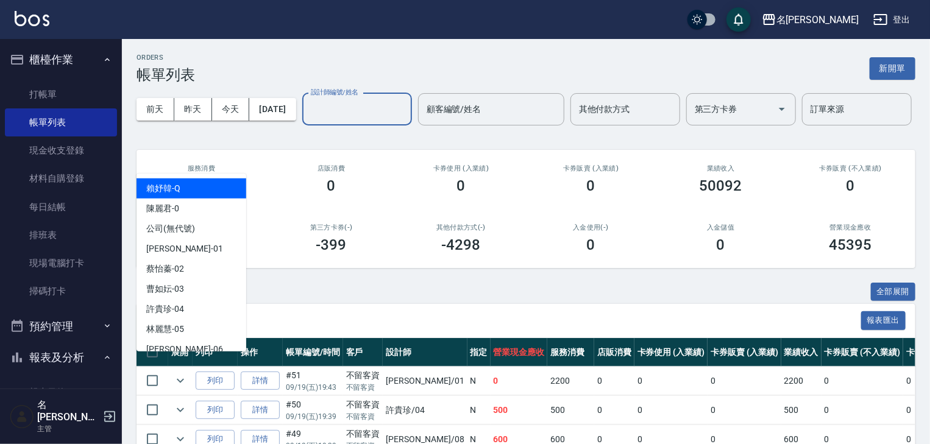
click at [302, 126] on div "設計師編號/姓名 設計師編號/姓名" at bounding box center [357, 109] width 110 height 32
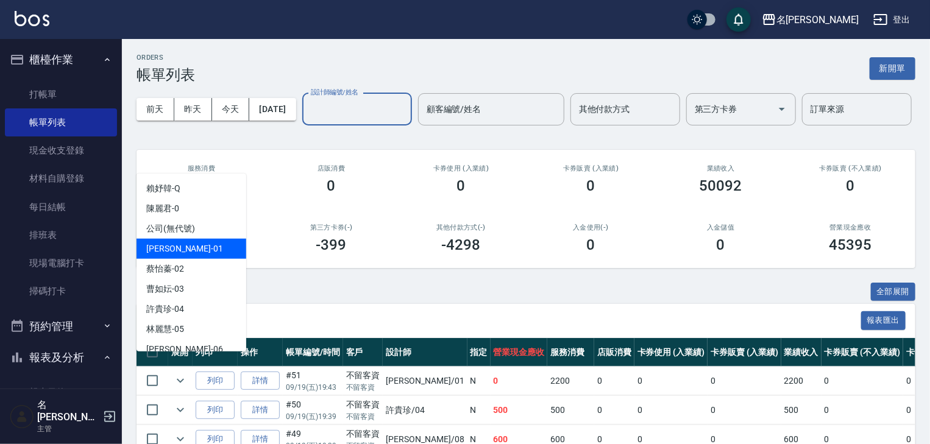
click at [208, 242] on div "[PERSON_NAME] -01" at bounding box center [192, 249] width 110 height 20
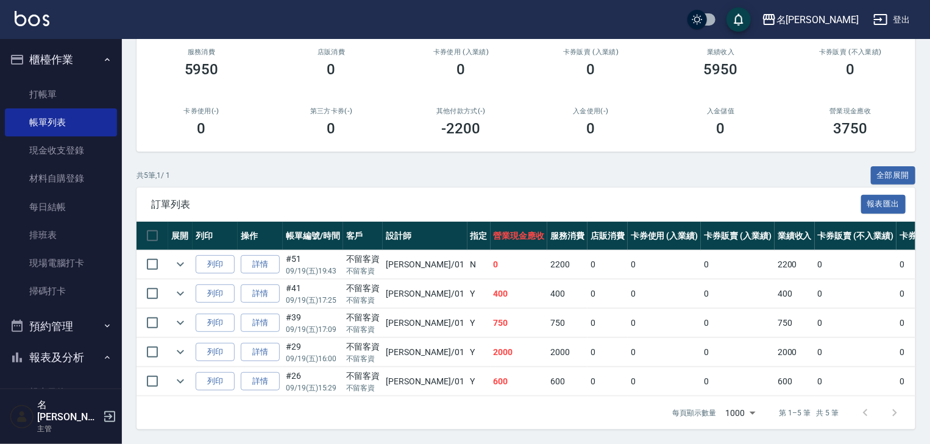
scroll to position [195, 0]
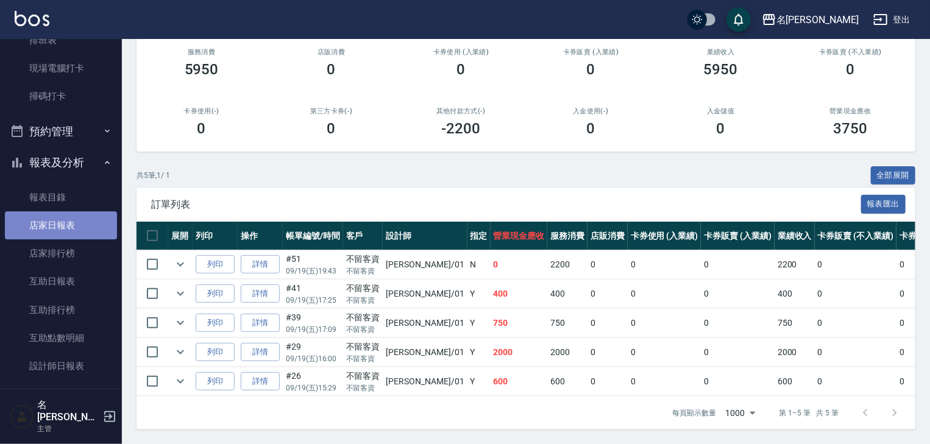
click at [76, 227] on link "店家日報表" at bounding box center [61, 226] width 112 height 28
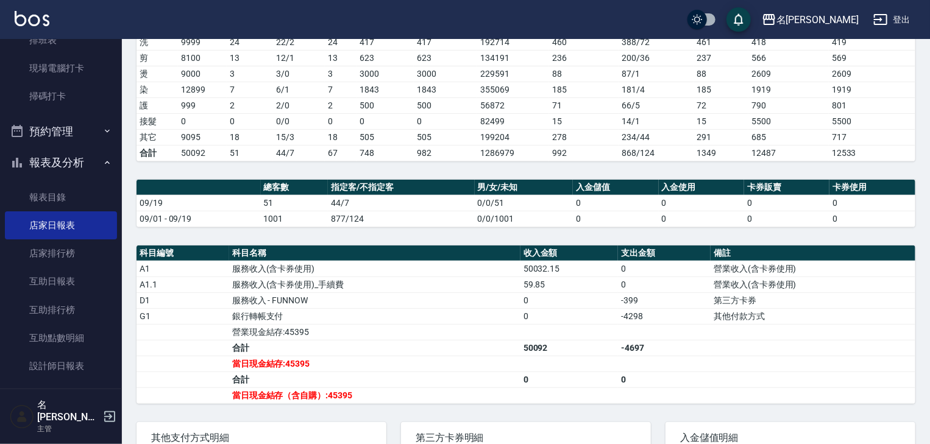
scroll to position [260, 0]
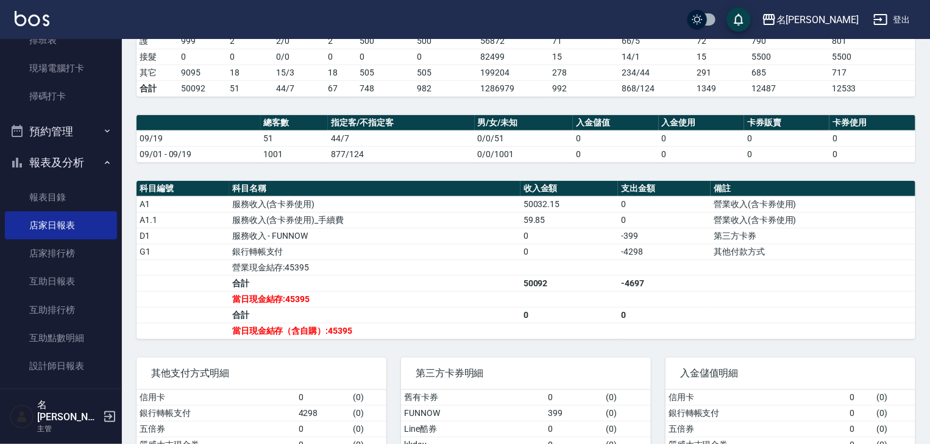
click at [629, 10] on div "名[PERSON_NAME]出" at bounding box center [465, 19] width 930 height 39
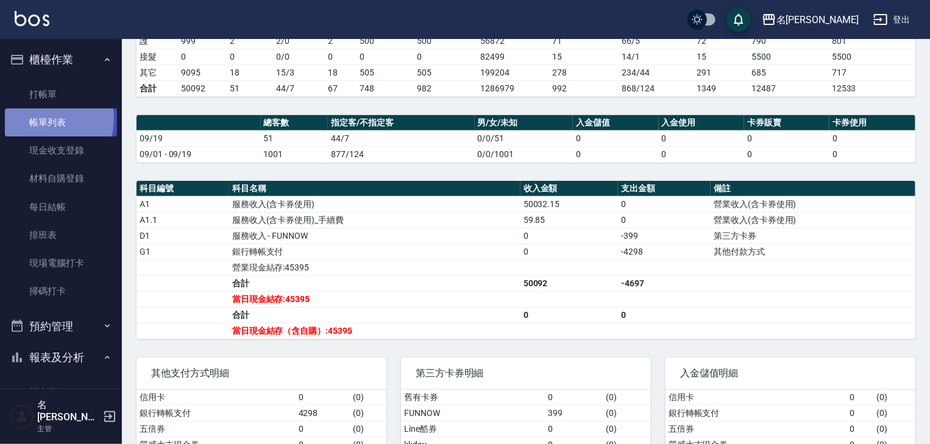
click at [44, 119] on link "帳單列表" at bounding box center [61, 123] width 112 height 28
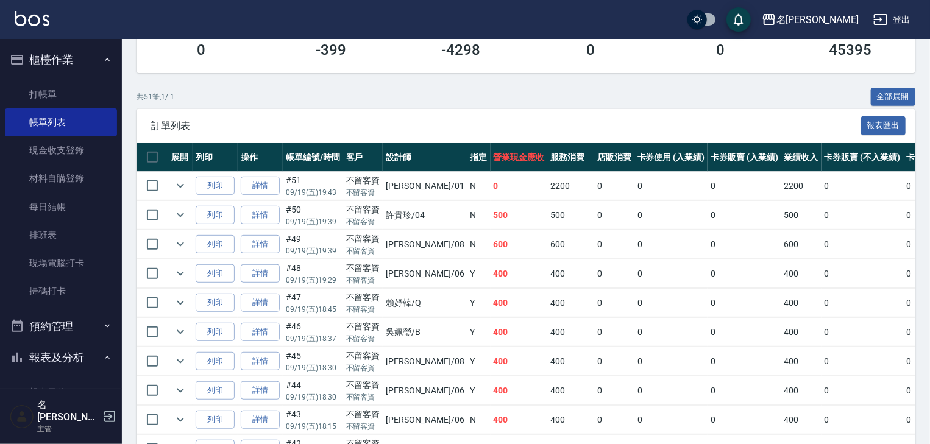
scroll to position [260, 0]
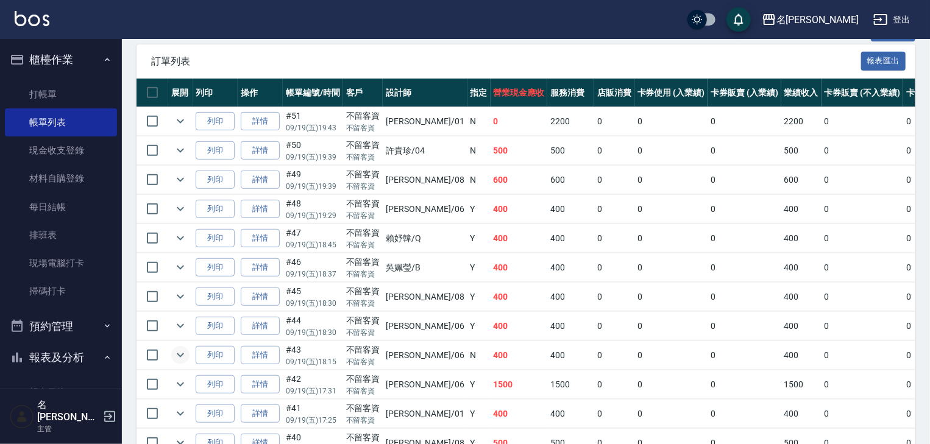
click at [188, 365] on button "expand row" at bounding box center [180, 355] width 18 height 18
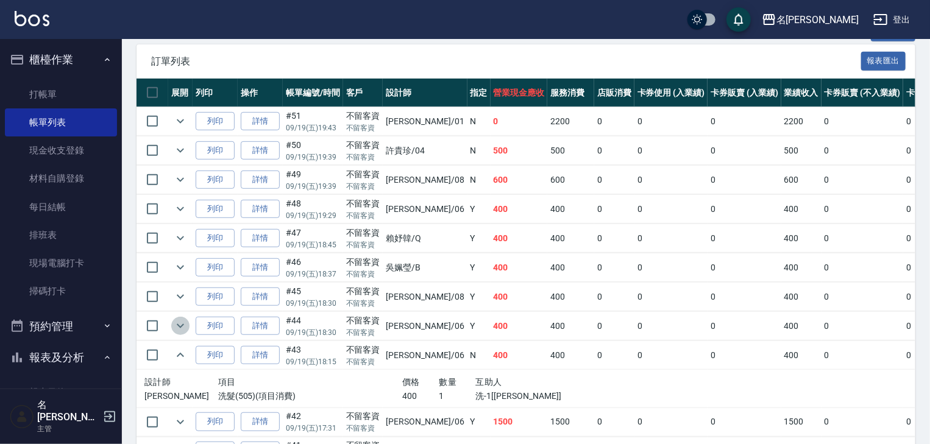
click at [177, 329] on icon "expand row" at bounding box center [180, 326] width 7 height 4
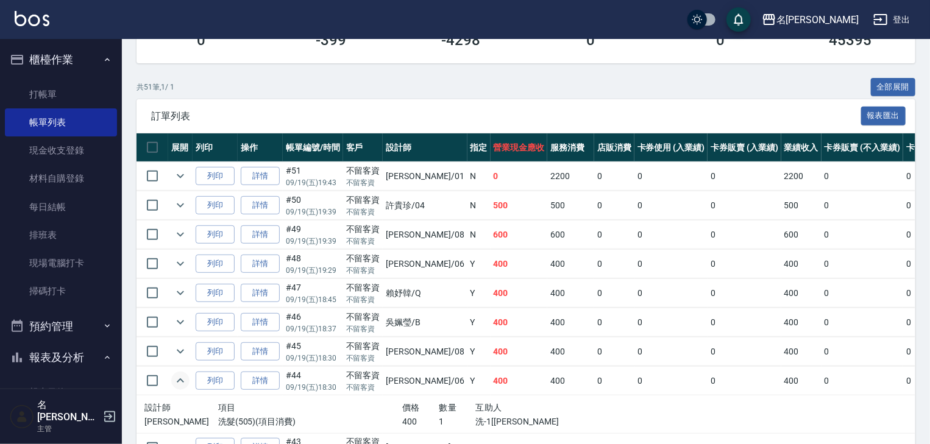
scroll to position [0, 0]
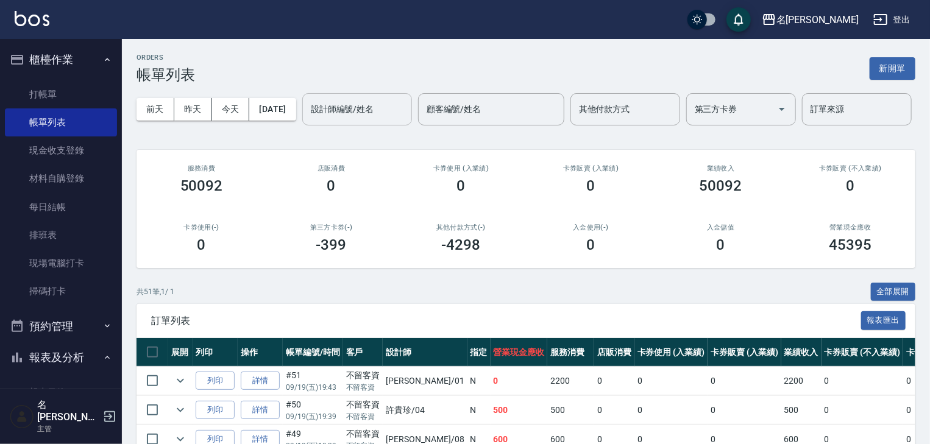
click at [302, 126] on div "設計師編號/姓名" at bounding box center [357, 109] width 110 height 32
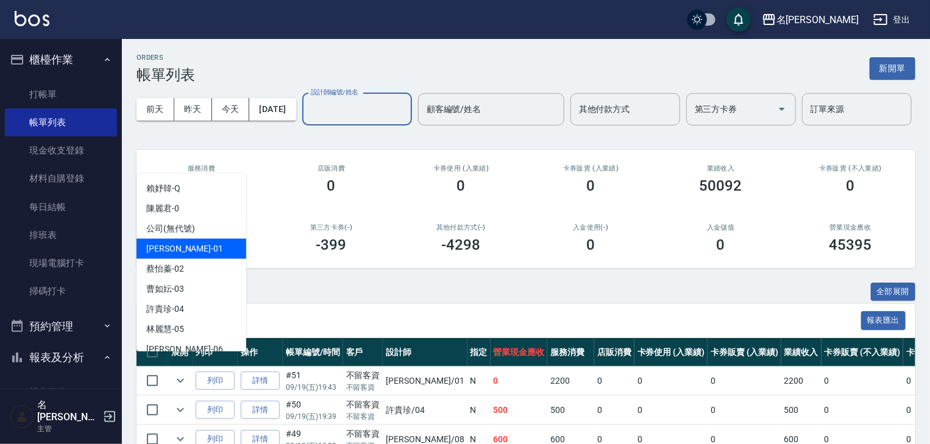
click at [200, 248] on div "[PERSON_NAME] -01" at bounding box center [192, 249] width 110 height 20
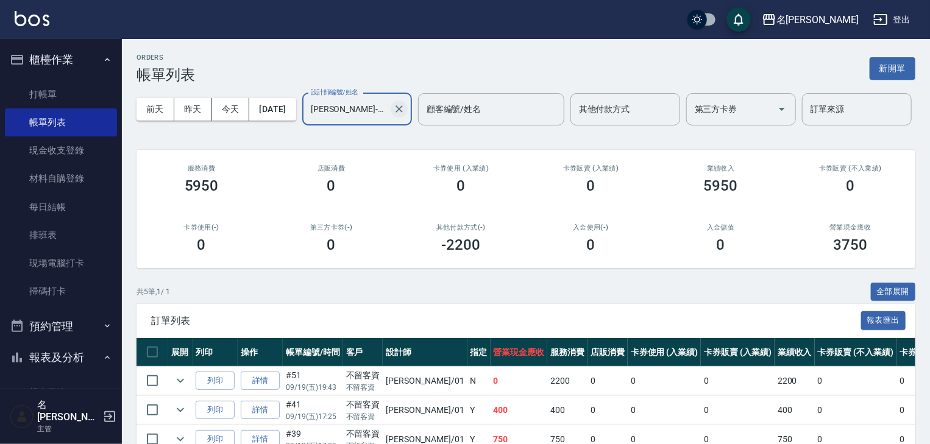
click at [393, 115] on icon "Clear" at bounding box center [399, 109] width 12 height 12
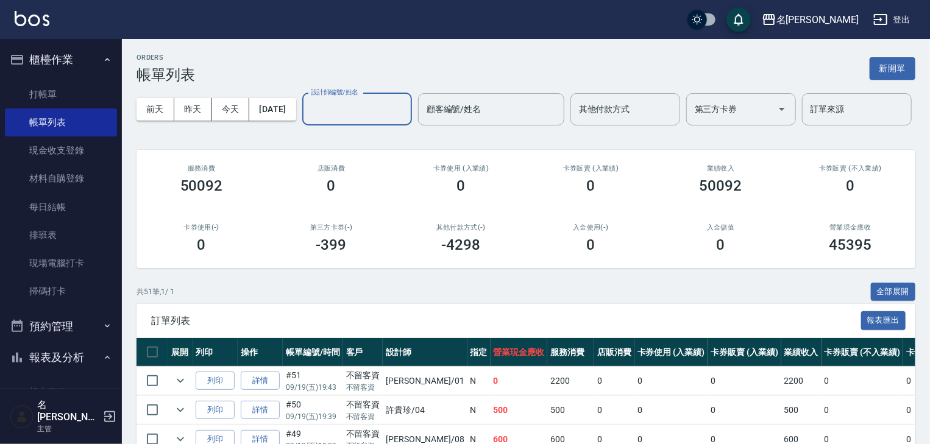
scroll to position [260, 0]
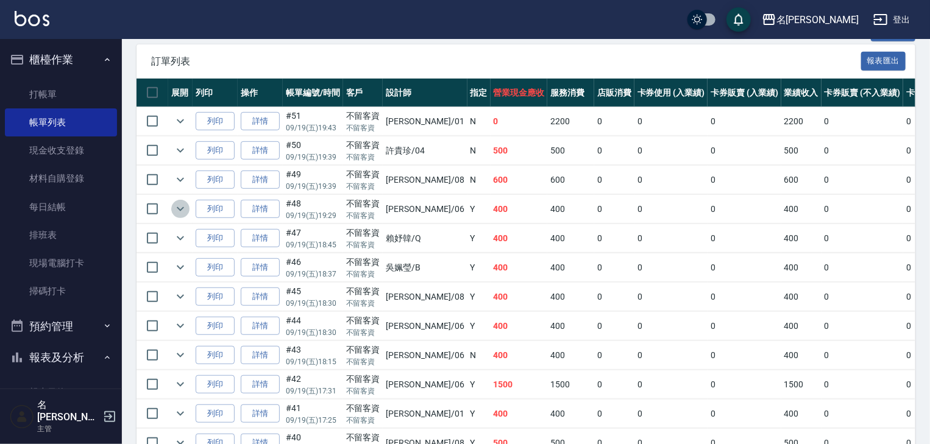
click at [180, 212] on icon "expand row" at bounding box center [180, 209] width 7 height 4
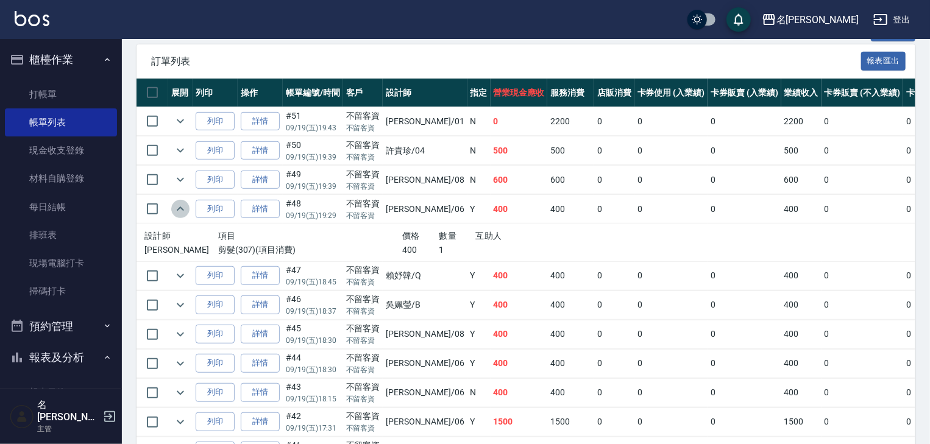
click at [180, 216] on icon "expand row" at bounding box center [180, 209] width 15 height 15
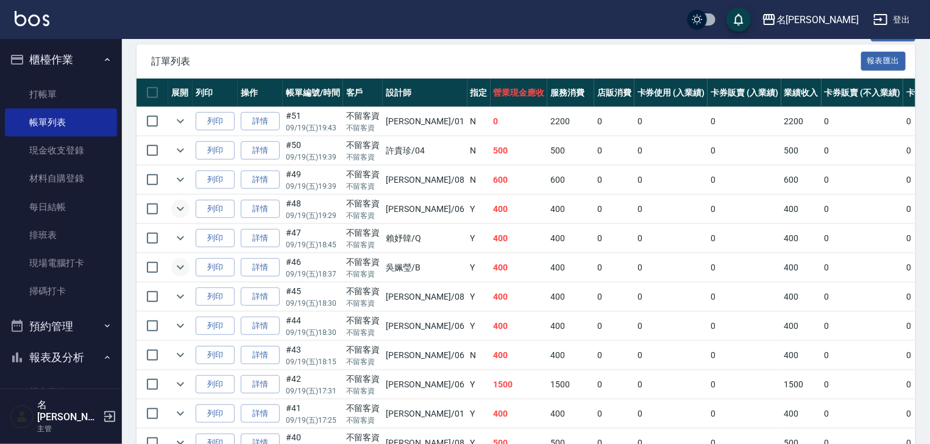
click at [185, 275] on icon "expand row" at bounding box center [180, 267] width 15 height 15
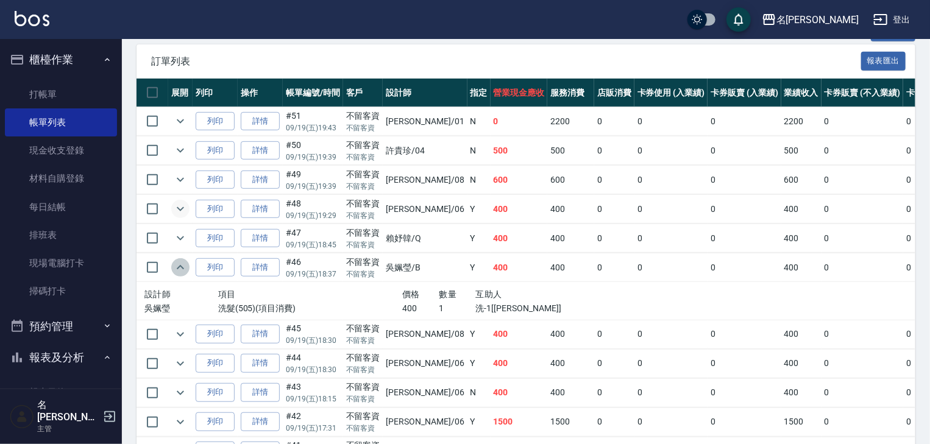
click at [185, 275] on icon "expand row" at bounding box center [180, 267] width 15 height 15
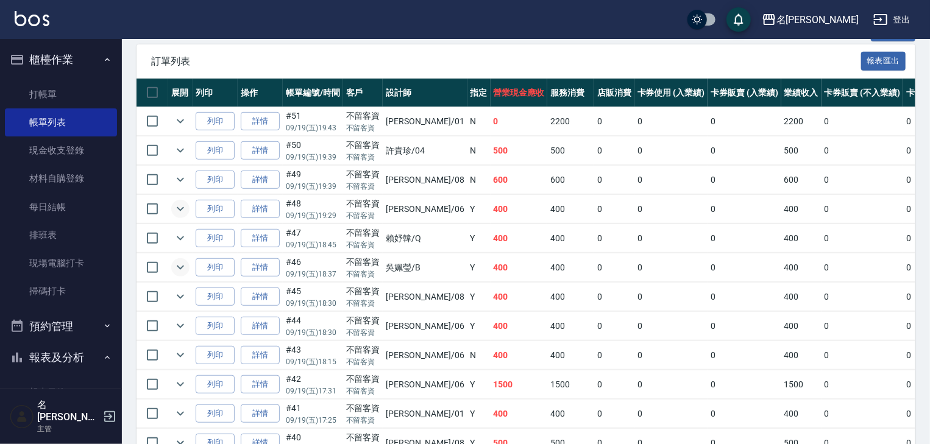
scroll to position [325, 0]
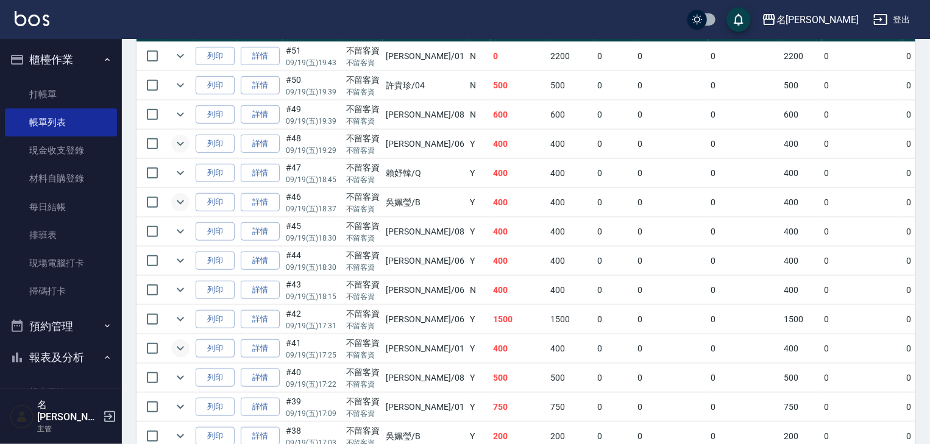
click at [184, 356] on icon "expand row" at bounding box center [180, 348] width 15 height 15
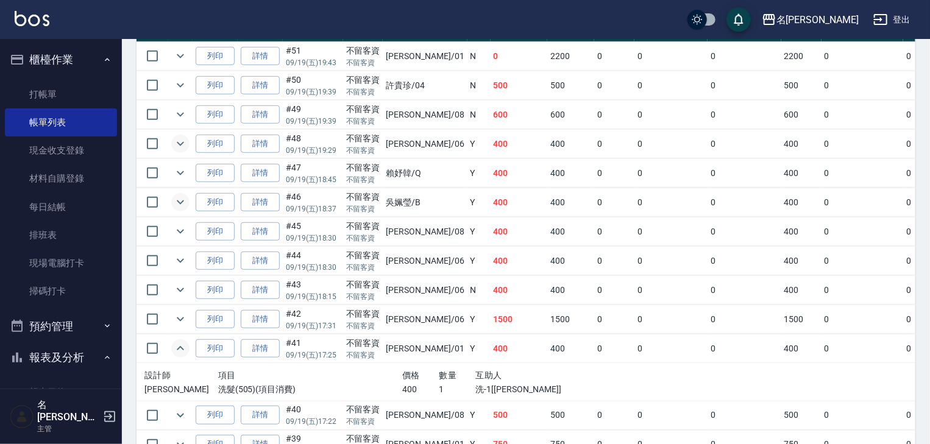
click at [184, 356] on icon "expand row" at bounding box center [180, 348] width 15 height 15
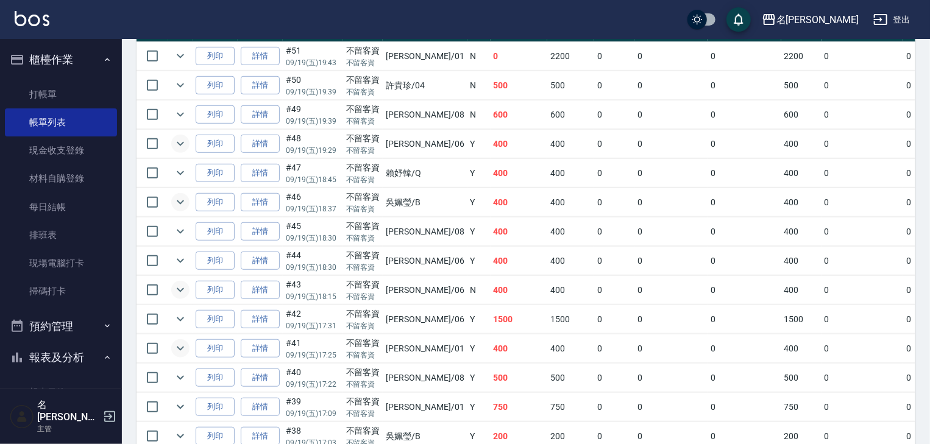
click at [176, 298] on icon "expand row" at bounding box center [180, 290] width 15 height 15
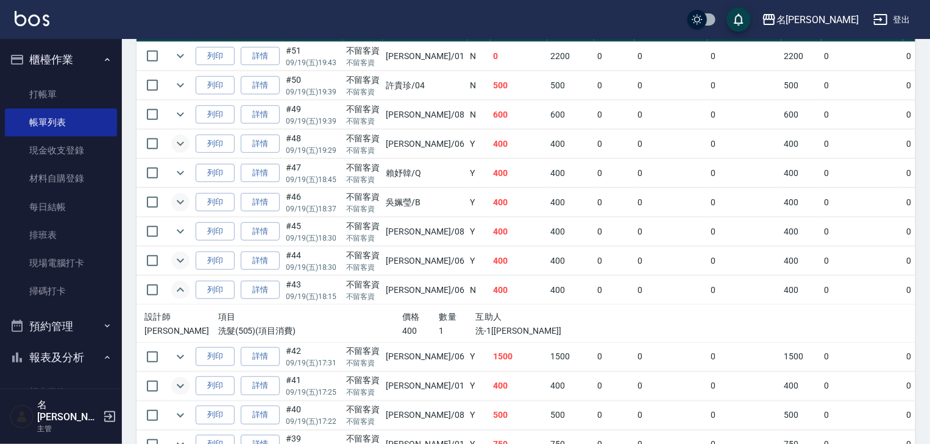
click at [178, 268] on icon "expand row" at bounding box center [180, 261] width 15 height 15
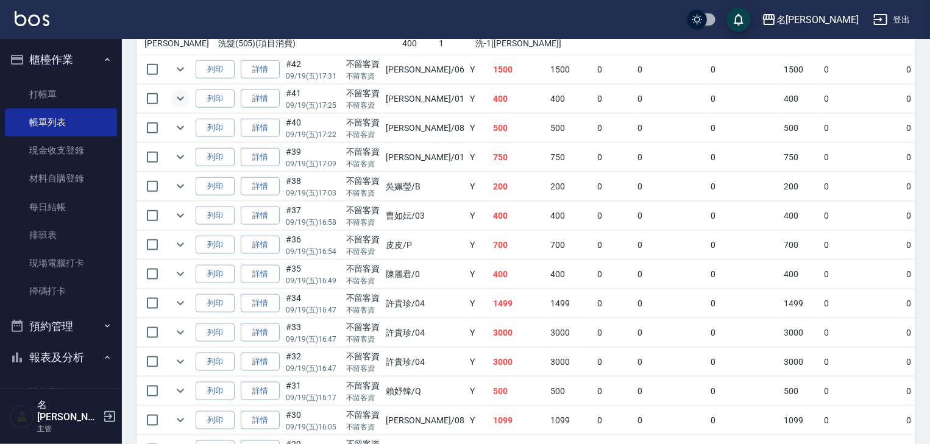
scroll to position [715, 0]
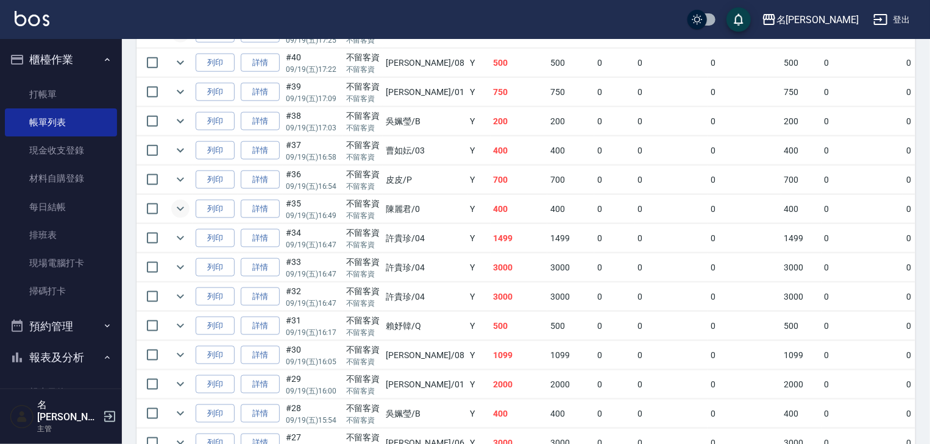
click at [178, 216] on icon "expand row" at bounding box center [180, 209] width 15 height 15
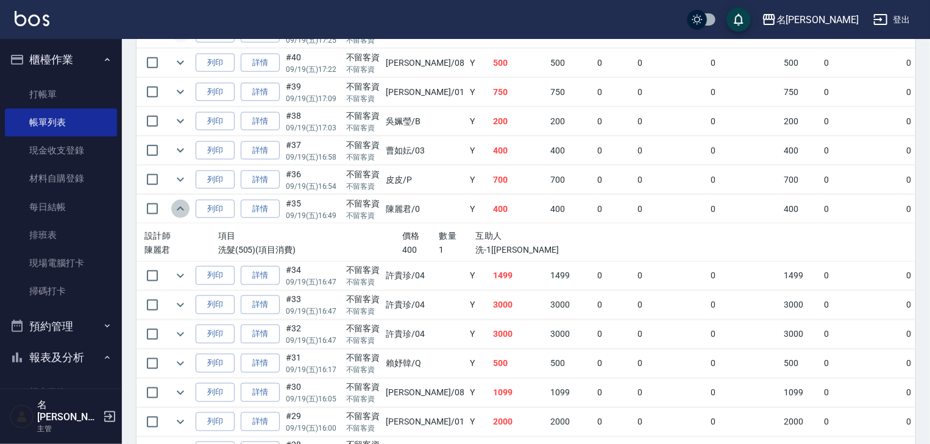
click at [178, 216] on icon "expand row" at bounding box center [180, 209] width 15 height 15
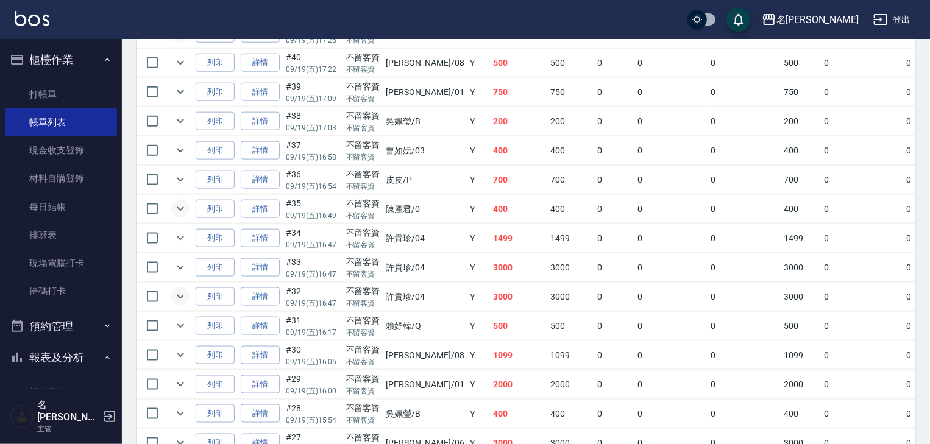
click at [174, 304] on icon "expand row" at bounding box center [180, 297] width 15 height 15
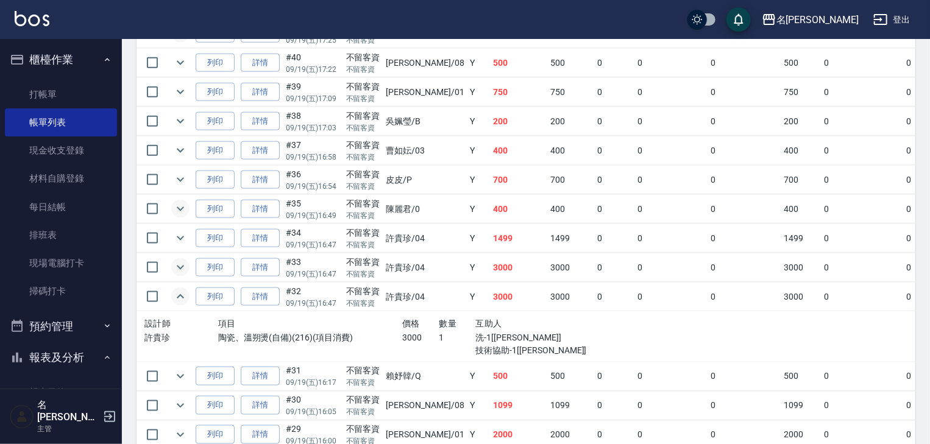
click at [181, 270] on icon "expand row" at bounding box center [180, 268] width 7 height 4
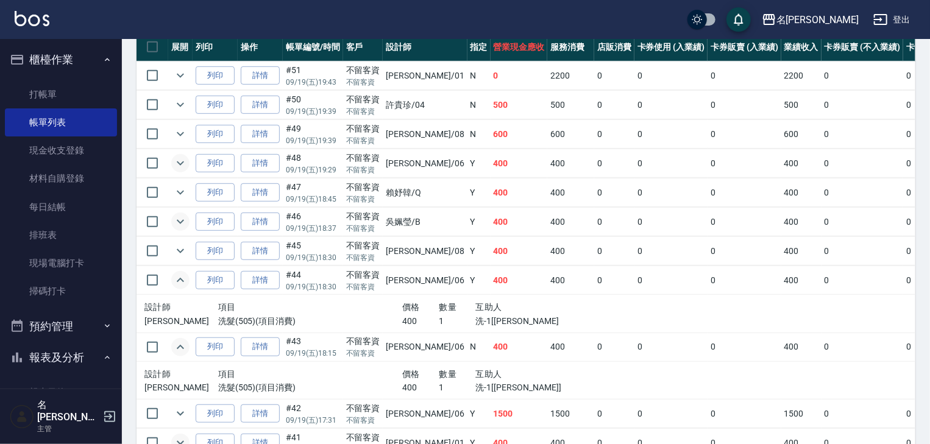
scroll to position [0, 0]
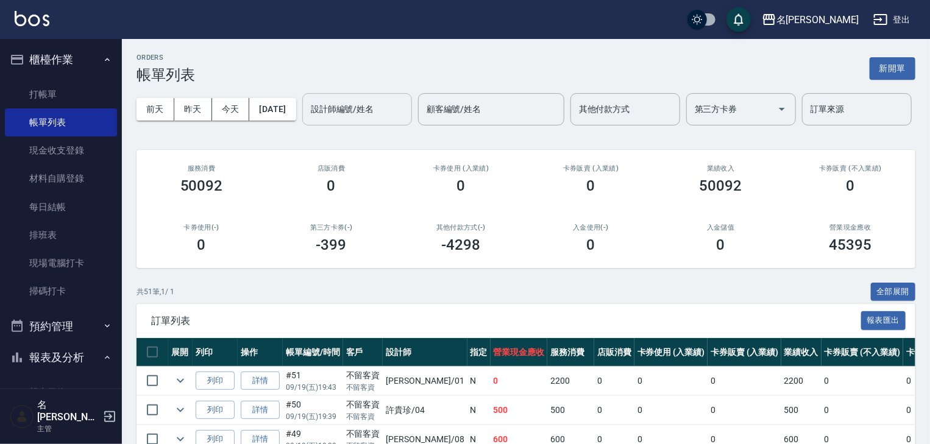
click at [308, 120] on input "設計師編號/姓名" at bounding box center [357, 109] width 99 height 21
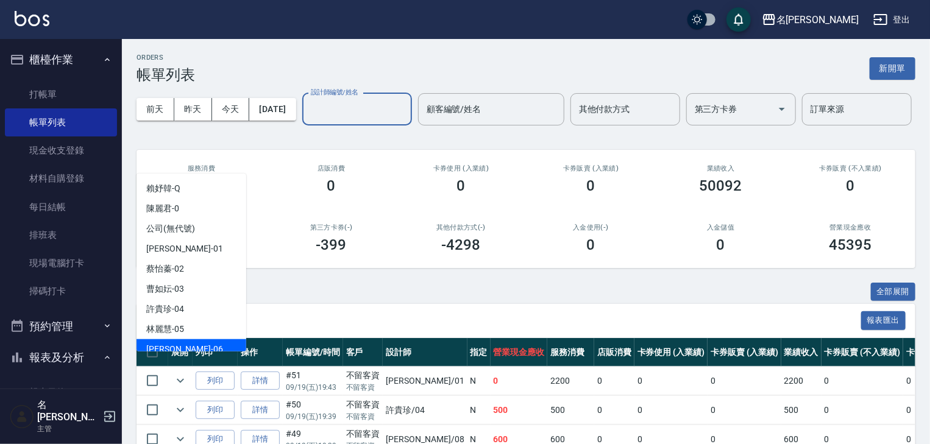
click at [207, 340] on div "[PERSON_NAME] -06" at bounding box center [192, 350] width 110 height 20
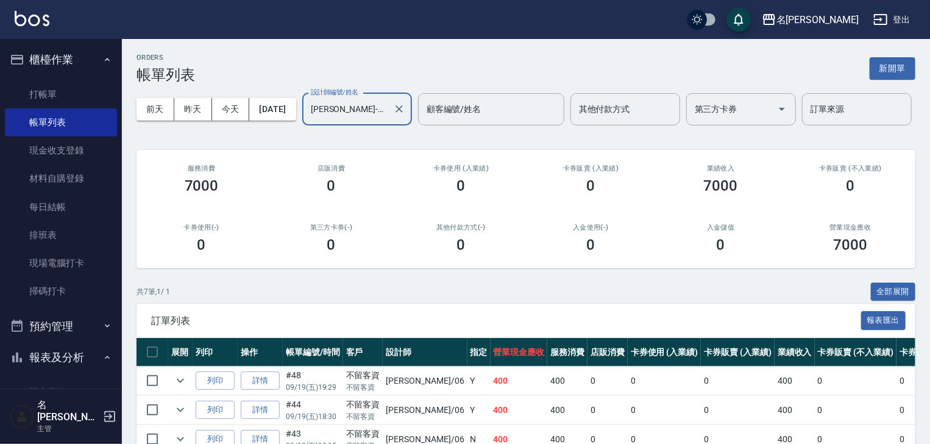
scroll to position [195, 0]
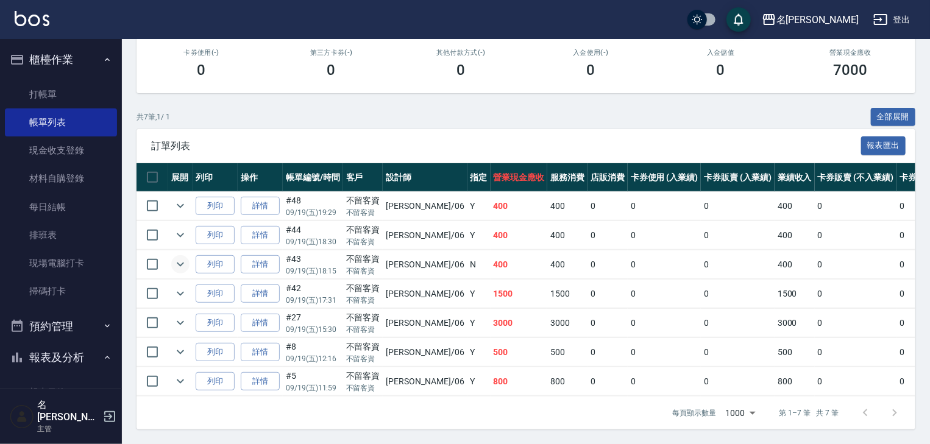
click at [185, 272] on icon "expand row" at bounding box center [180, 264] width 15 height 15
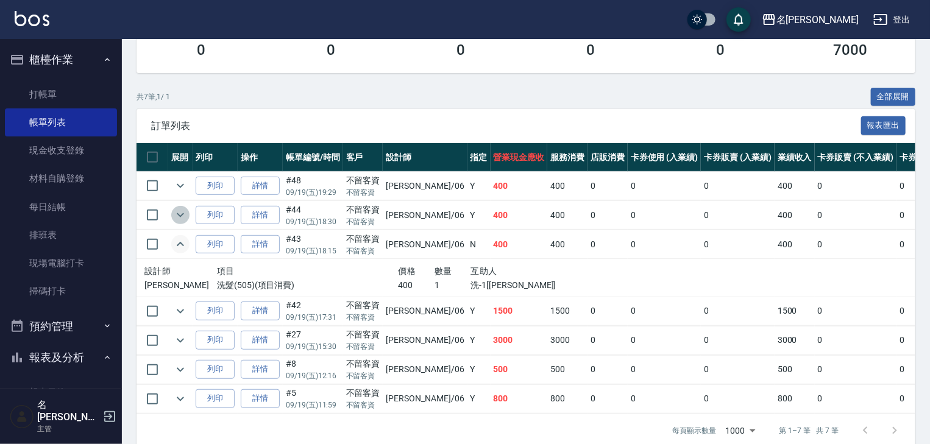
click at [182, 218] on icon "expand row" at bounding box center [180, 215] width 7 height 4
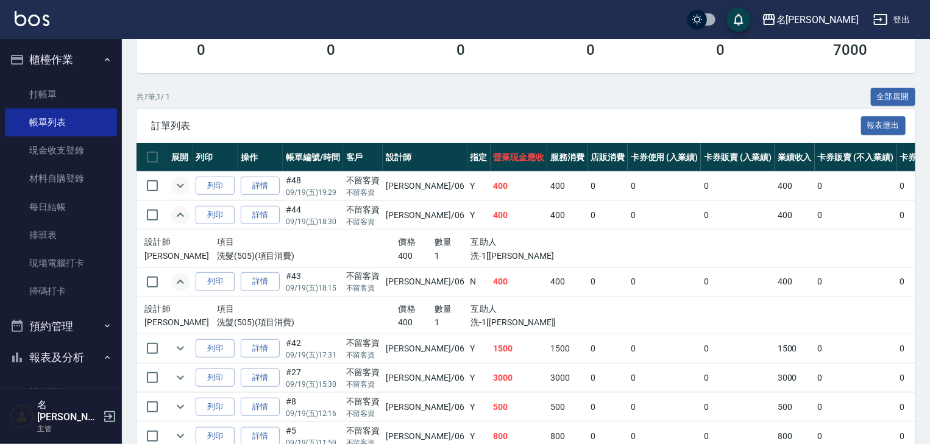
click at [183, 188] on icon "expand row" at bounding box center [180, 186] width 7 height 4
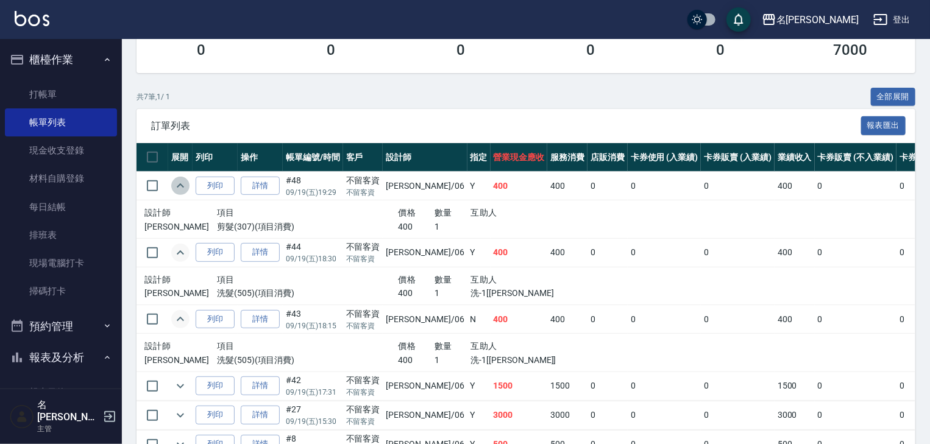
click at [183, 193] on icon "expand row" at bounding box center [180, 186] width 15 height 15
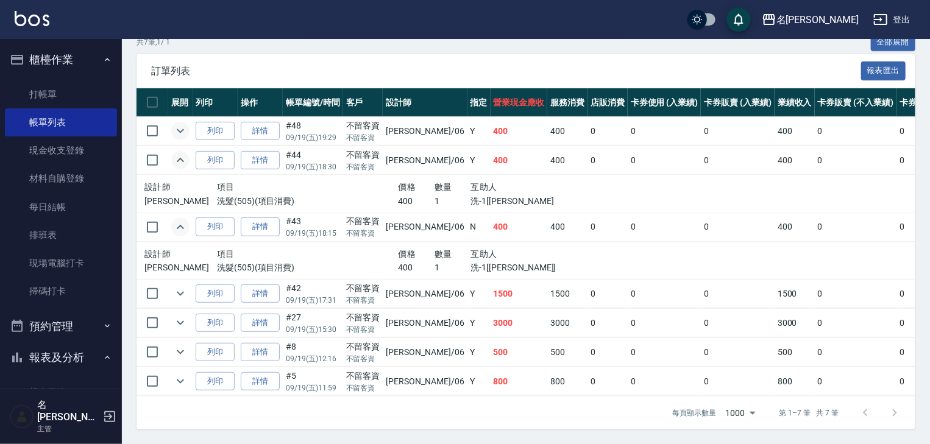
scroll to position [65, 0]
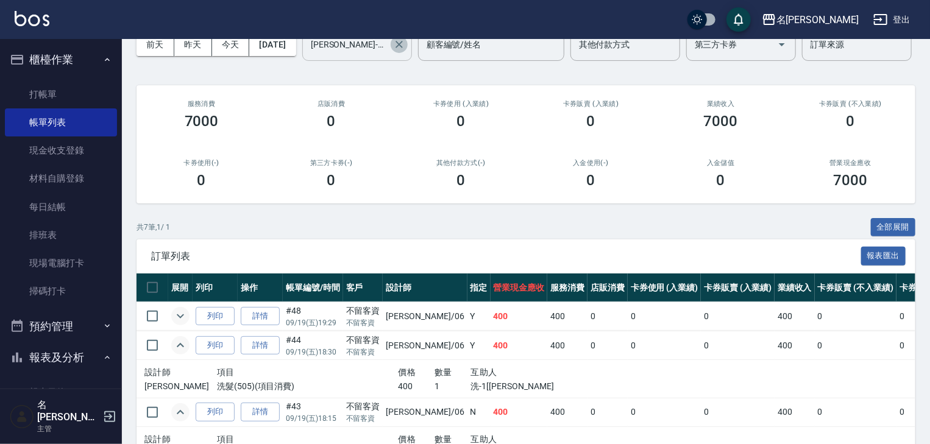
click at [393, 51] on icon "Clear" at bounding box center [399, 44] width 12 height 12
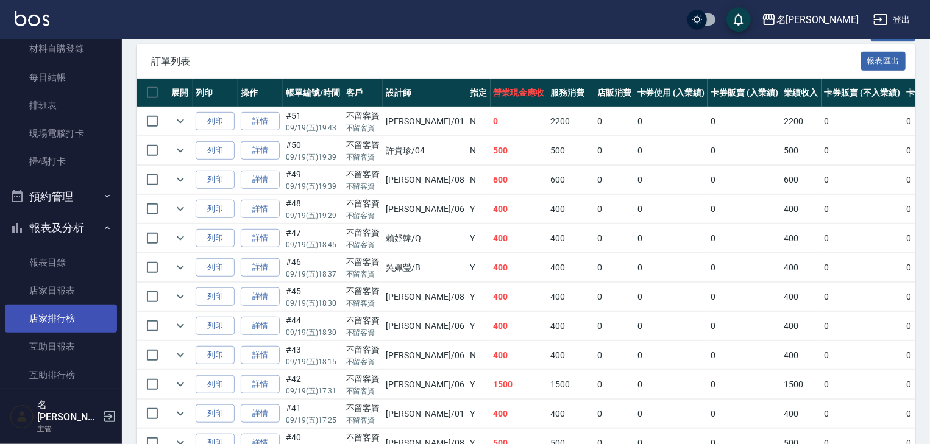
scroll to position [195, 0]
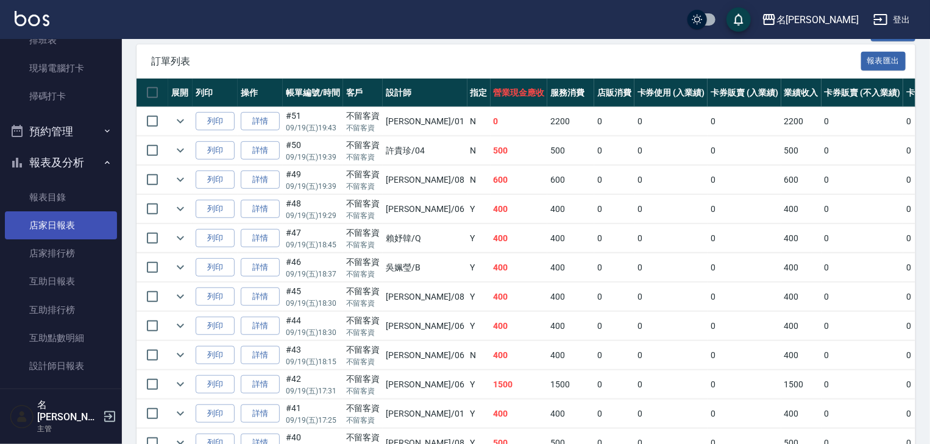
click at [83, 220] on link "店家日報表" at bounding box center [61, 226] width 112 height 28
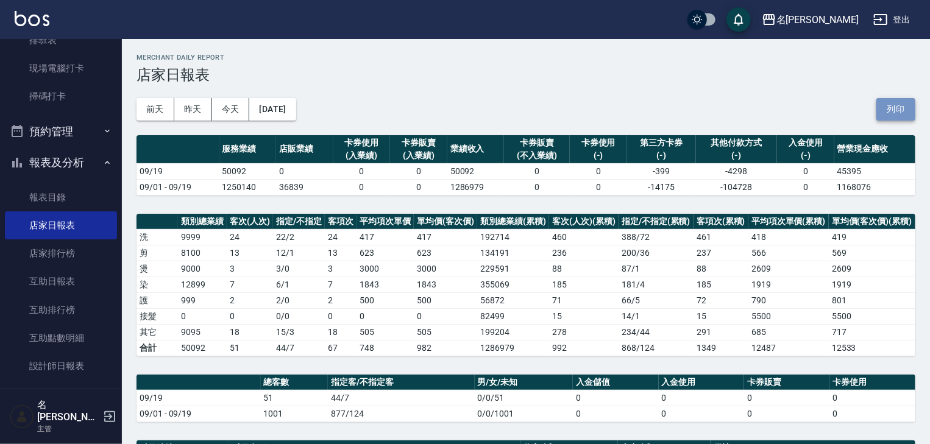
click at [897, 103] on button "列印" at bounding box center [896, 109] width 39 height 23
click at [73, 84] on link "掃碼打卡" at bounding box center [61, 96] width 112 height 28
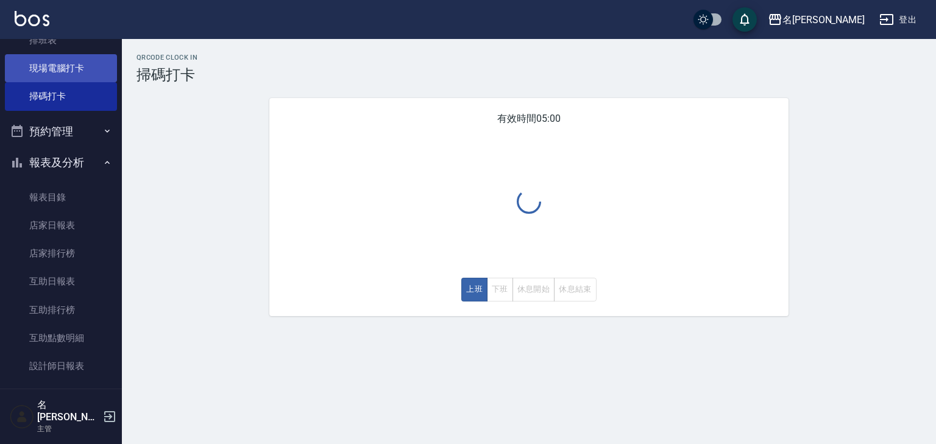
click at [78, 71] on link "現場電腦打卡" at bounding box center [61, 68] width 112 height 28
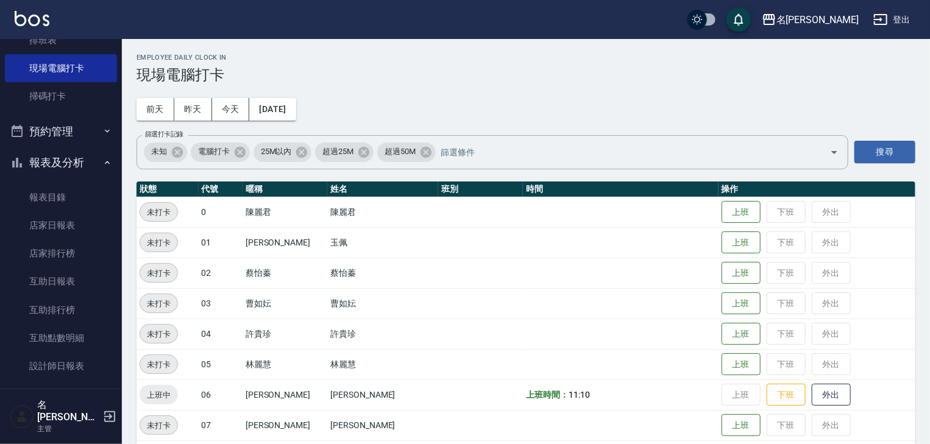
scroll to position [195, 0]
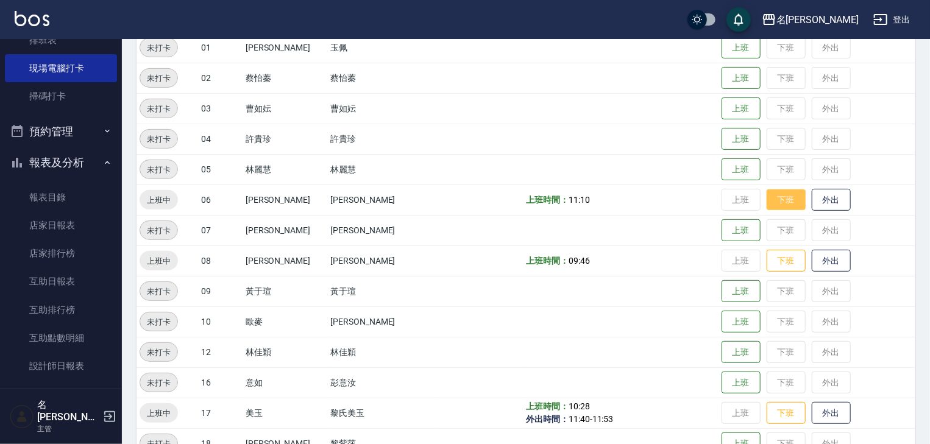
click at [772, 198] on button "下班" at bounding box center [786, 200] width 39 height 21
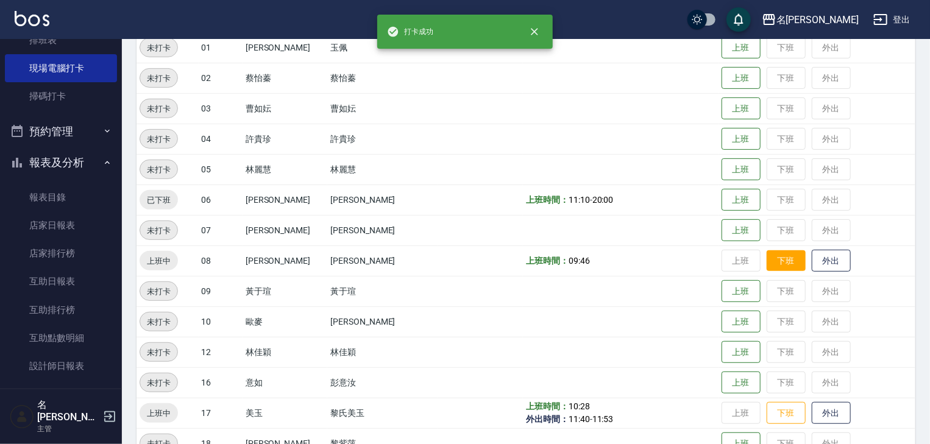
click at [778, 266] on button "下班" at bounding box center [786, 261] width 39 height 21
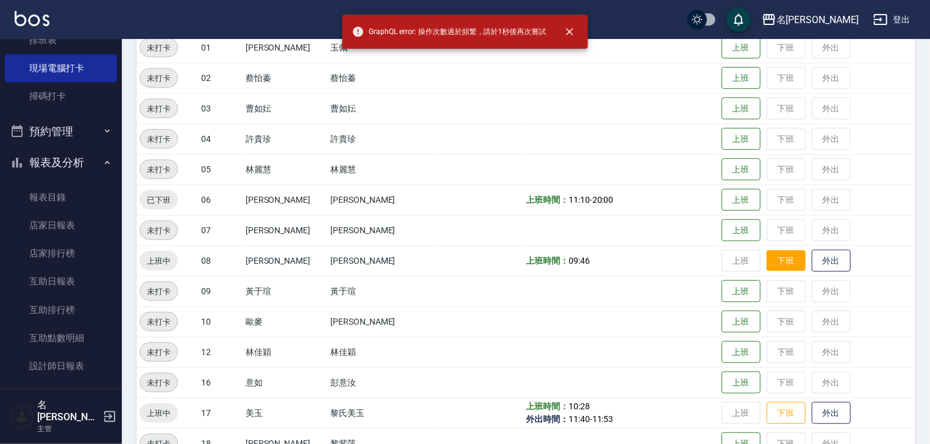
click at [775, 259] on button "下班" at bounding box center [786, 261] width 39 height 21
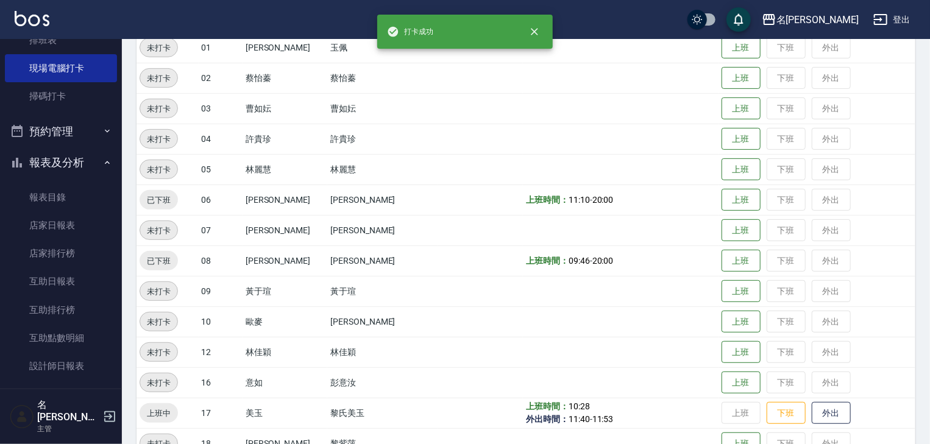
scroll to position [325, 0]
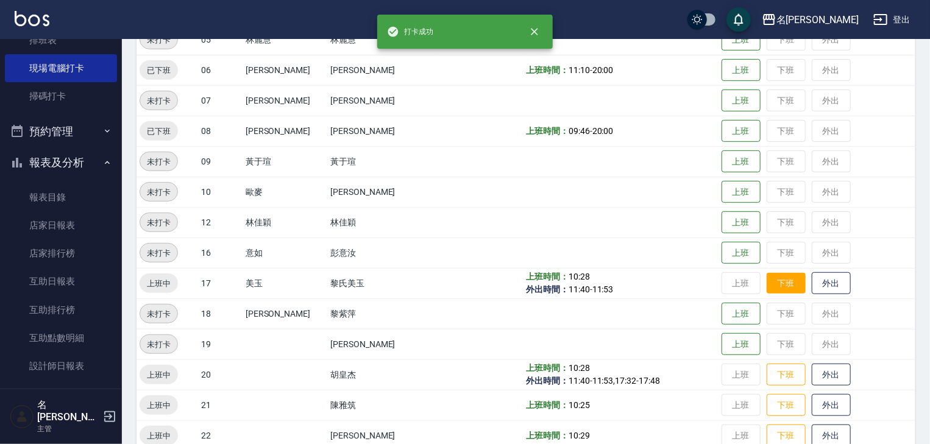
click at [780, 286] on button "下班" at bounding box center [786, 283] width 39 height 21
click at [783, 376] on button "下班" at bounding box center [786, 375] width 39 height 21
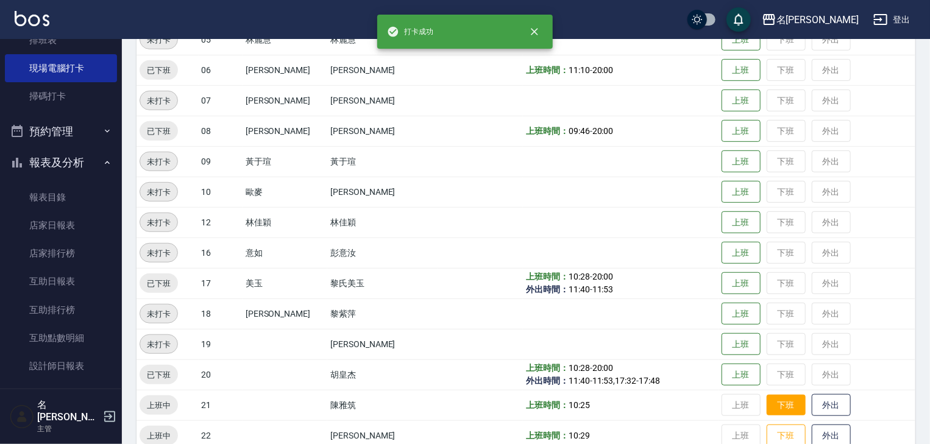
click at [785, 409] on button "下班" at bounding box center [786, 405] width 39 height 21
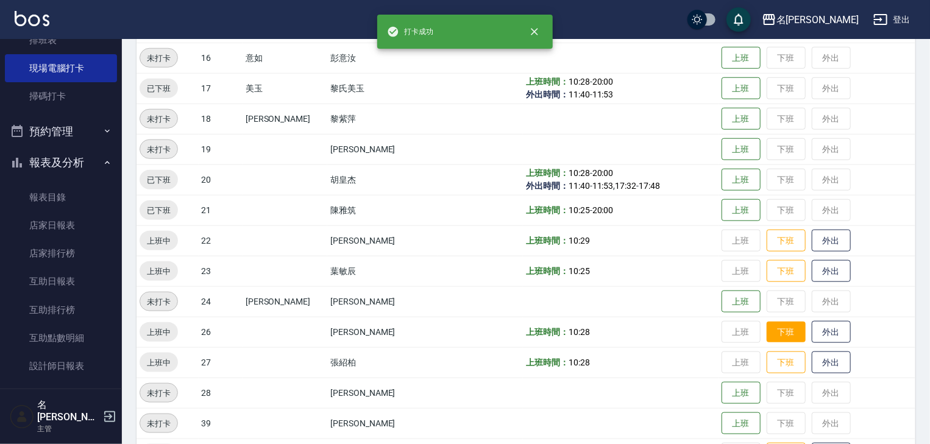
click at [783, 340] on button "下班" at bounding box center [786, 332] width 39 height 21
click at [777, 273] on button "下班" at bounding box center [786, 271] width 39 height 21
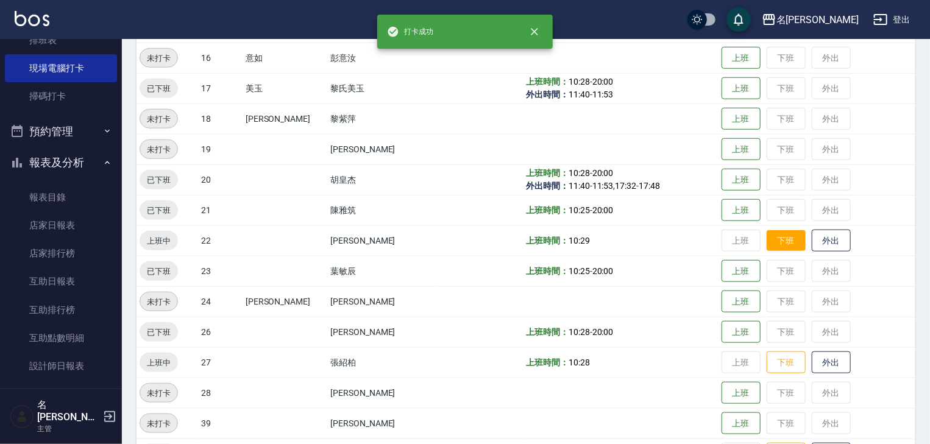
click at [778, 235] on button "下班" at bounding box center [786, 240] width 39 height 21
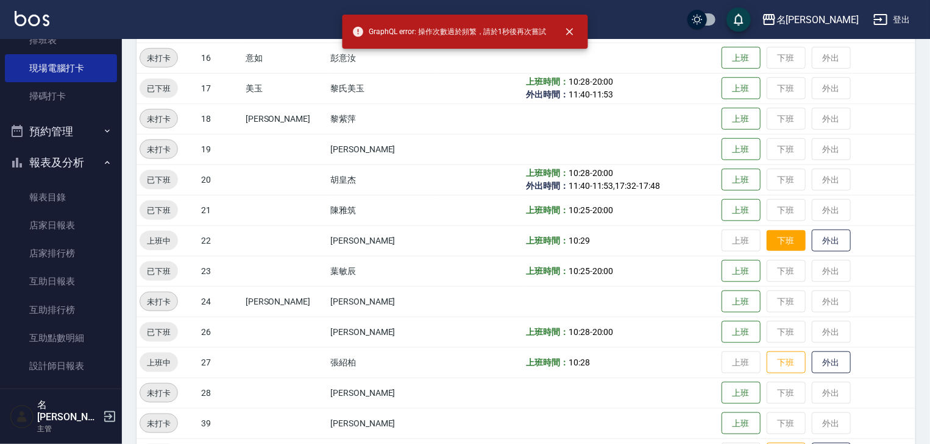
click at [785, 247] on button "下班" at bounding box center [786, 240] width 39 height 21
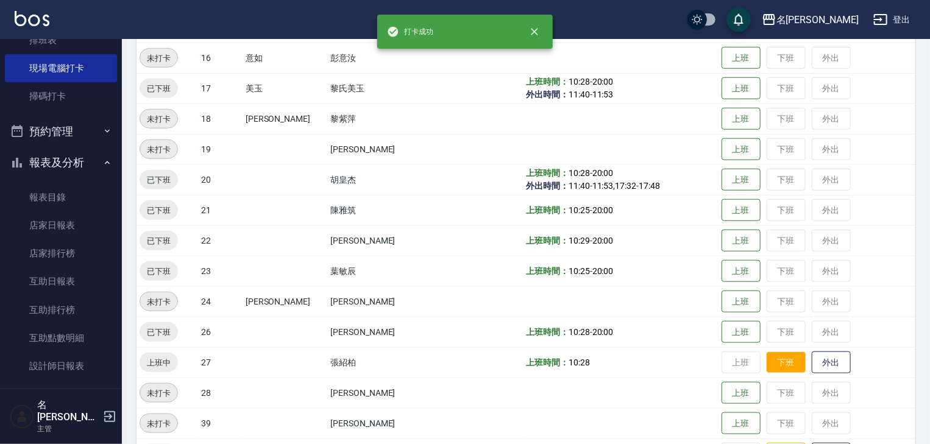
click at [777, 360] on button "下班" at bounding box center [786, 362] width 39 height 21
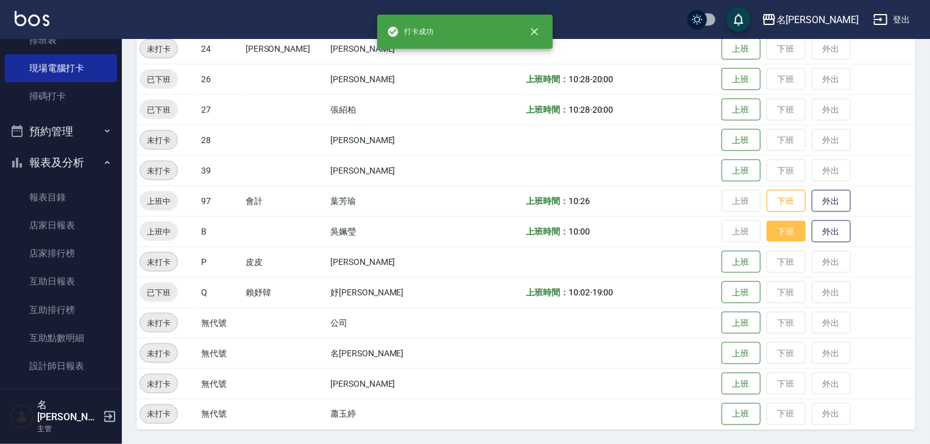
click at [778, 229] on button "下班" at bounding box center [786, 231] width 39 height 21
click at [772, 198] on button "下班" at bounding box center [786, 201] width 39 height 21
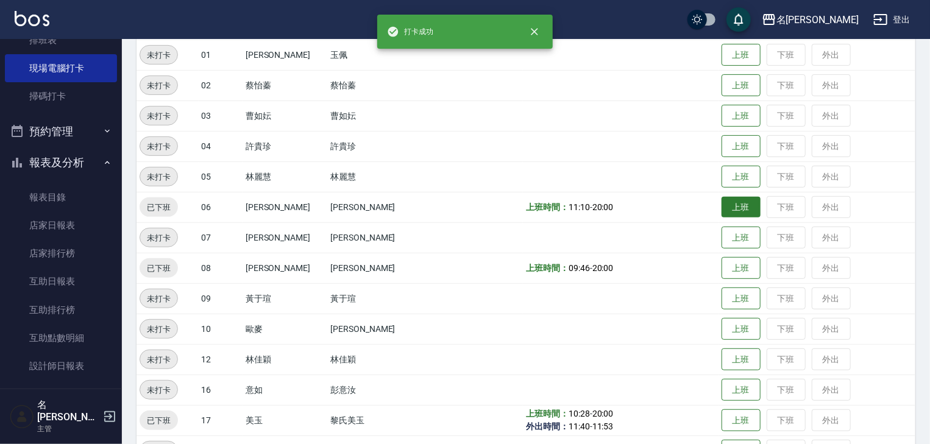
scroll to position [0, 0]
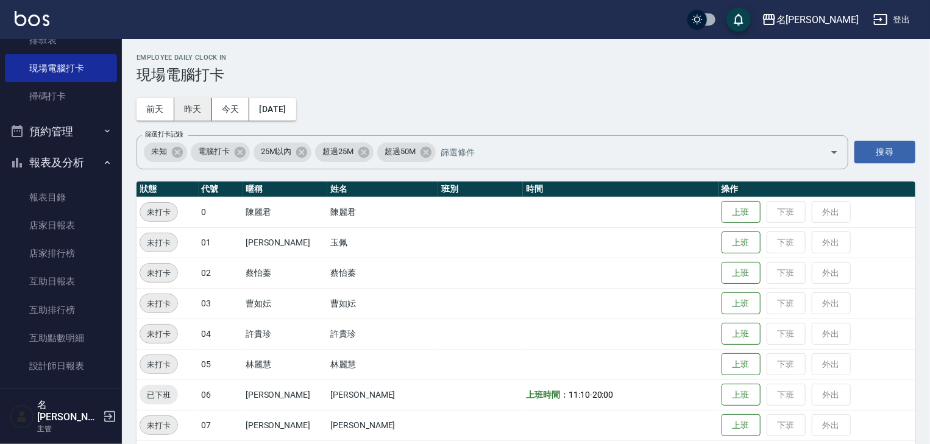
click at [187, 109] on button "昨天" at bounding box center [193, 109] width 38 height 23
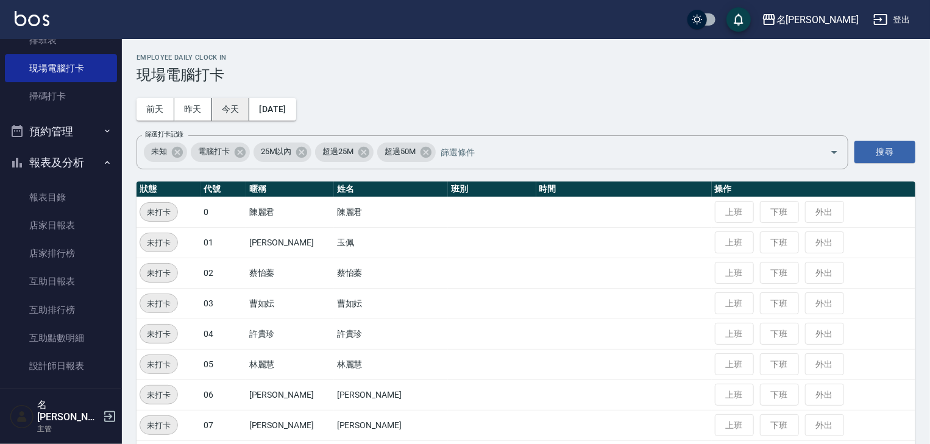
click at [227, 108] on button "今天" at bounding box center [231, 109] width 38 height 23
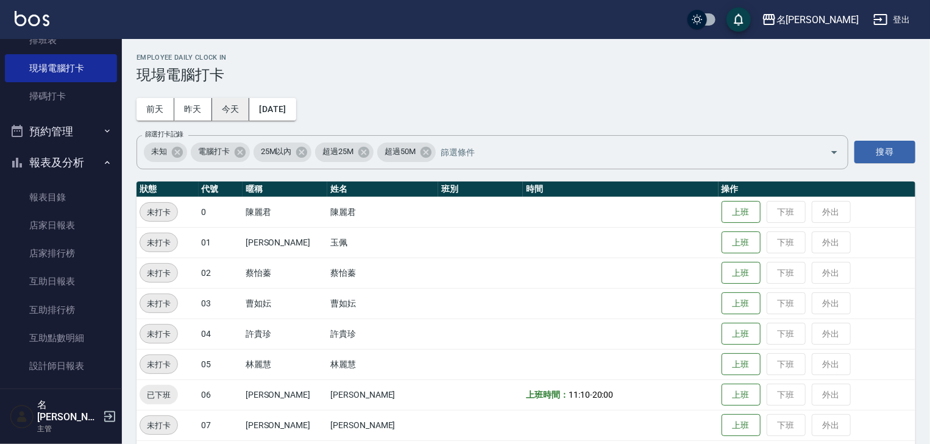
click at [190, 115] on button "昨天" at bounding box center [193, 109] width 38 height 23
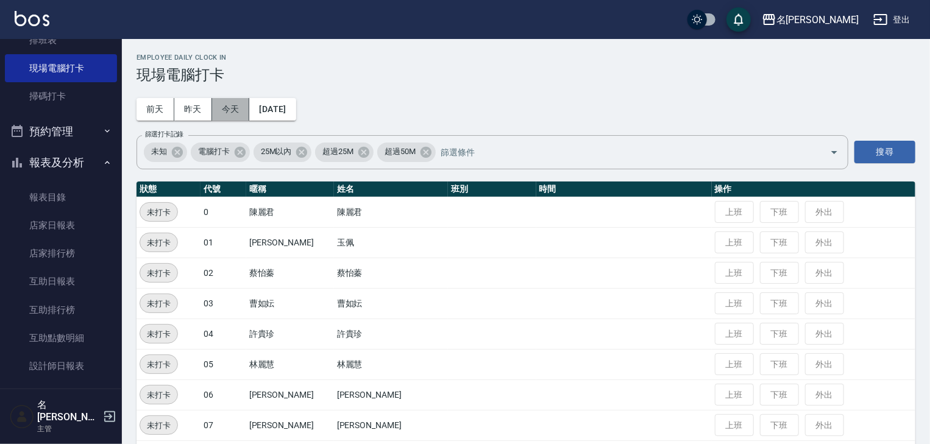
click at [237, 115] on button "今天" at bounding box center [231, 109] width 38 height 23
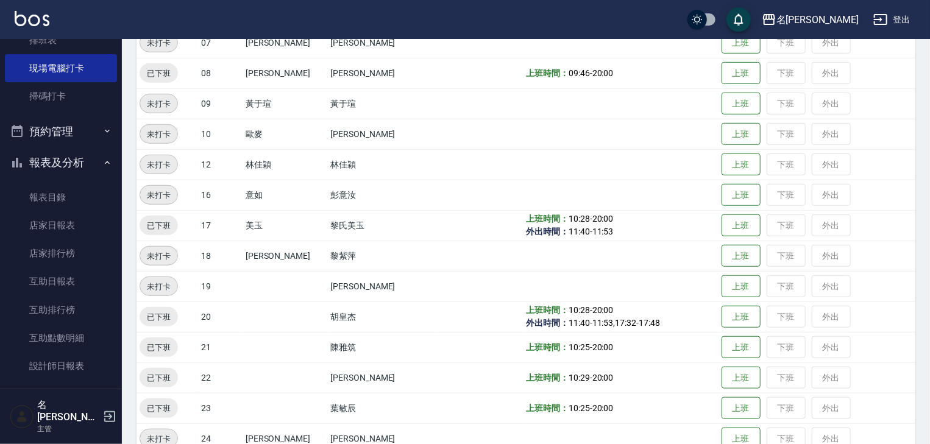
scroll to position [123, 0]
